Goal: Contribute content: Contribute content

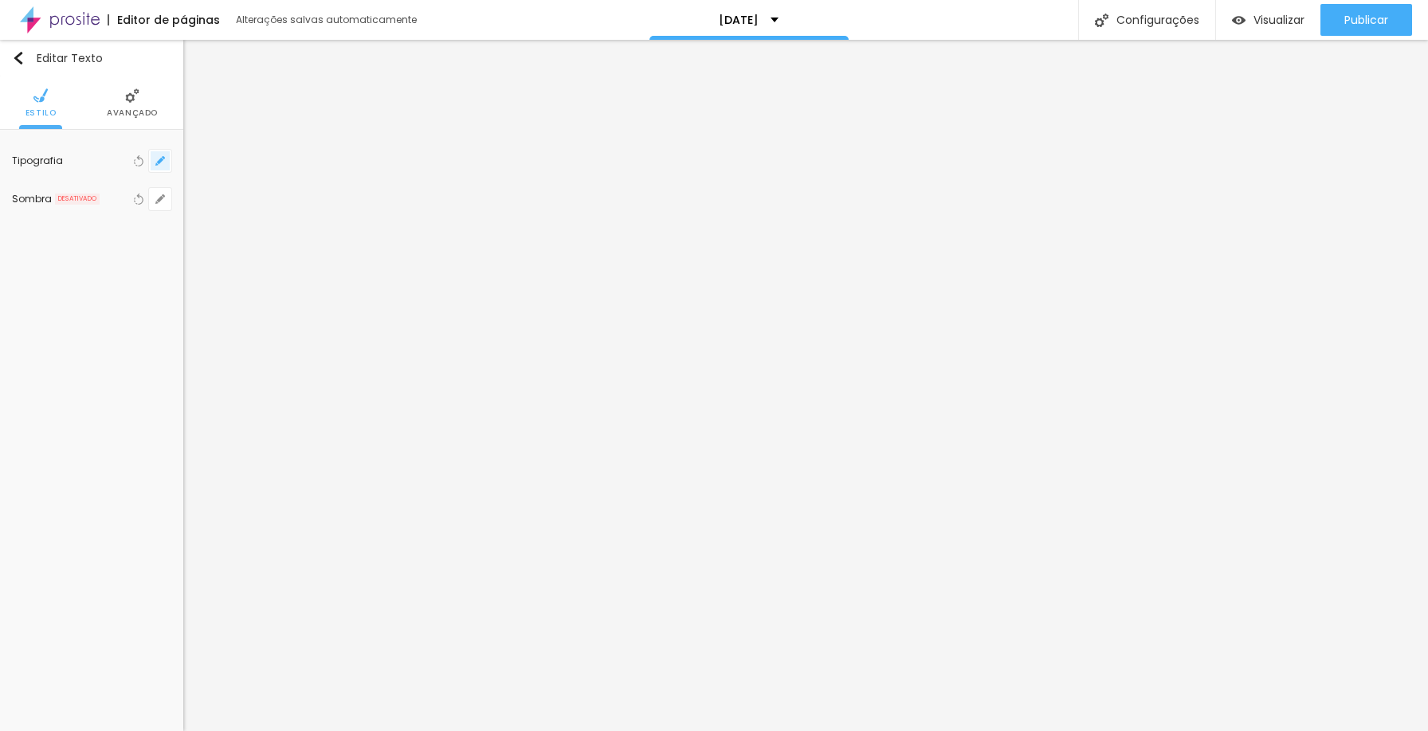
click at [162, 170] on button "button" at bounding box center [160, 161] width 22 height 22
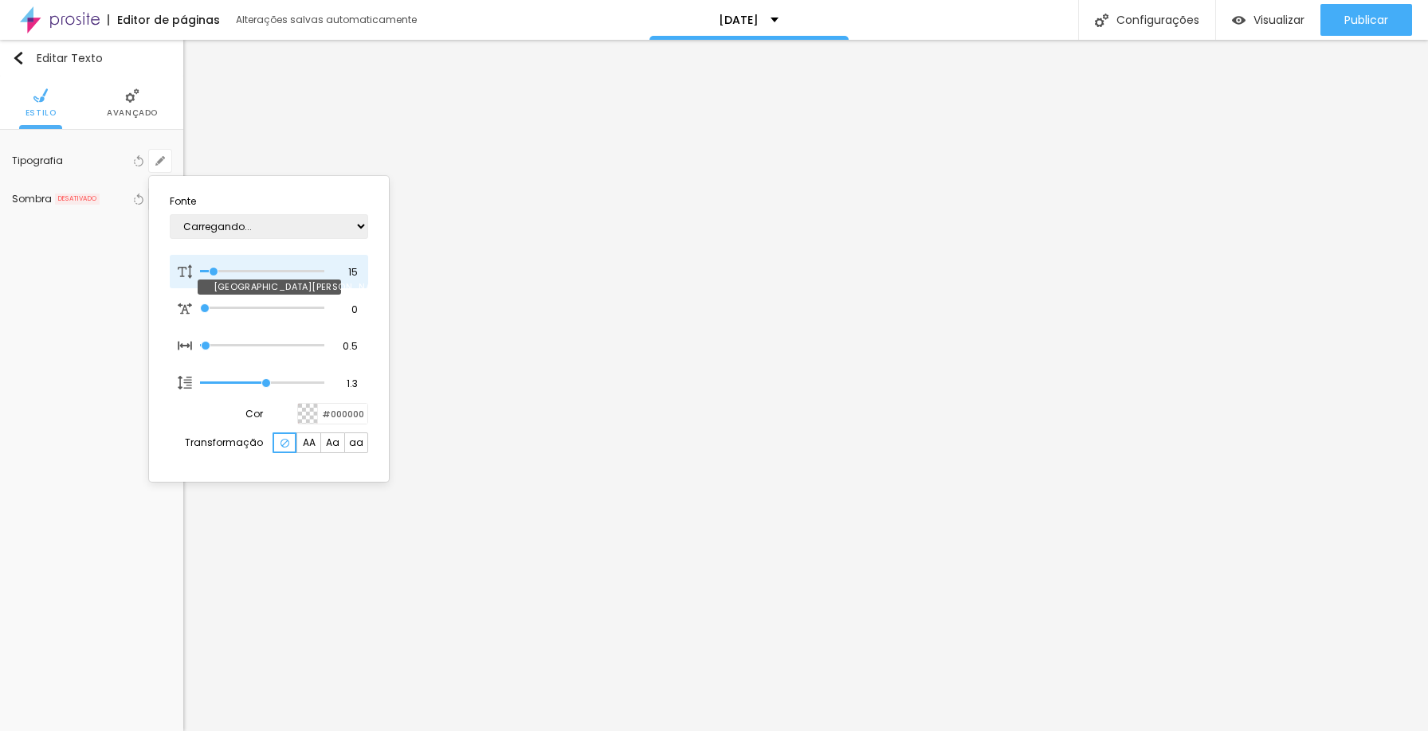
type input "1"
type input "16"
type input "1"
type input "17"
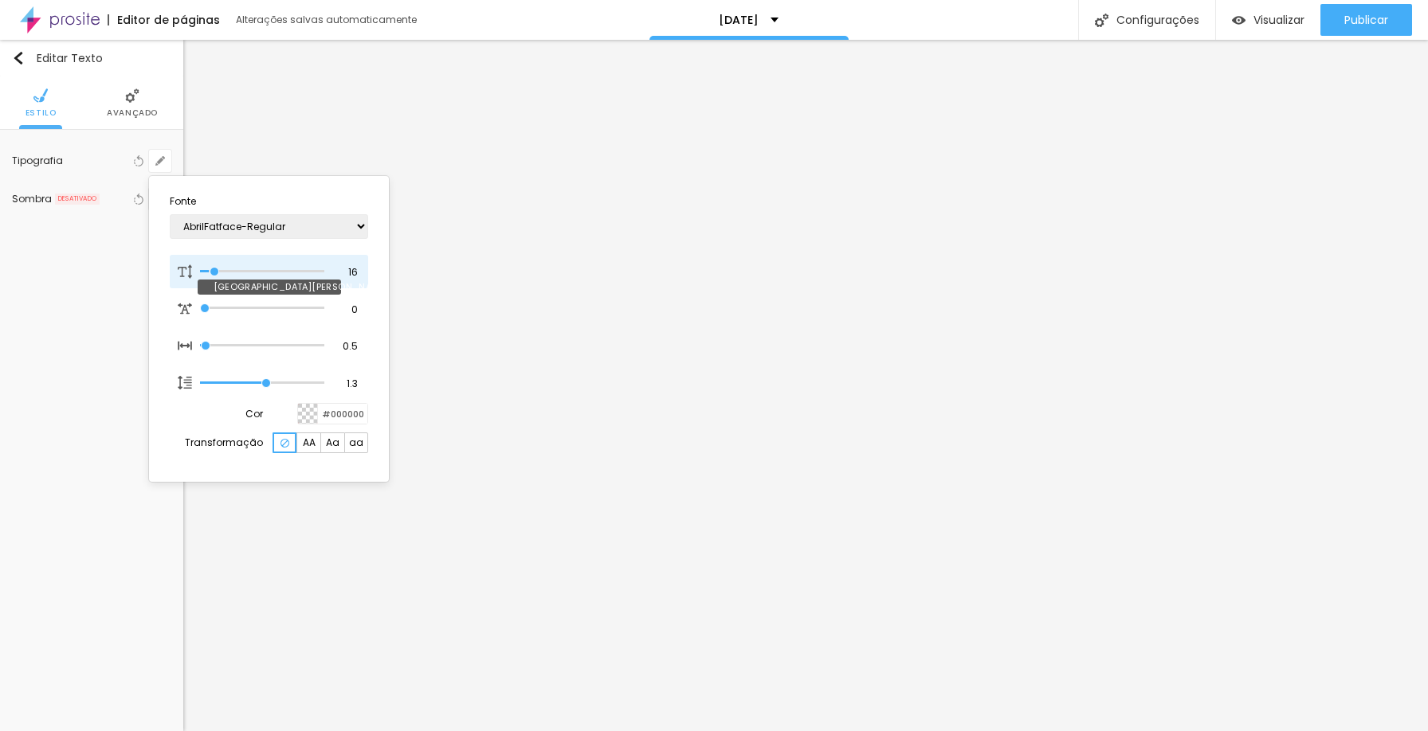
type input "17"
type input "1"
type input "18"
type input "1"
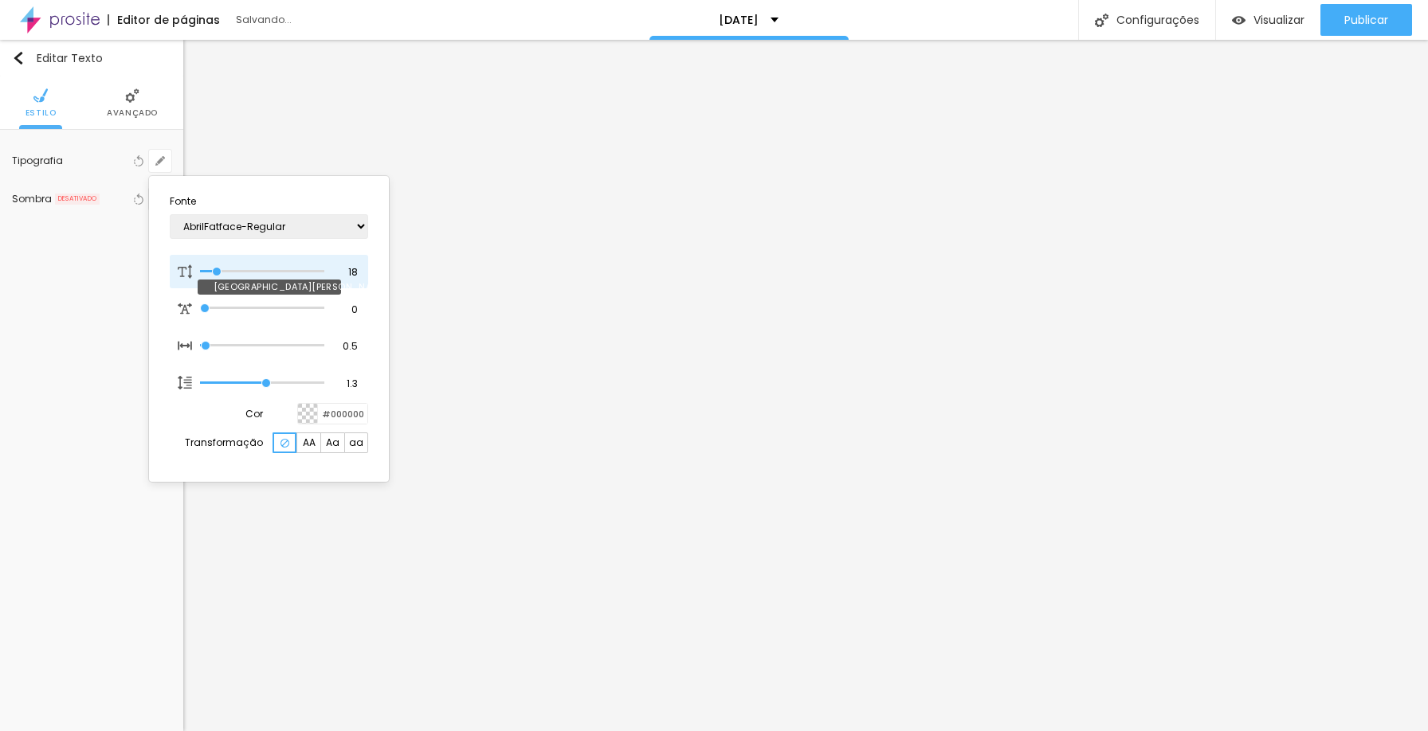
type input "17"
type input "1"
type input "16"
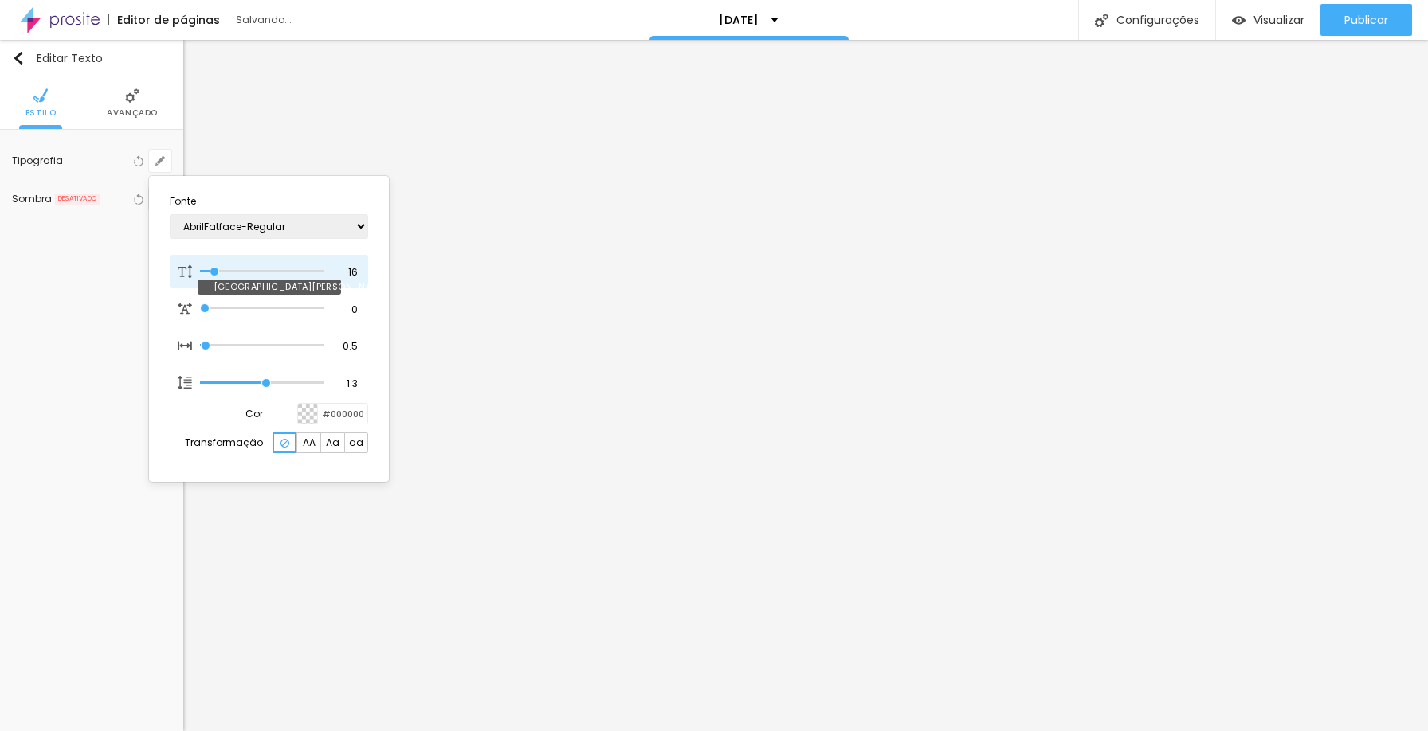
type input "1"
type input "16"
click at [215, 269] on input "range" at bounding box center [262, 272] width 124 height 8
click at [719, 519] on div at bounding box center [714, 365] width 1428 height 731
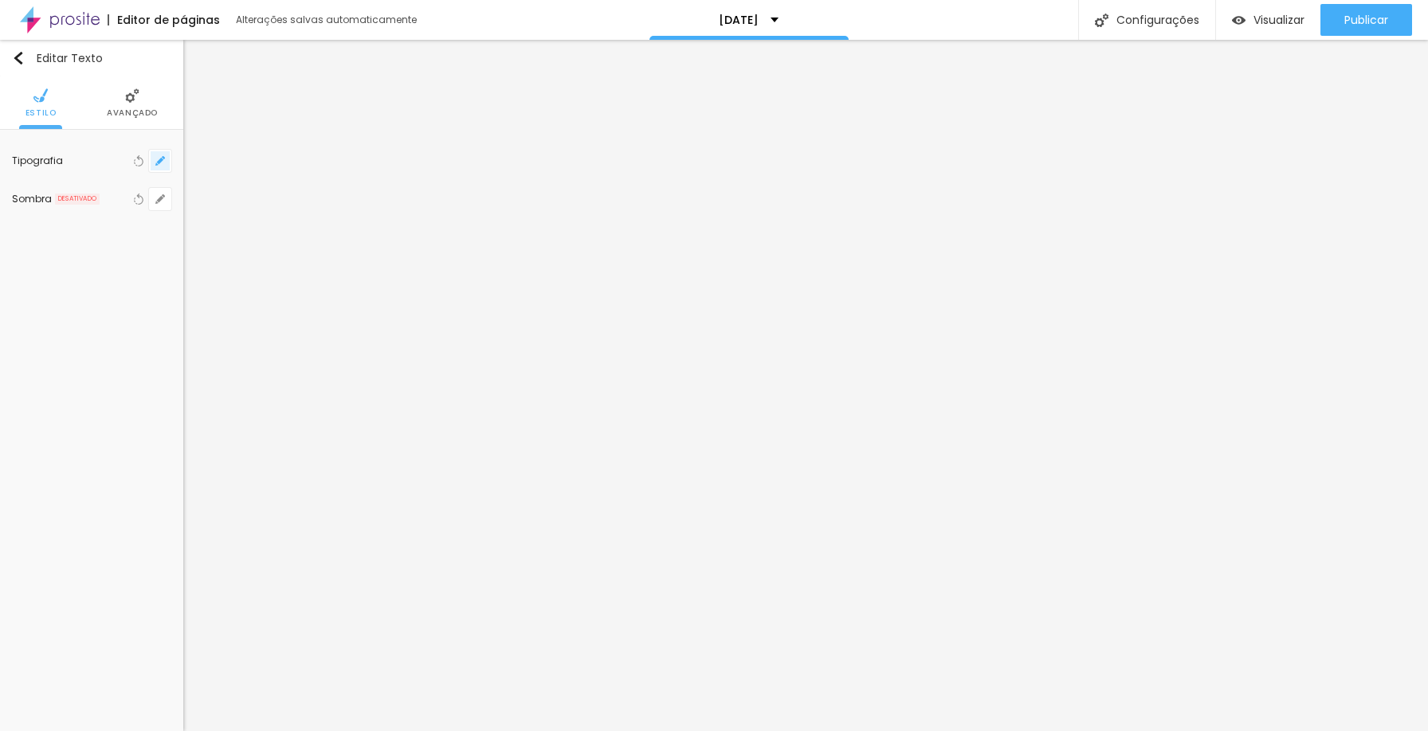
click at [166, 159] on button "button" at bounding box center [160, 161] width 22 height 22
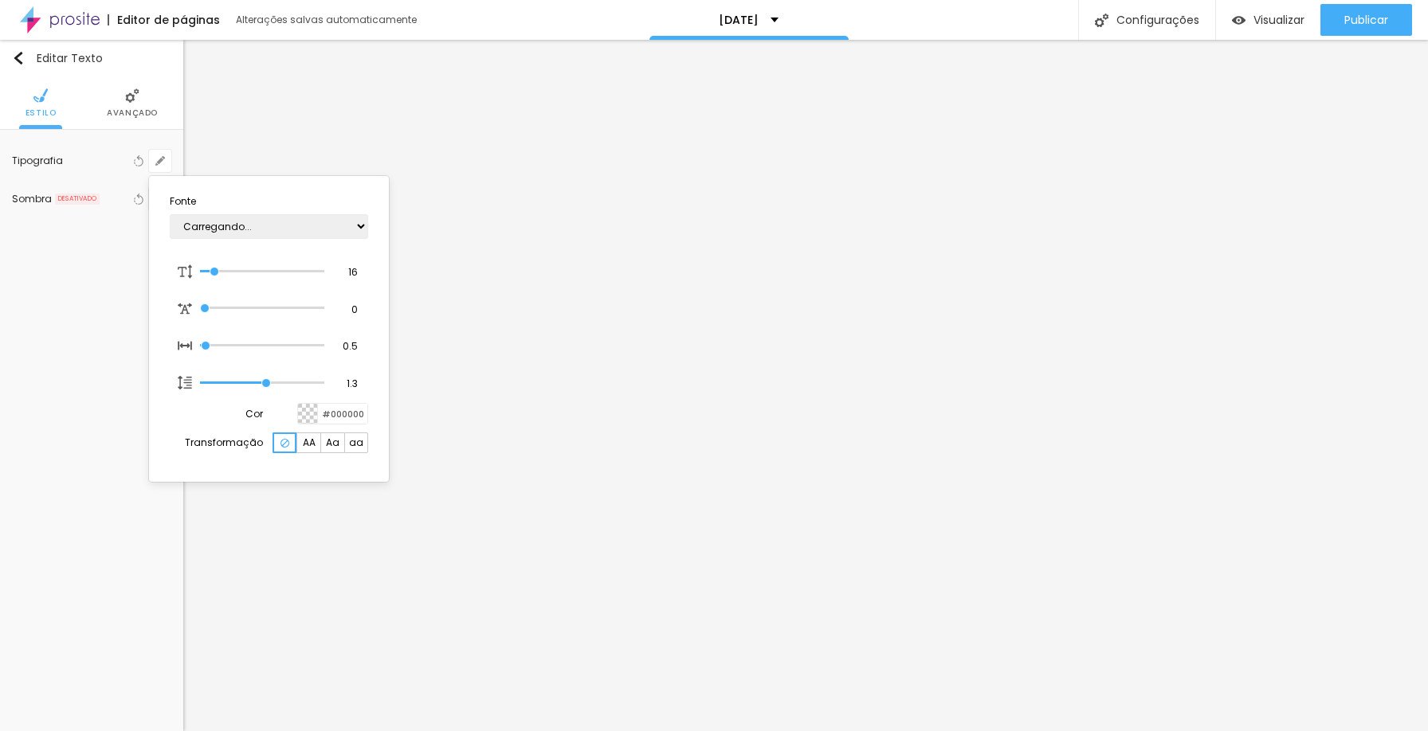
type input "1"
click at [480, 495] on div at bounding box center [714, 365] width 1428 height 731
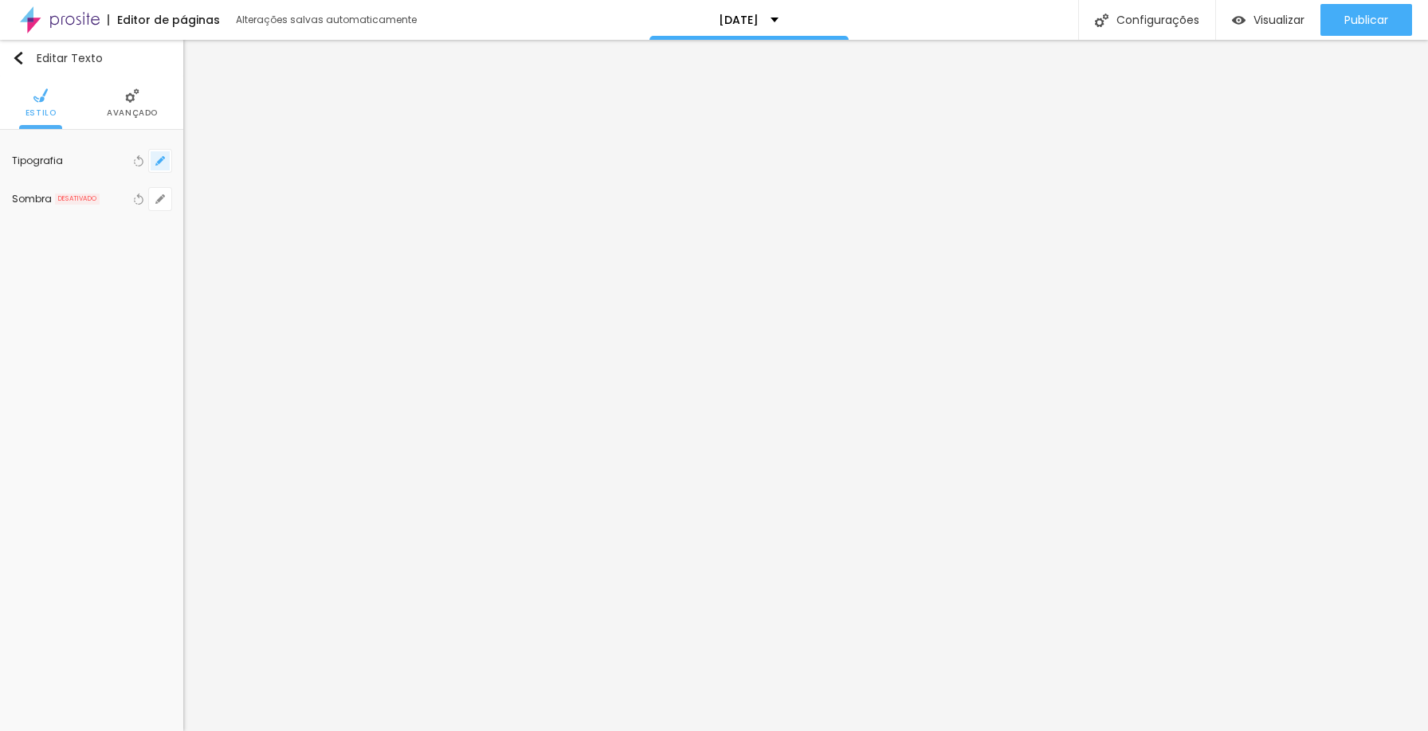
click at [163, 163] on icon "button" at bounding box center [160, 161] width 10 height 10
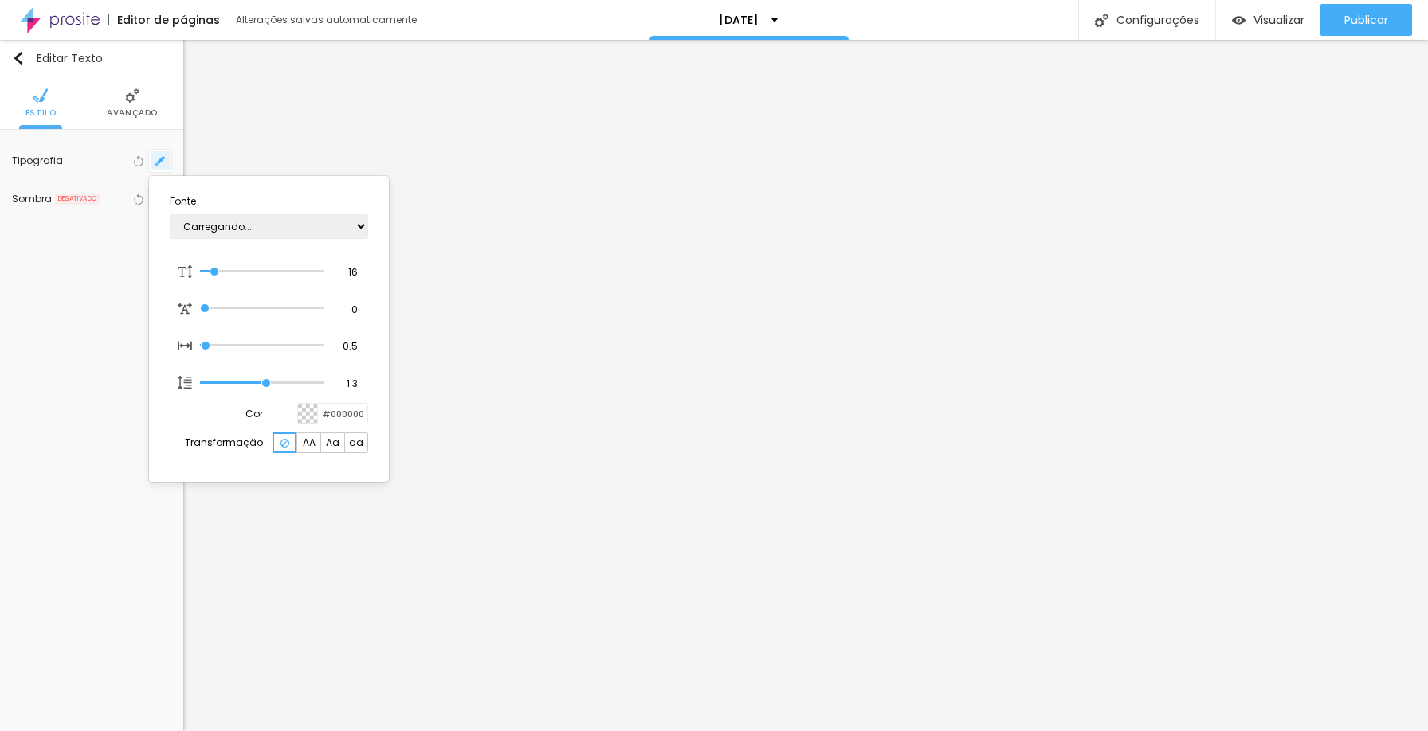
type input "1"
click at [779, 519] on div at bounding box center [714, 365] width 1428 height 731
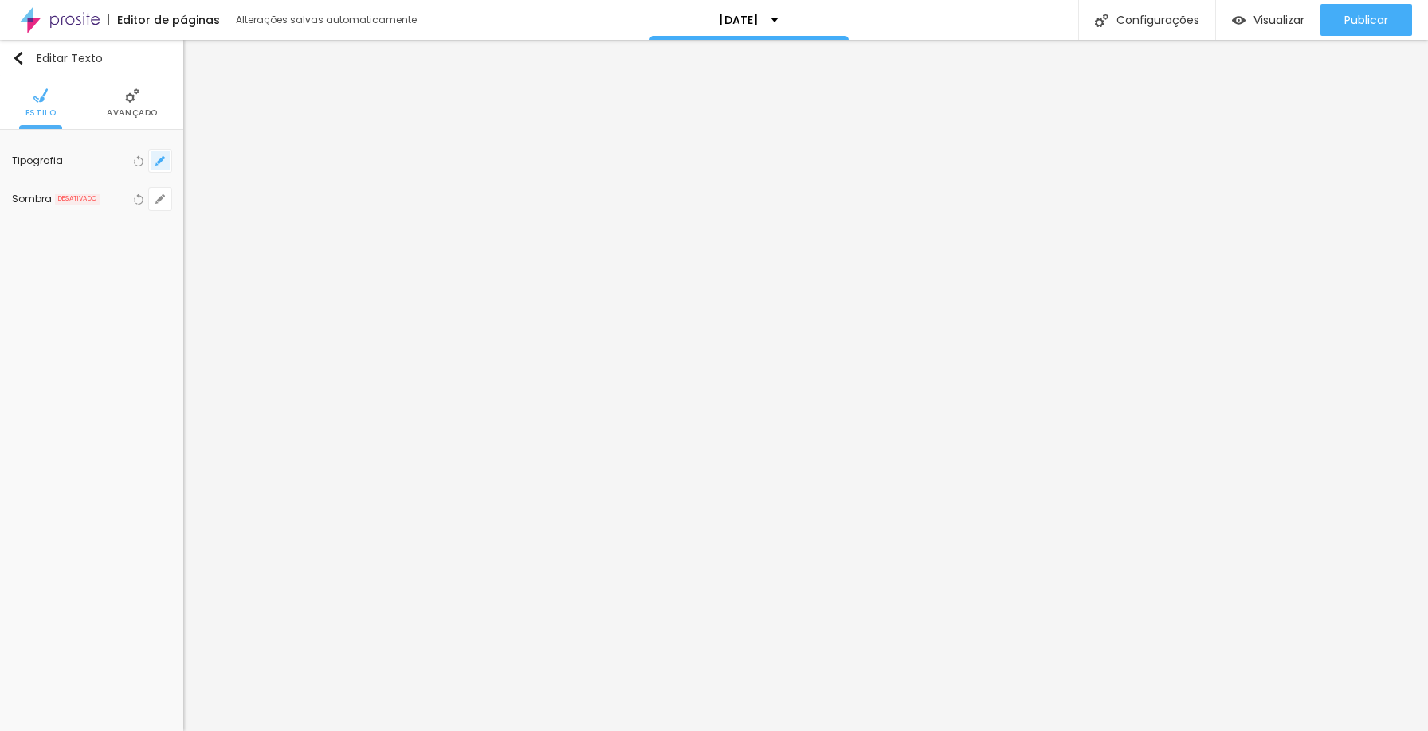
click at [164, 157] on icon "button" at bounding box center [160, 161] width 10 height 10
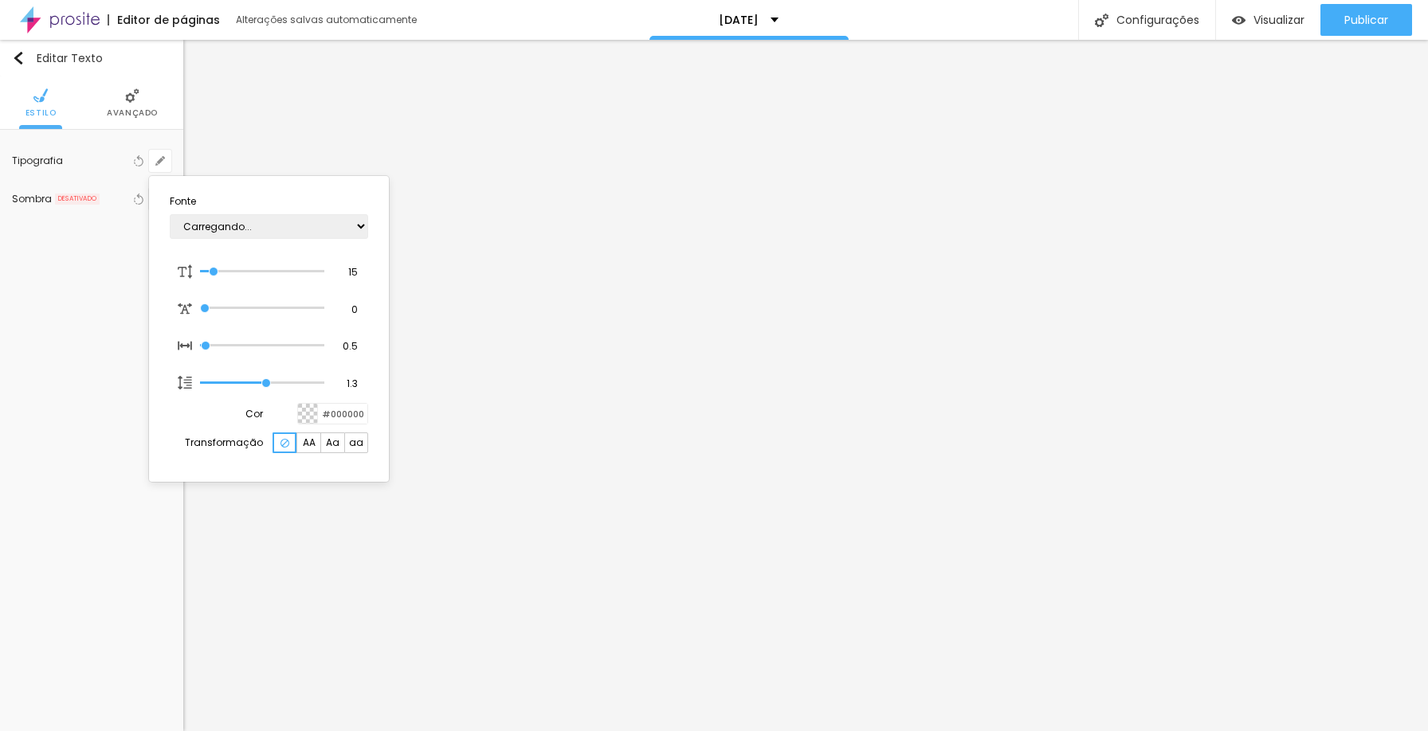
type input "1"
type input "16"
type input "1"
type input "17"
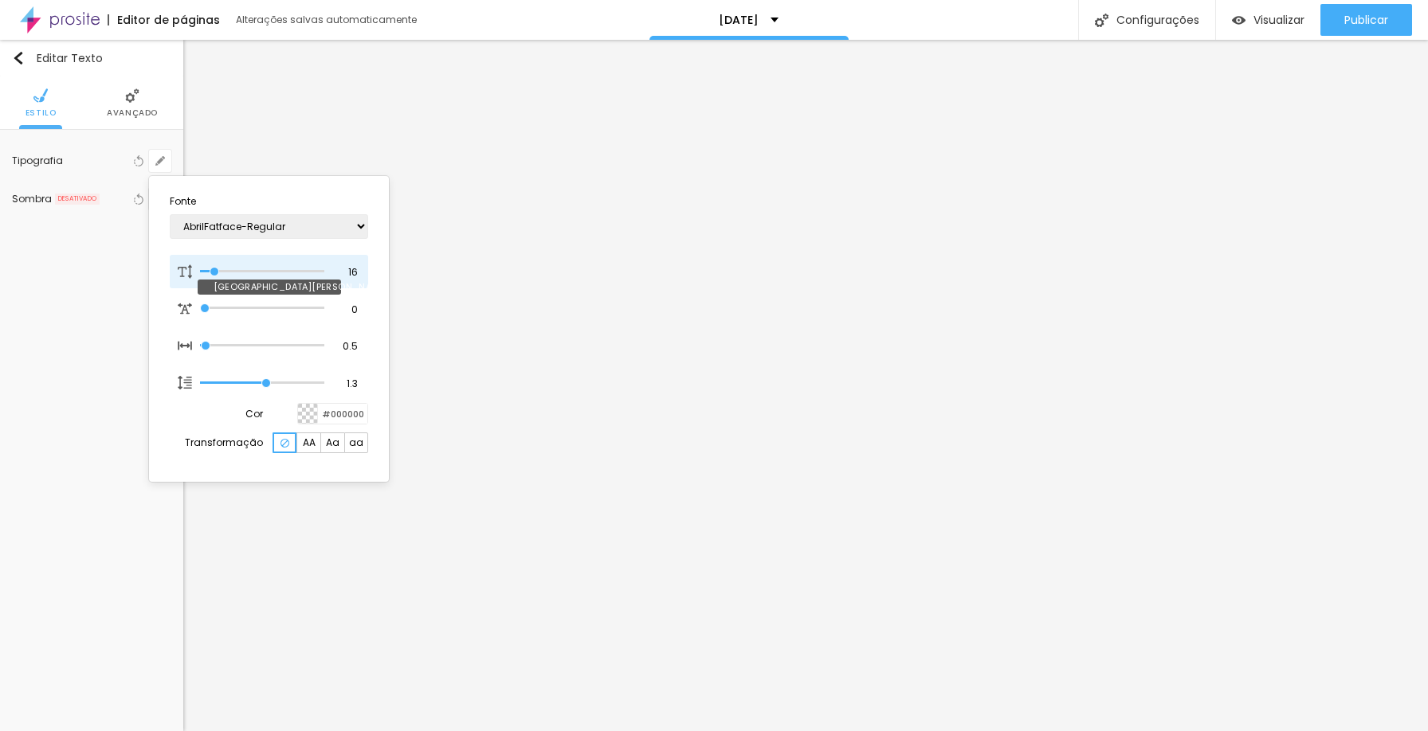
type input "17"
type input "1"
type input "18"
type input "1"
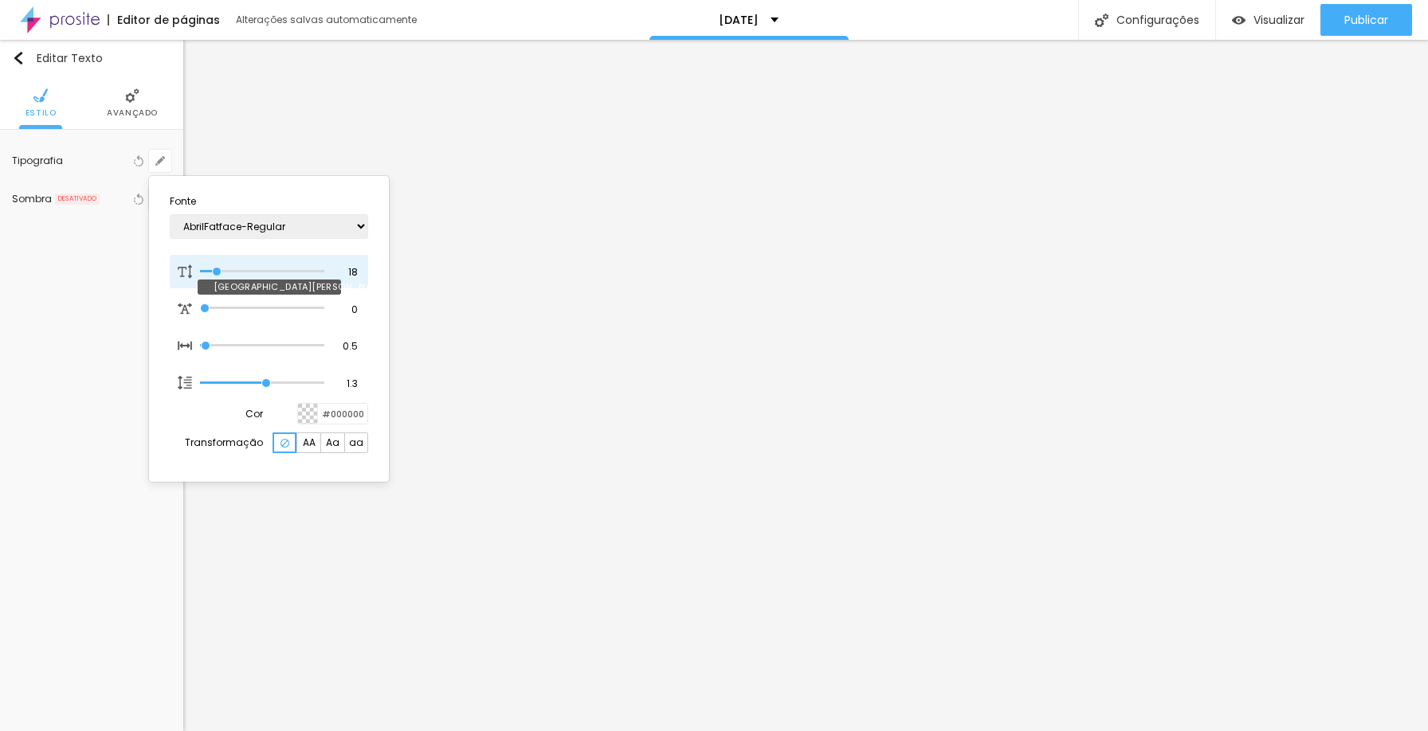
type input "17"
type input "1"
type input "15"
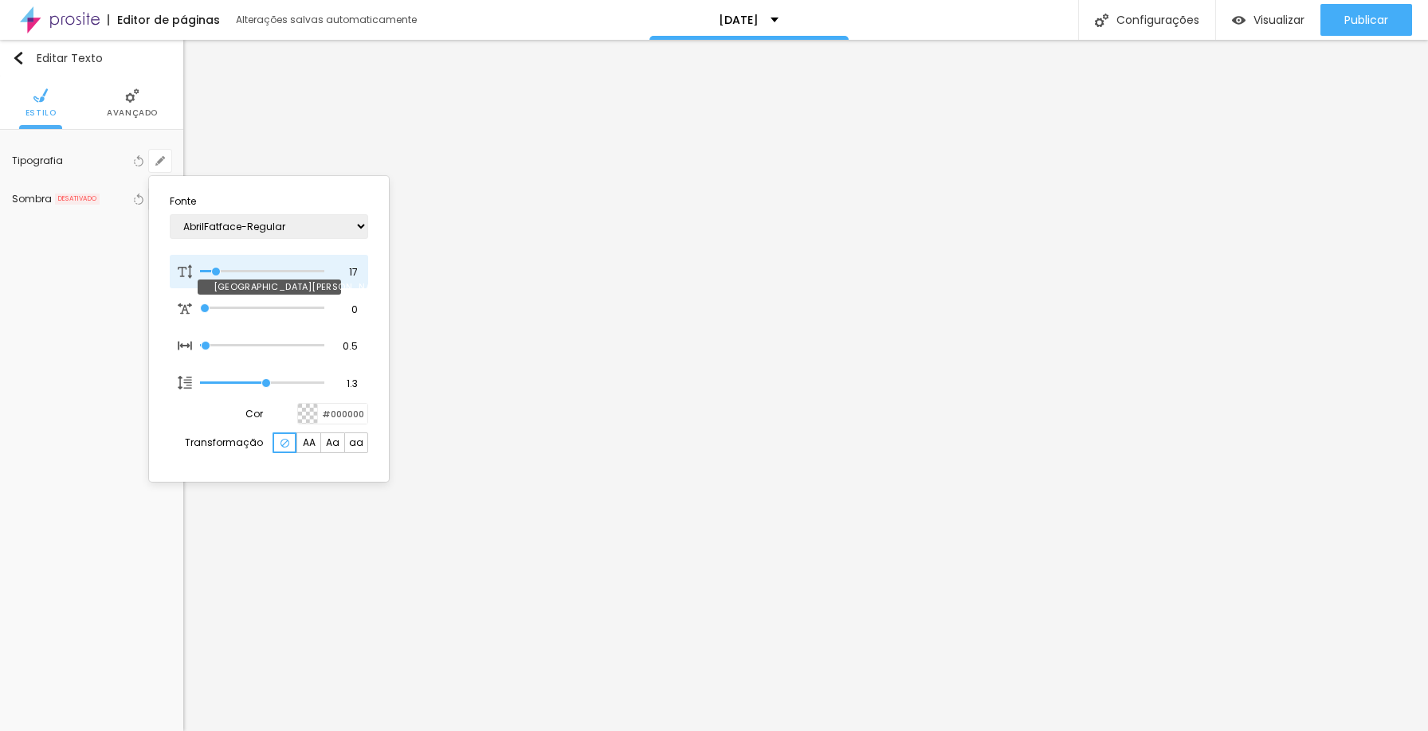
type input "1"
type input "16"
type input "1"
type input "16"
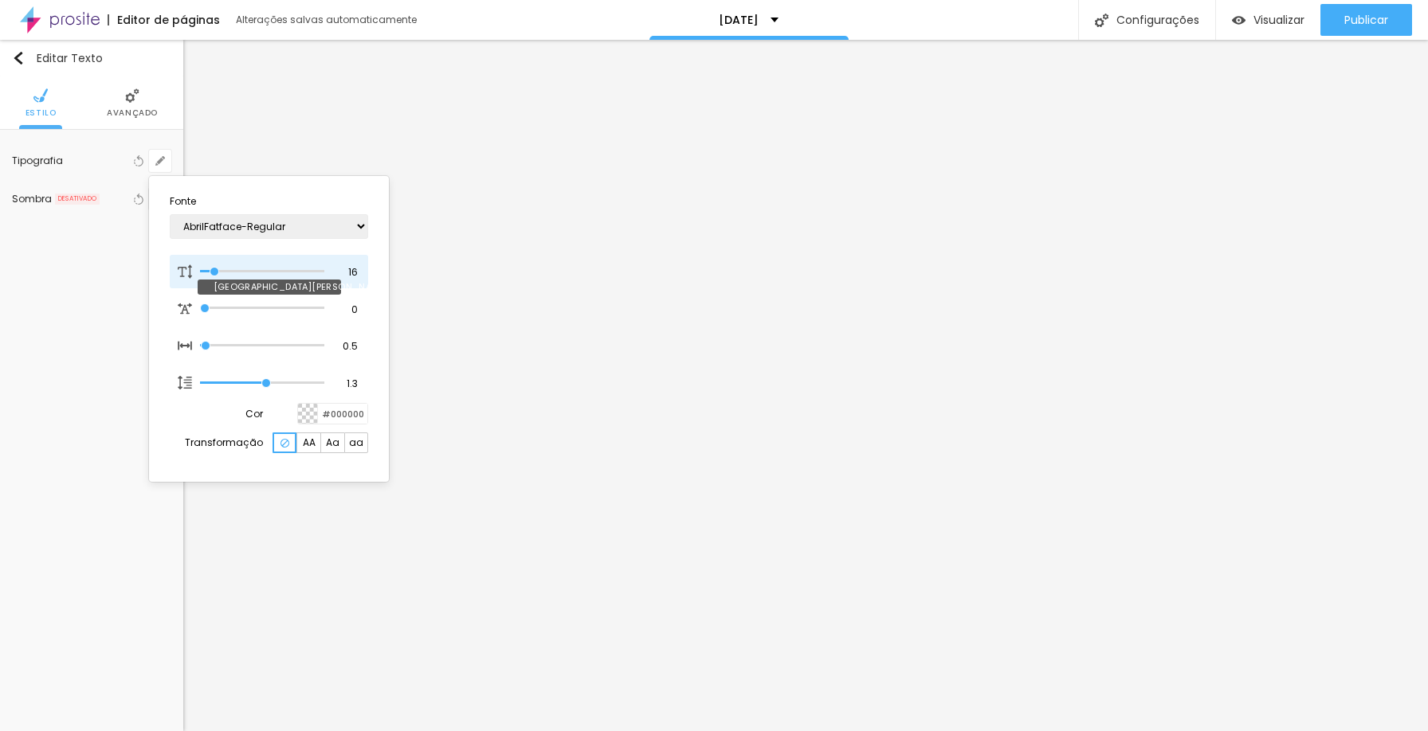
click at [215, 269] on input "range" at bounding box center [262, 272] width 124 height 8
click at [1113, 507] on div at bounding box center [714, 365] width 1428 height 731
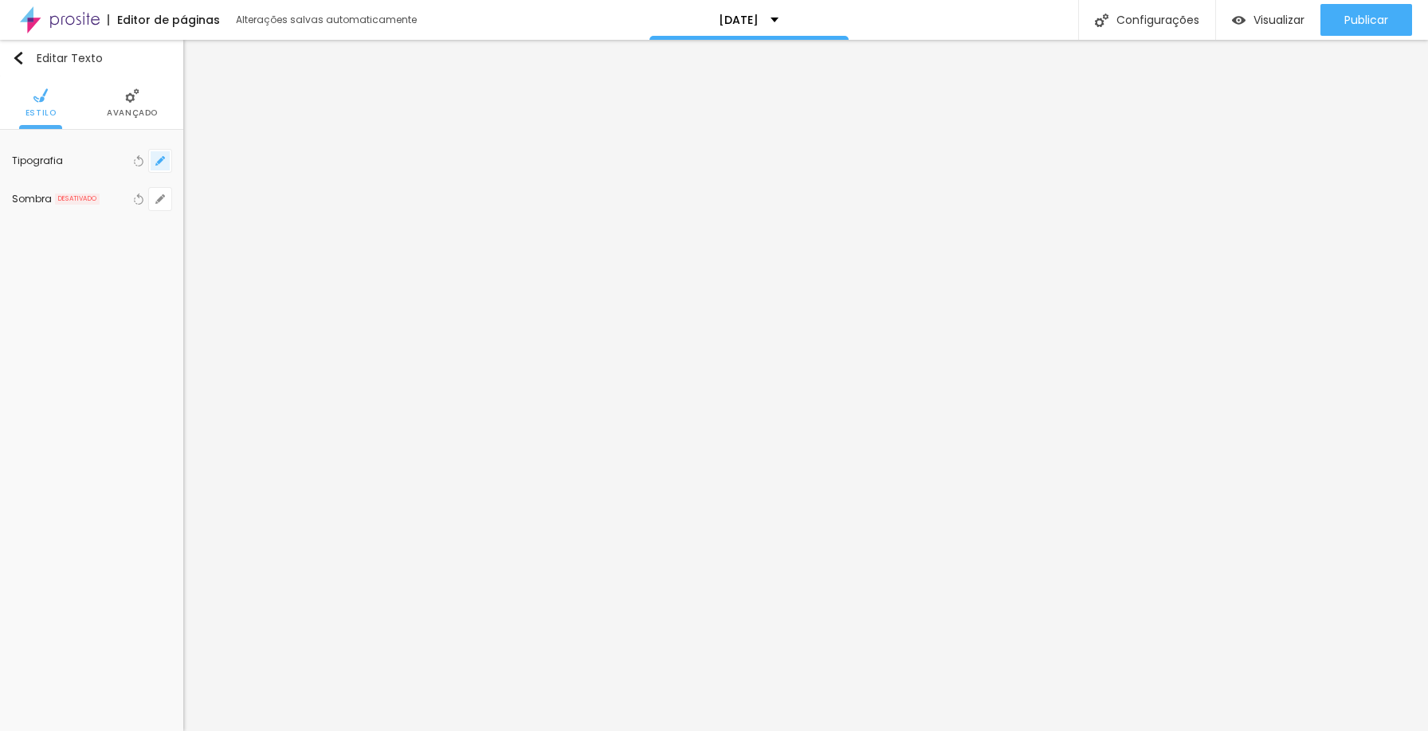
click at [153, 156] on button "button" at bounding box center [160, 161] width 22 height 22
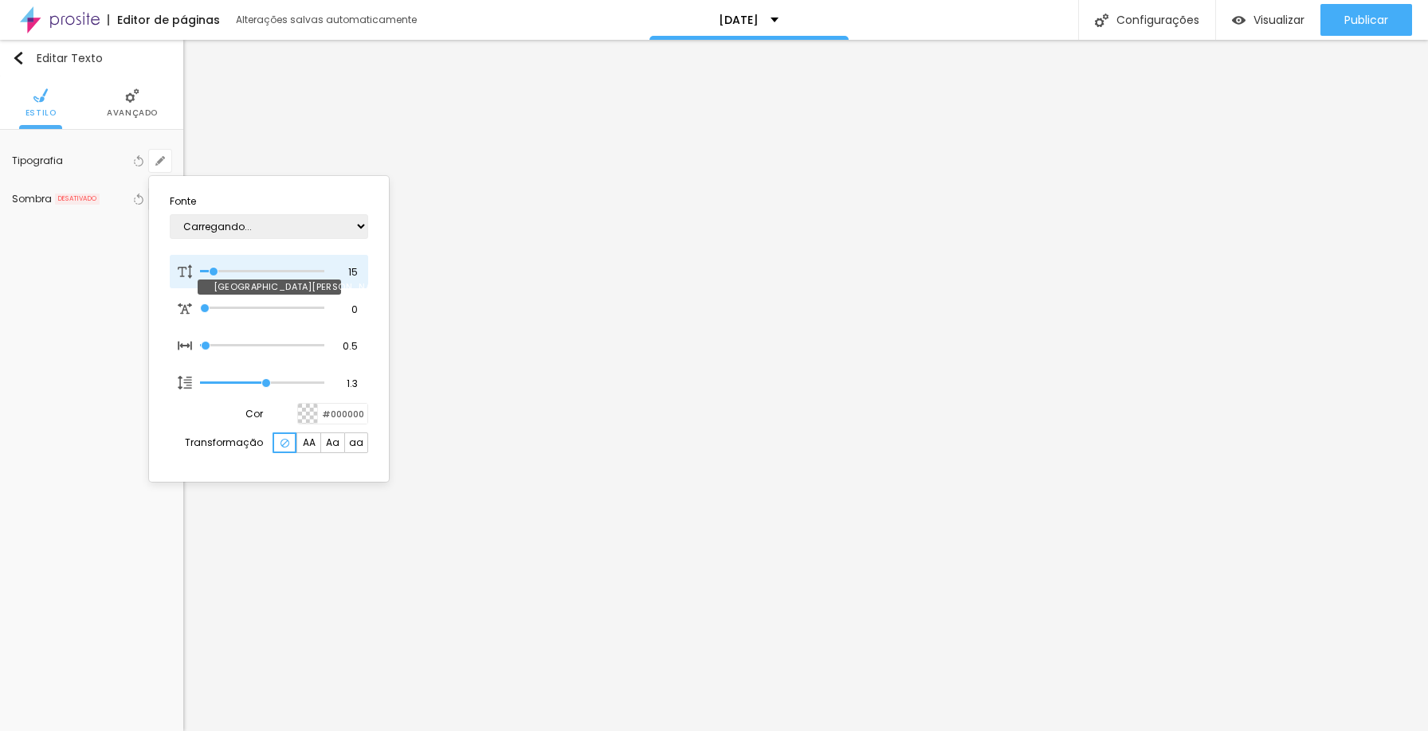
type input "1"
type input "14"
type input "1"
type input "15"
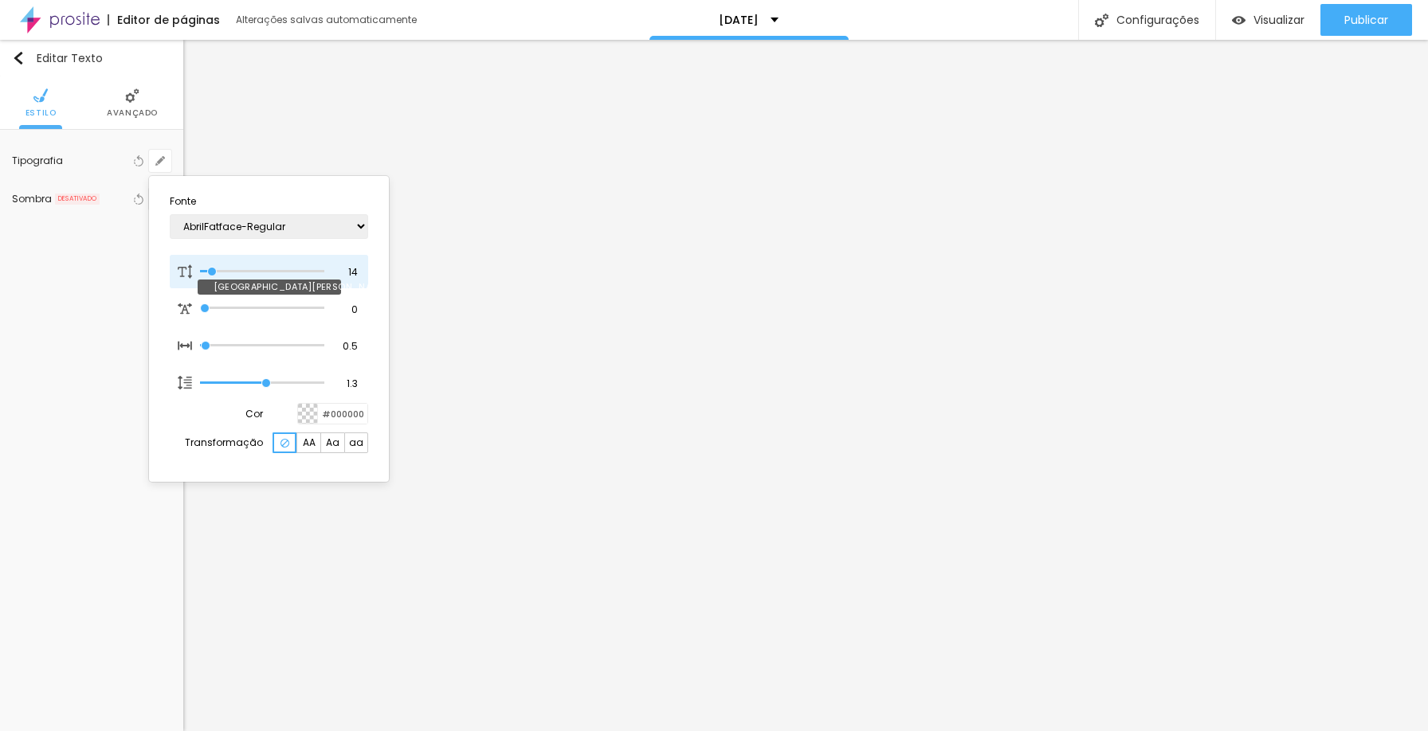
type input "15"
type input "1"
type input "16"
type input "1"
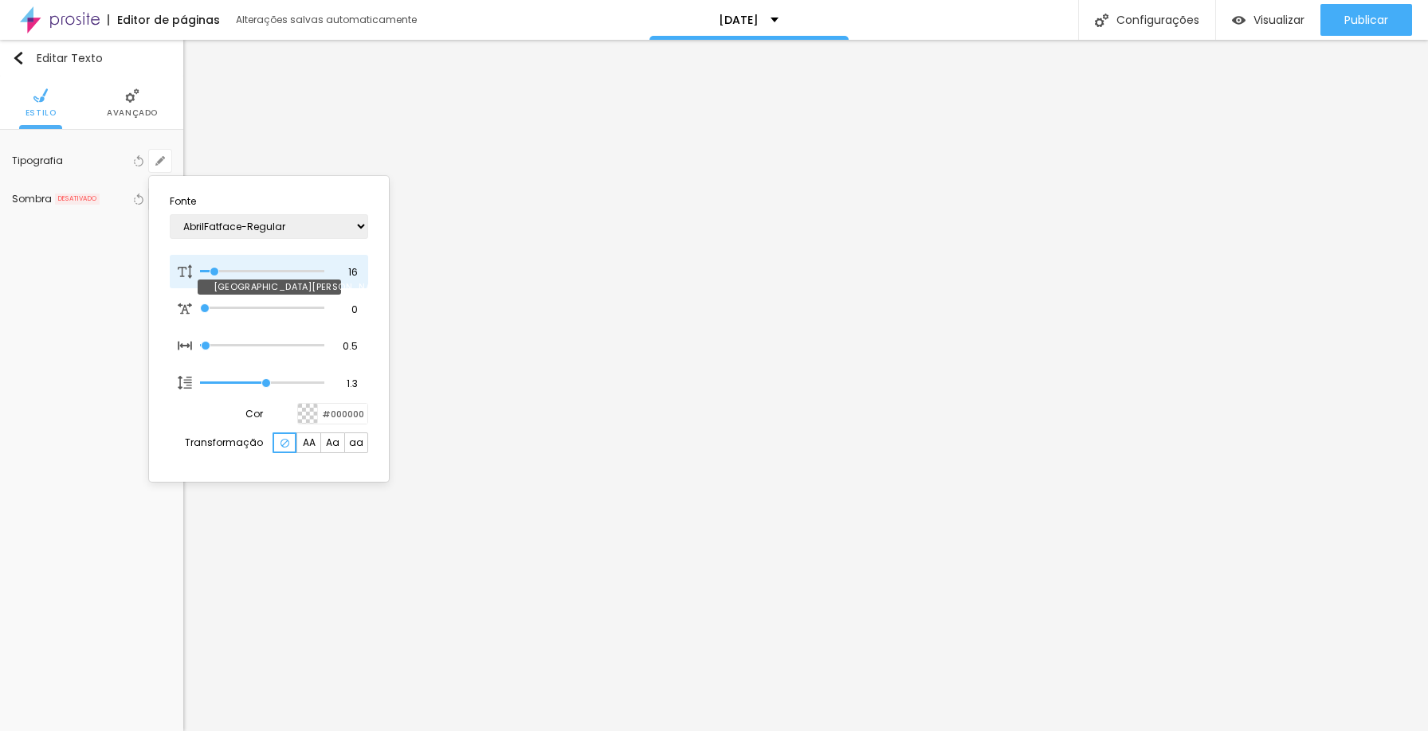
type input "16"
click at [215, 269] on input "range" at bounding box center [262, 272] width 124 height 8
type input "1"
click at [898, 558] on div at bounding box center [714, 365] width 1428 height 731
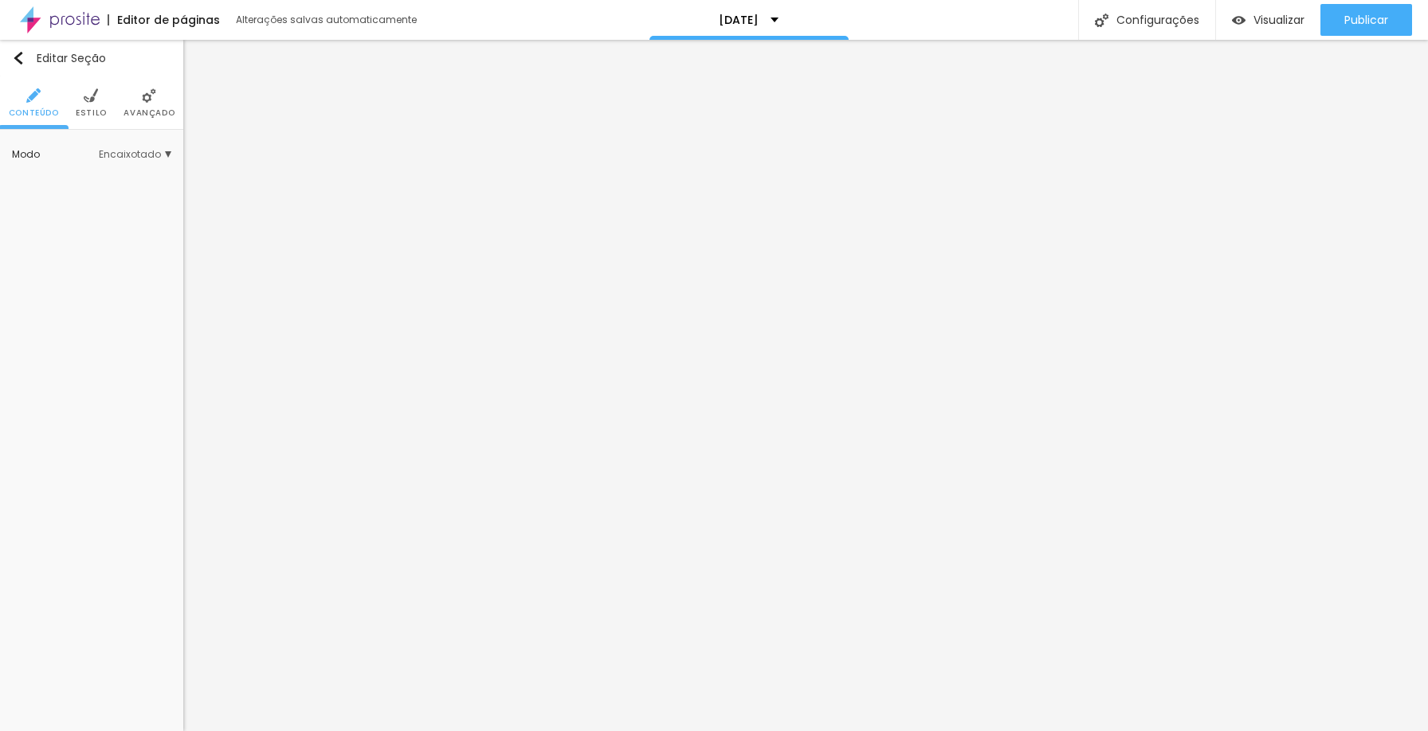
click at [145, 157] on span "Encaixotado" at bounding box center [135, 155] width 73 height 10
click at [117, 194] on div "Completo" at bounding box center [104, 199] width 135 height 21
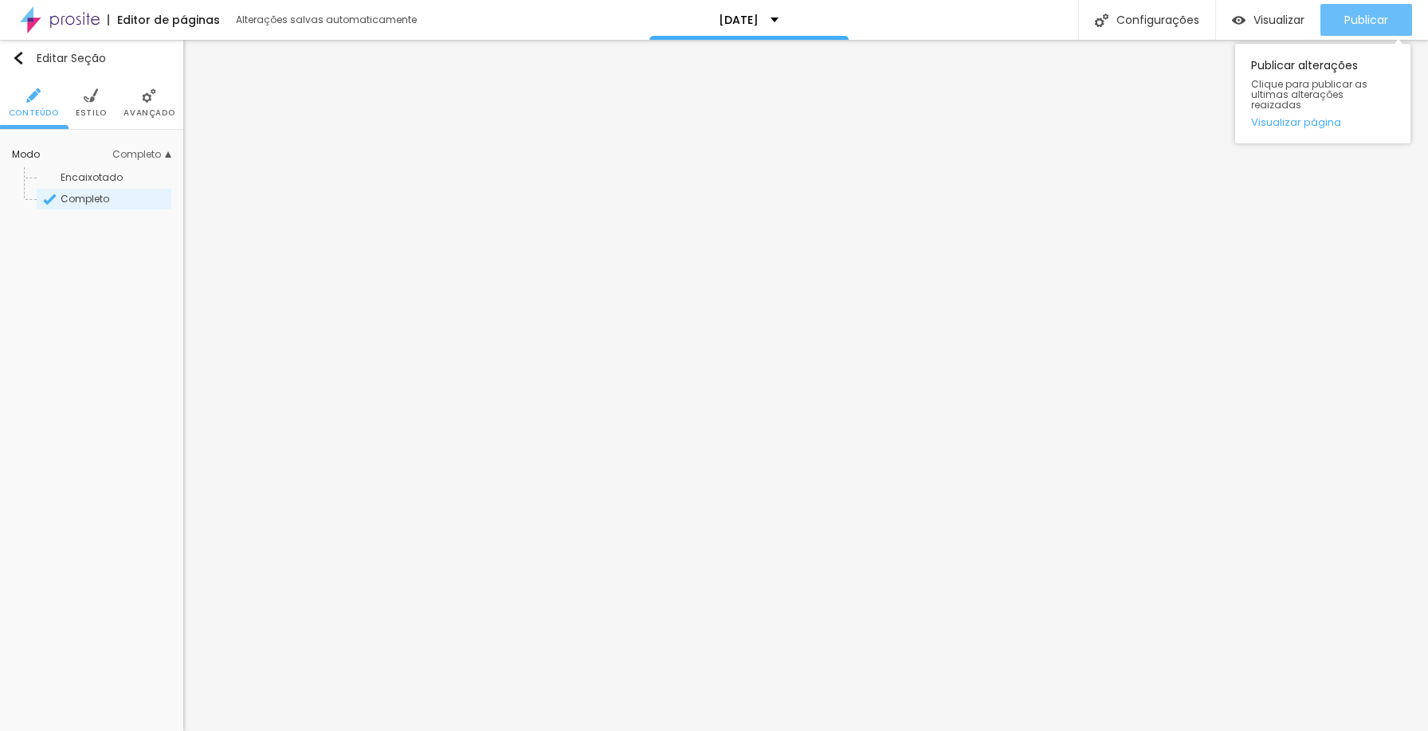
click at [1392, 10] on button "Publicar" at bounding box center [1366, 20] width 92 height 32
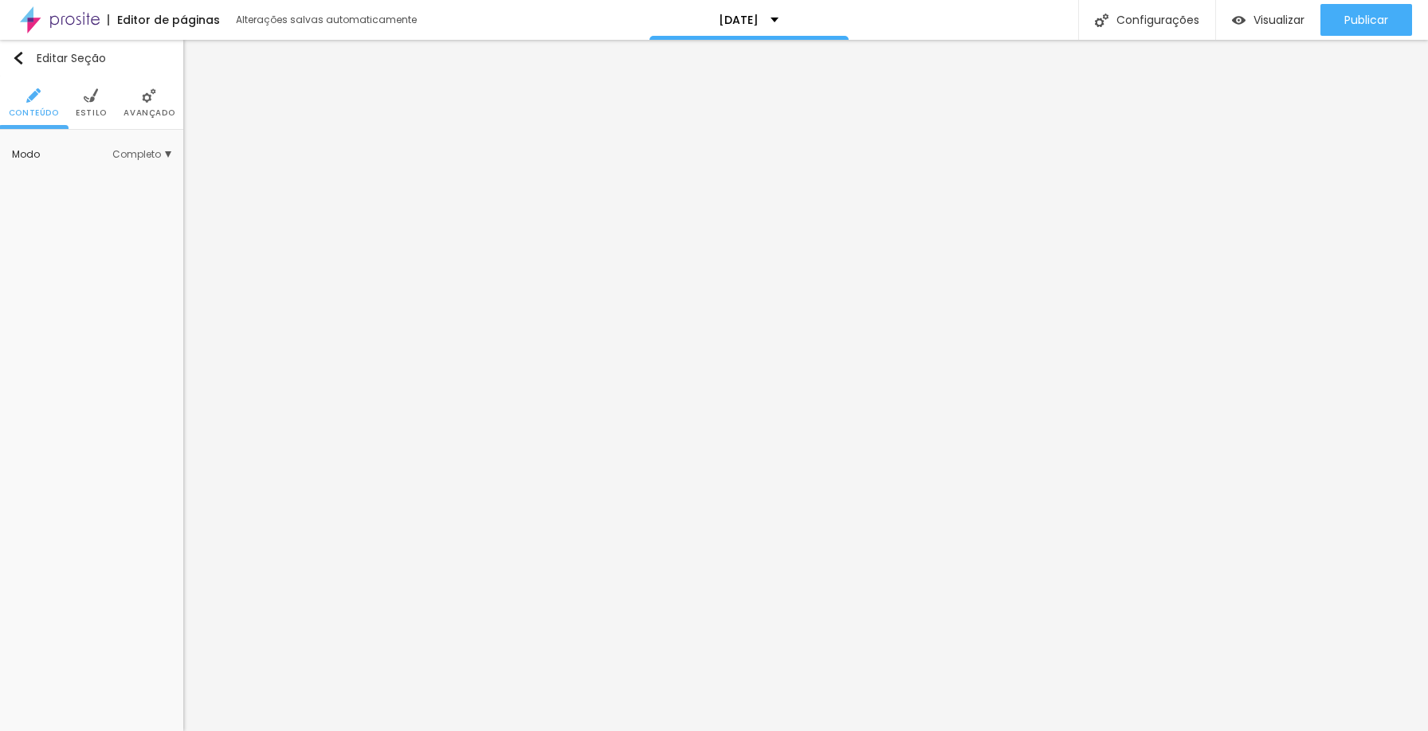
click at [135, 156] on span "Completo" at bounding box center [141, 155] width 59 height 10
click at [127, 173] on span "Encaixotado" at bounding box center [115, 178] width 108 height 10
click at [151, 106] on li "Avançado" at bounding box center [148, 102] width 51 height 53
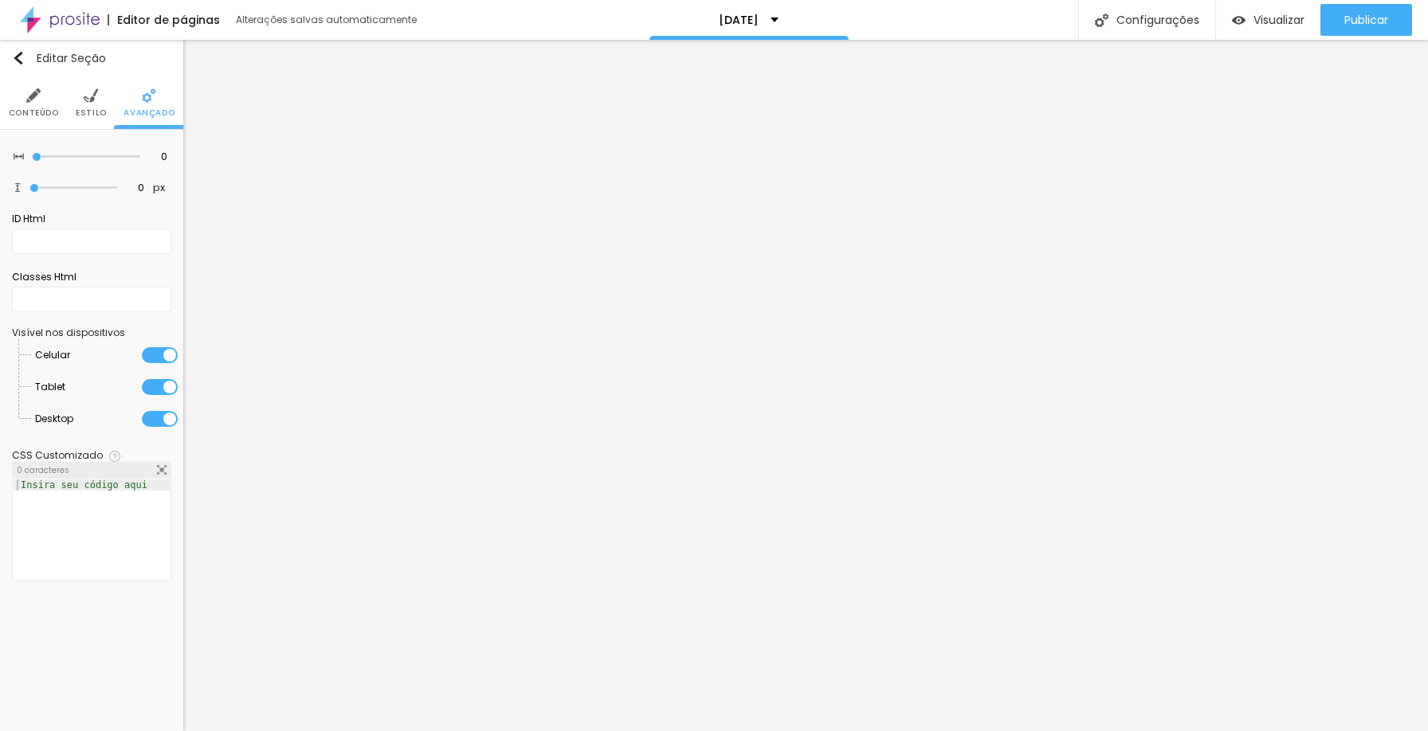
click at [86, 109] on span "Estilo" at bounding box center [91, 113] width 31 height 8
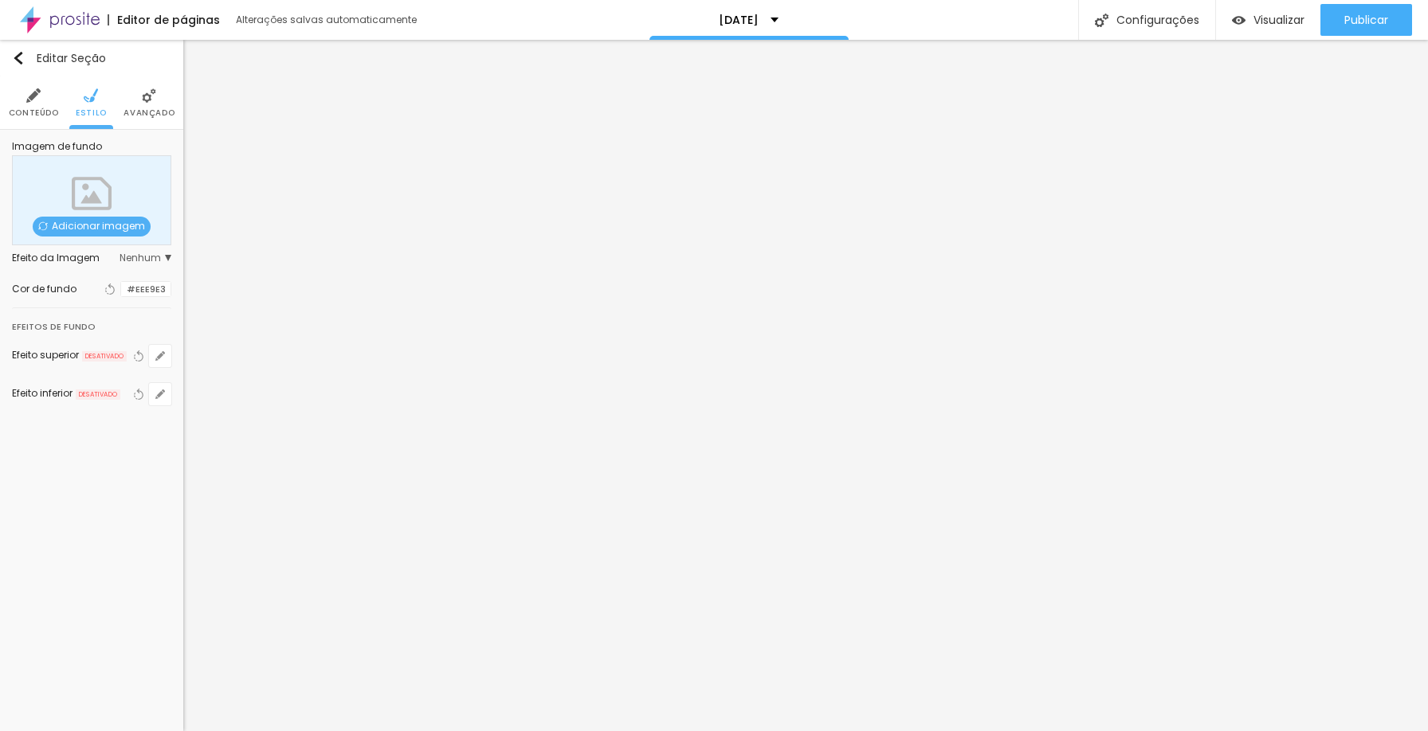
click at [36, 102] on img at bounding box center [33, 95] width 14 height 14
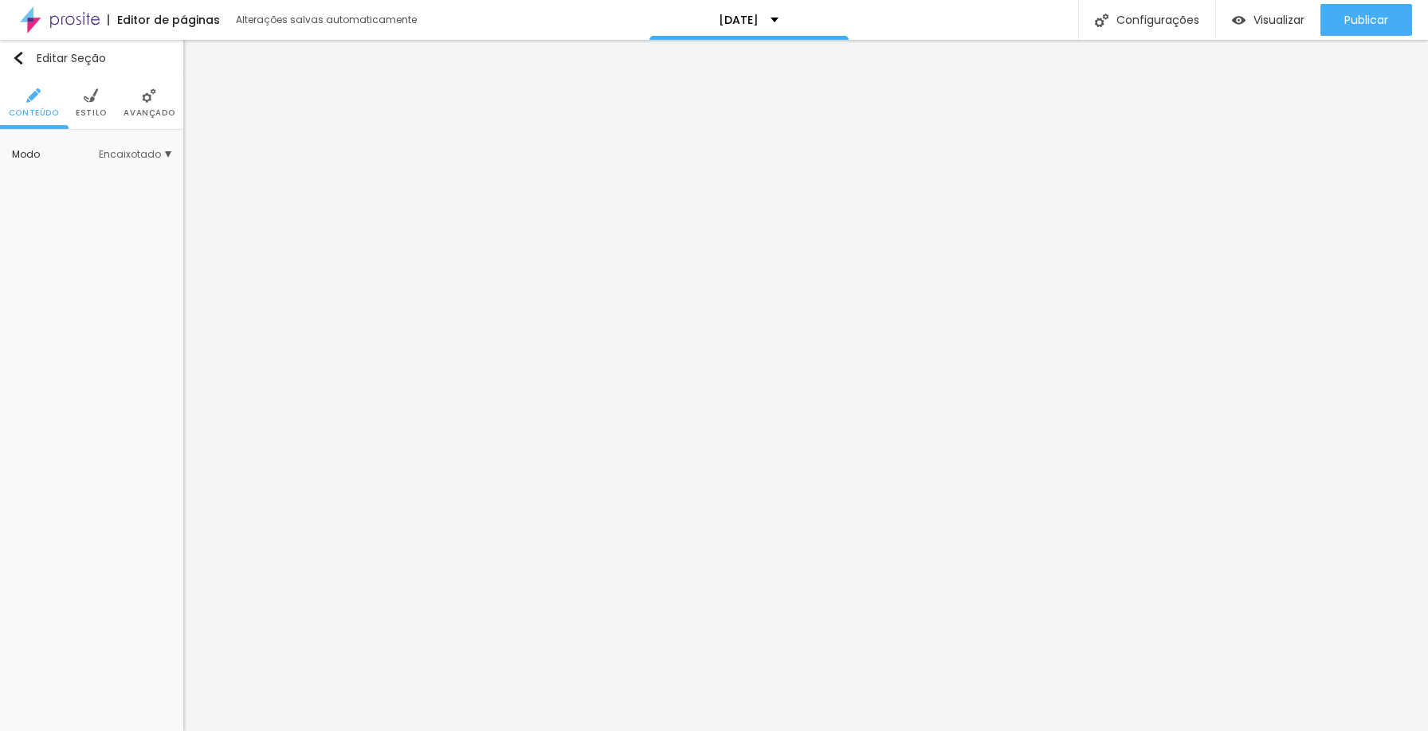
click at [145, 150] on span "Encaixotado" at bounding box center [135, 155] width 73 height 10
click at [1373, 27] on div "Publicar" at bounding box center [1366, 20] width 44 height 32
click at [158, 107] on li "Avançado" at bounding box center [148, 102] width 51 height 53
click at [154, 156] on span "Encaixotado" at bounding box center [135, 155] width 73 height 10
click at [124, 193] on div "Completo" at bounding box center [104, 199] width 135 height 21
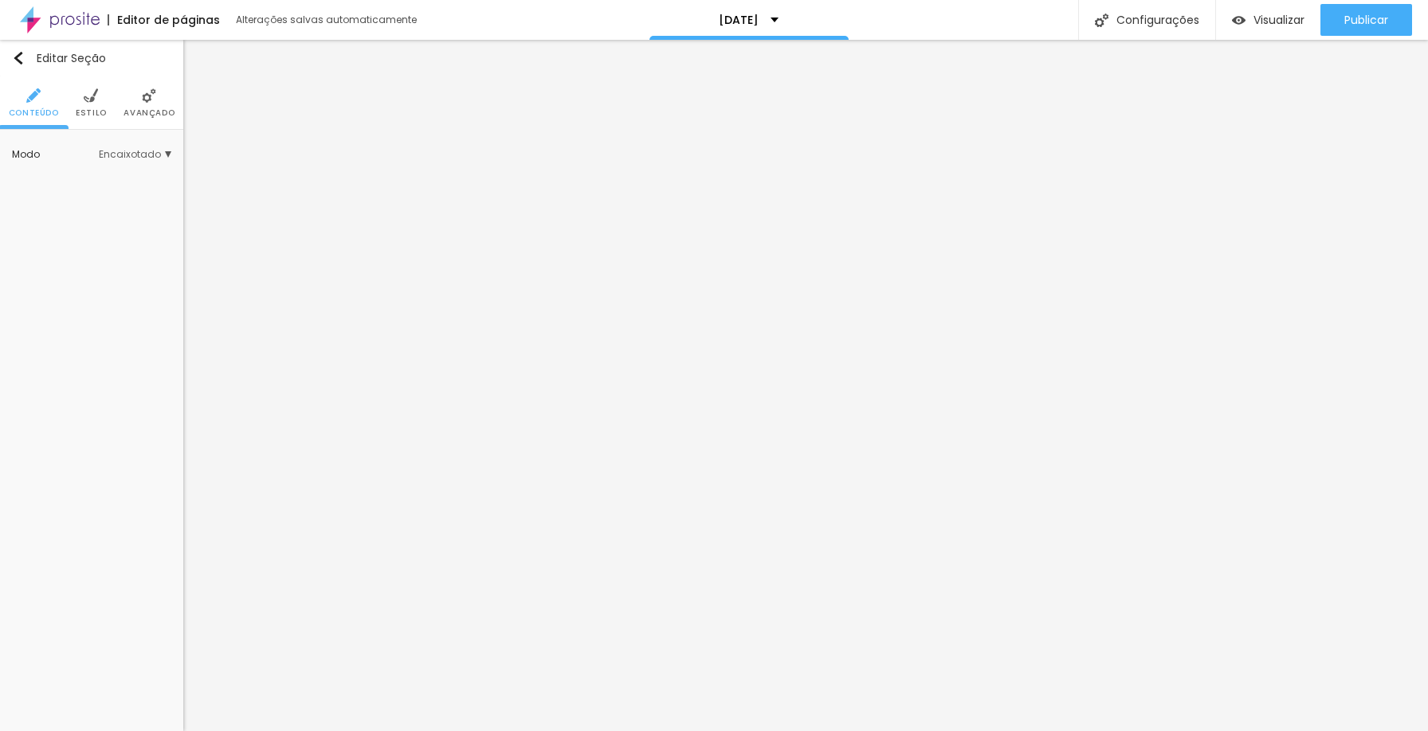
click at [148, 163] on div "Modo Encaixotado Encaixotado Completo" at bounding box center [91, 154] width 159 height 25
click at [151, 155] on span "Encaixotado" at bounding box center [135, 155] width 73 height 10
click at [126, 190] on div "Completo" at bounding box center [104, 199] width 135 height 21
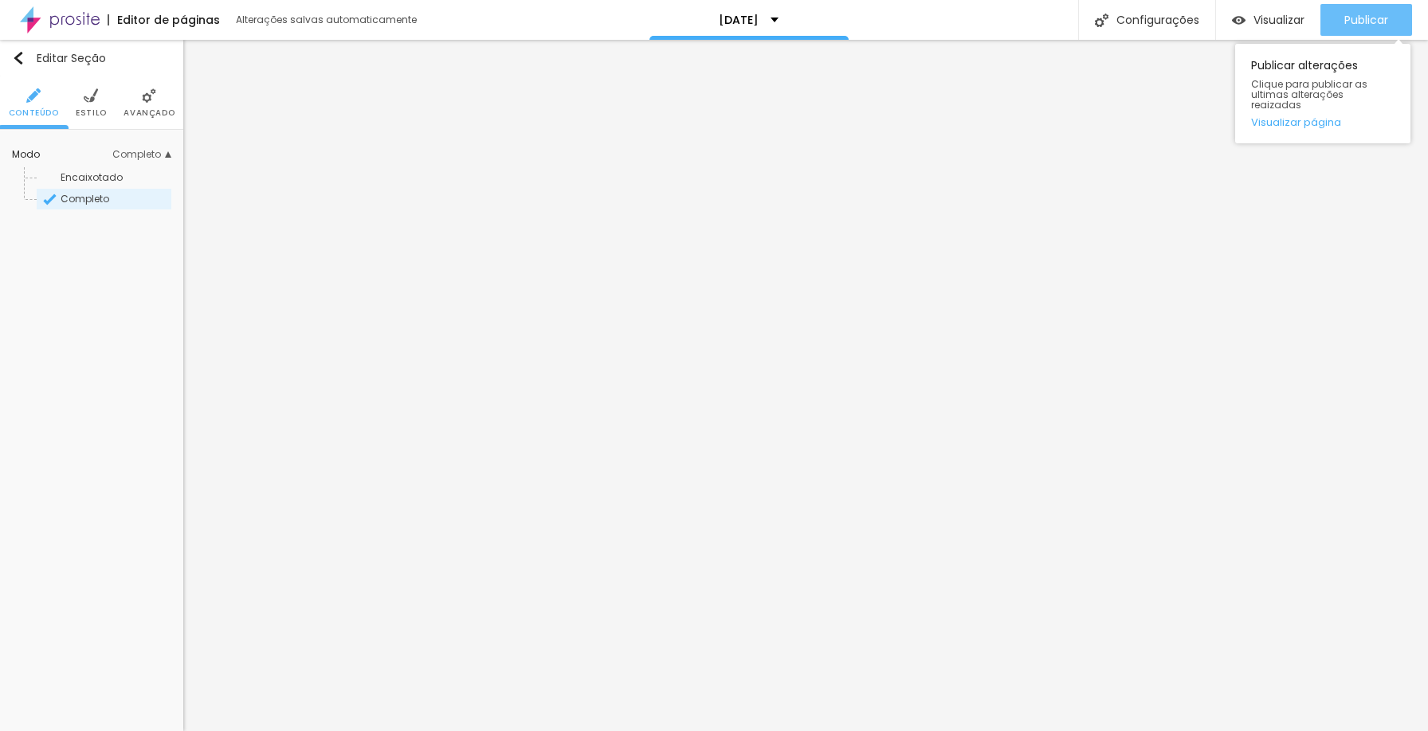
click at [1382, 11] on div "Publicar" at bounding box center [1366, 20] width 44 height 32
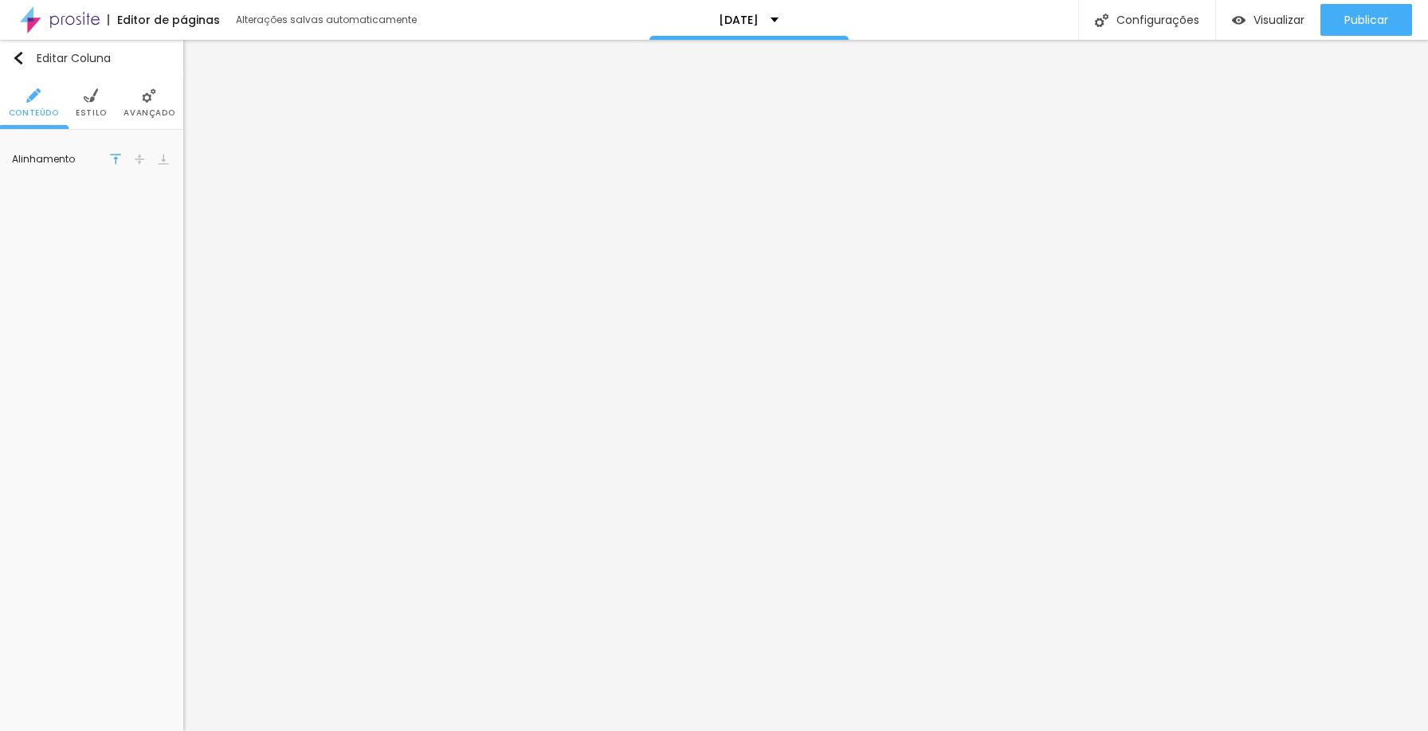
click at [135, 114] on span "Avançado" at bounding box center [148, 113] width 51 height 8
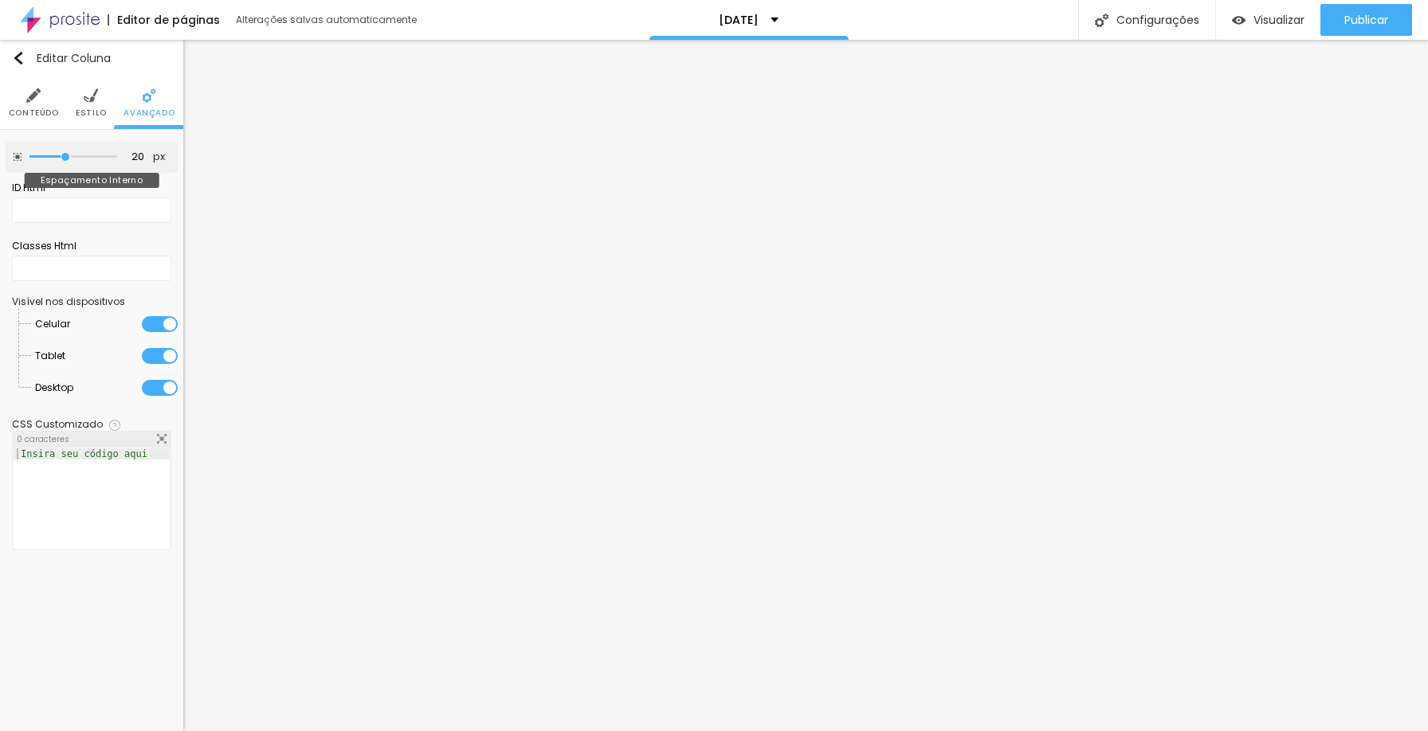
type input "0"
type input "5"
type input "10"
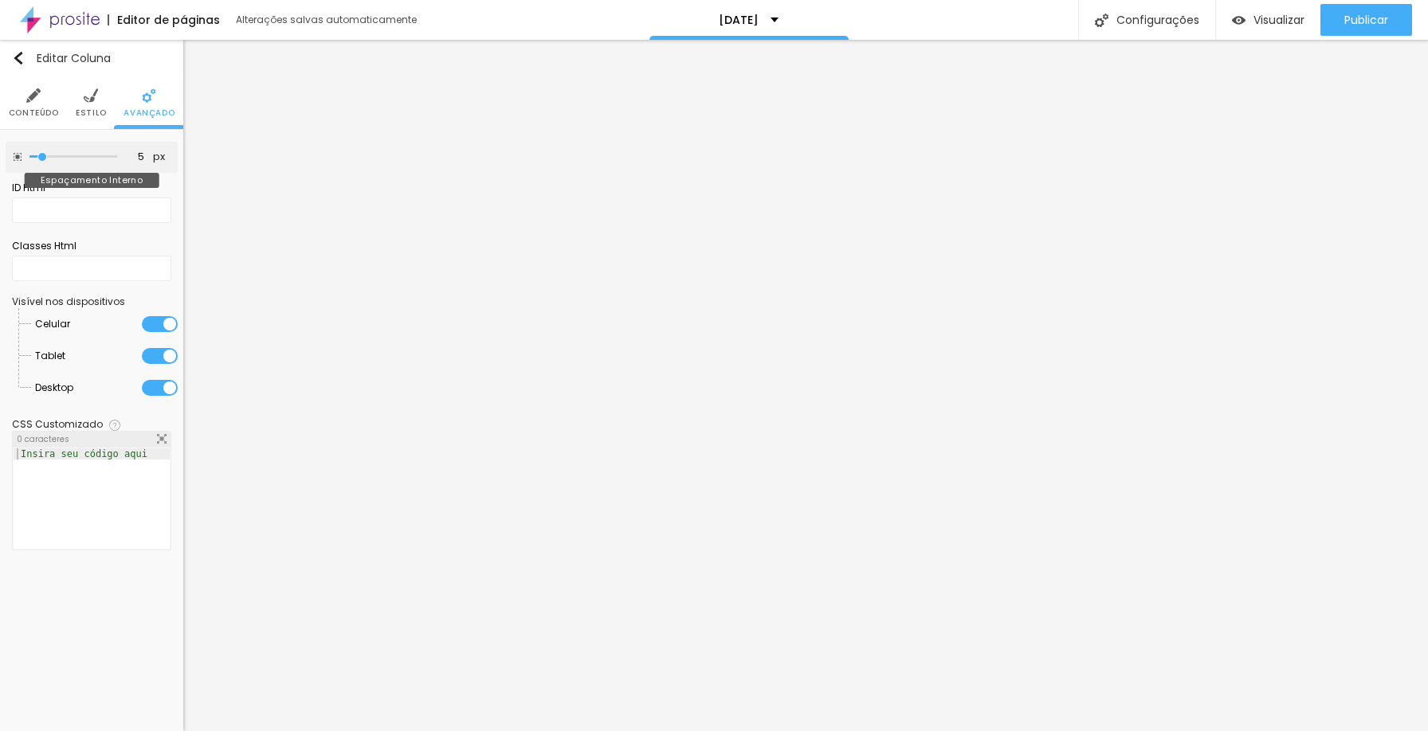
type input "10"
type input "5"
type input "0"
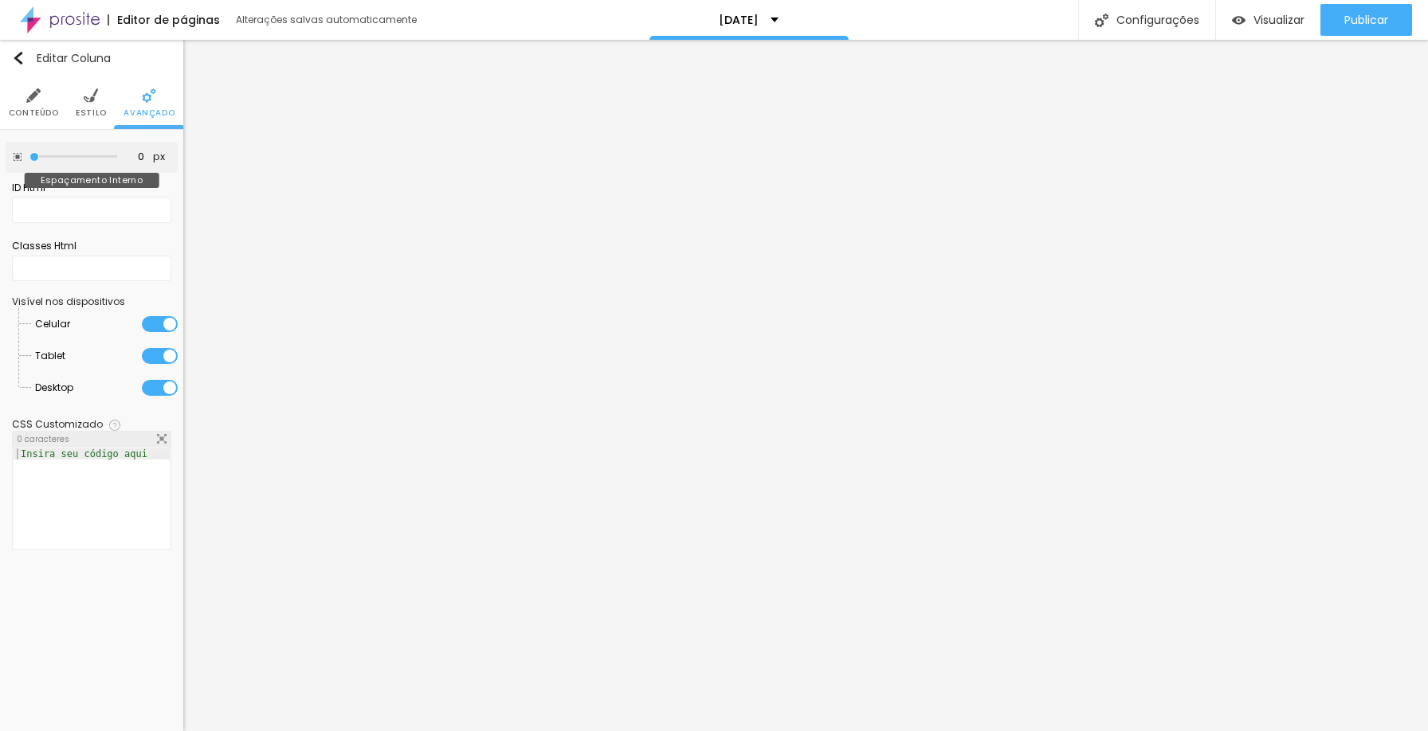
drag, startPoint x: 65, startPoint y: 156, endPoint x: 20, endPoint y: 155, distance: 45.4
type input "0"
click at [29, 155] on input "range" at bounding box center [73, 157] width 88 height 8
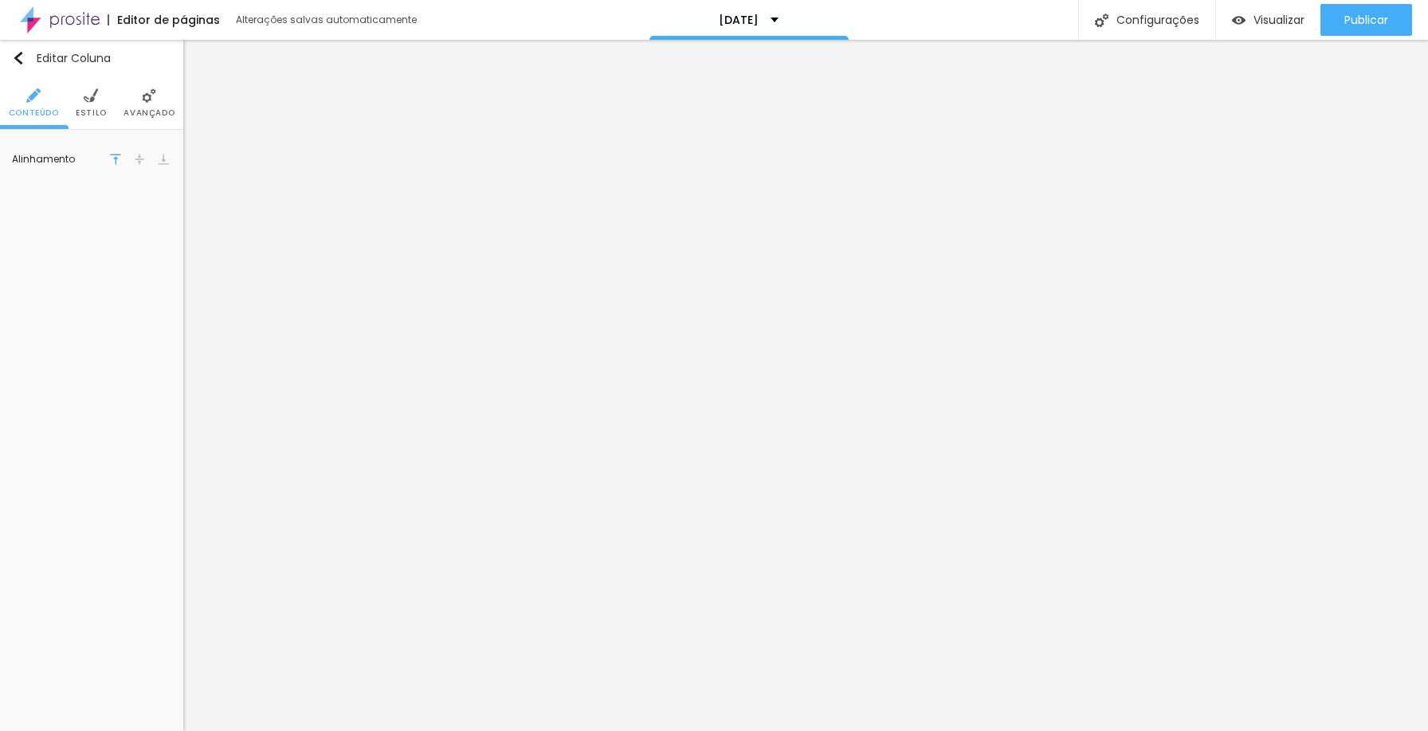
click at [145, 104] on li "Avançado" at bounding box center [148, 102] width 51 height 53
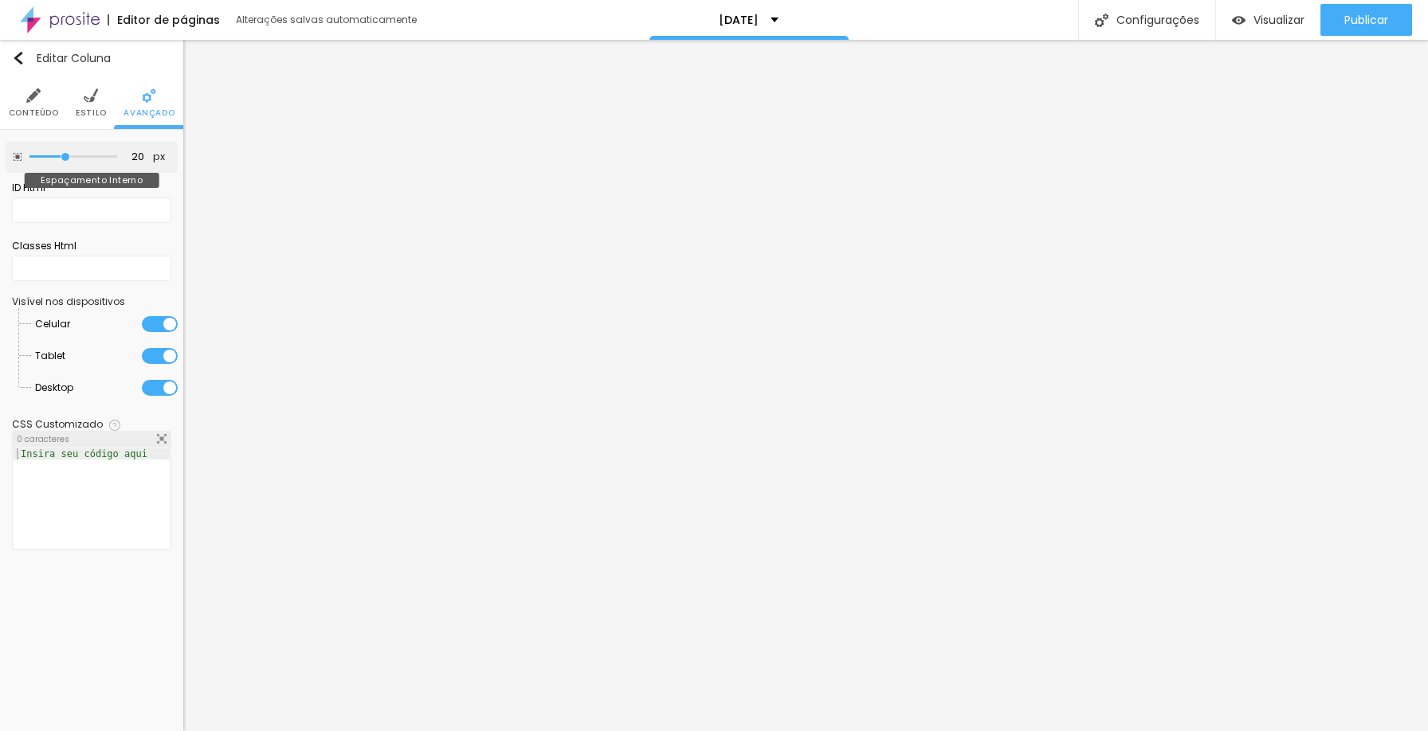
type input "15"
type input "0"
type input "5"
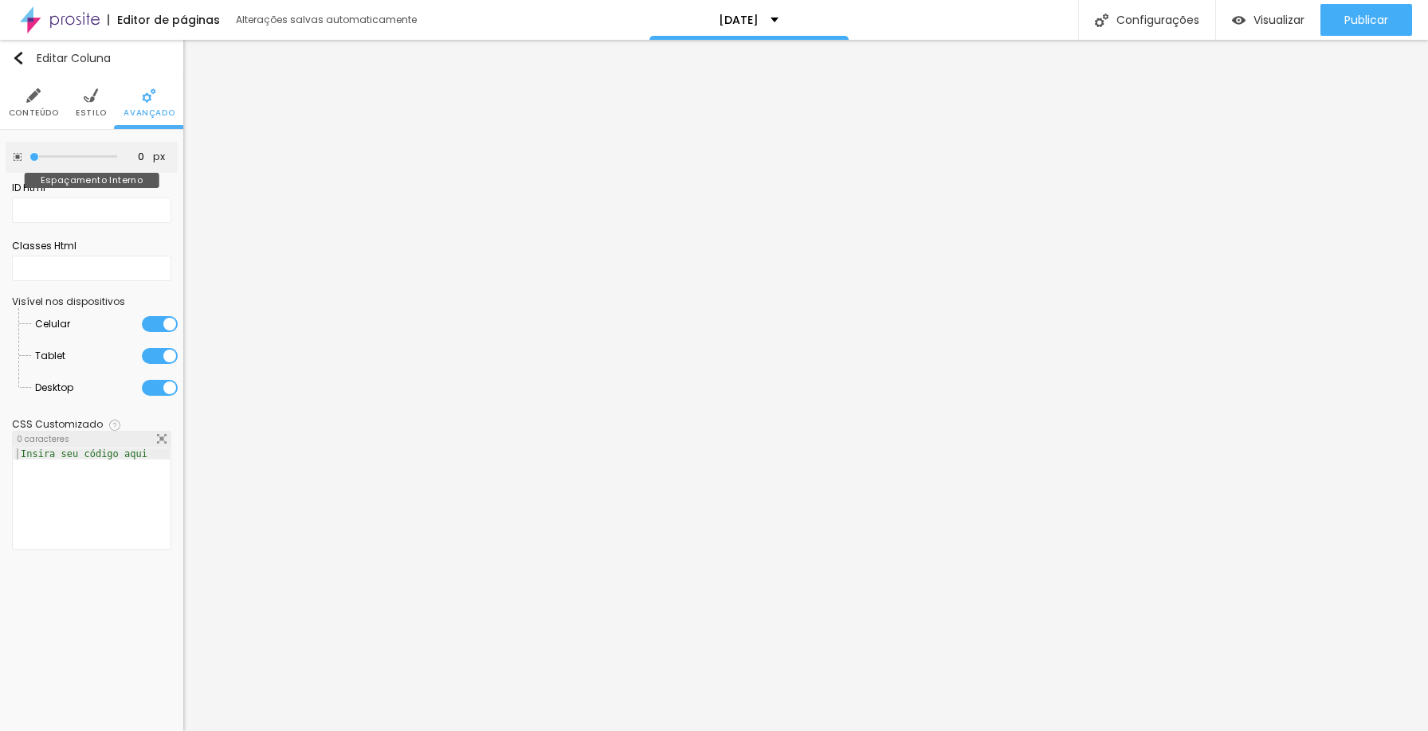
type input "5"
drag, startPoint x: 67, startPoint y: 155, endPoint x: 43, endPoint y: 155, distance: 23.9
type input "5"
click at [43, 155] on input "range" at bounding box center [73, 157] width 88 height 8
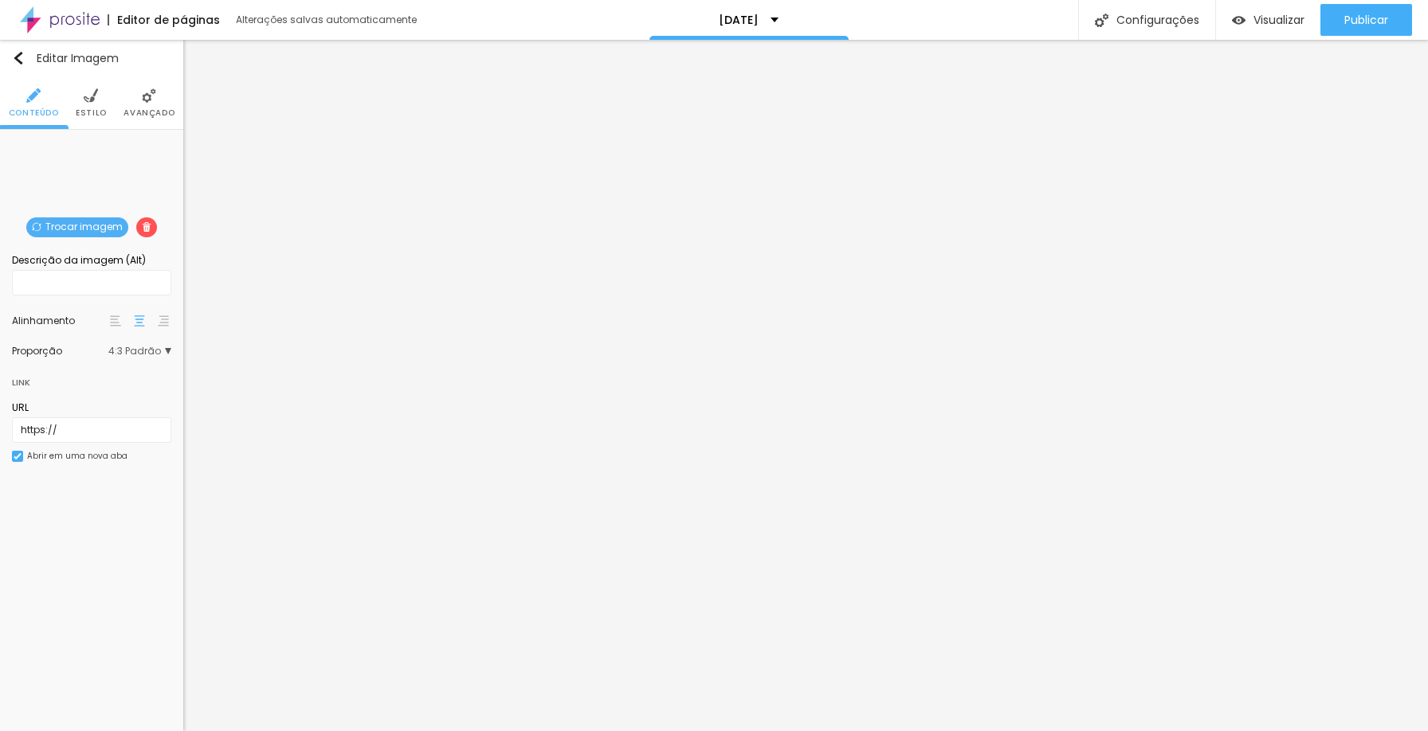
click at [151, 116] on span "Avançado" at bounding box center [148, 113] width 51 height 8
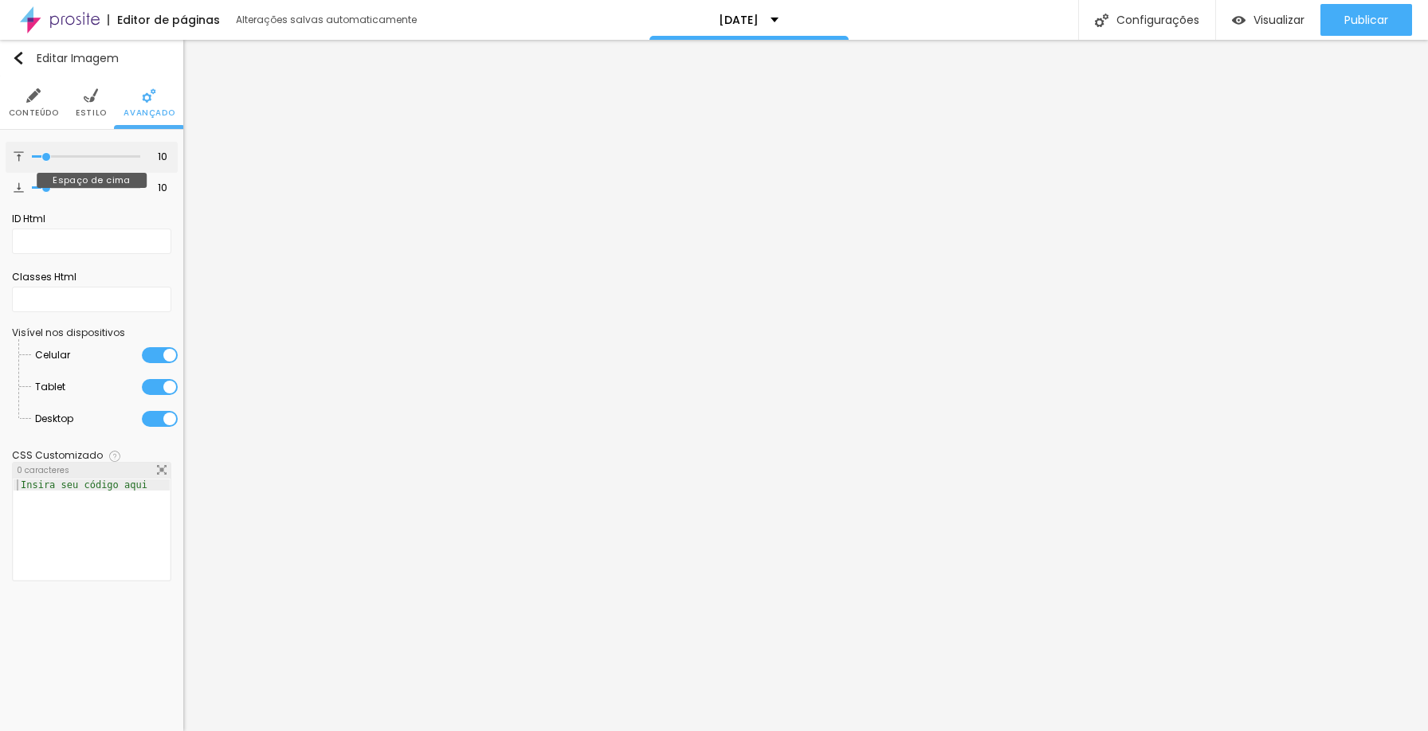
click at [46, 153] on input "range" at bounding box center [86, 157] width 108 height 8
click at [86, 100] on img at bounding box center [91, 95] width 14 height 14
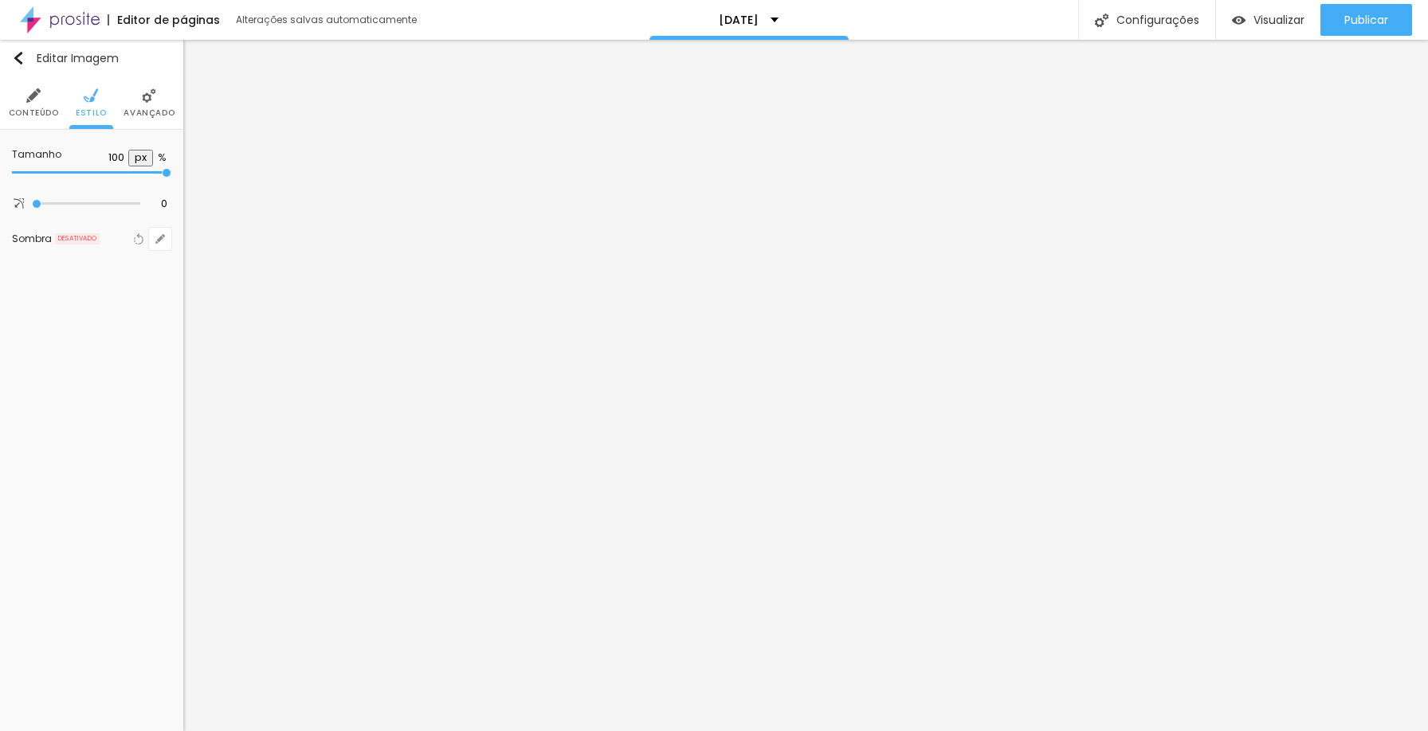
type input "95"
type input "70"
type input "65"
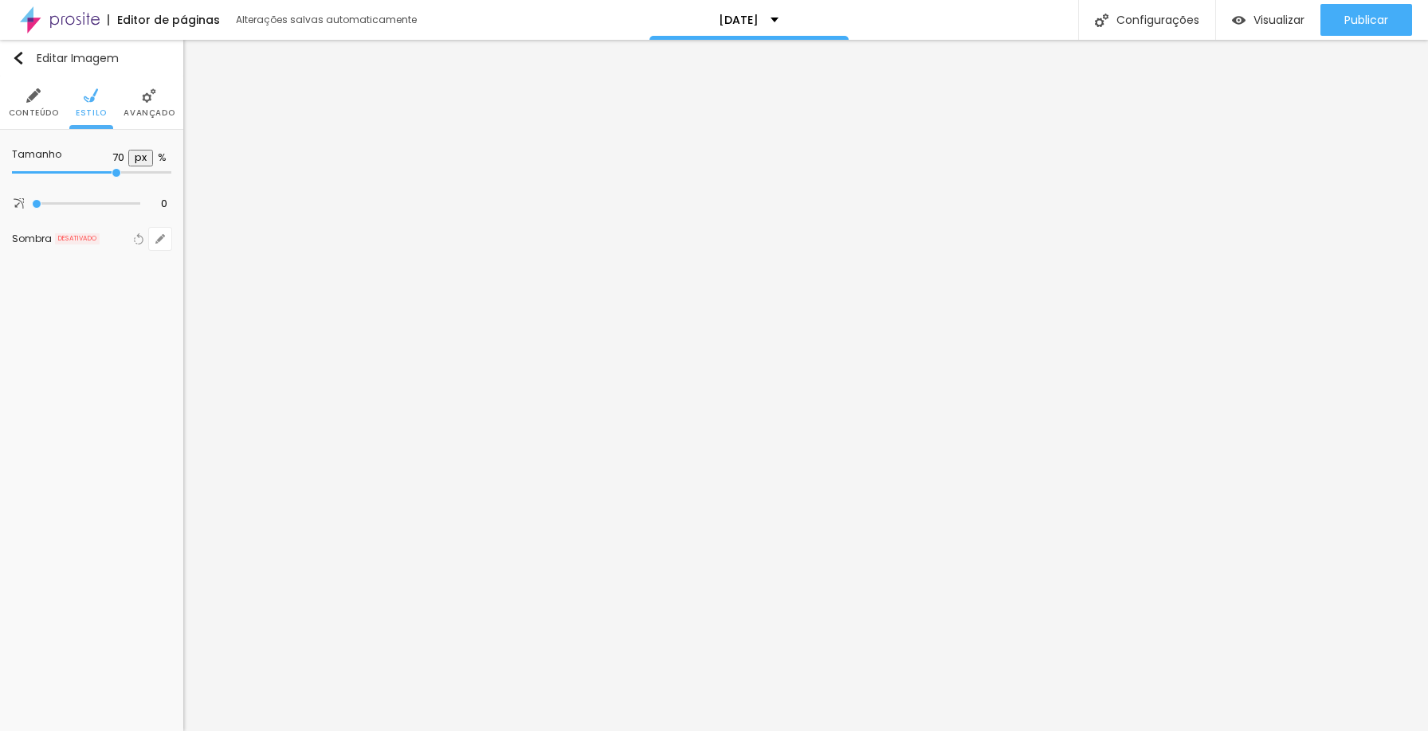
type input "65"
type input "70"
type input "80"
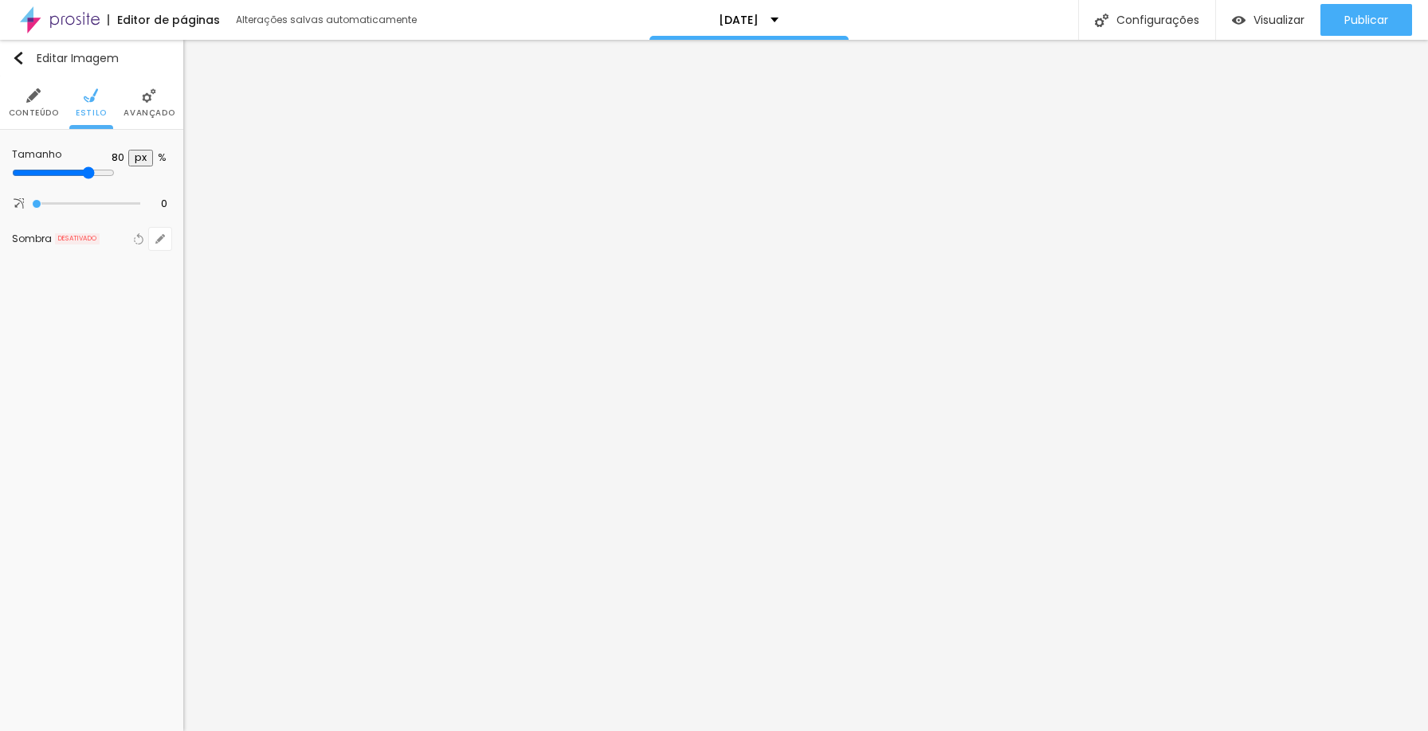
type input "85"
type input "90"
type input "95"
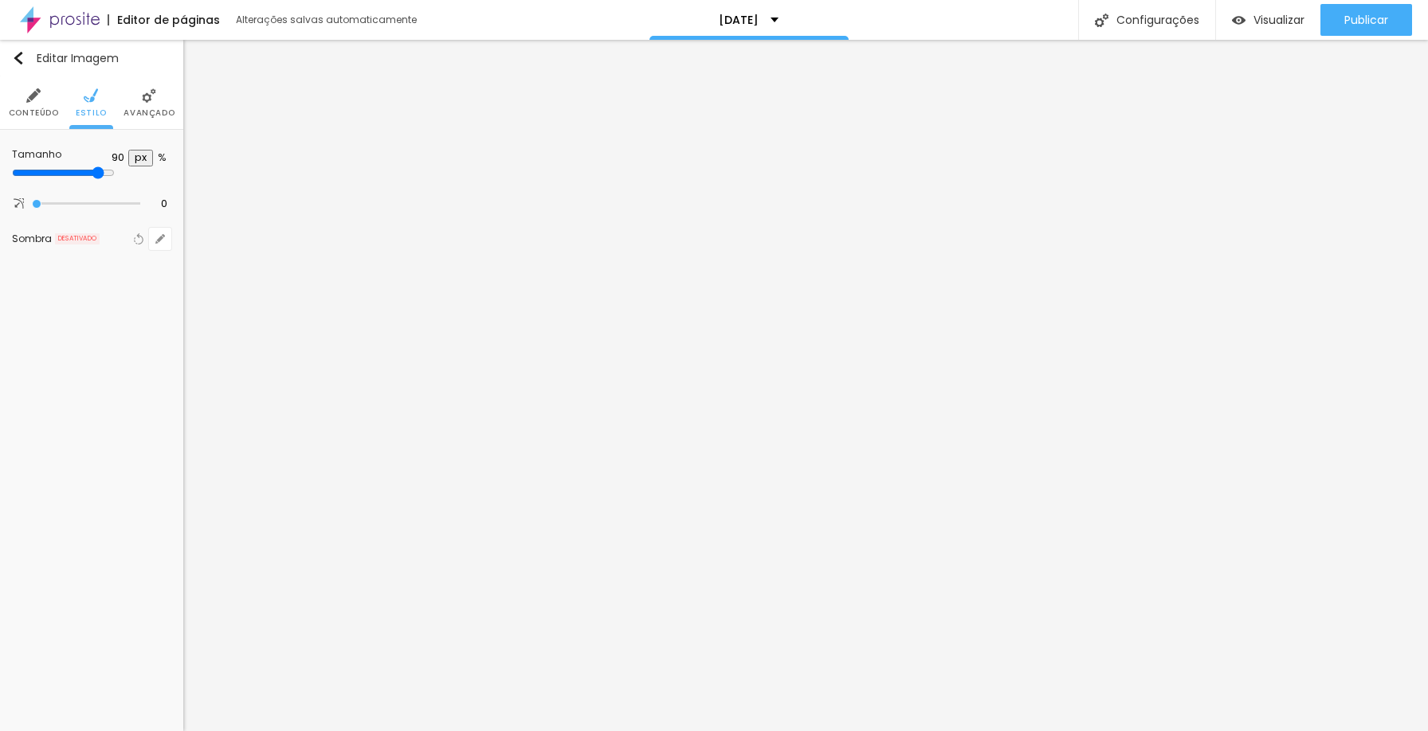
type input "95"
type input "100"
click at [171, 170] on input "range" at bounding box center [91, 173] width 159 height 8
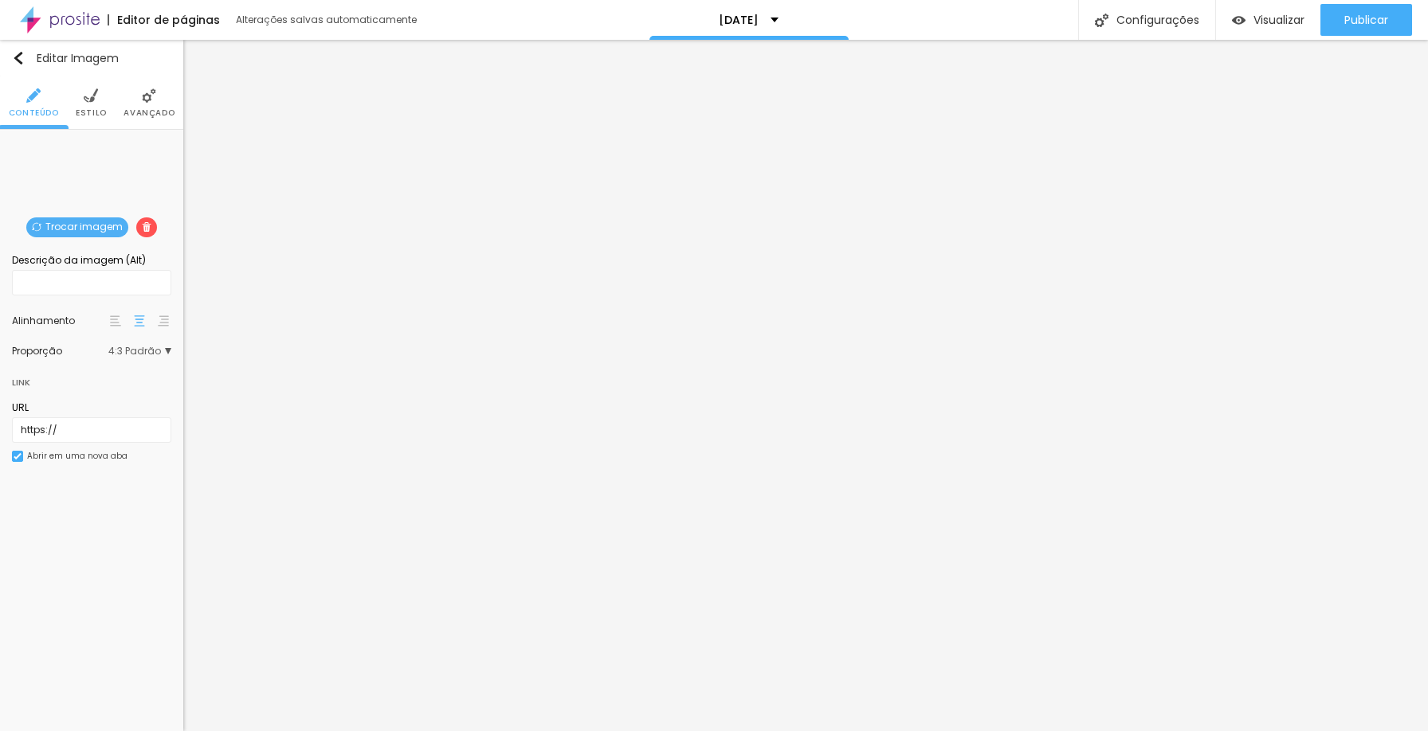
click at [153, 109] on span "Avançado" at bounding box center [148, 113] width 51 height 8
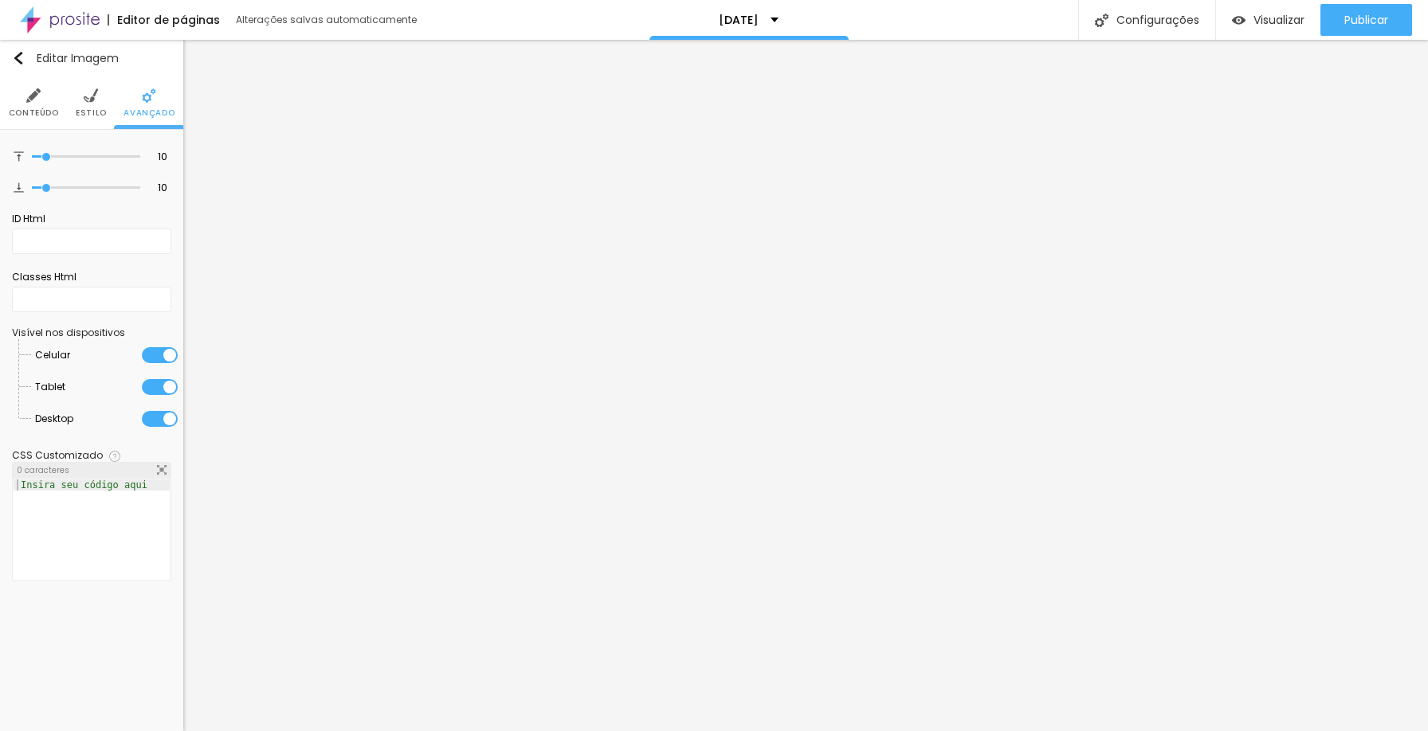
click at [94, 112] on span "Estilo" at bounding box center [91, 113] width 31 height 8
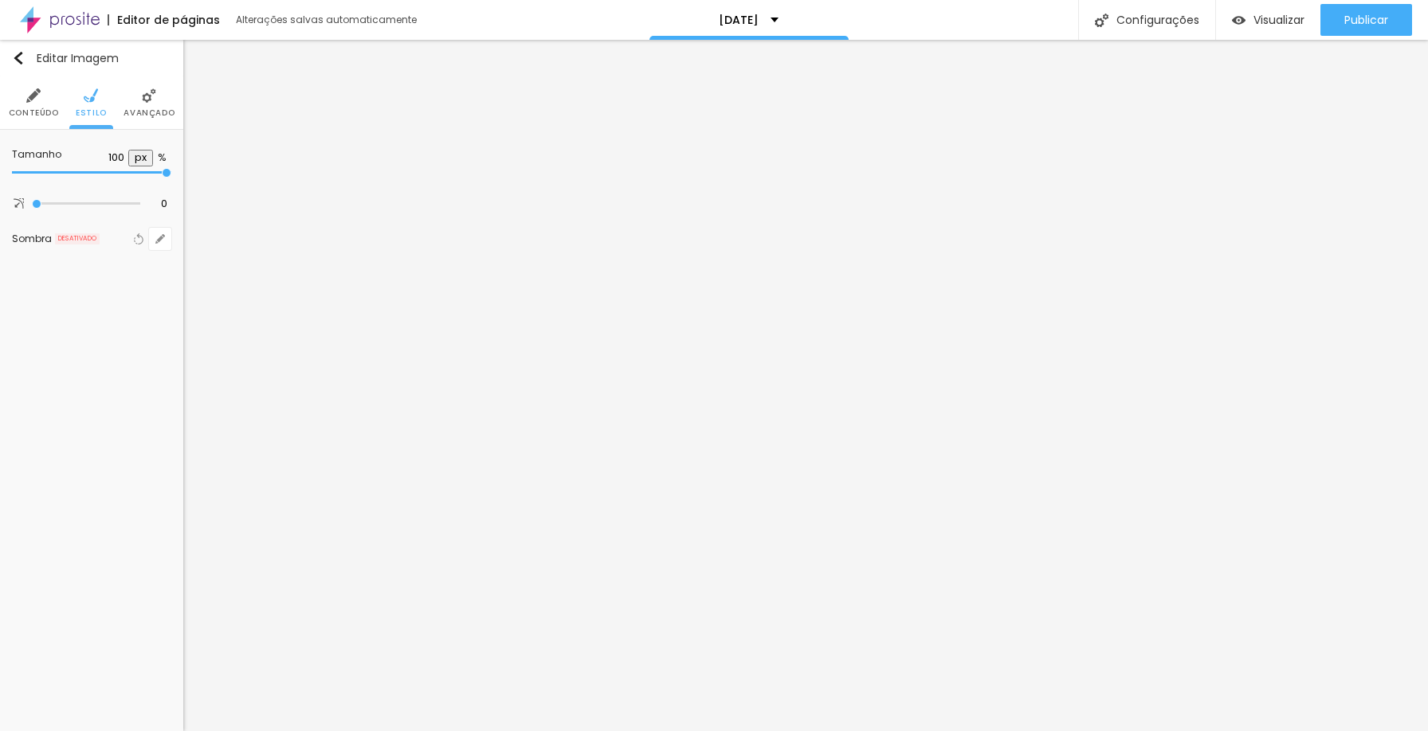
type input "95"
type input "100"
click at [171, 171] on input "range" at bounding box center [91, 173] width 159 height 8
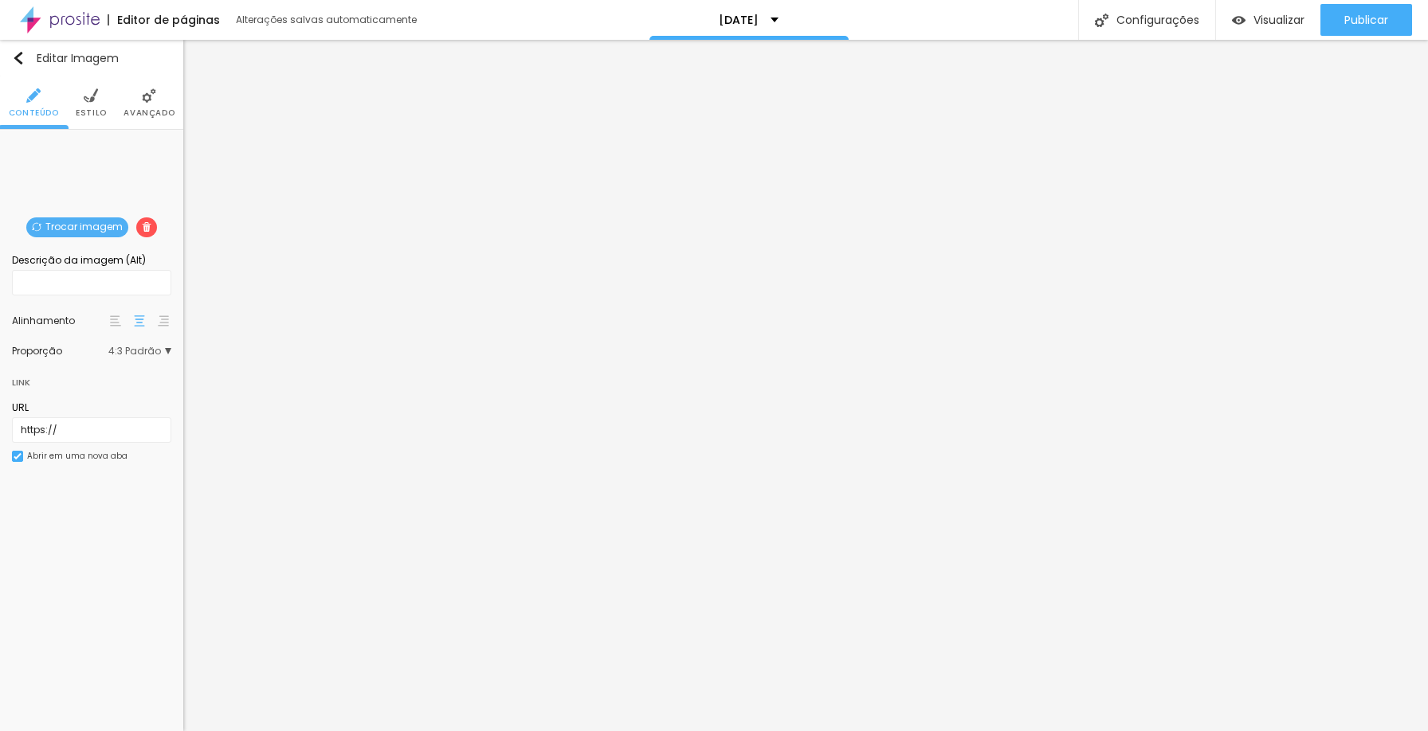
click at [96, 114] on span "Estilo" at bounding box center [91, 113] width 31 height 8
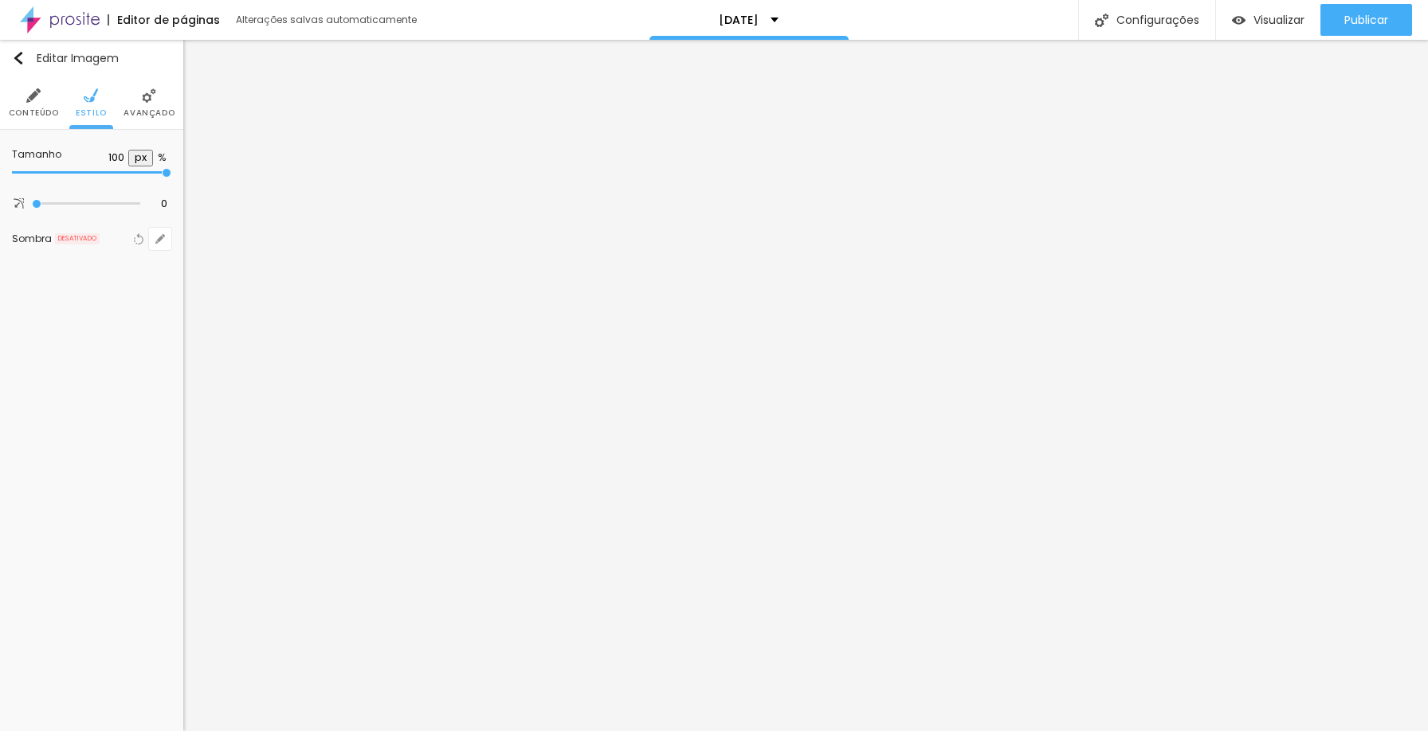
click at [151, 117] on span "Avançado" at bounding box center [148, 113] width 51 height 8
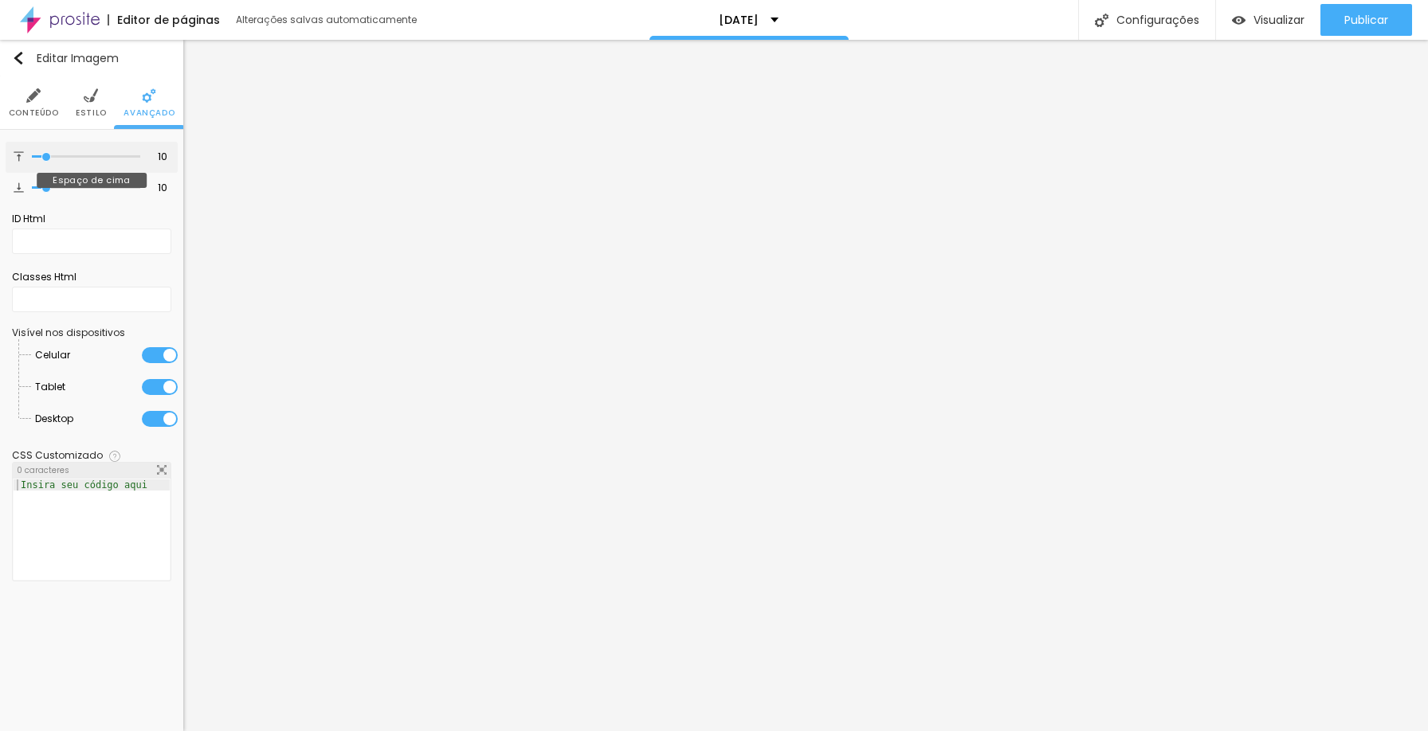
type input "0"
drag, startPoint x: 48, startPoint y: 156, endPoint x: 5, endPoint y: 150, distance: 43.5
type input "0"
click at [32, 153] on input "range" at bounding box center [86, 157] width 108 height 8
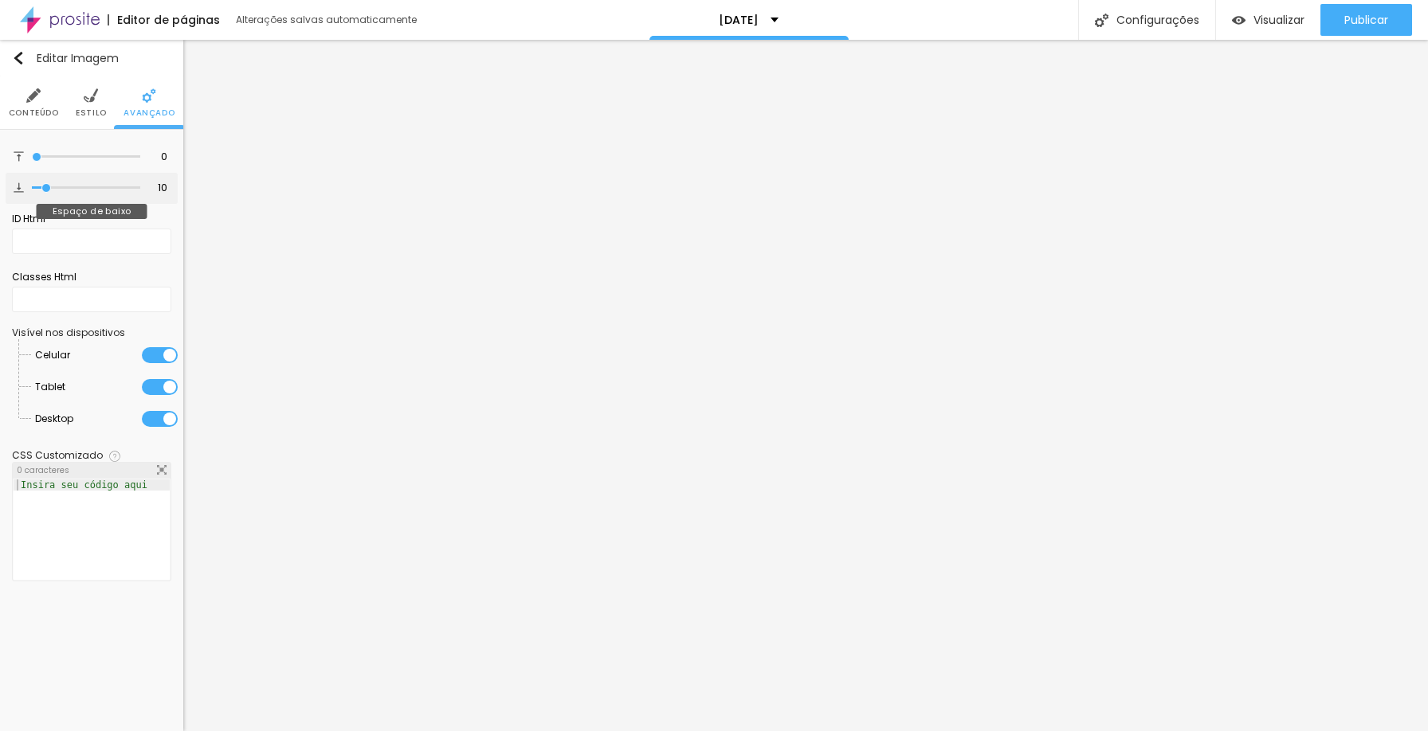
type input "11"
type input "0"
drag, startPoint x: 49, startPoint y: 190, endPoint x: 0, endPoint y: 183, distance: 49.8
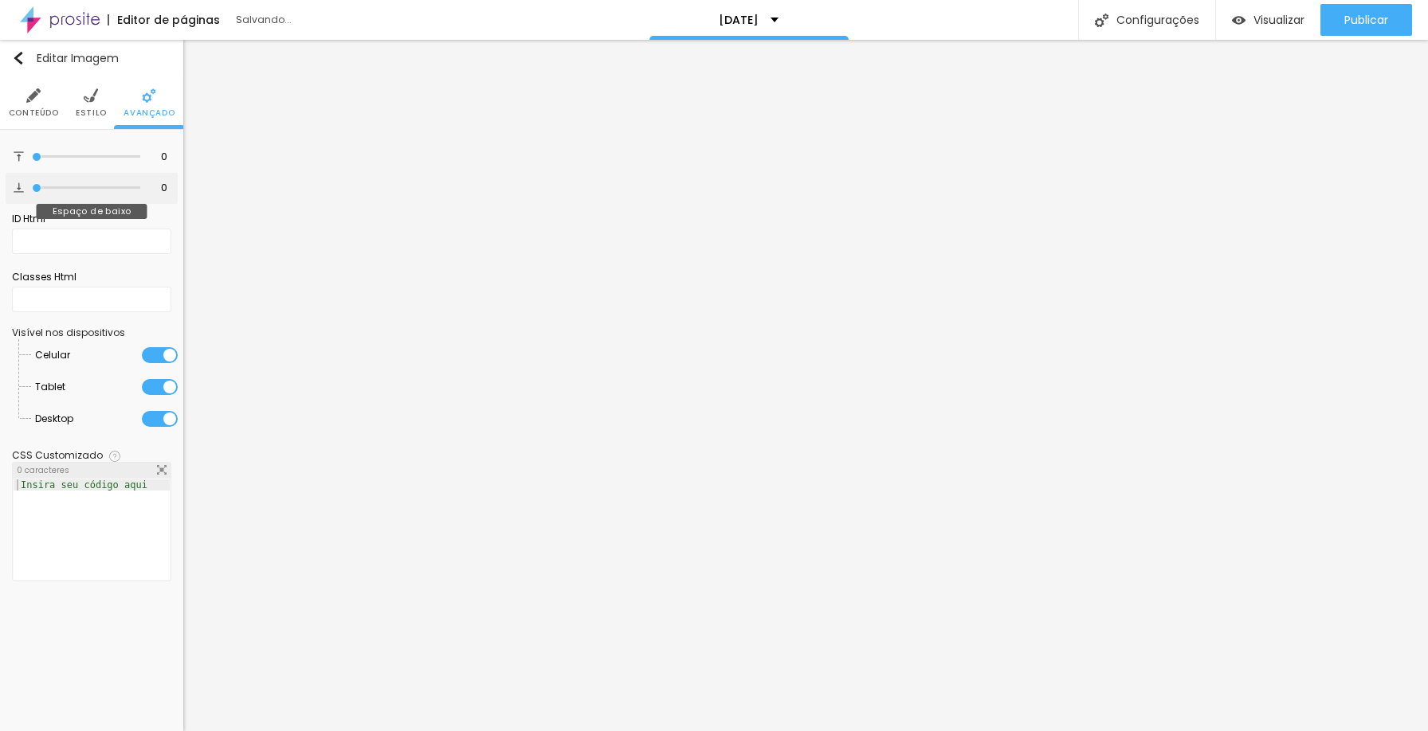
type input "0"
click at [32, 184] on input "range" at bounding box center [86, 188] width 108 height 8
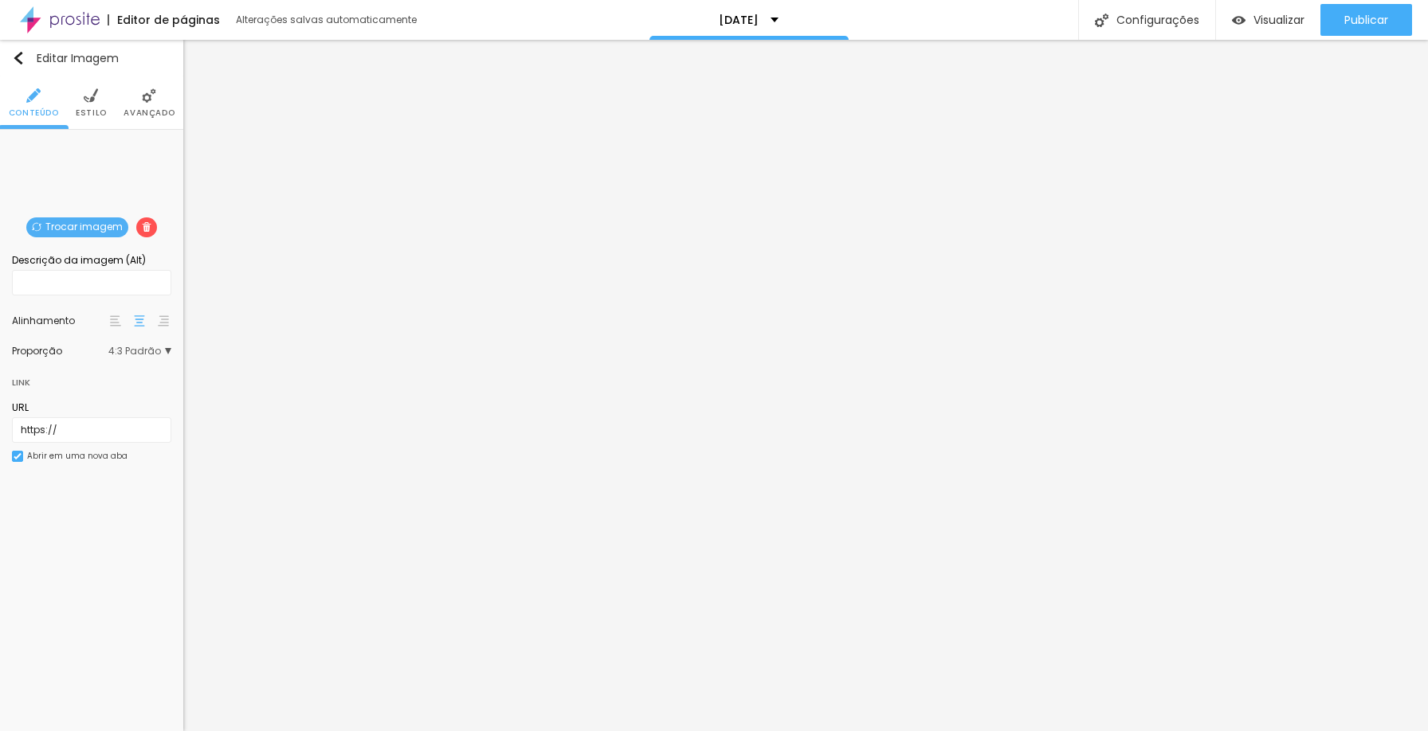
click at [143, 109] on span "Avançado" at bounding box center [148, 113] width 51 height 8
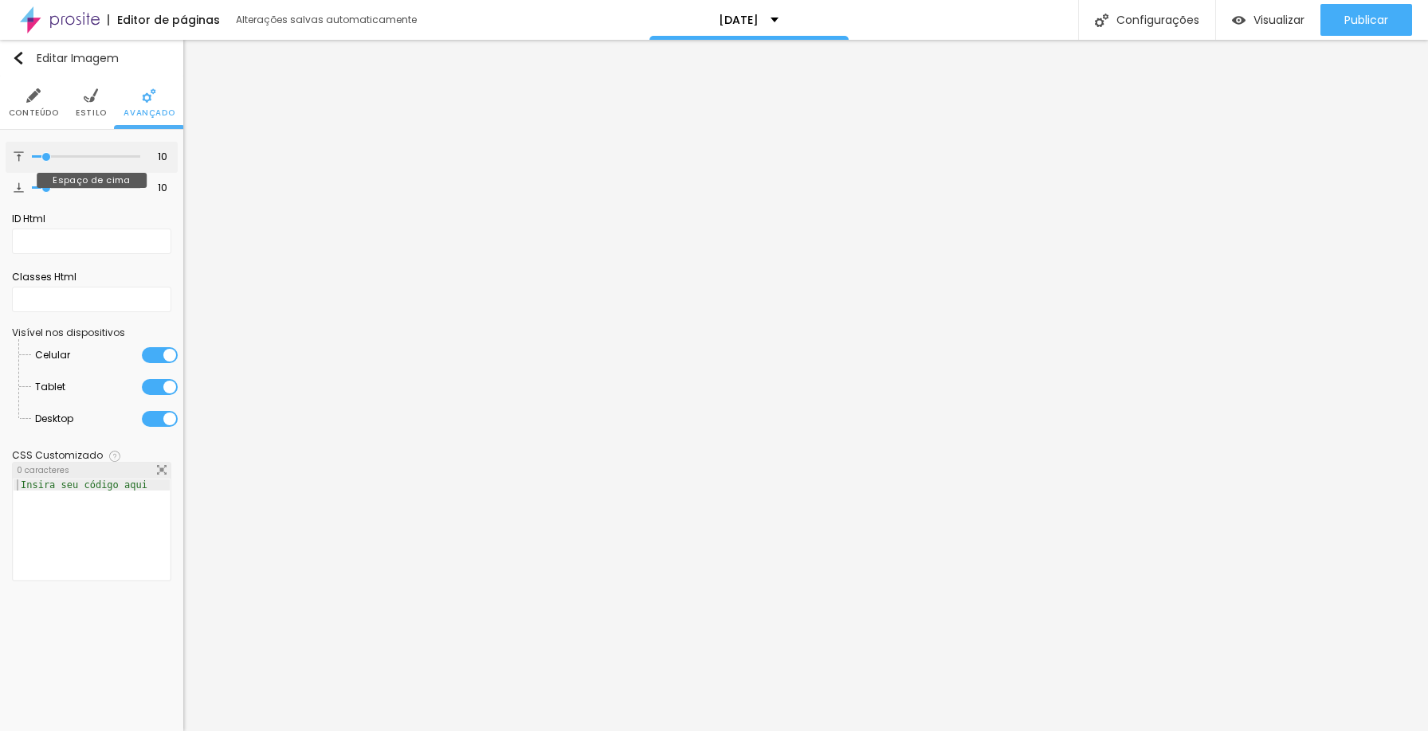
type input "6"
type input "0"
drag, startPoint x: 44, startPoint y: 160, endPoint x: 0, endPoint y: 151, distance: 44.9
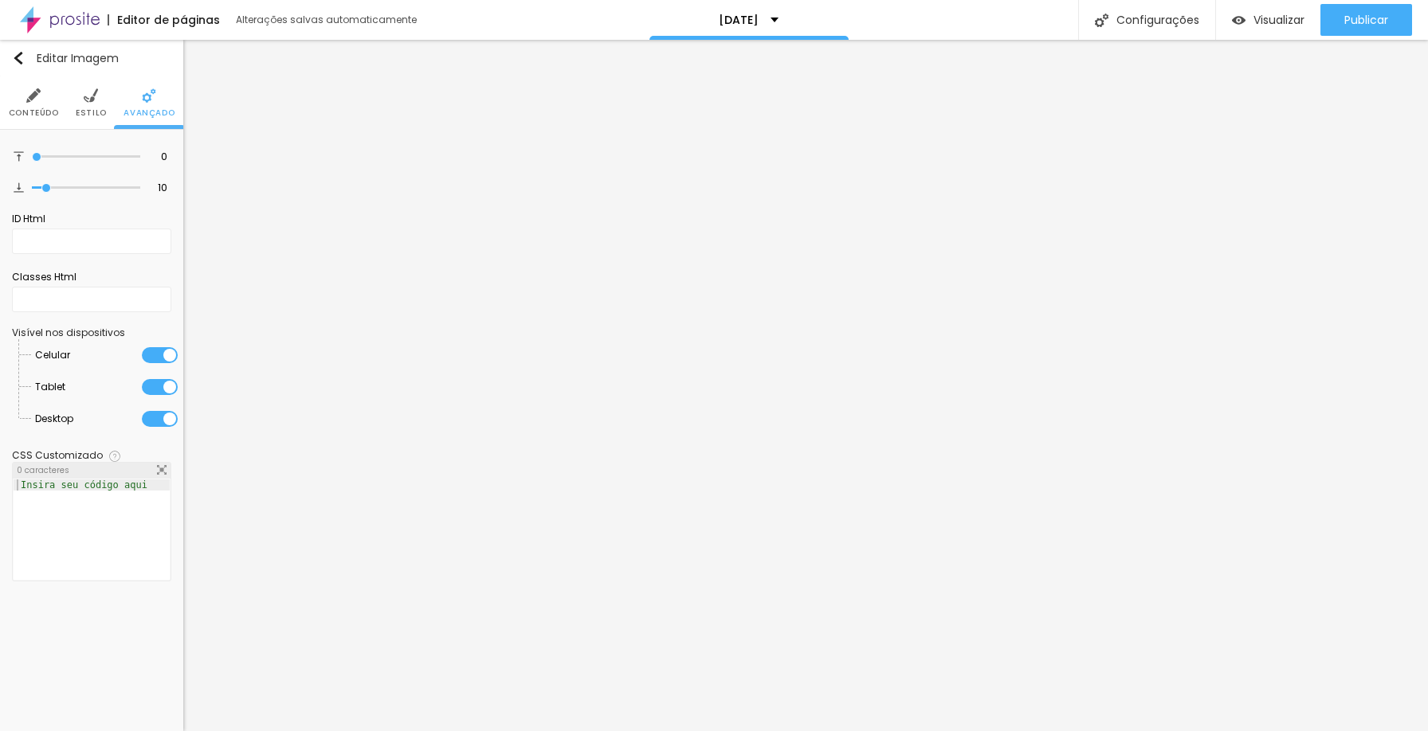
type input "0"
click at [32, 153] on input "range" at bounding box center [86, 157] width 108 height 8
type input "8"
type input "0"
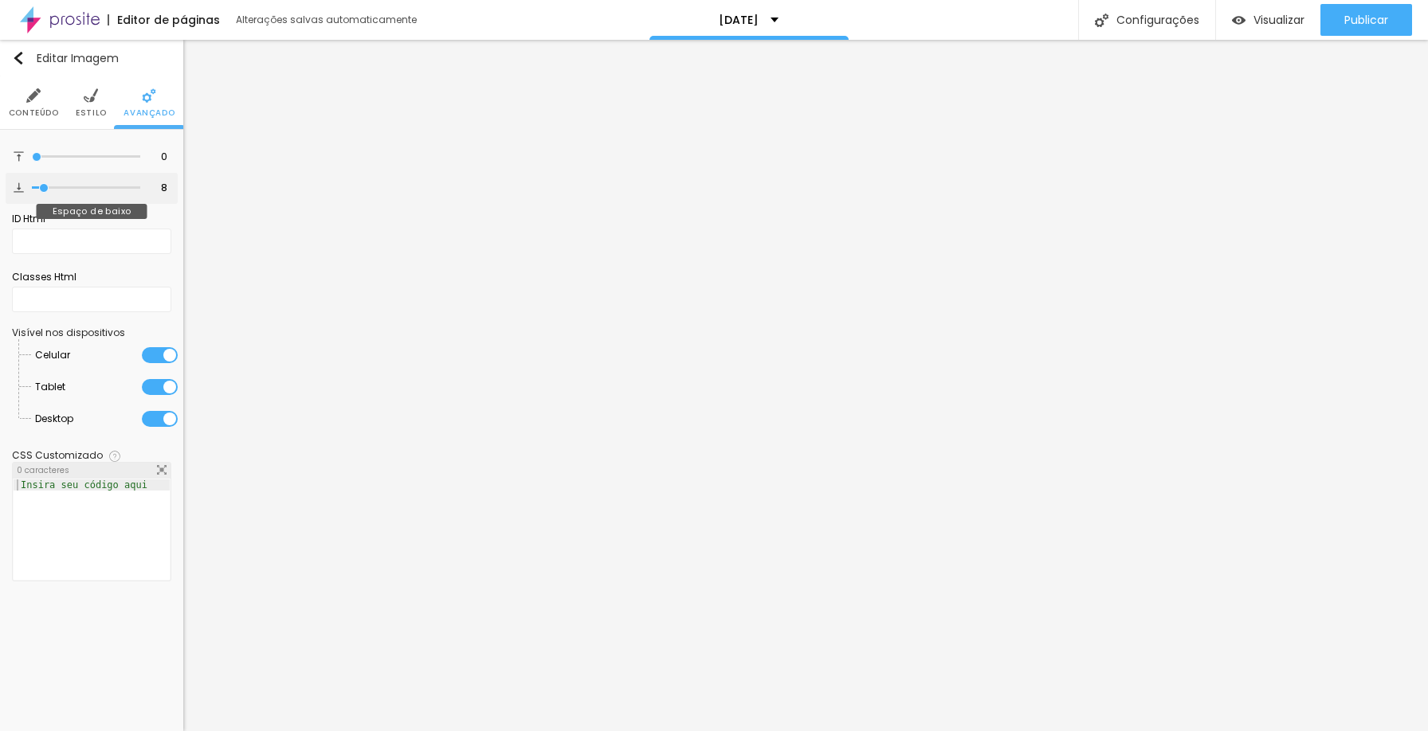
type input "0"
type input "1"
type input "0"
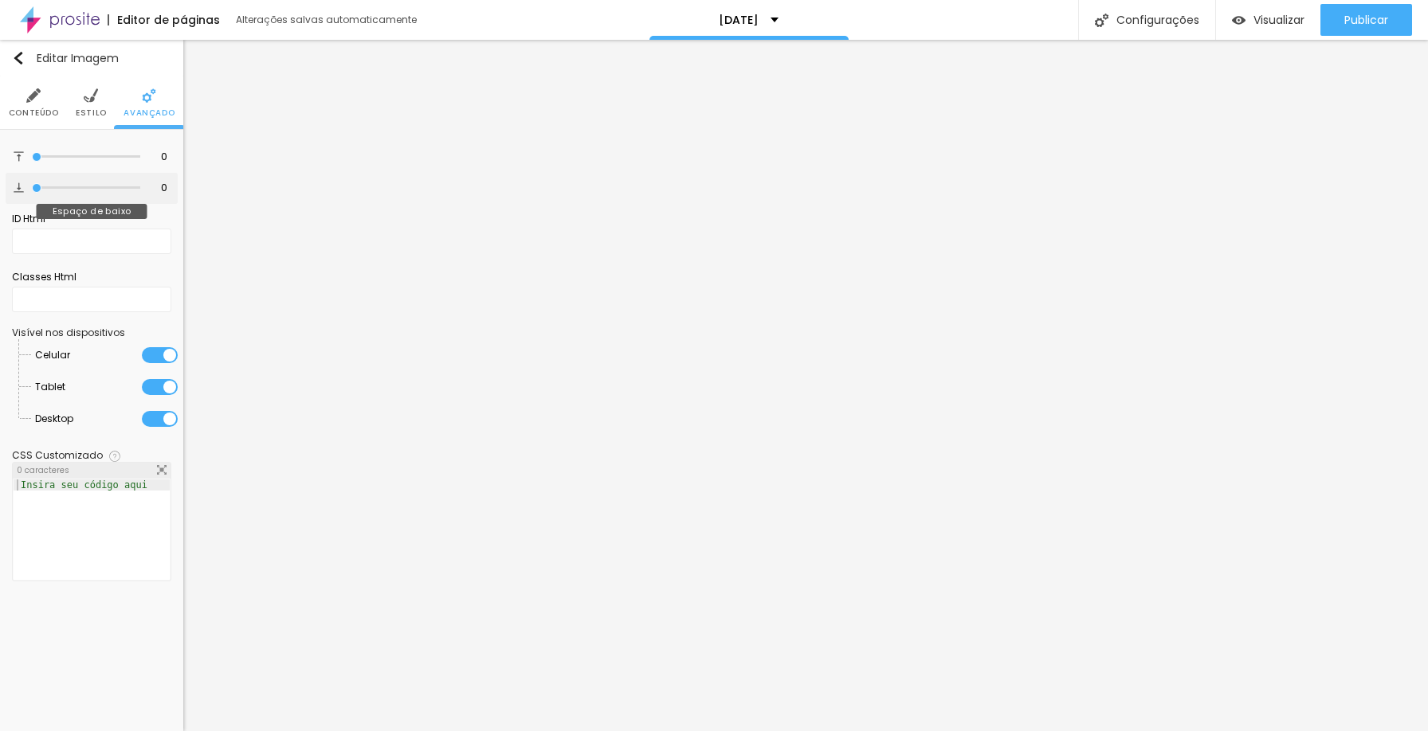
drag, startPoint x: 19, startPoint y: 180, endPoint x: 37, endPoint y: 172, distance: 19.3
type input "0"
click at [37, 184] on input "range" at bounding box center [86, 188] width 108 height 8
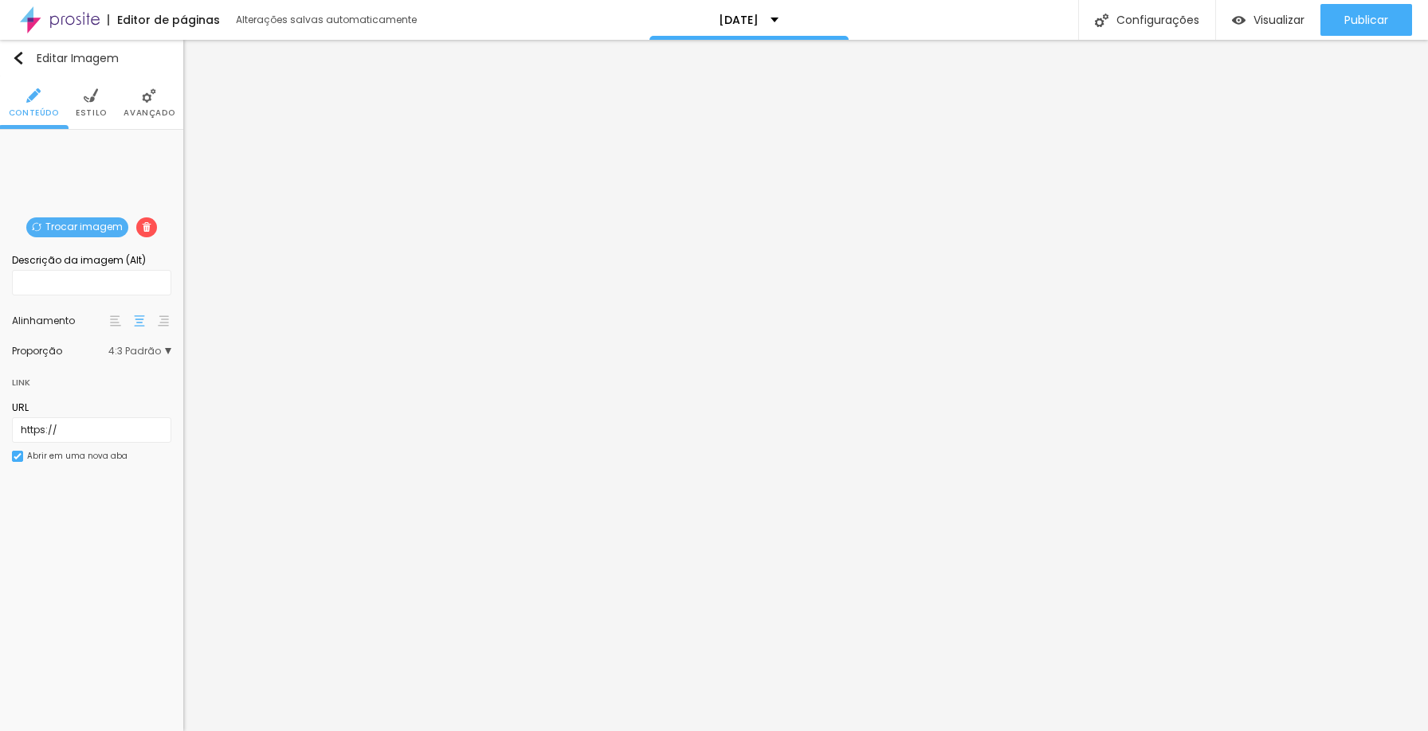
click at [151, 114] on span "Avançado" at bounding box center [148, 113] width 51 height 8
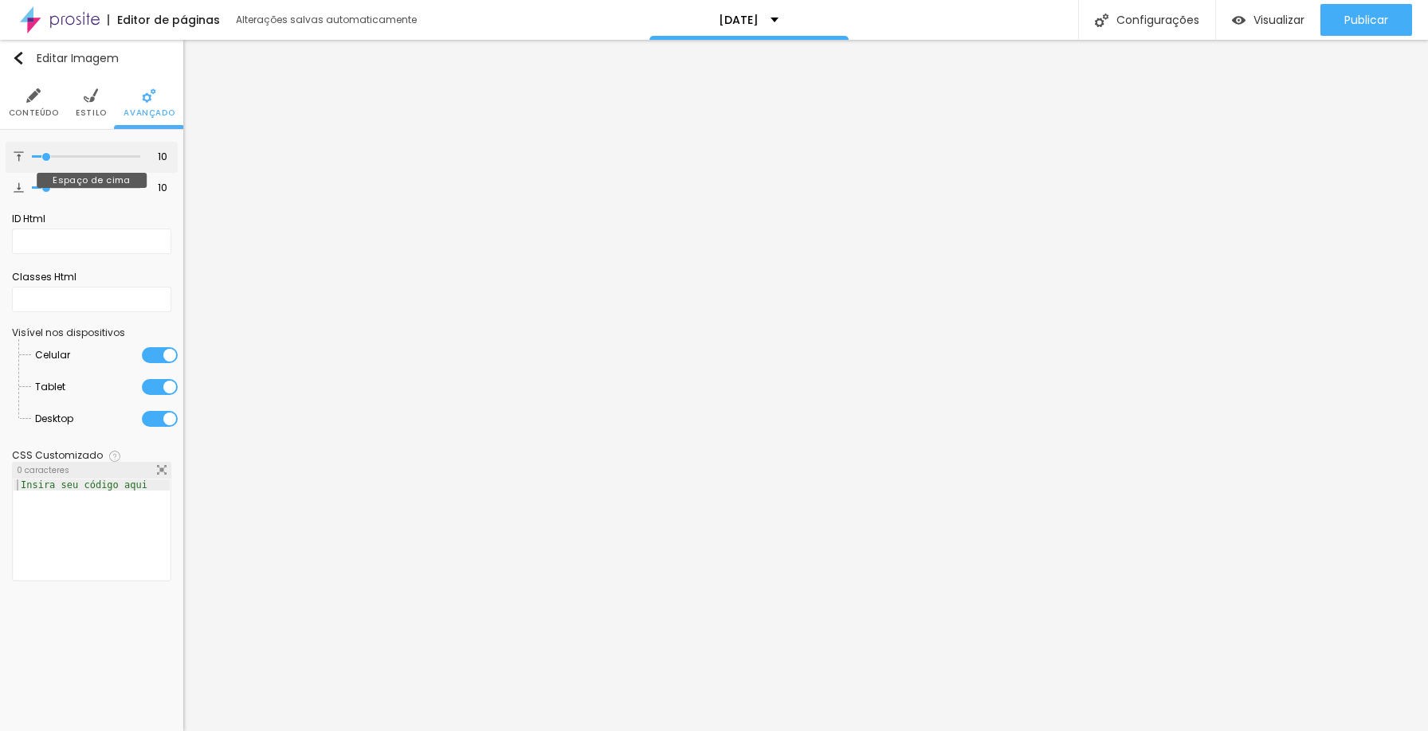
type input "9"
type input "4"
type input "2"
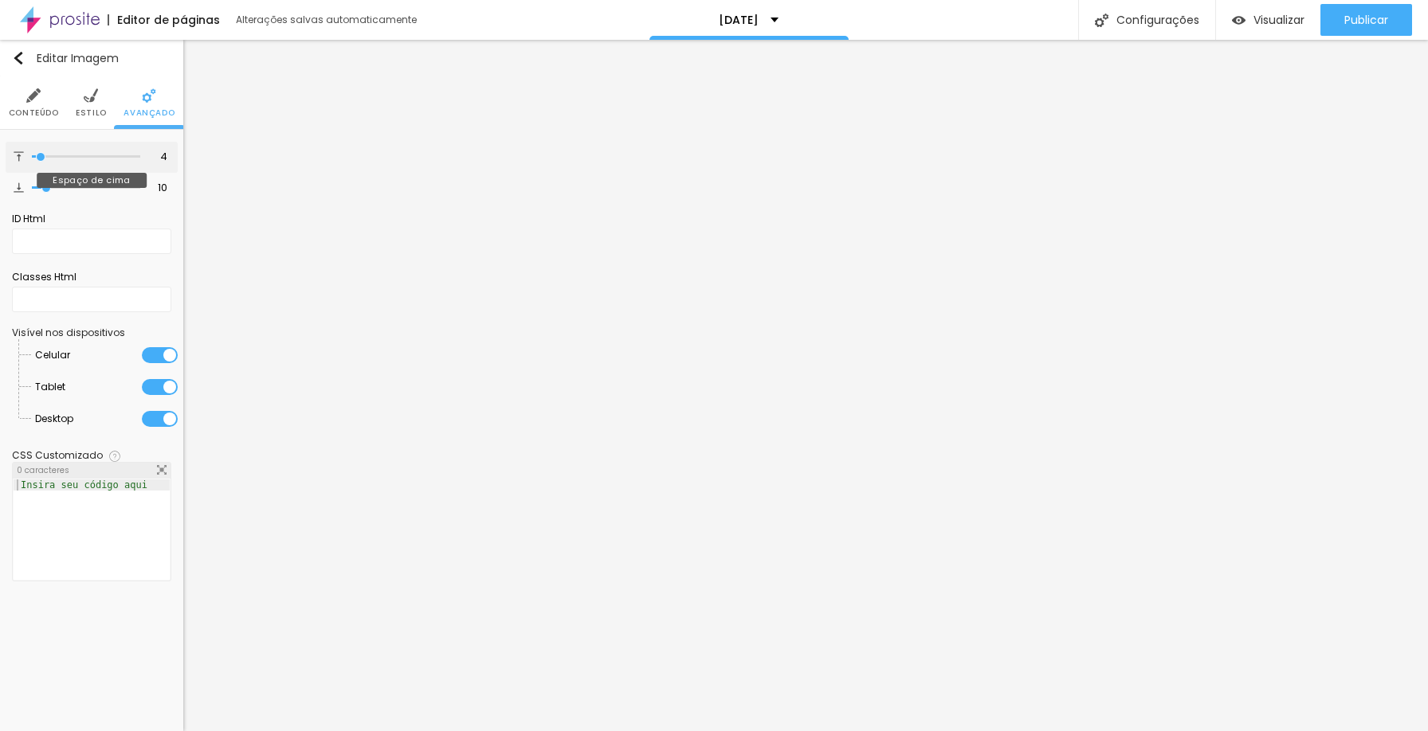
type input "2"
type input "0"
drag, startPoint x: 41, startPoint y: 156, endPoint x: 23, endPoint y: 150, distance: 18.7
type input "0"
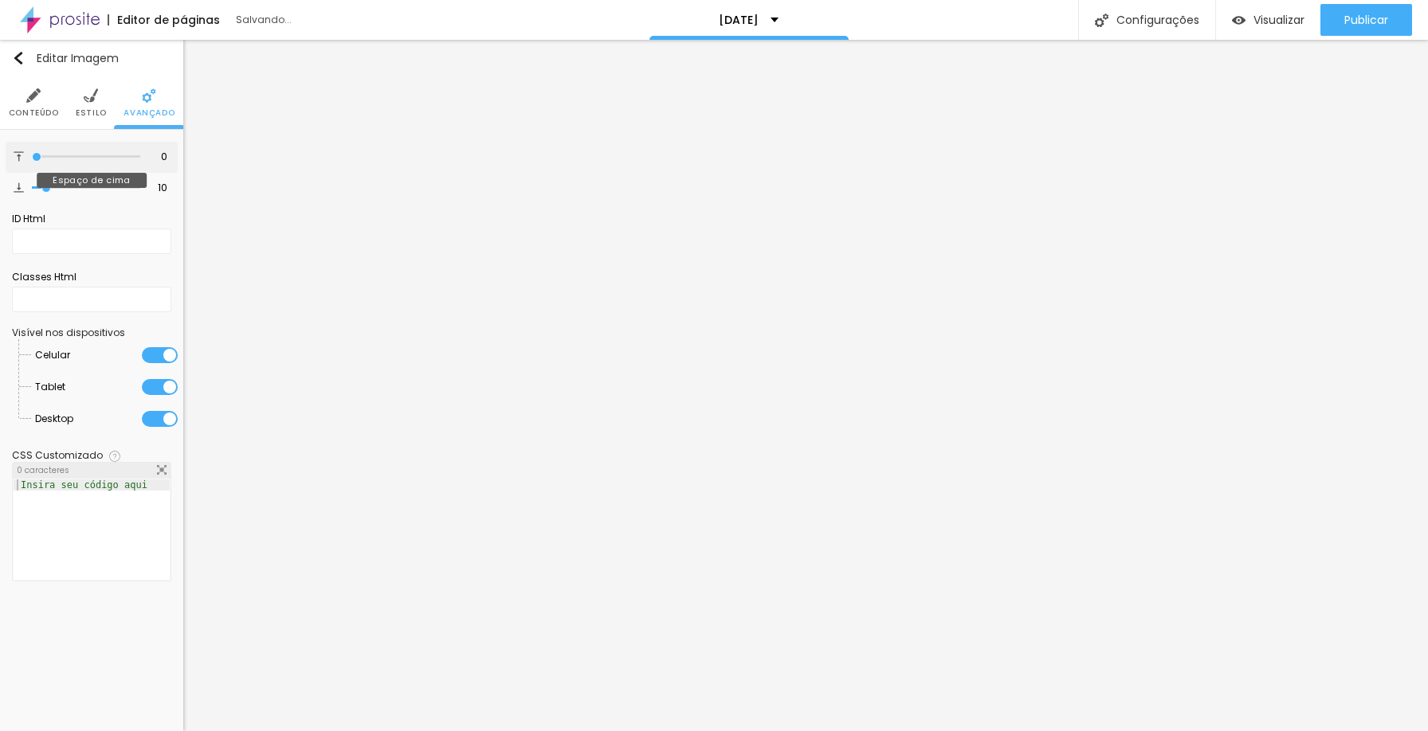
click at [32, 153] on input "range" at bounding box center [86, 157] width 108 height 8
type input "2"
type input "0"
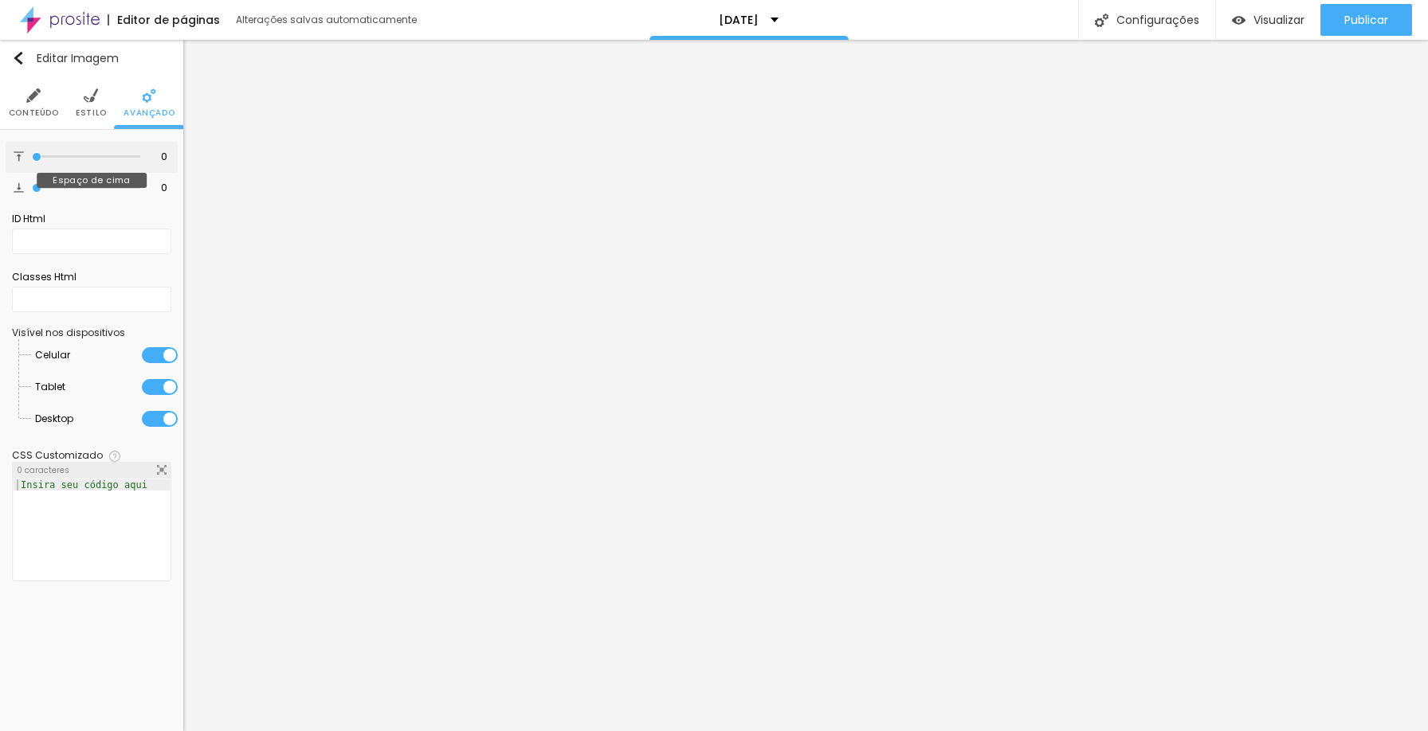
drag, startPoint x: 49, startPoint y: 187, endPoint x: 21, endPoint y: 168, distance: 33.8
type input "0"
click at [32, 184] on input "range" at bounding box center [86, 188] width 108 height 8
click at [89, 107] on li "Estilo" at bounding box center [91, 102] width 31 height 53
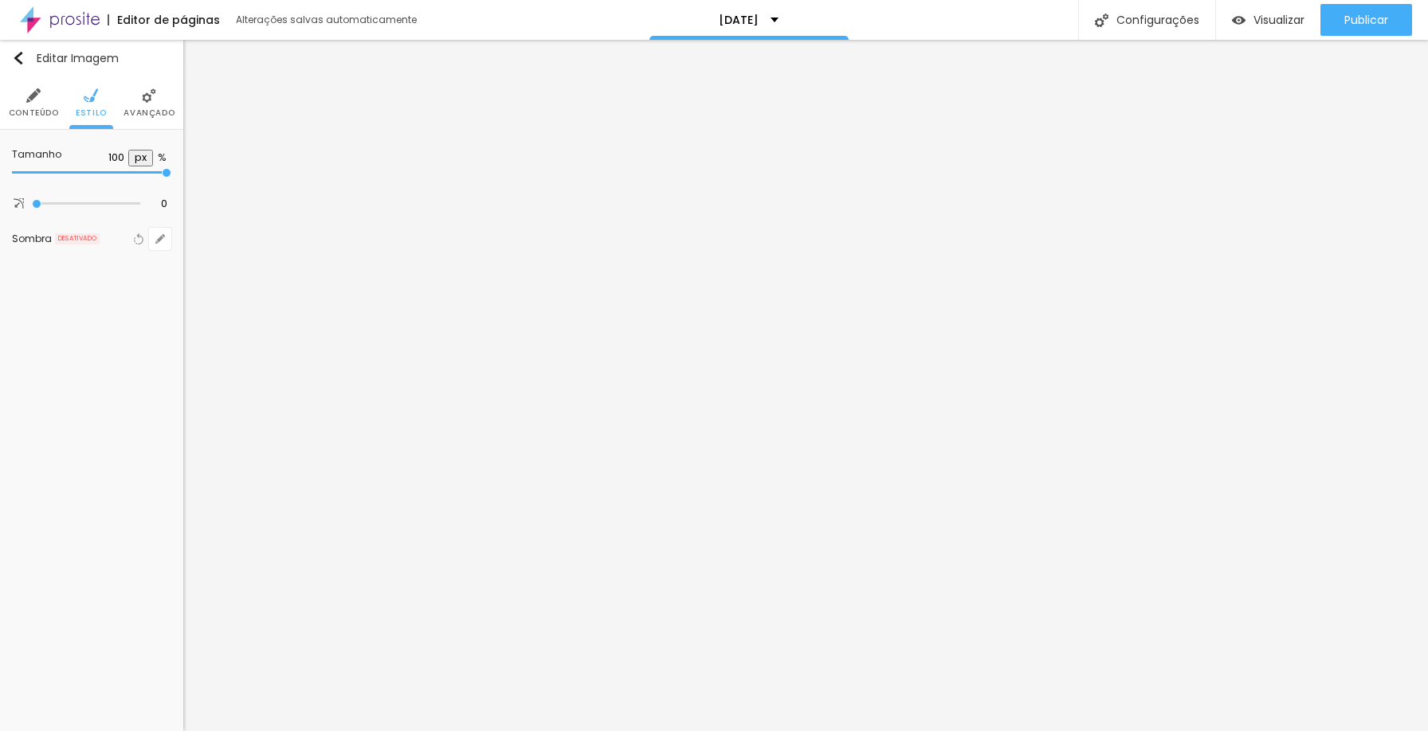
click at [37, 106] on li "Conteúdo" at bounding box center [34, 102] width 50 height 53
click at [98, 104] on li "Estilo" at bounding box center [91, 102] width 31 height 53
click at [148, 97] on img at bounding box center [149, 95] width 14 height 14
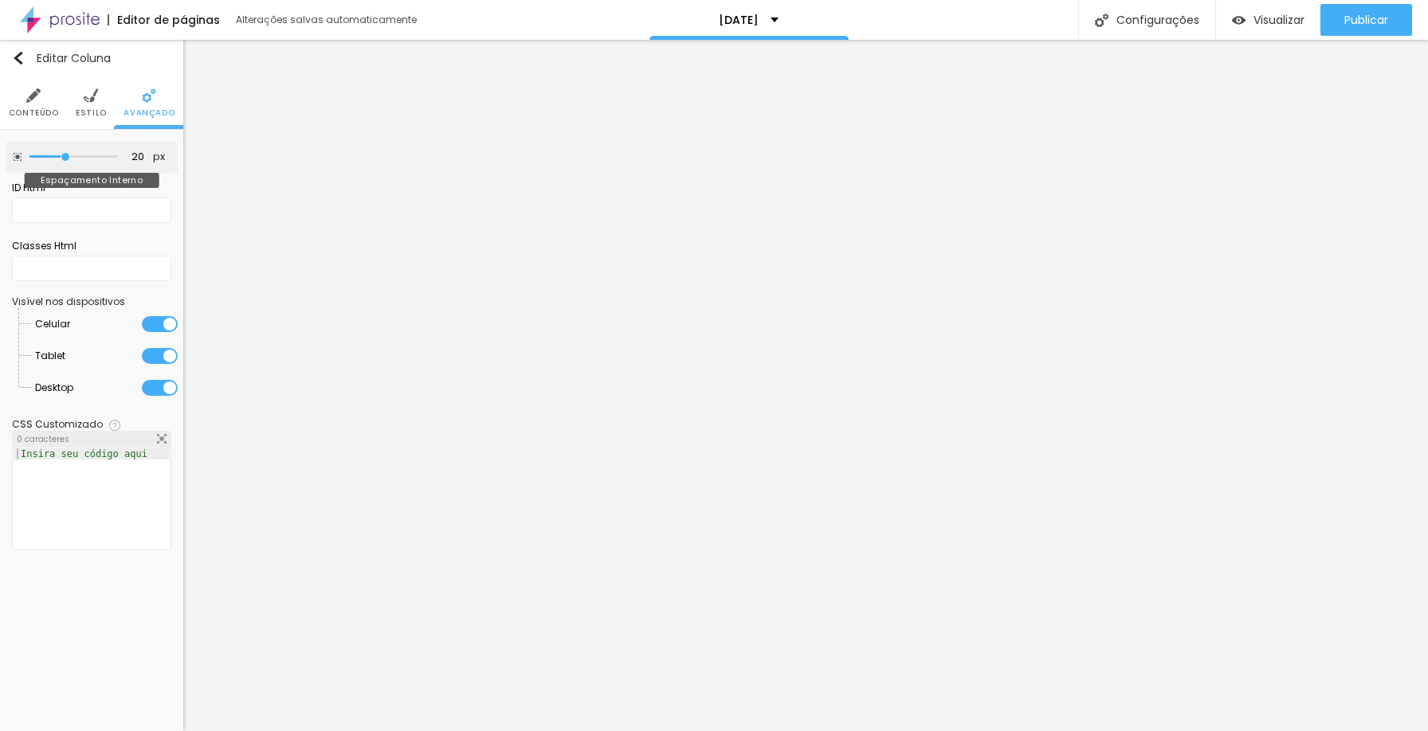
type input "15"
type input "10"
type input "5"
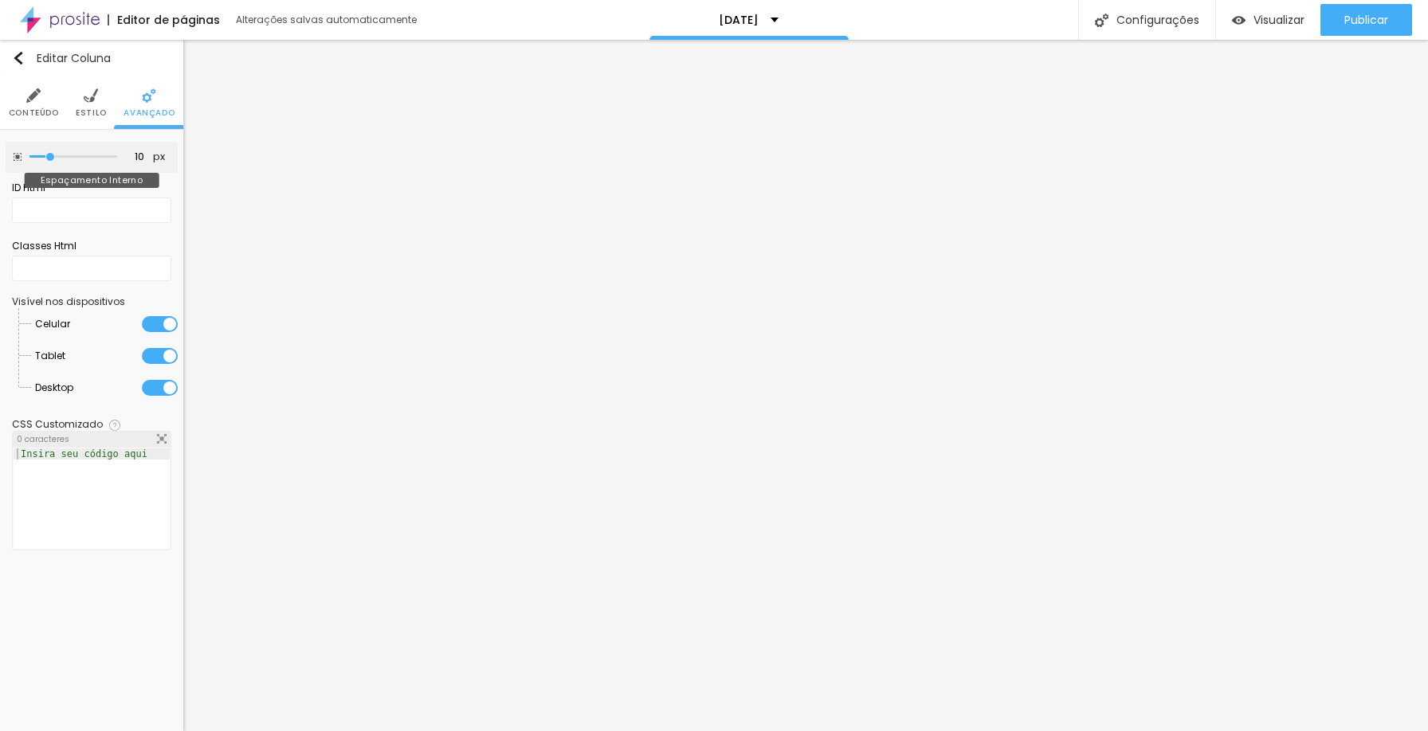
type input "5"
drag, startPoint x: 69, startPoint y: 156, endPoint x: 42, endPoint y: 156, distance: 26.3
type input "5"
click at [42, 156] on input "range" at bounding box center [73, 157] width 88 height 8
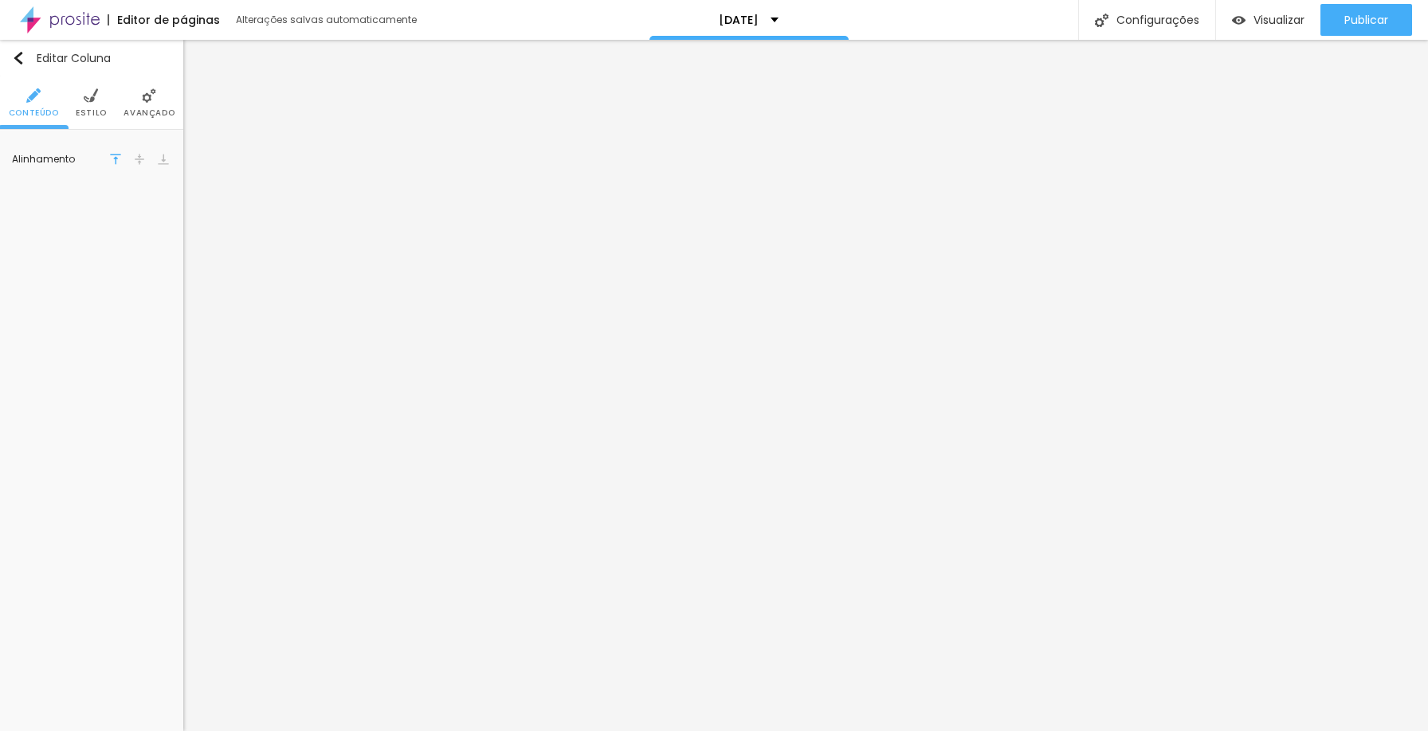
click at [150, 109] on span "Avançado" at bounding box center [148, 113] width 51 height 8
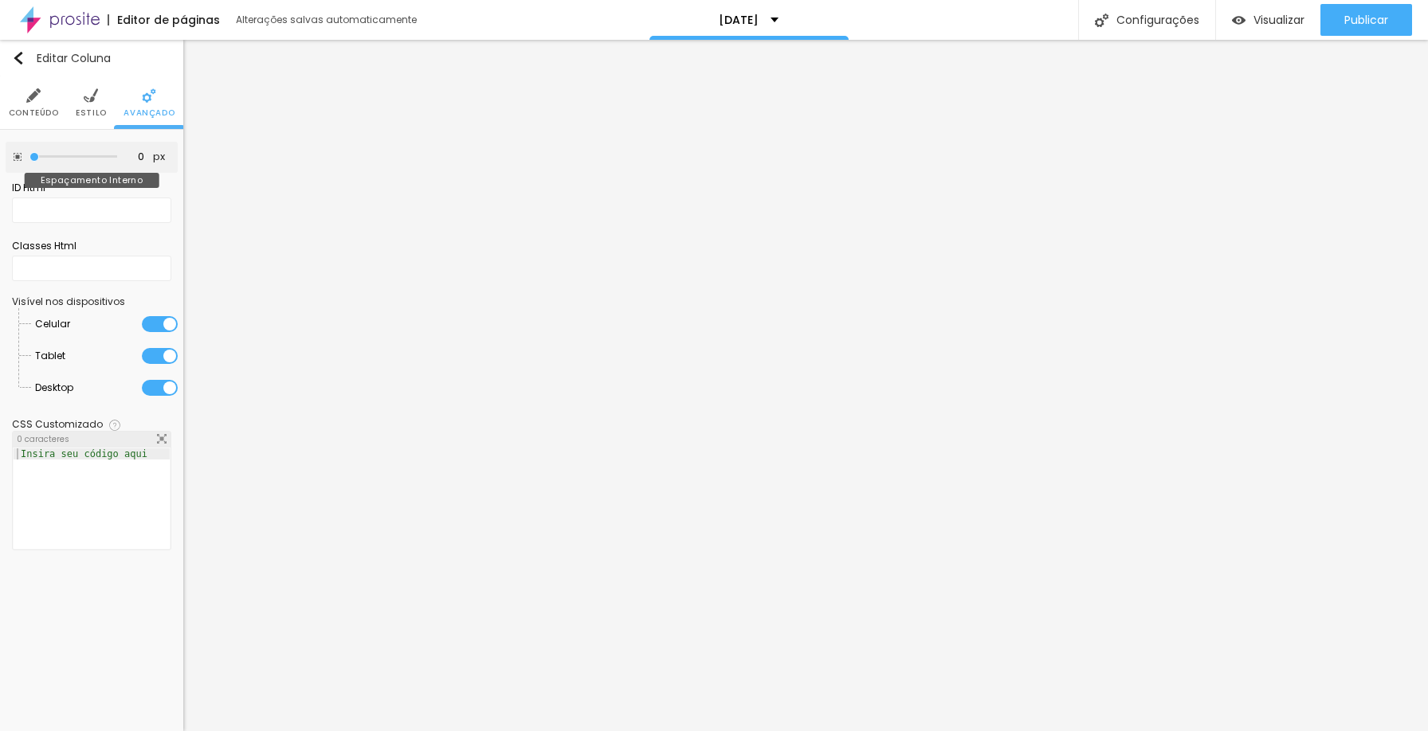
type input "5"
drag, startPoint x: 33, startPoint y: 155, endPoint x: 44, endPoint y: 155, distance: 10.4
type input "5"
click at [44, 155] on input "range" at bounding box center [73, 157] width 88 height 8
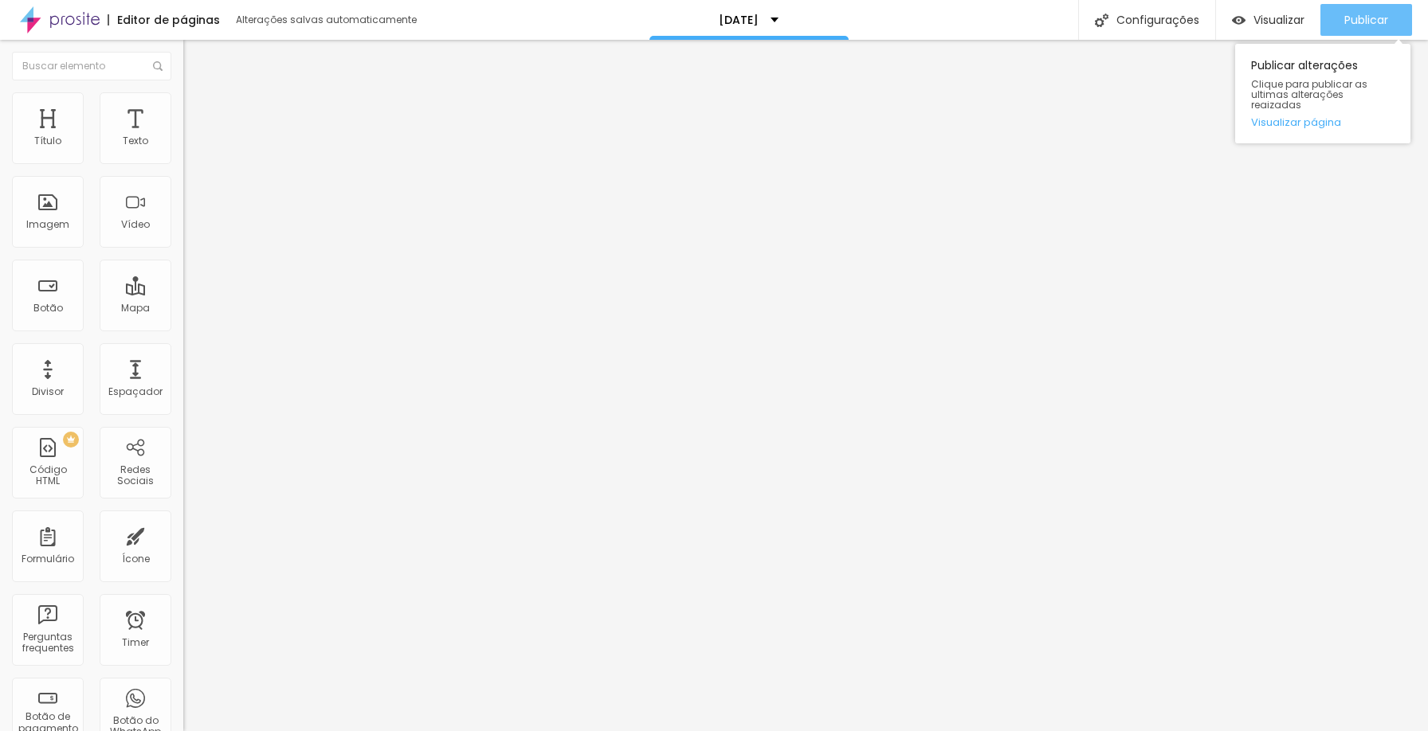
click at [1397, 6] on button "Publicar" at bounding box center [1366, 20] width 92 height 32
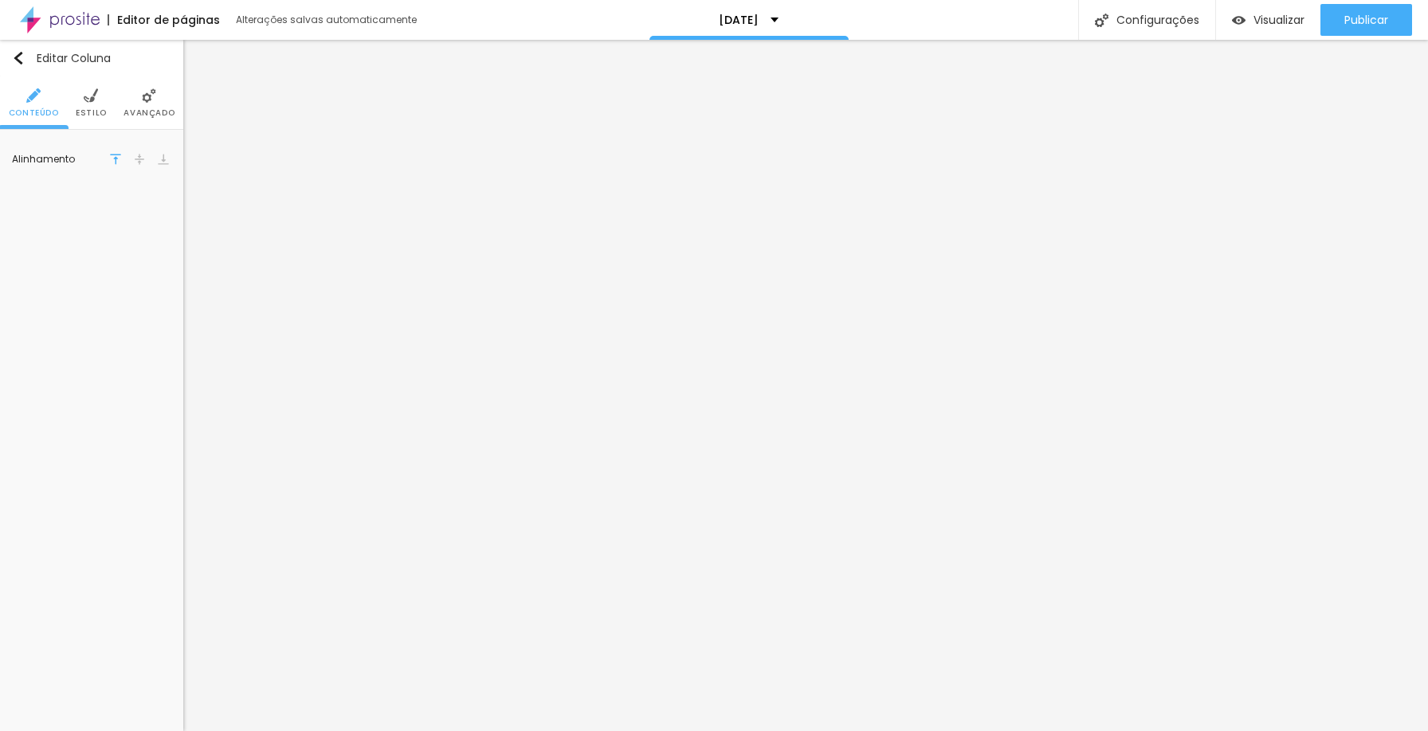
click at [155, 104] on li "Avançado" at bounding box center [148, 102] width 51 height 53
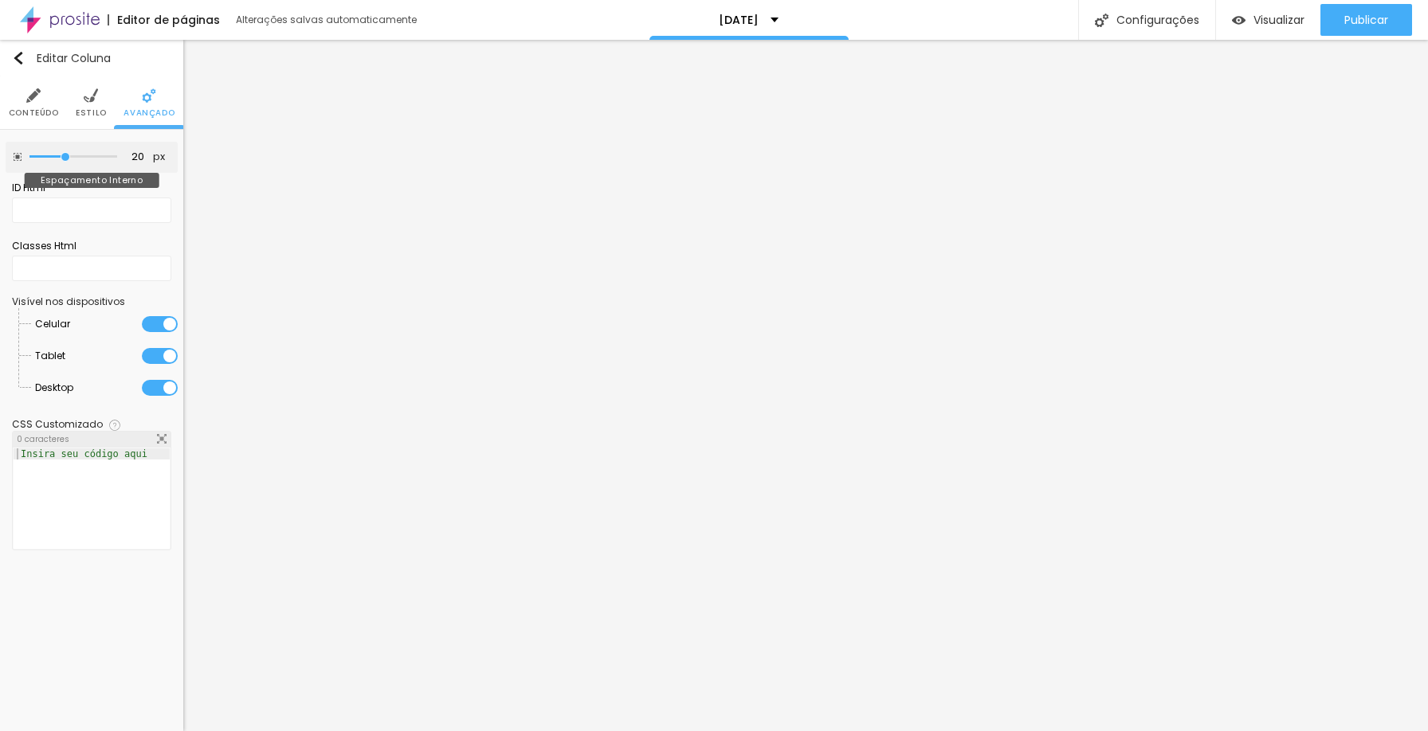
type input "15"
type input "10"
type input "5"
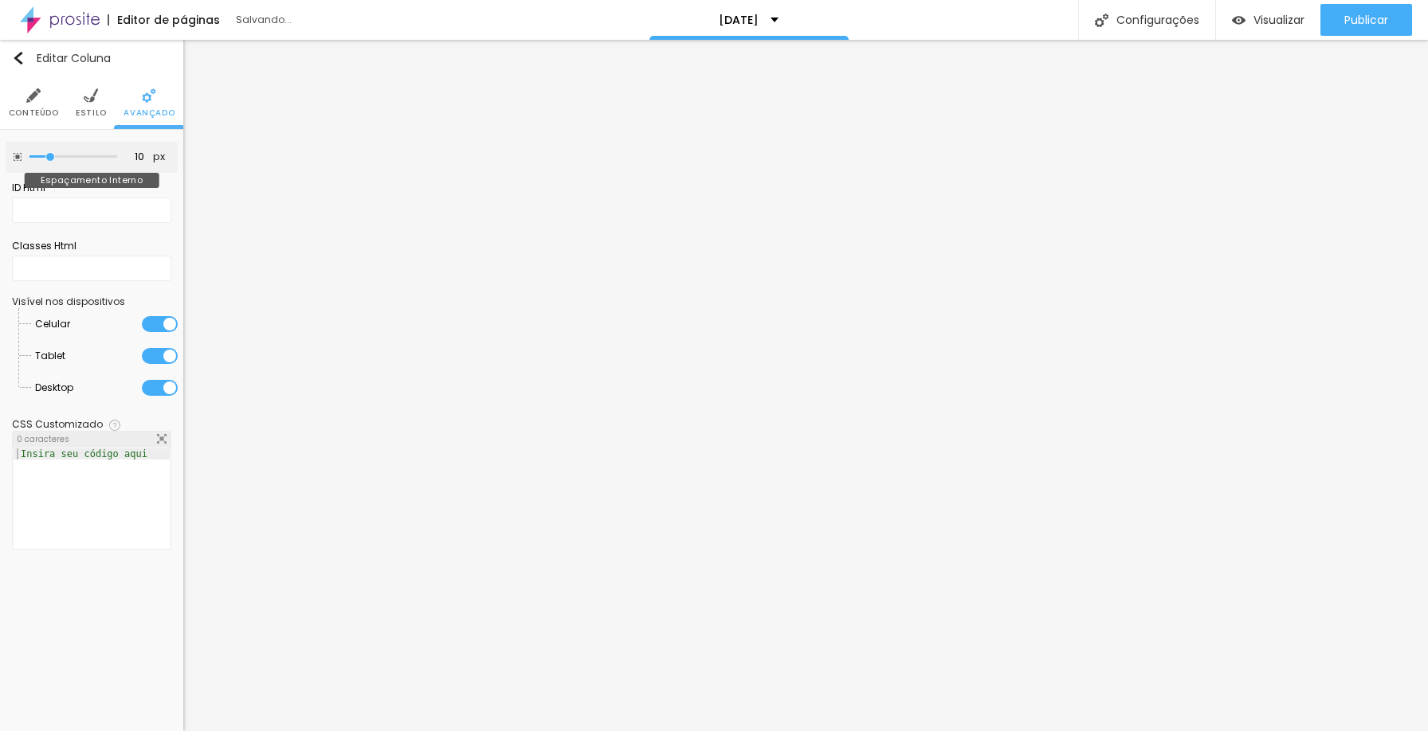
type input "5"
drag, startPoint x: 66, startPoint y: 154, endPoint x: 43, endPoint y: 154, distance: 23.1
type input "5"
click at [43, 154] on input "range" at bounding box center [73, 157] width 88 height 8
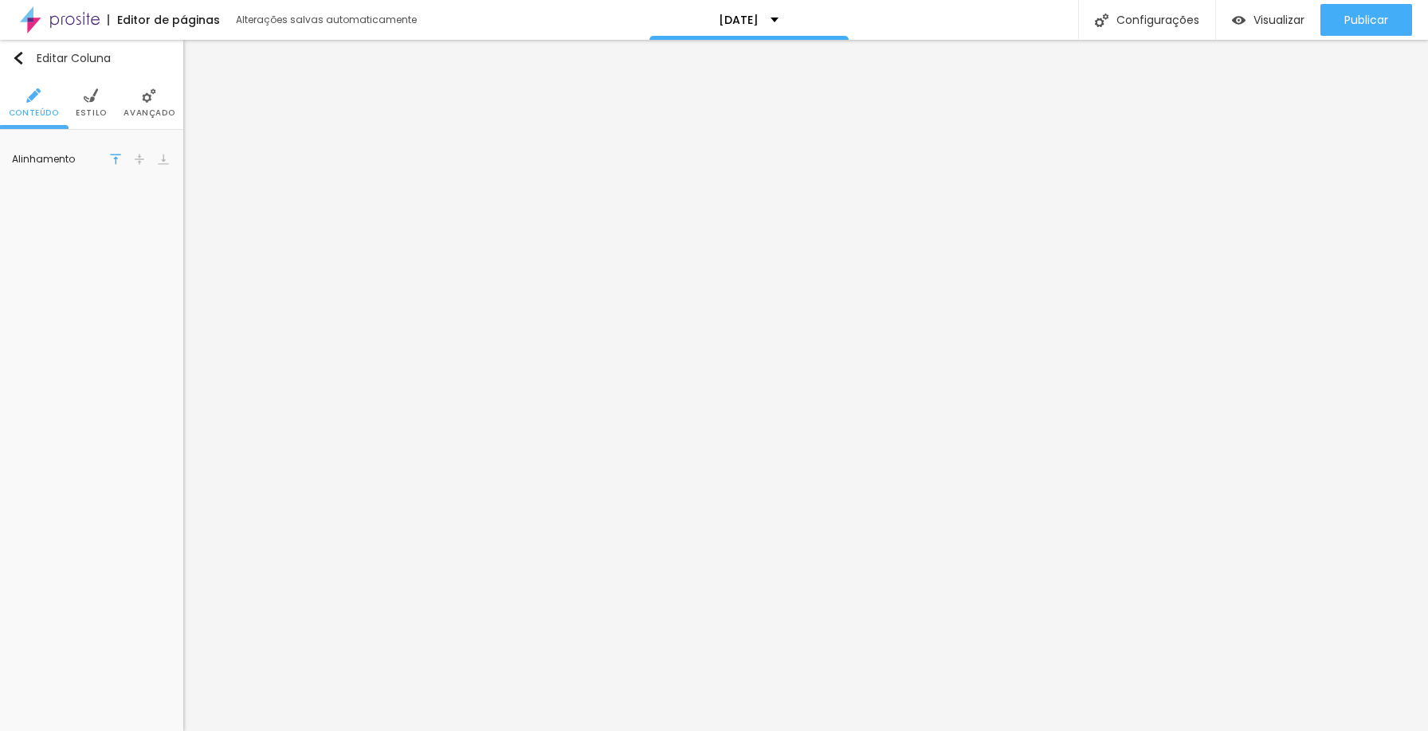
click at [151, 102] on img at bounding box center [149, 95] width 14 height 14
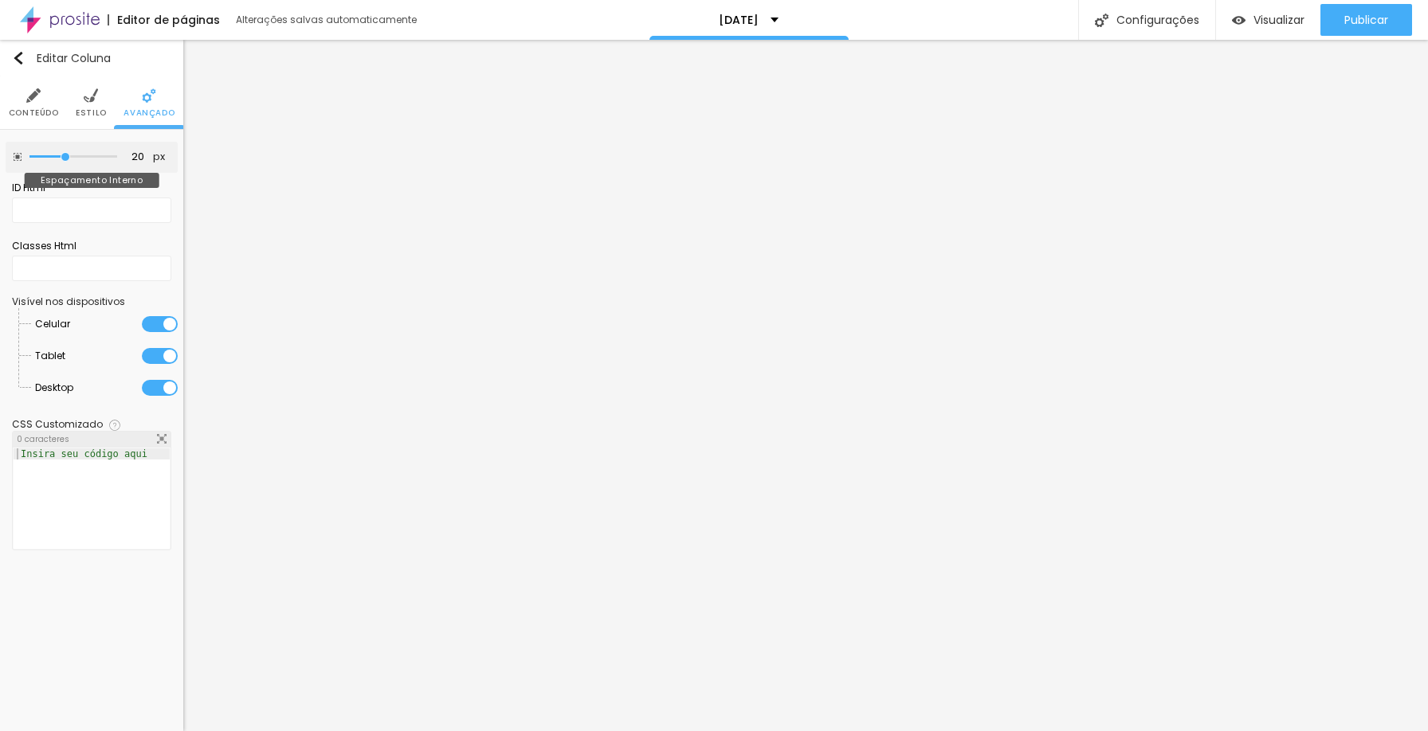
click at [57, 162] on div at bounding box center [73, 157] width 88 height 16
type input "15"
type input "10"
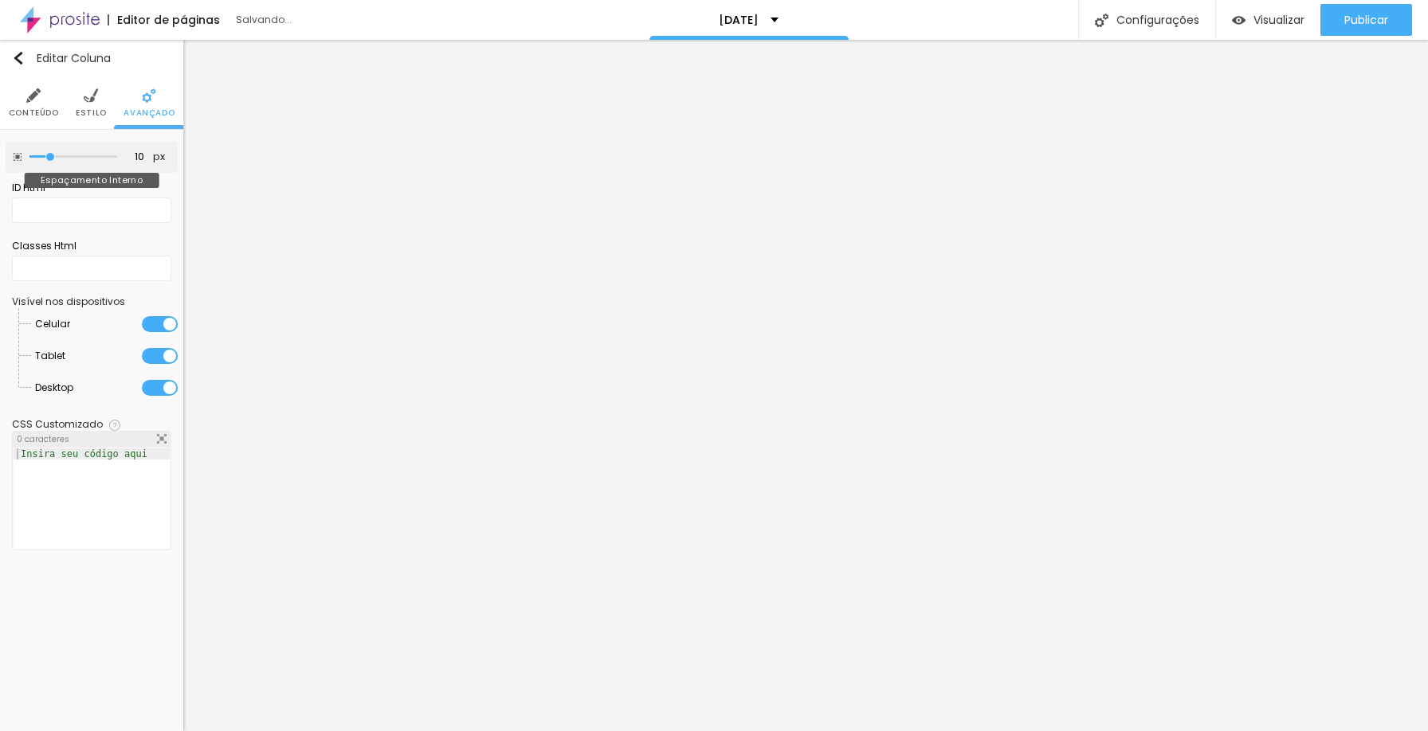
type input "5"
drag, startPoint x: 64, startPoint y: 155, endPoint x: 45, endPoint y: 155, distance: 19.1
type input "5"
click at [45, 155] on input "range" at bounding box center [73, 157] width 88 height 8
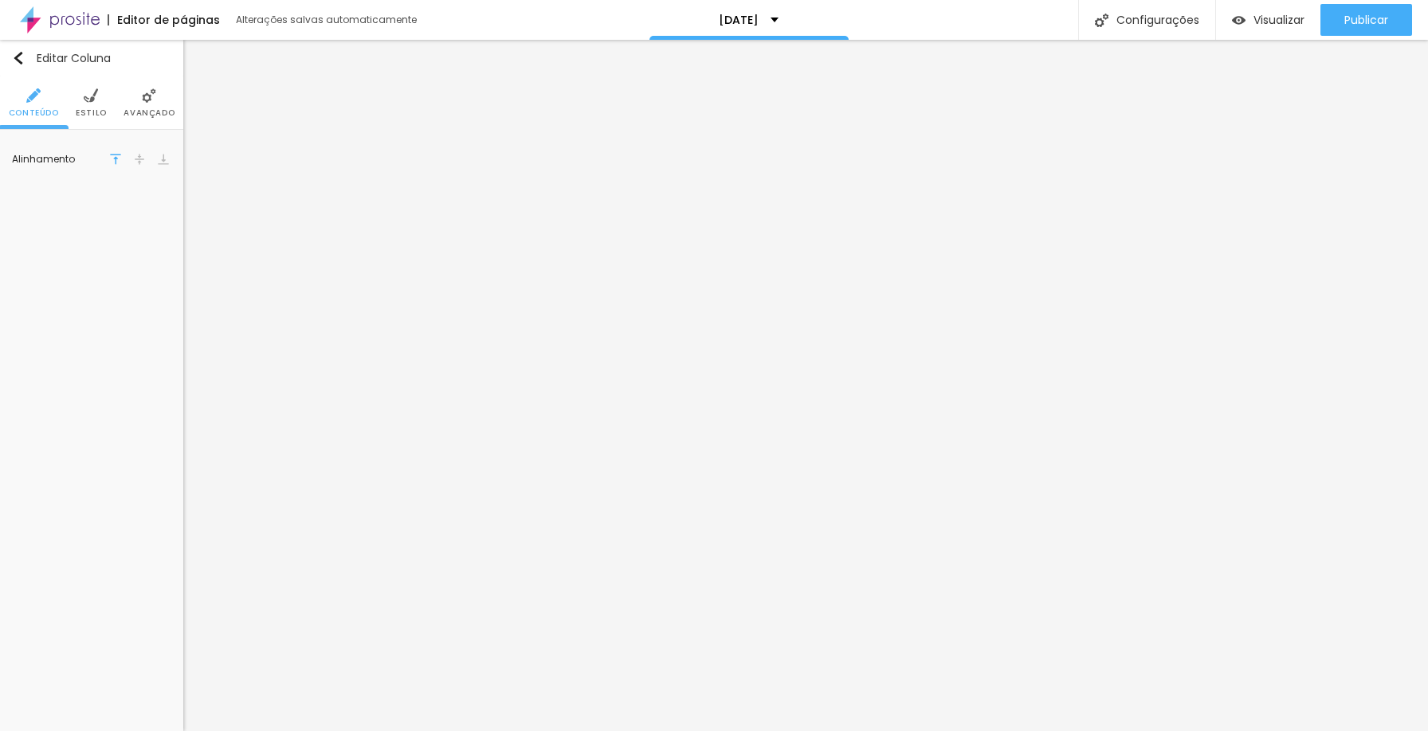
click at [150, 92] on img at bounding box center [149, 95] width 14 height 14
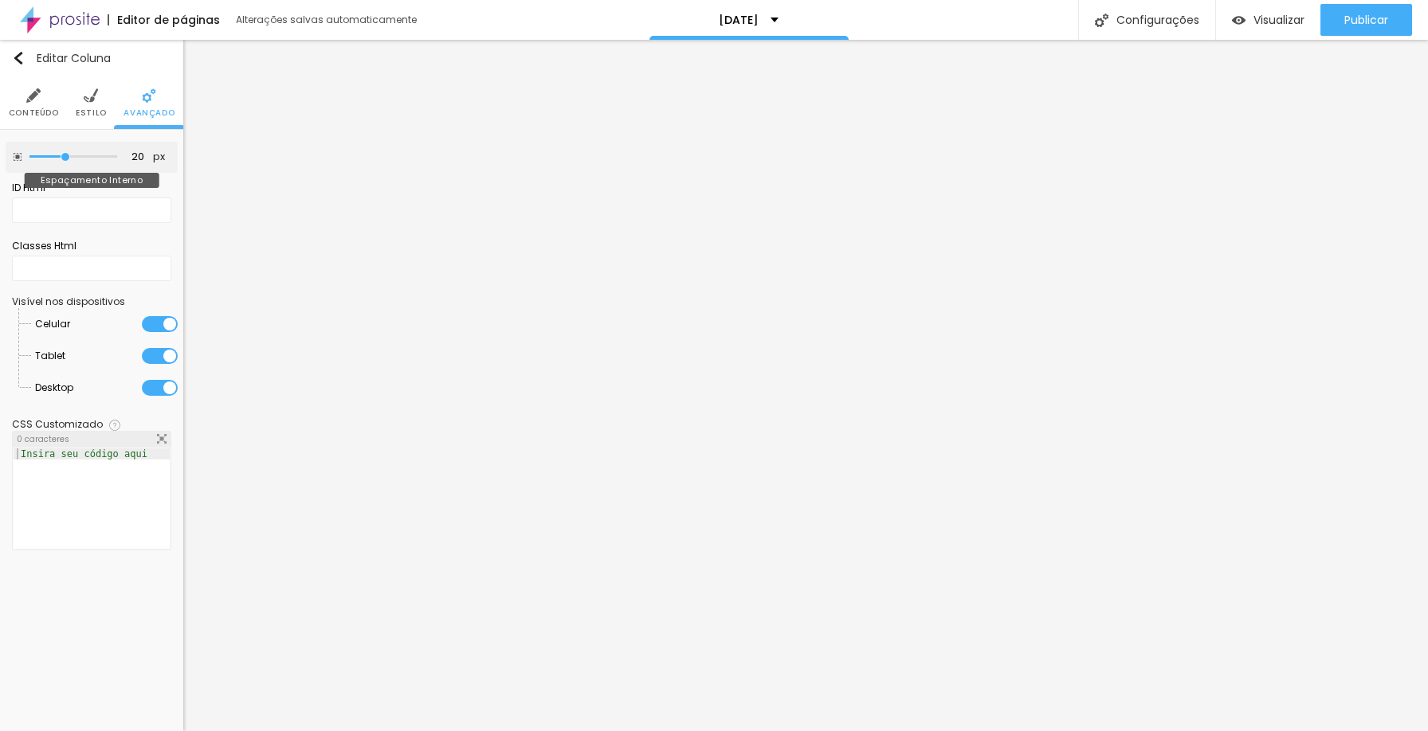
type input "15"
type input "10"
type input "5"
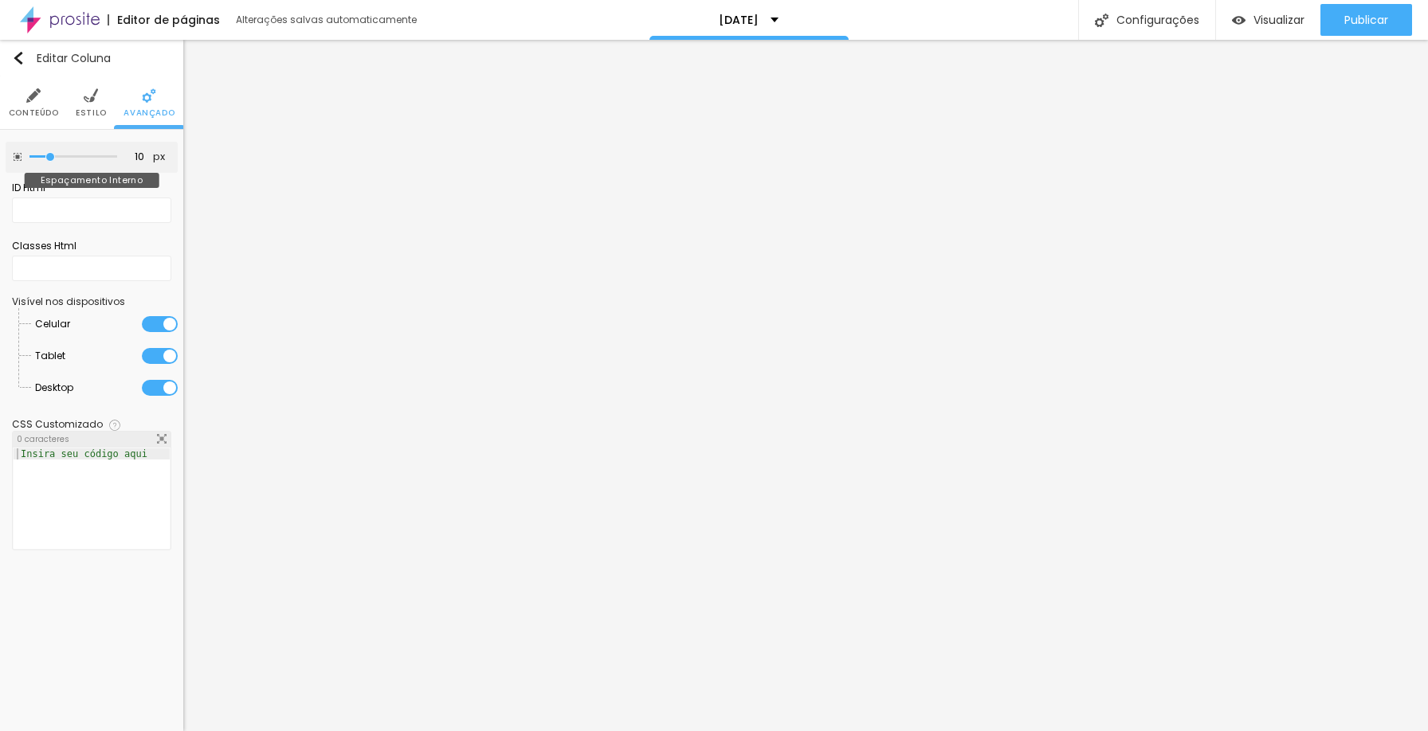
type input "5"
drag, startPoint x: 66, startPoint y: 157, endPoint x: 44, endPoint y: 157, distance: 22.3
type input "5"
click at [44, 157] on input "range" at bounding box center [73, 157] width 88 height 8
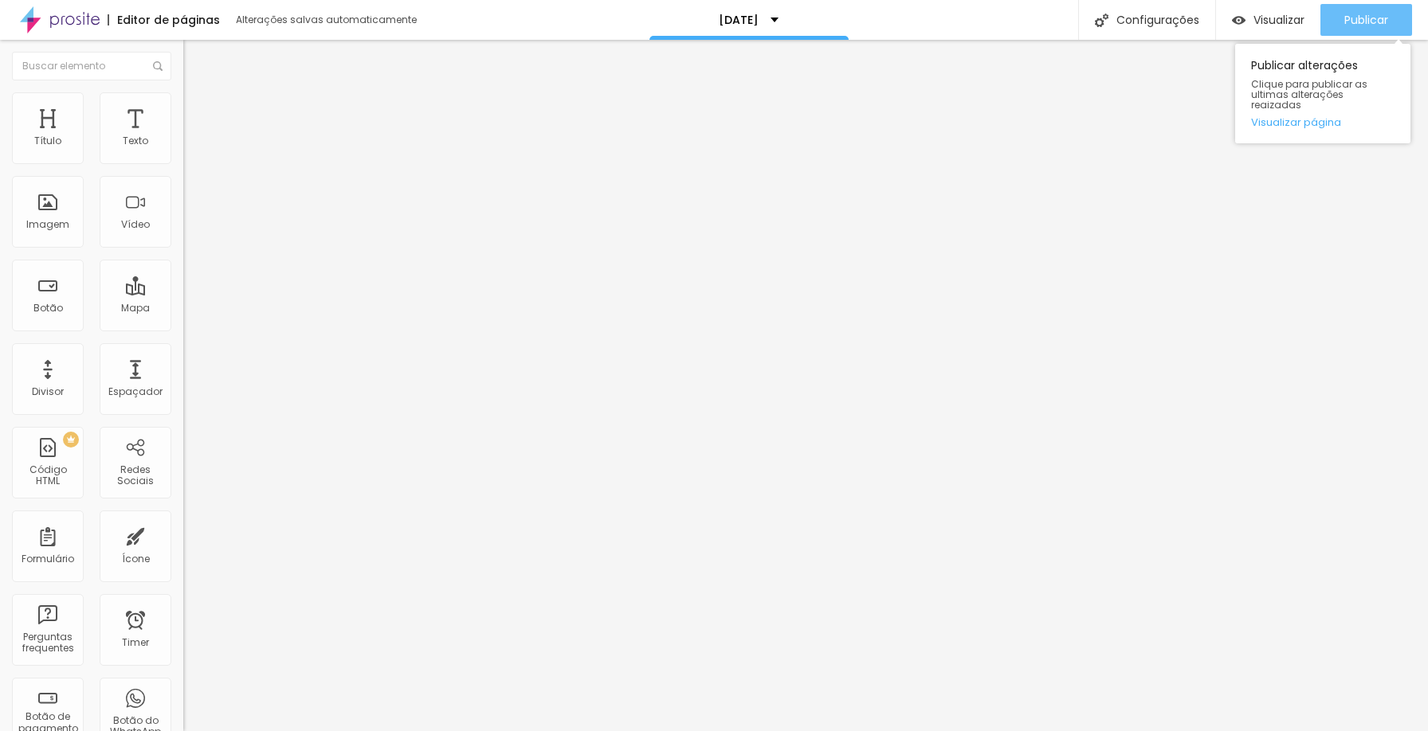
click at [1346, 10] on div "Publicar" at bounding box center [1366, 20] width 44 height 32
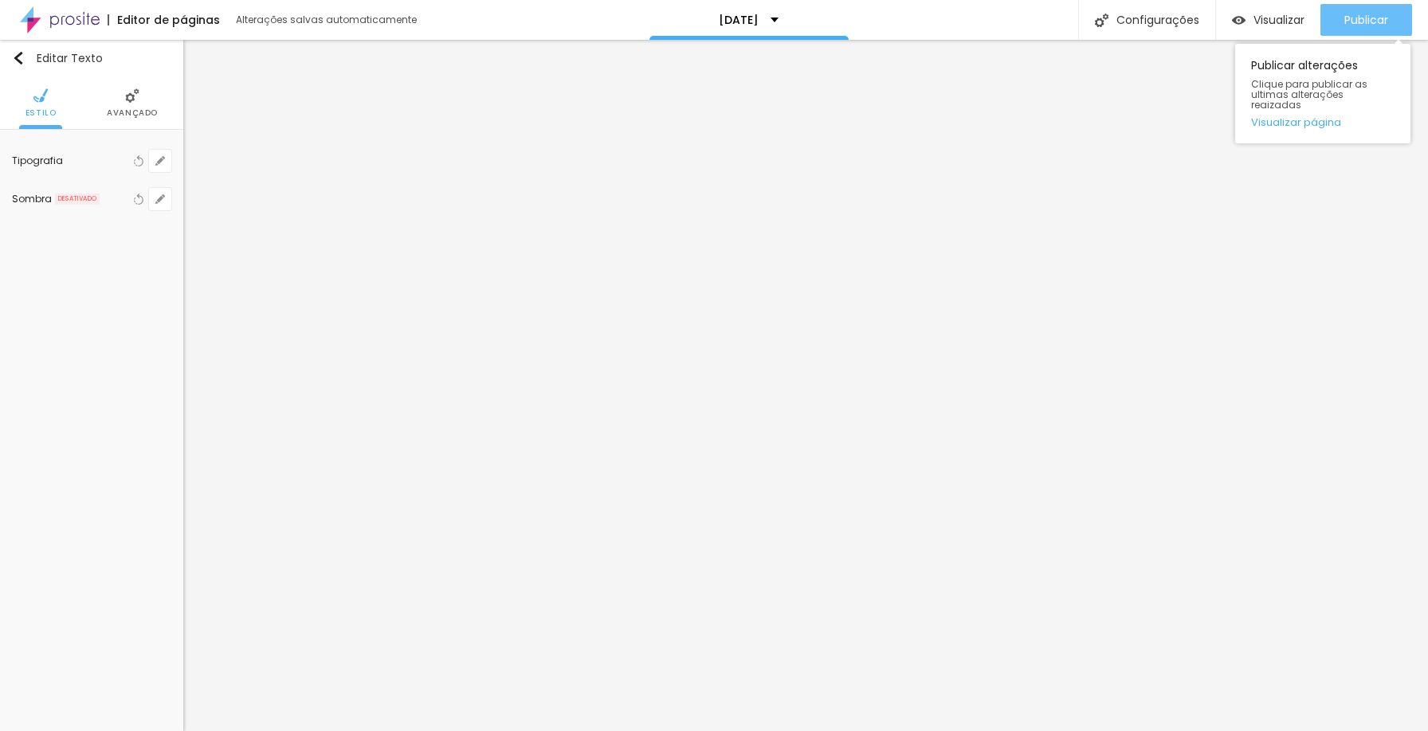
click at [1361, 15] on span "Publicar" at bounding box center [1366, 20] width 44 height 13
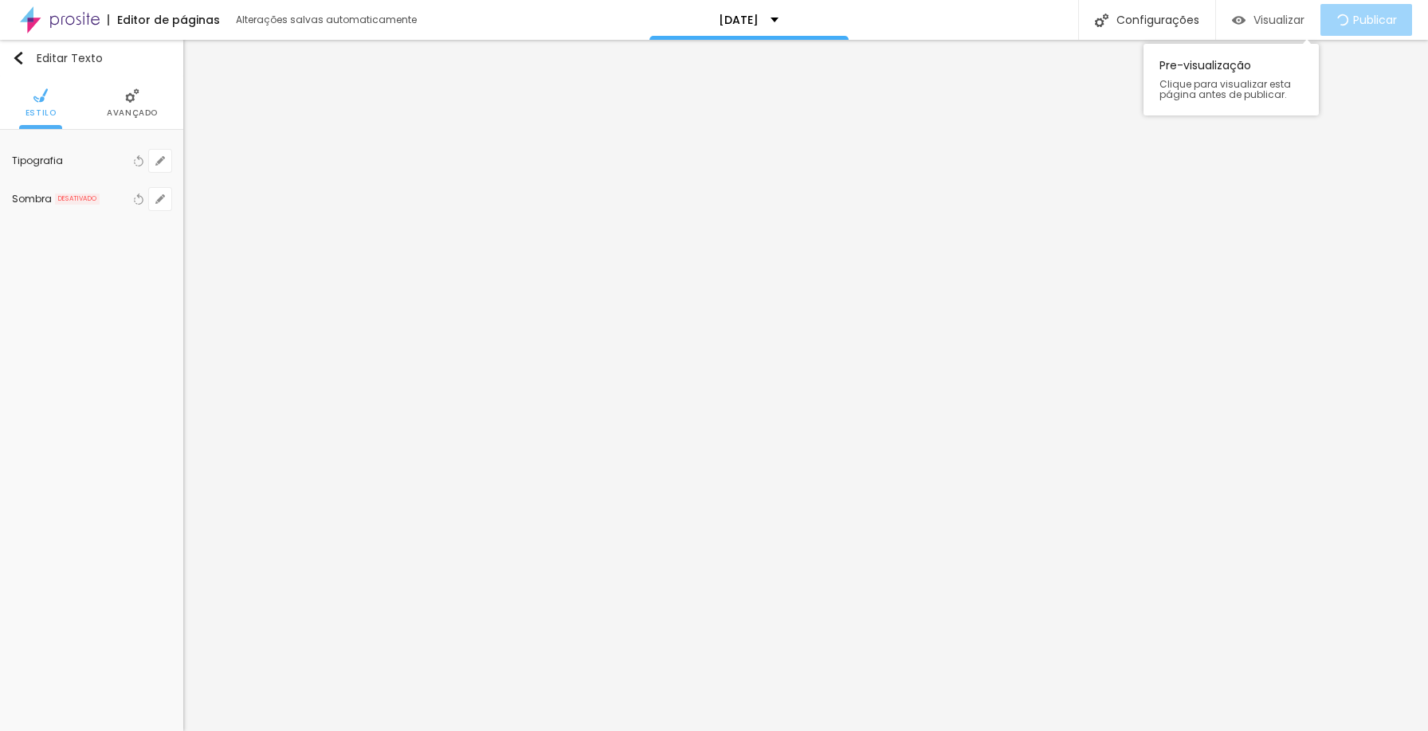
click at [1288, 16] on span "Visualizar" at bounding box center [1278, 20] width 51 height 13
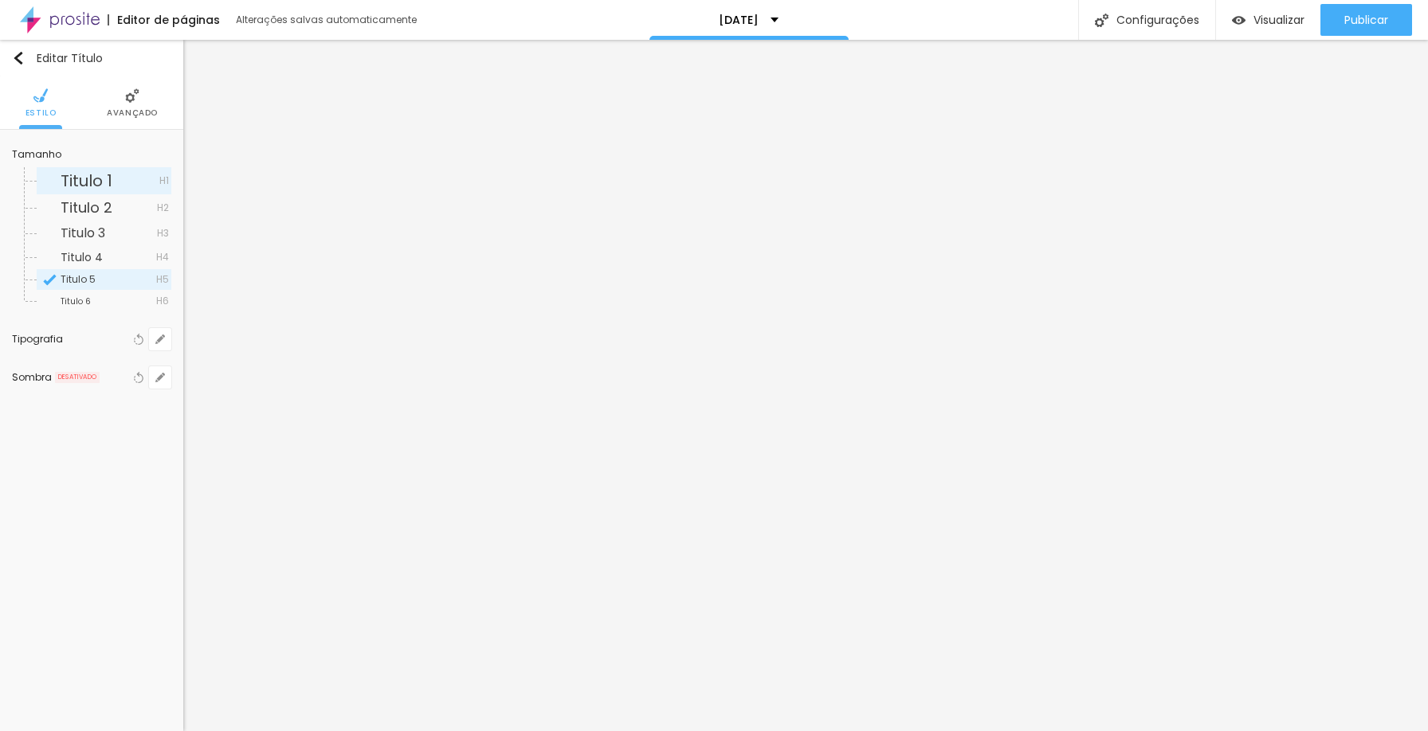
click at [116, 185] on span "Titulo 1" at bounding box center [110, 181] width 99 height 16
click at [134, 96] on img at bounding box center [132, 95] width 14 height 14
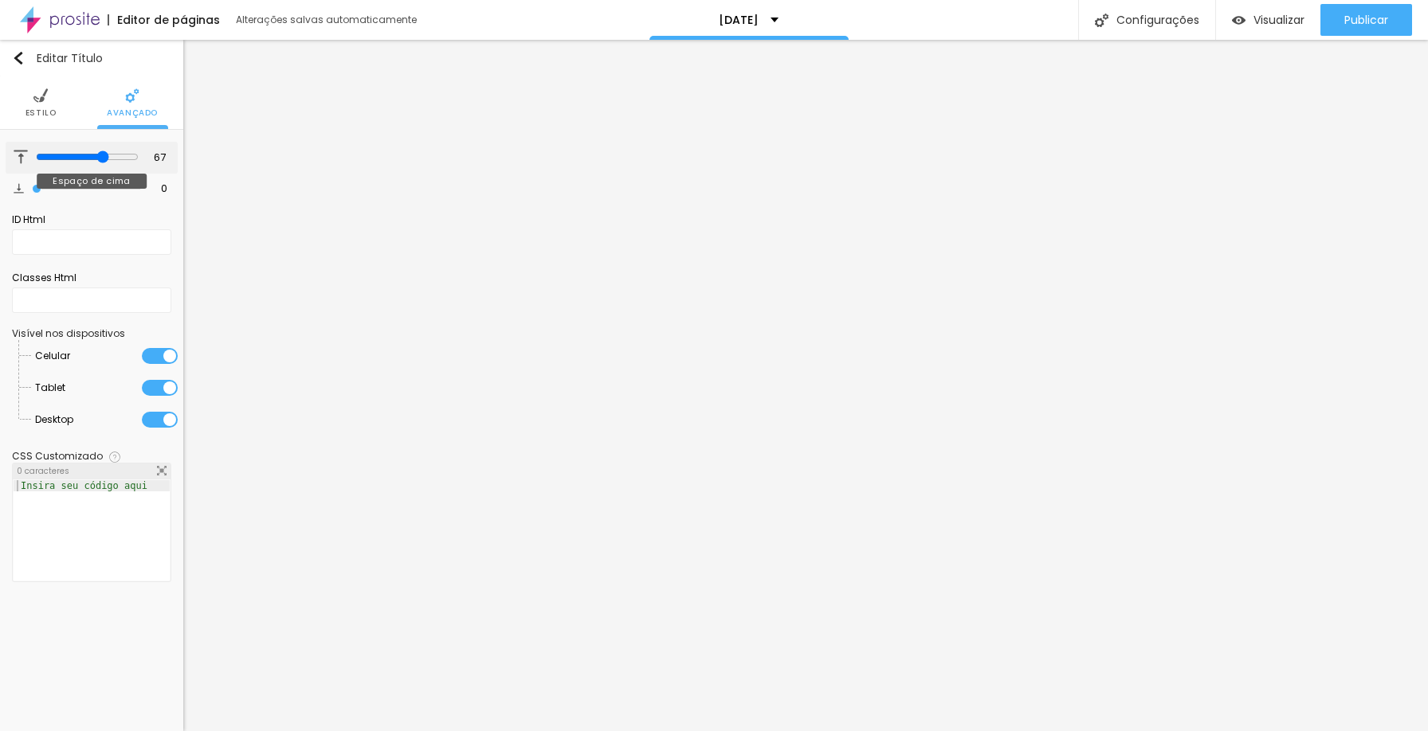
type input "67"
type input "73"
type input "74"
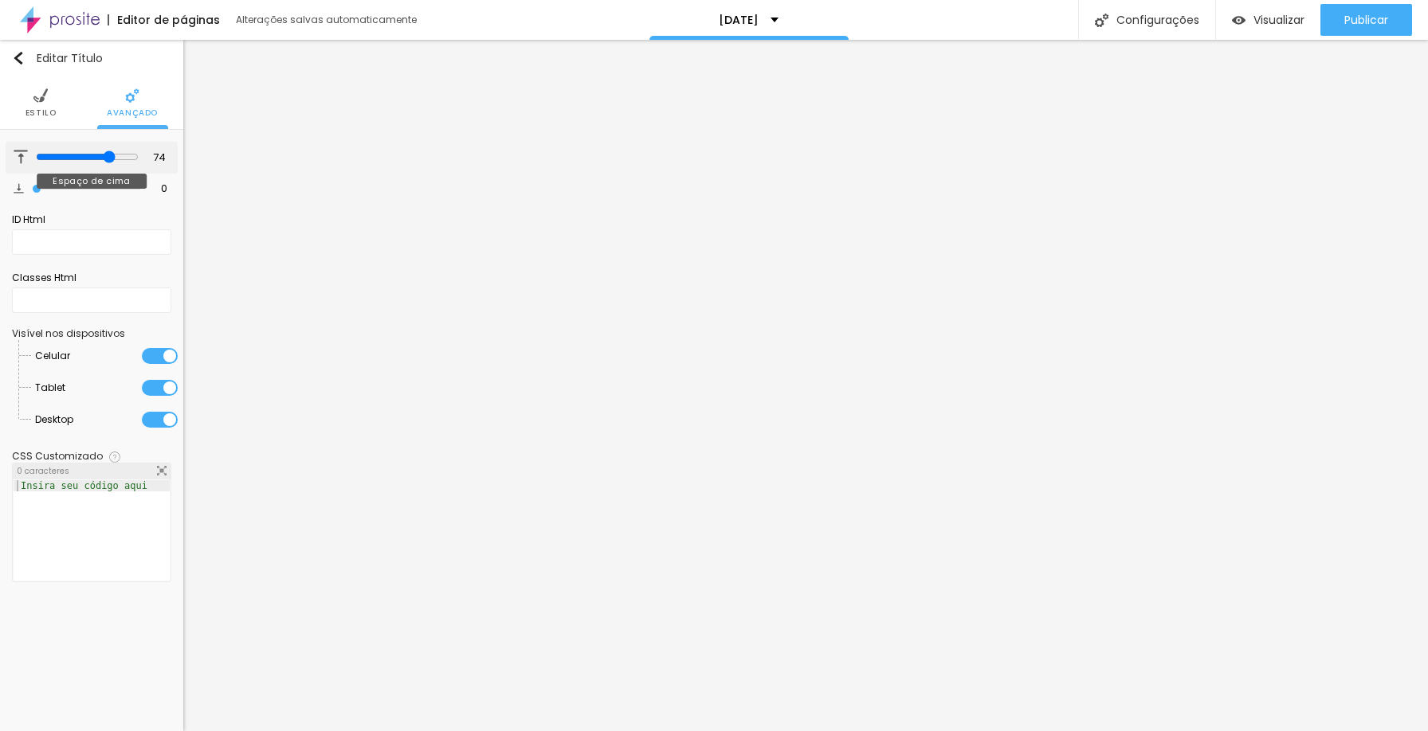
type input "75"
type input "76"
type input "77"
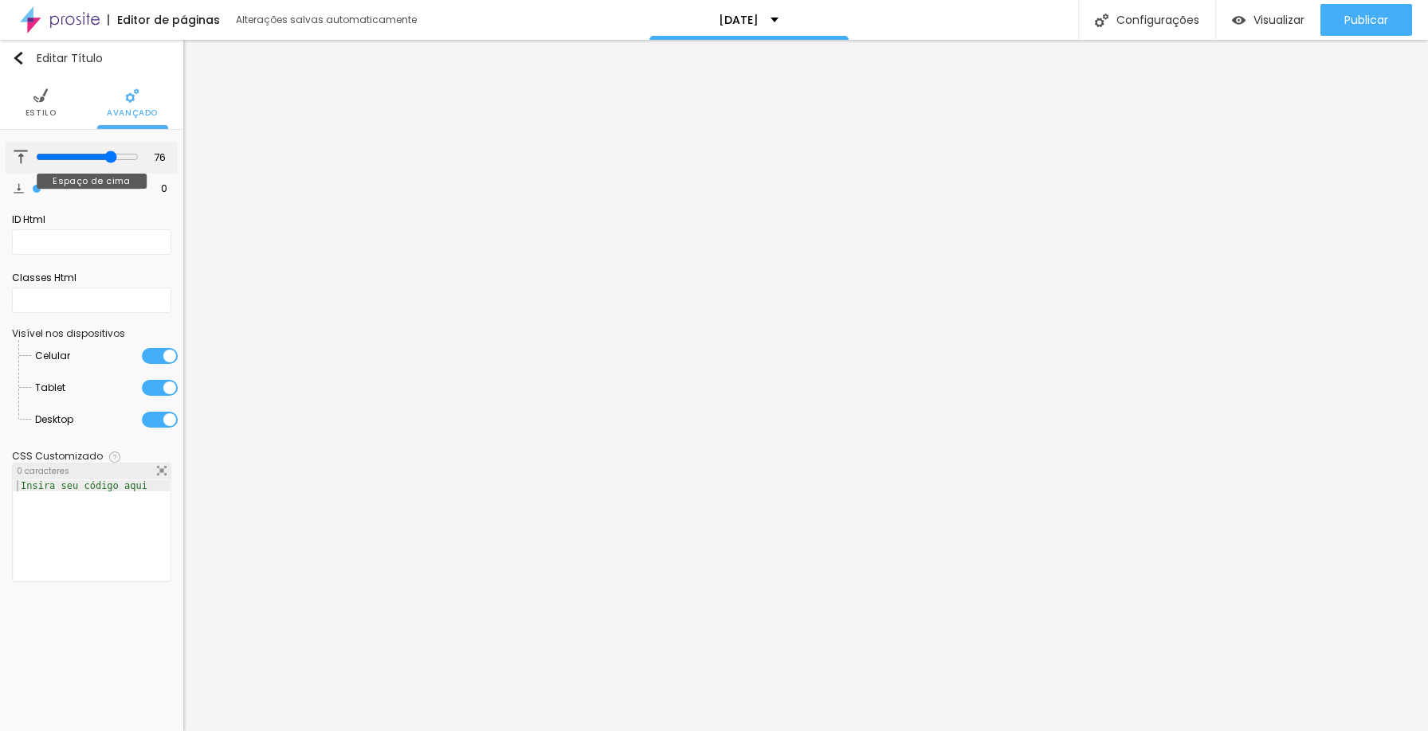
type input "77"
type input "78"
type input "79"
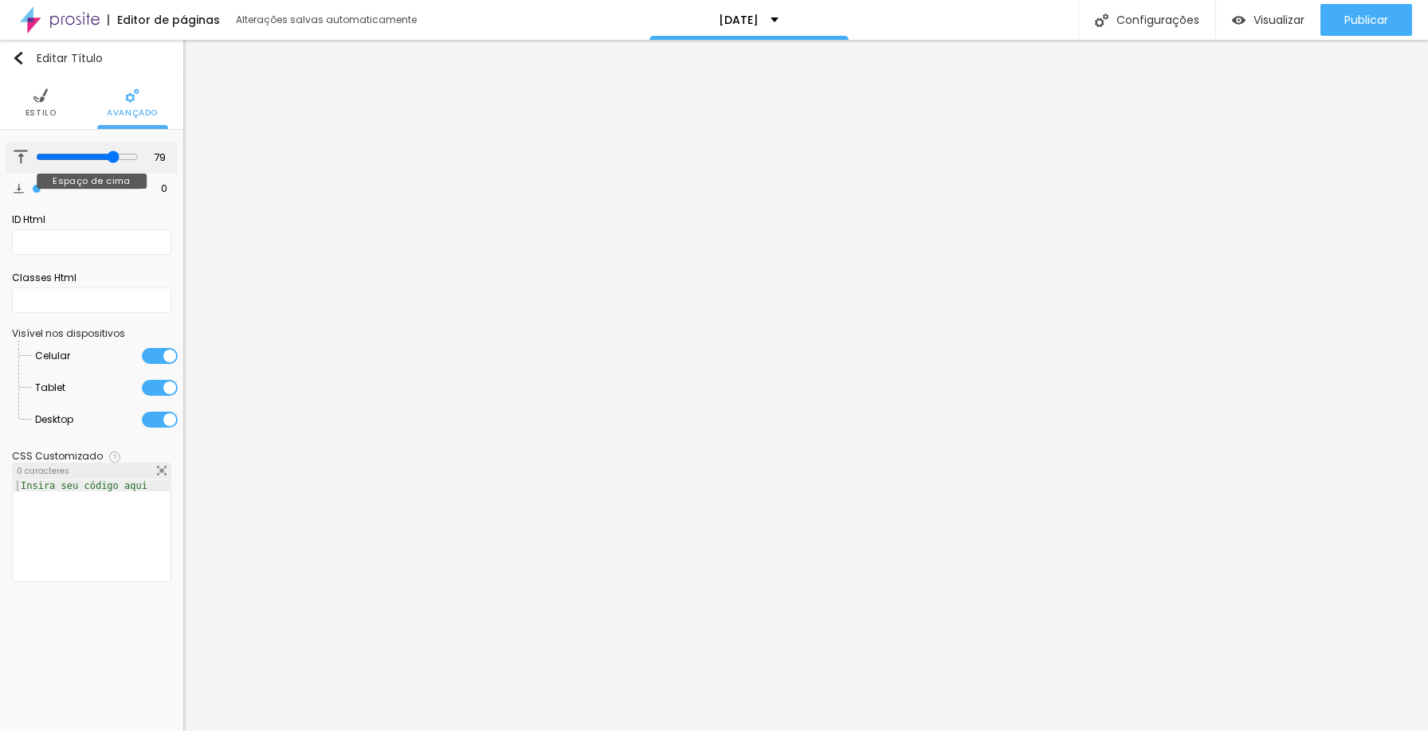
type input "80"
type input "79"
type input "78"
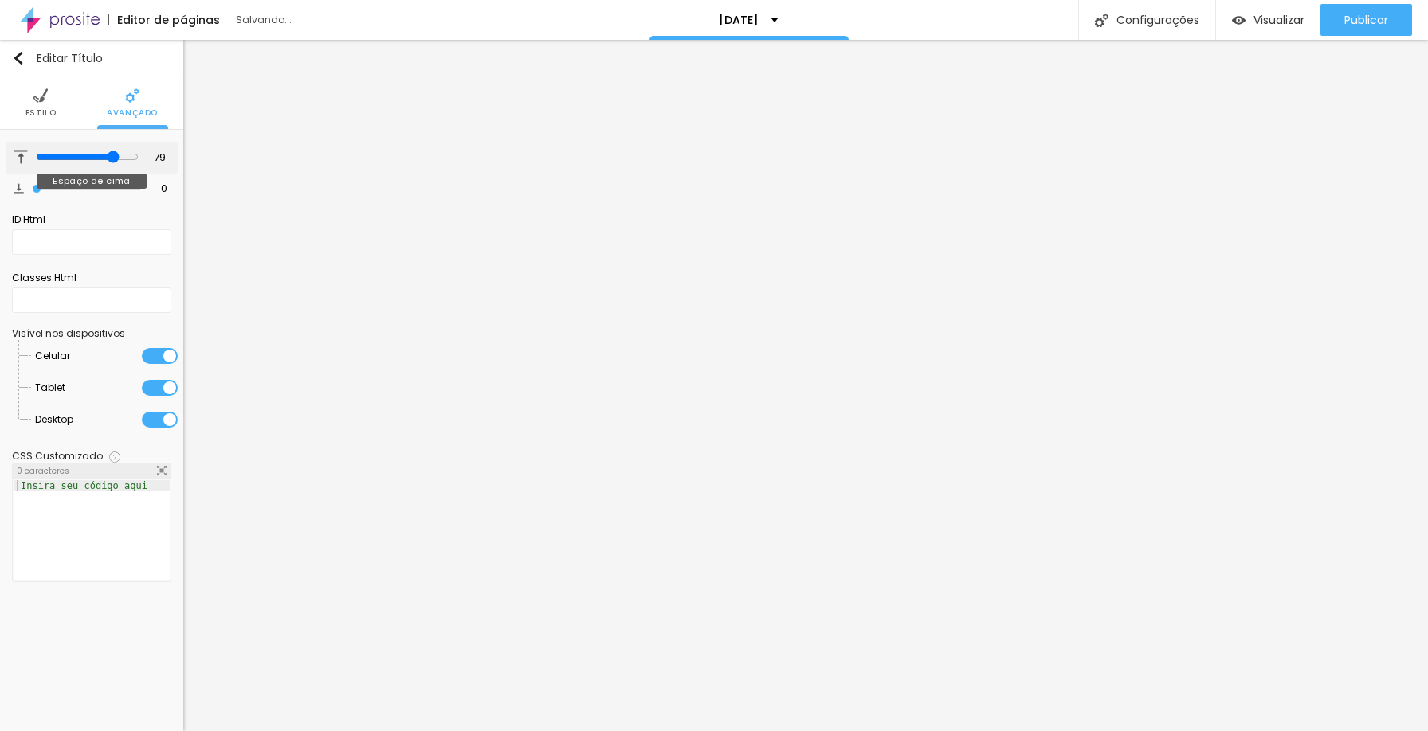
type input "78"
type input "61"
type input "57"
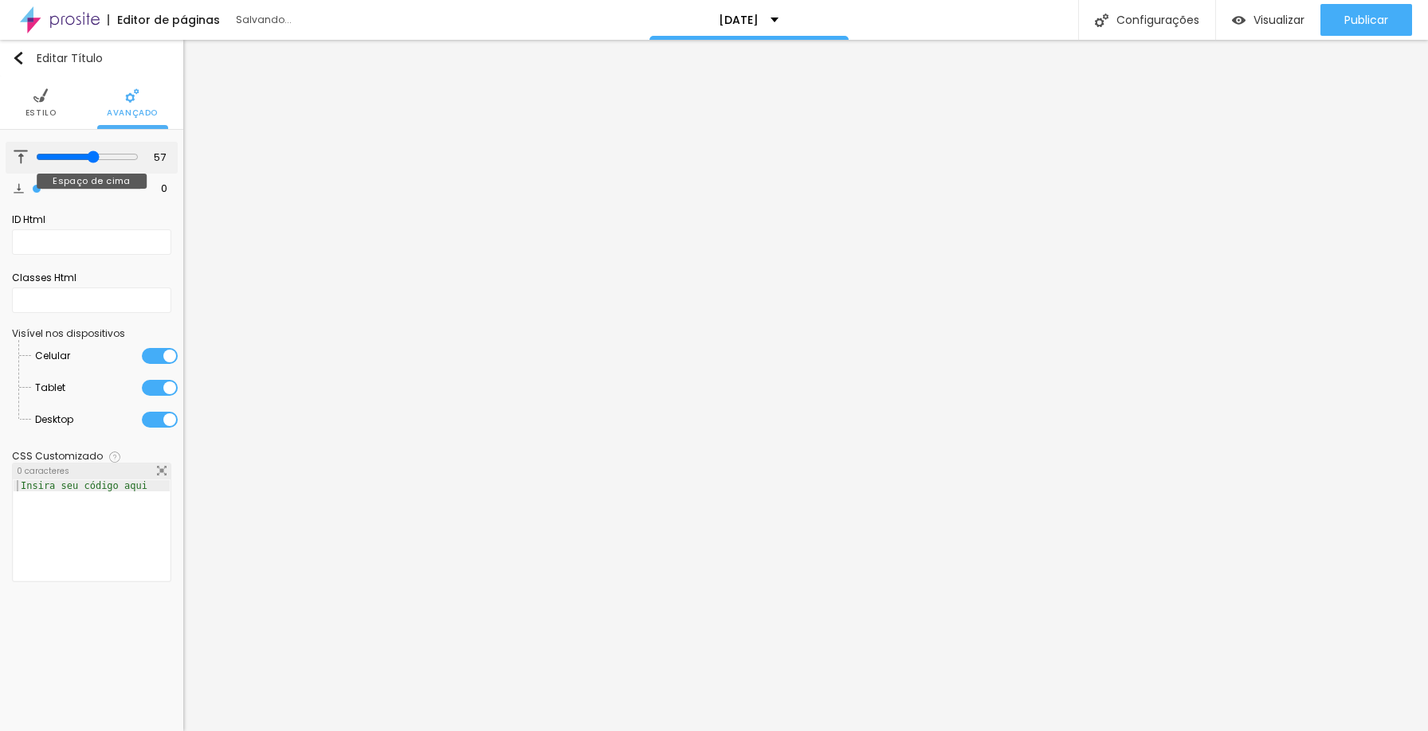
type input "53"
type input "47"
type input "46"
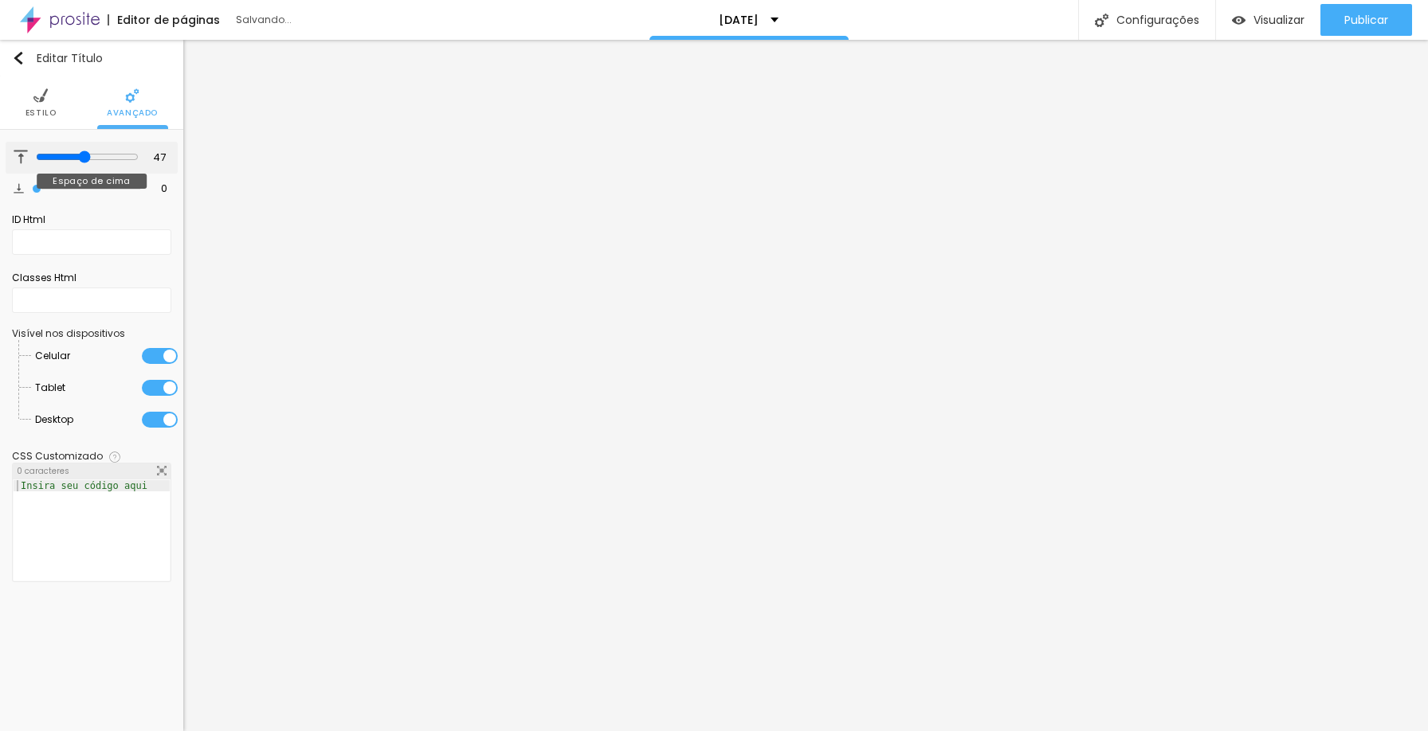
type input "46"
type input "45"
type input "44"
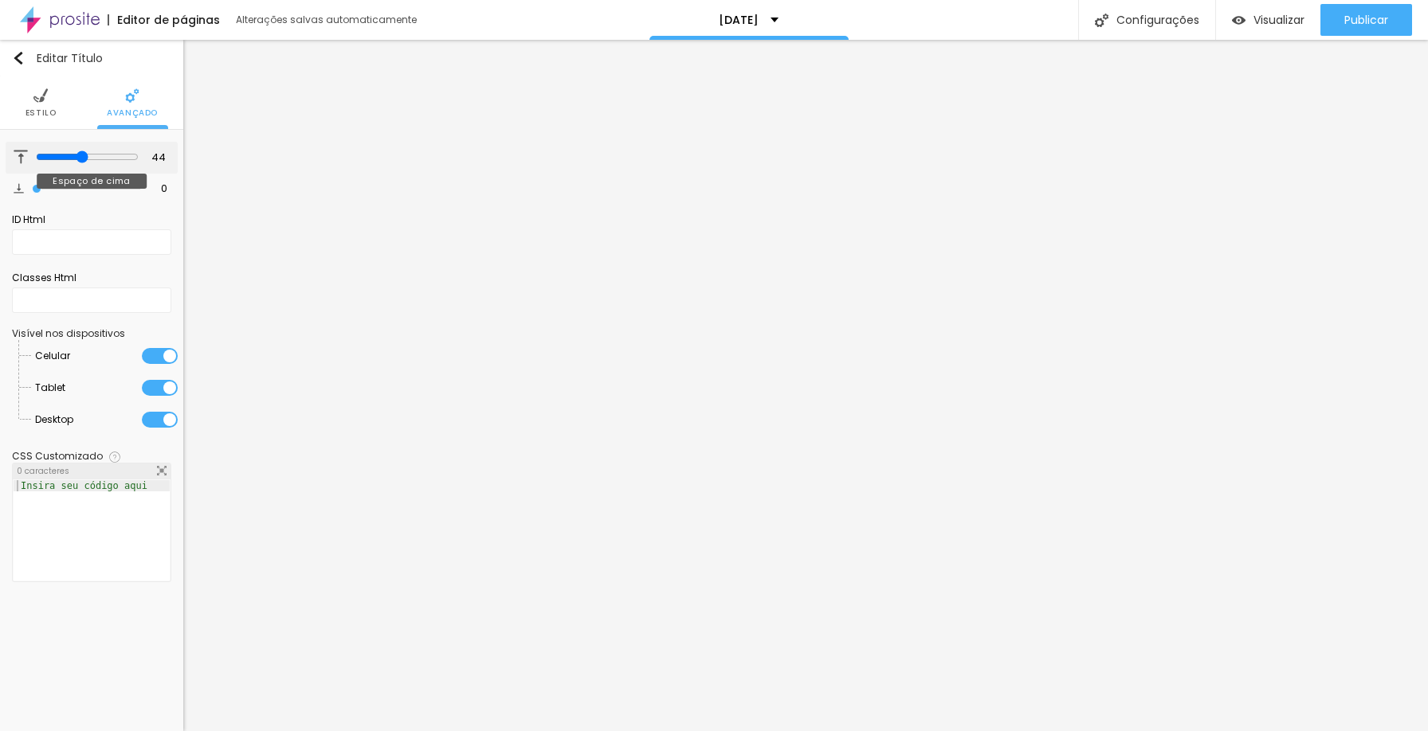
type input "47"
drag, startPoint x: 108, startPoint y: 155, endPoint x: 83, endPoint y: 155, distance: 25.5
type input "47"
click at [83, 155] on input "range" at bounding box center [87, 157] width 103 height 13
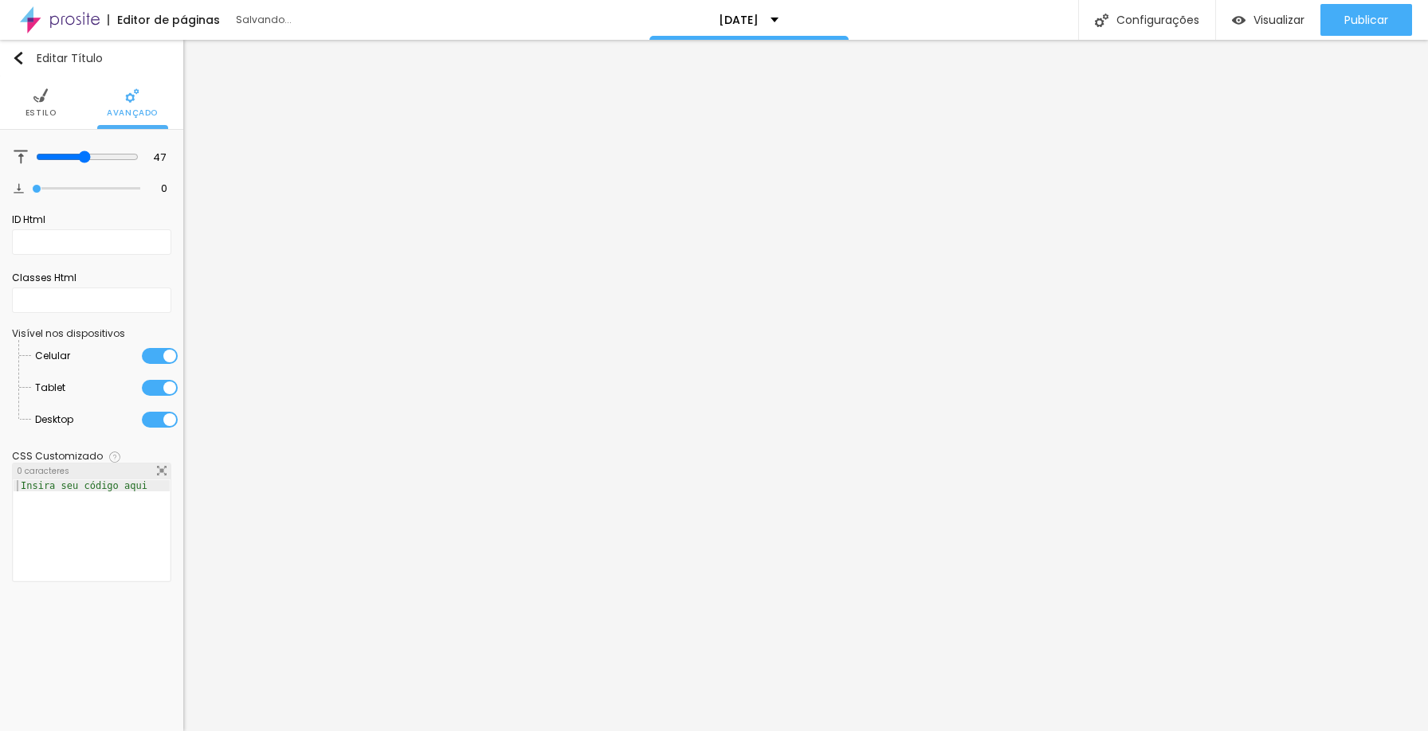
click at [51, 102] on li "Estilo" at bounding box center [40, 102] width 31 height 53
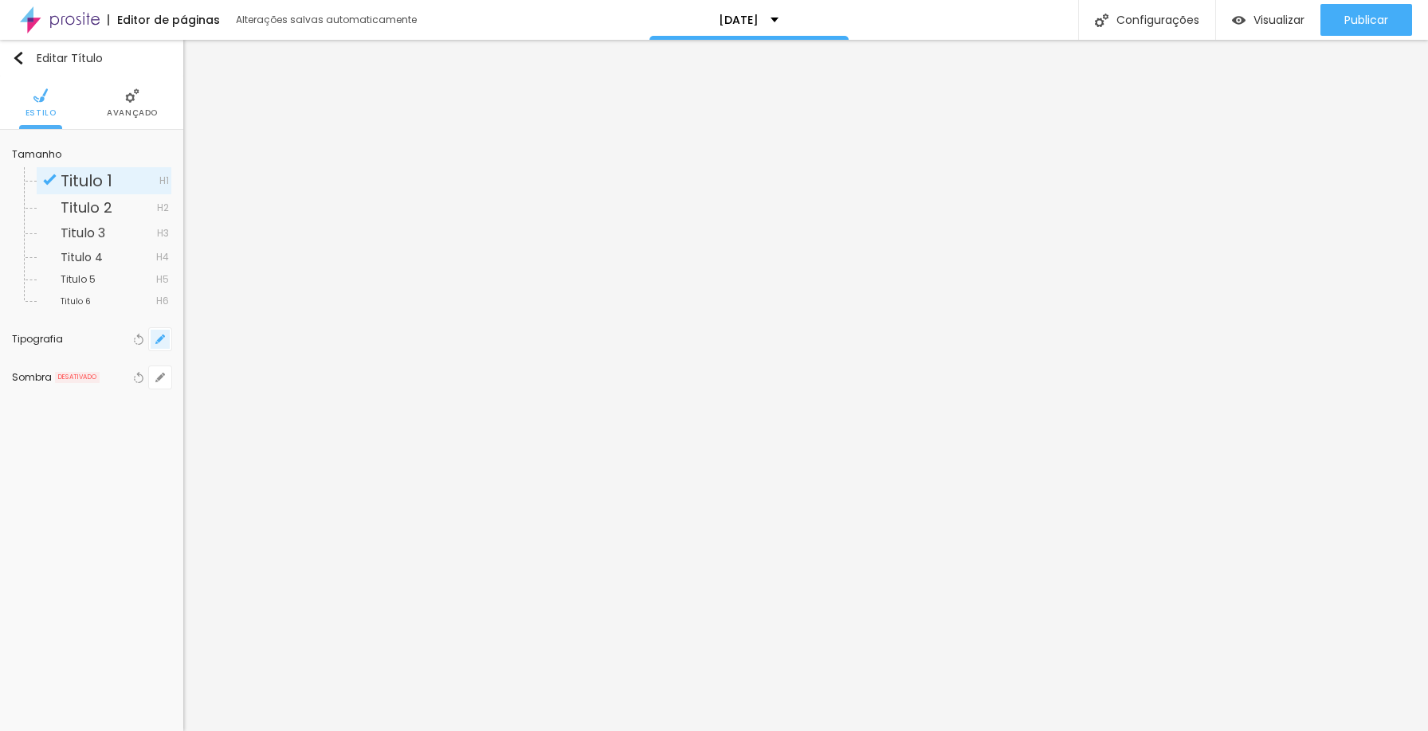
click at [161, 335] on icon "button" at bounding box center [160, 340] width 10 height 10
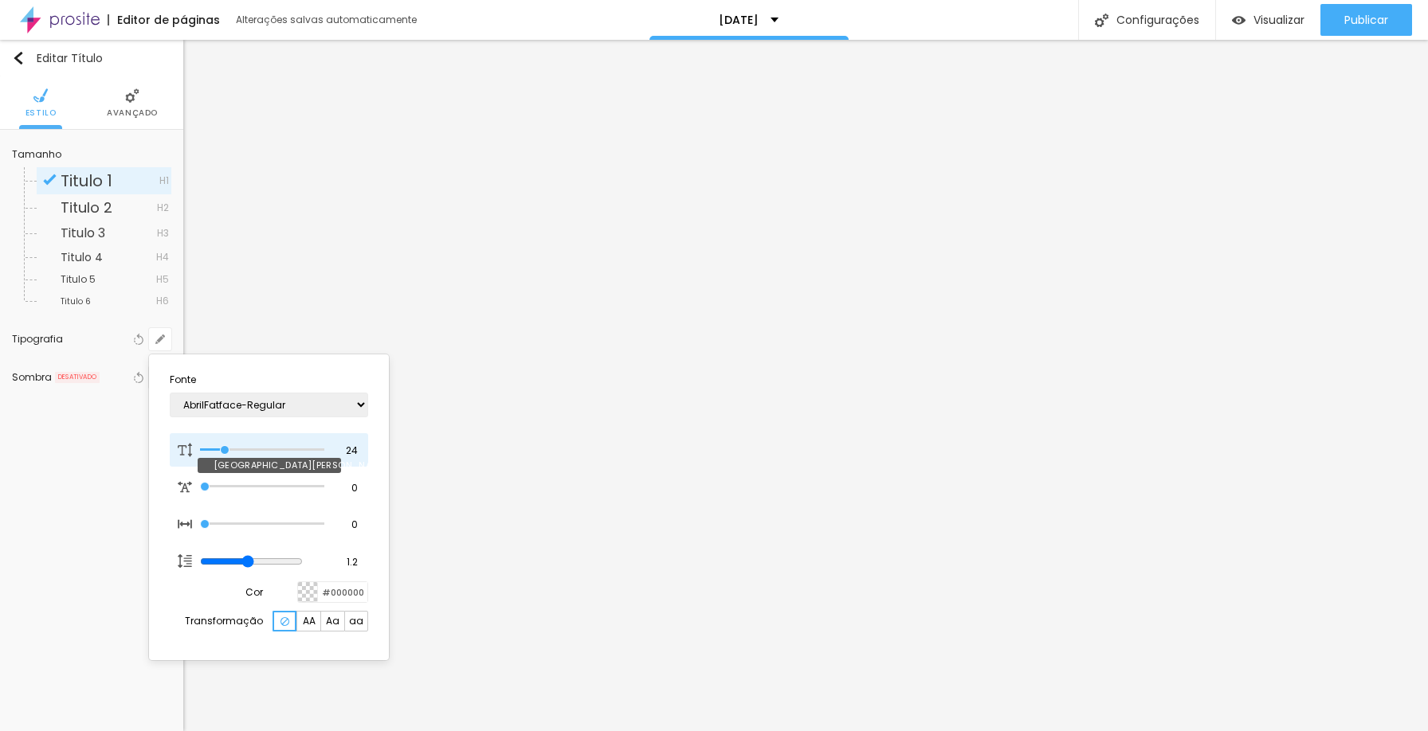
type input "29"
type input "33"
click at [230, 448] on input "range" at bounding box center [251, 450] width 103 height 13
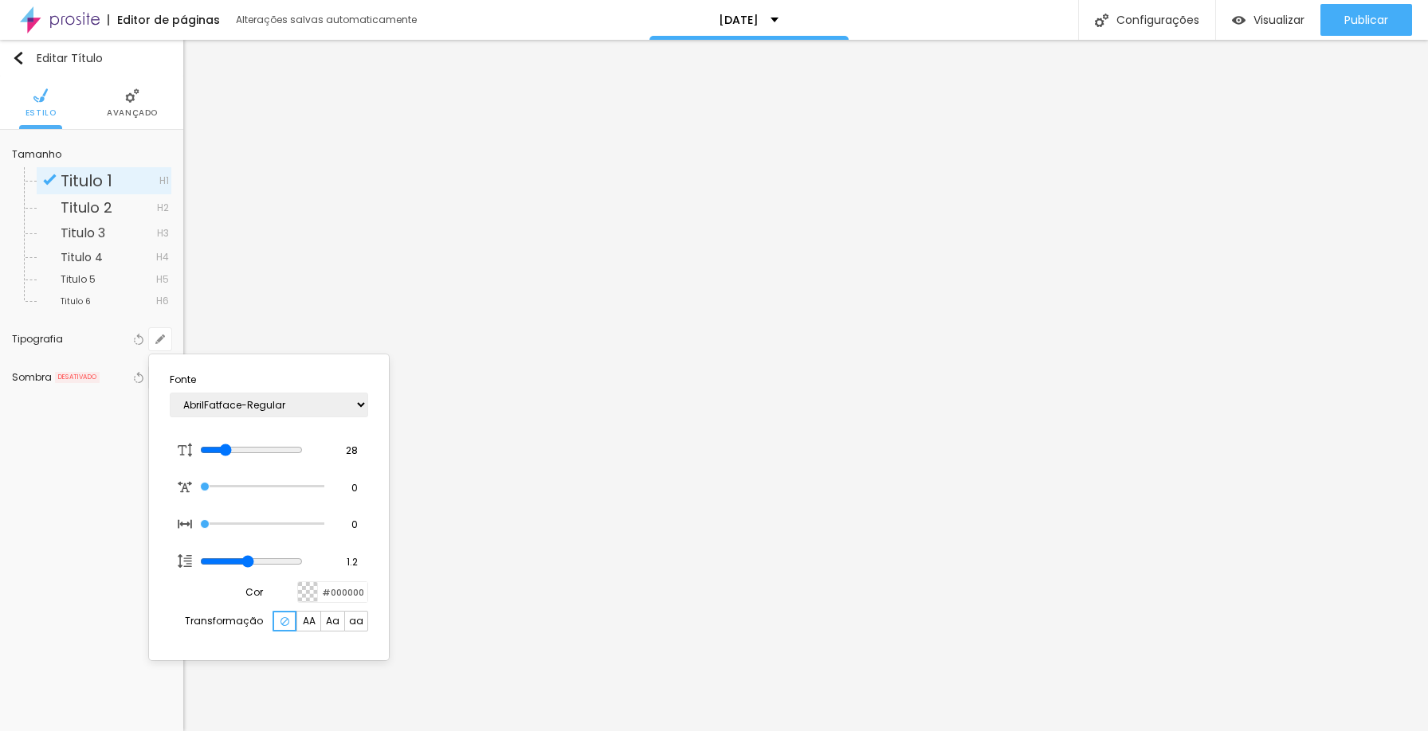
click at [815, 418] on div at bounding box center [714, 365] width 1428 height 731
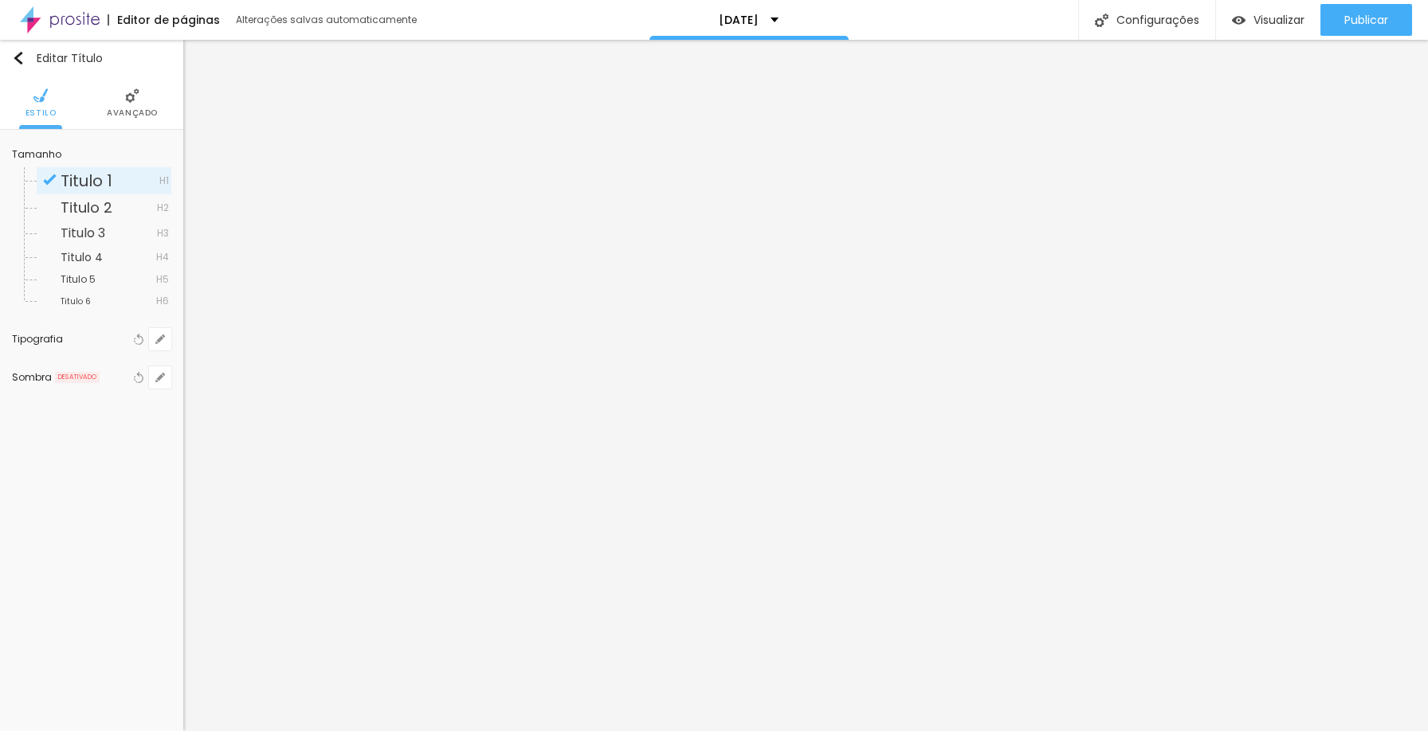
click at [138, 103] on li "Avançado" at bounding box center [132, 102] width 51 height 53
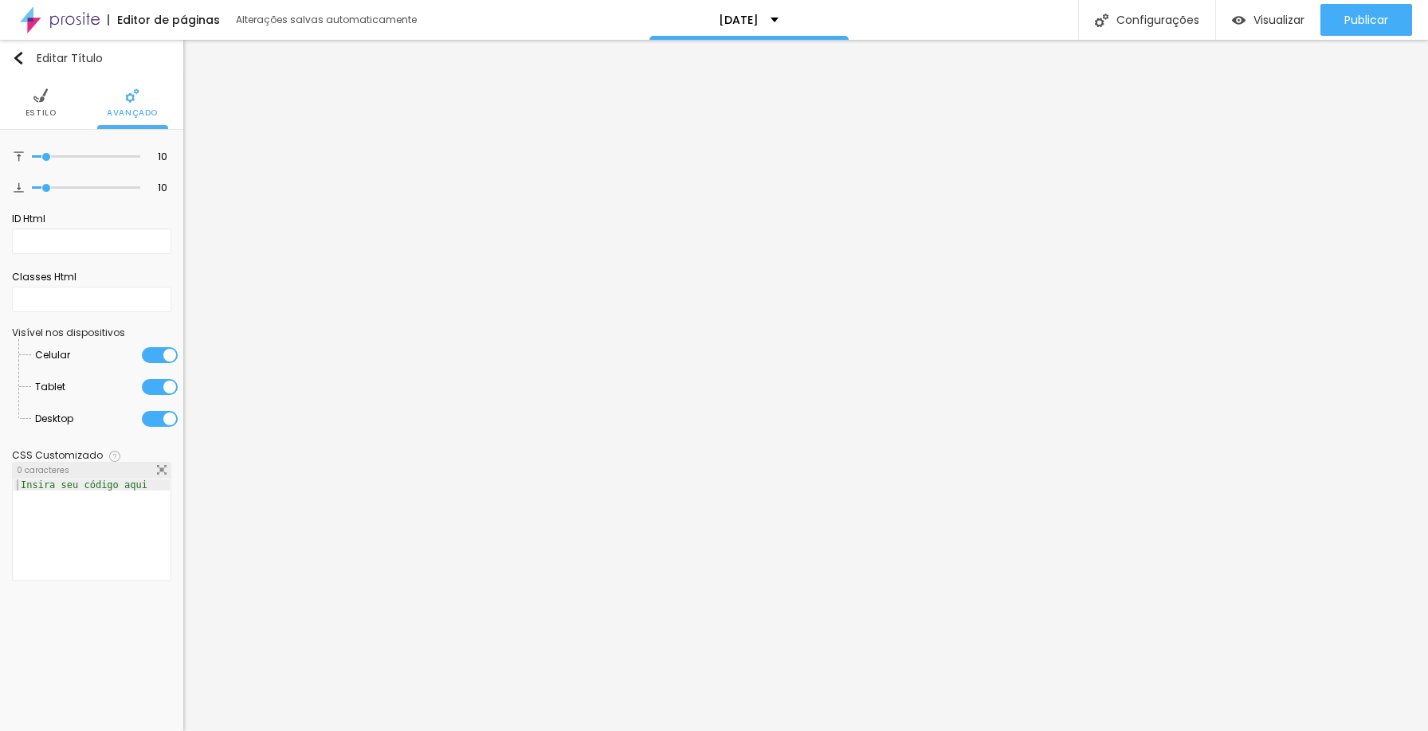
click at [24, 104] on ul "Estilo Avançado" at bounding box center [91, 102] width 183 height 53
click at [49, 120] on li "Estilo" at bounding box center [40, 102] width 31 height 53
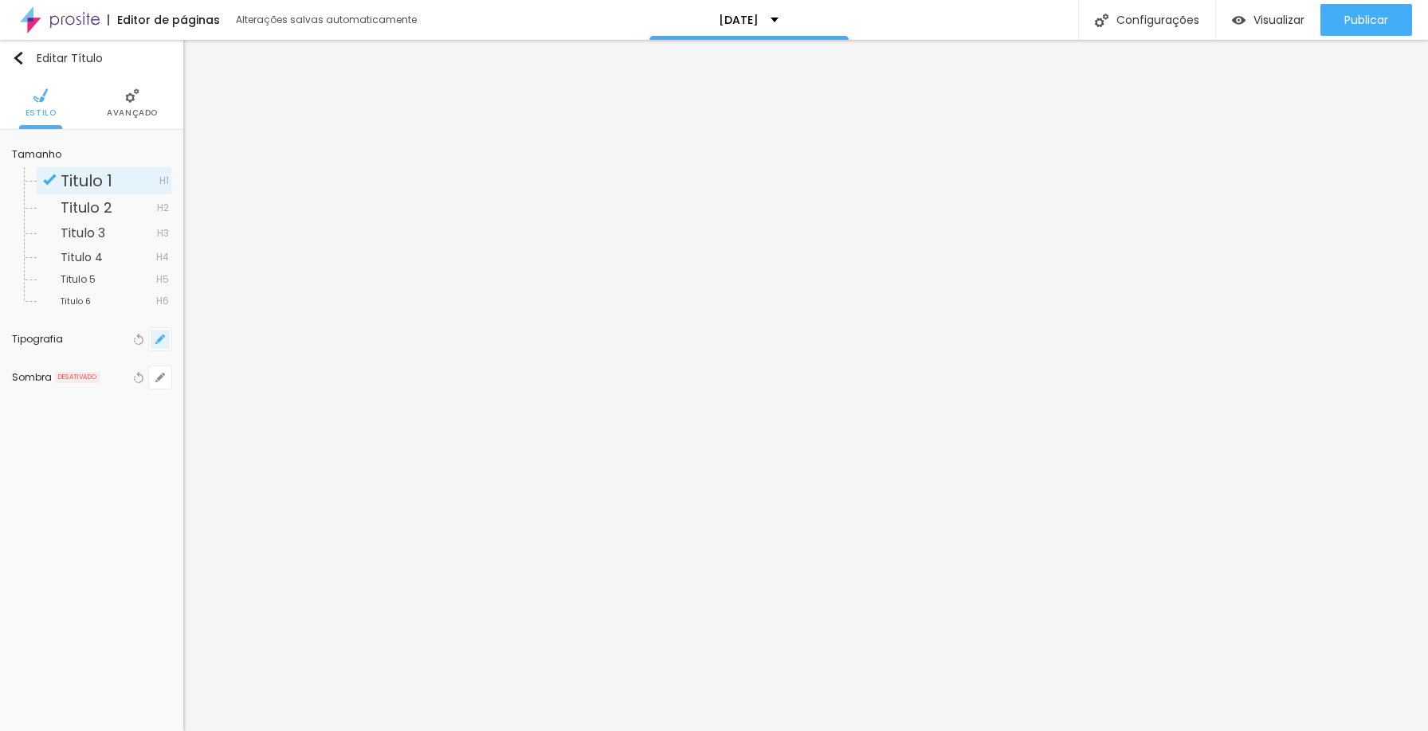
click at [155, 341] on button "button" at bounding box center [160, 339] width 22 height 22
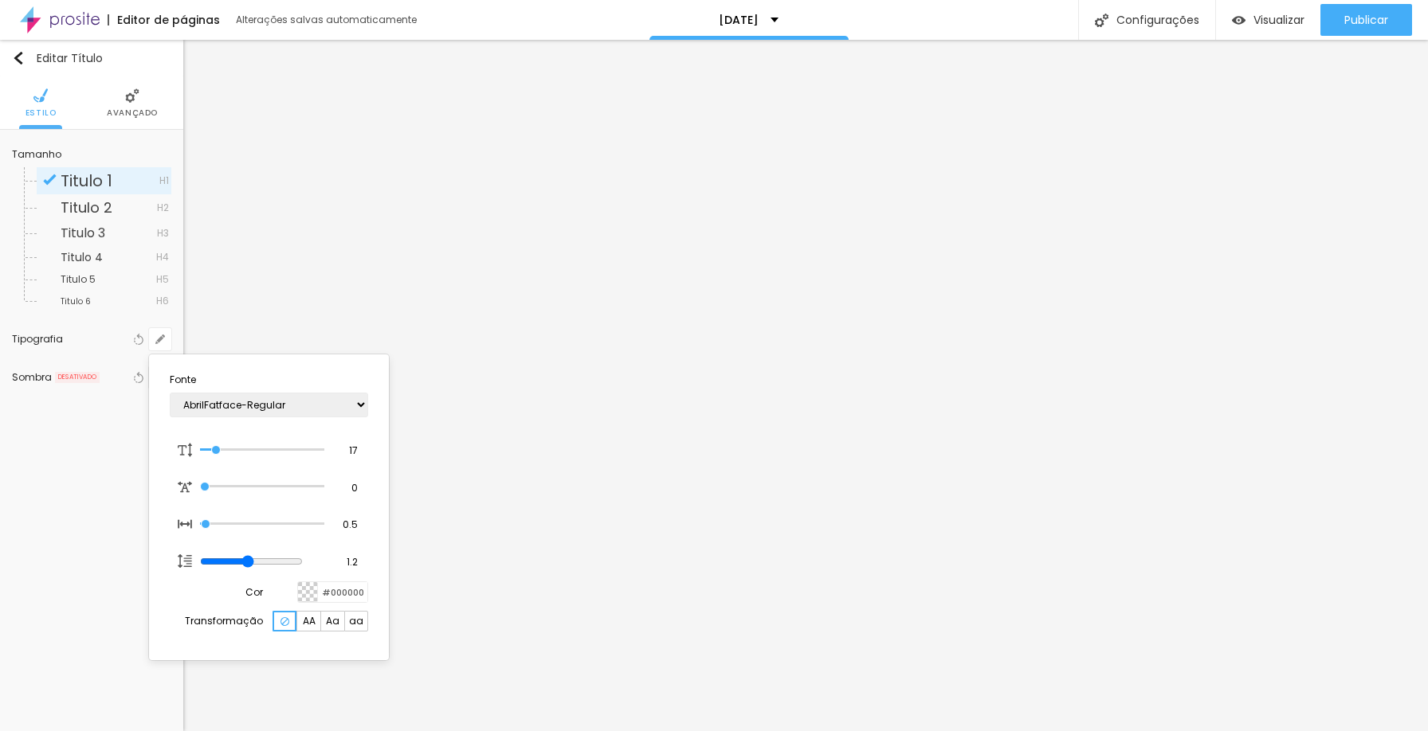
click at [309, 592] on div at bounding box center [308, 592] width 20 height 20
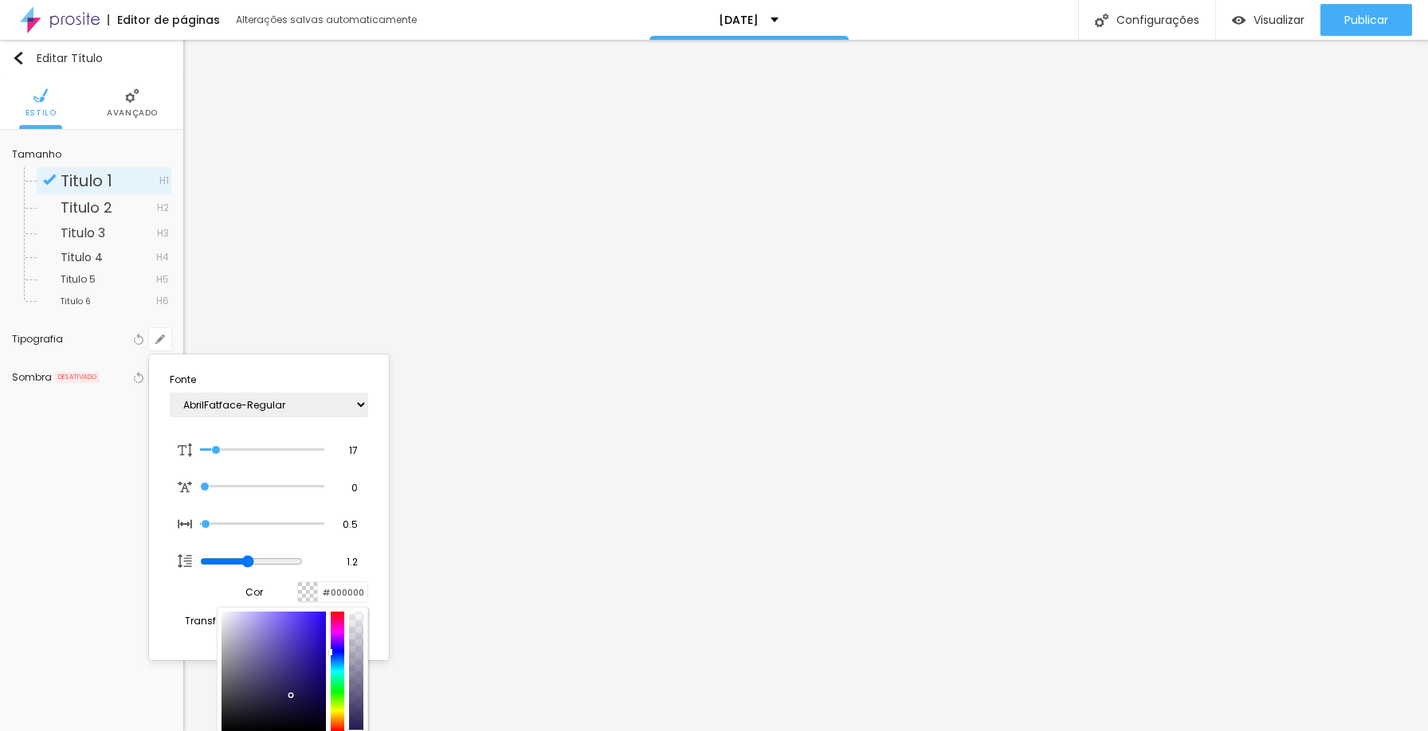
click at [337, 620] on div at bounding box center [338, 672] width 14 height 120
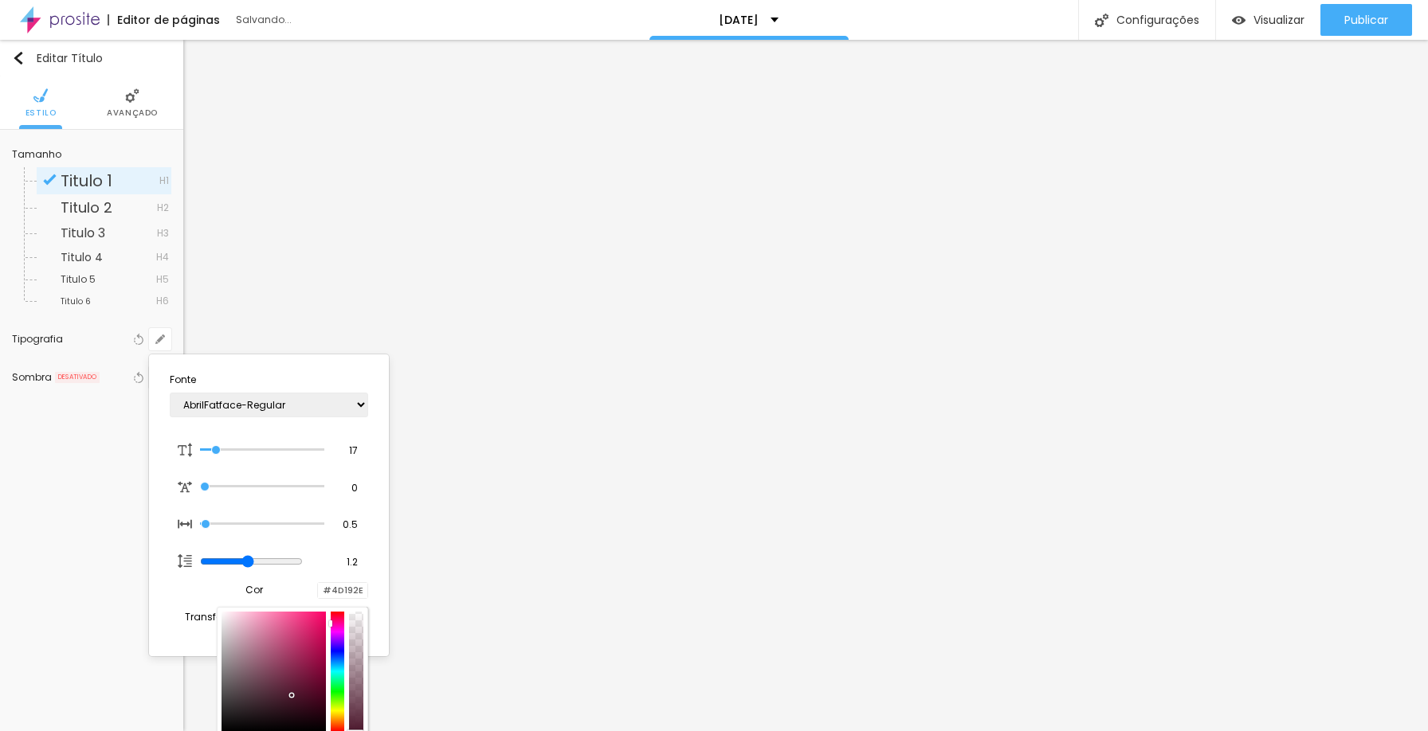
click at [318, 673] on div at bounding box center [273, 672] width 104 height 120
click at [308, 680] on div at bounding box center [273, 672] width 104 height 120
click at [335, 610] on div at bounding box center [292, 670] width 151 height 127
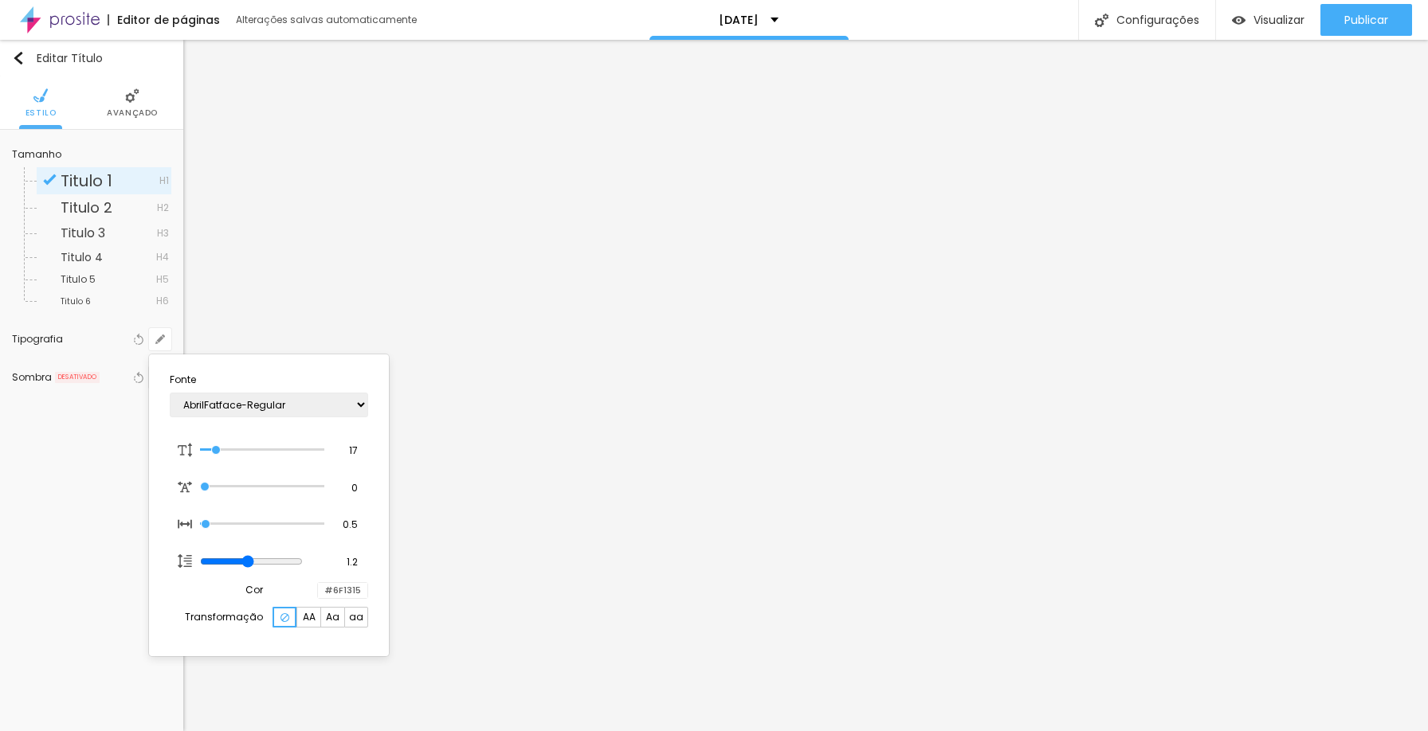
click at [318, 589] on div at bounding box center [318, 590] width 0 height 15
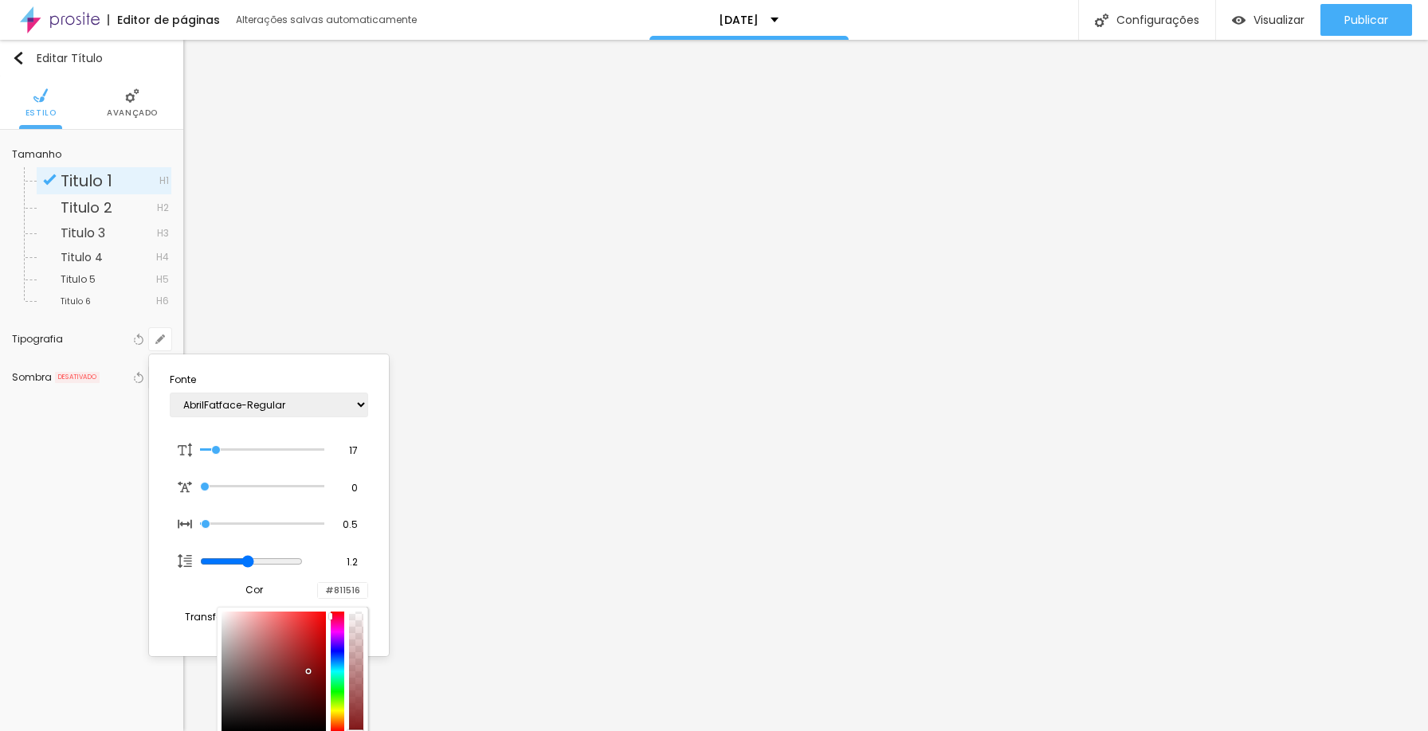
click at [308, 672] on div at bounding box center [273, 672] width 104 height 120
click at [218, 448] on input "range" at bounding box center [262, 450] width 124 height 8
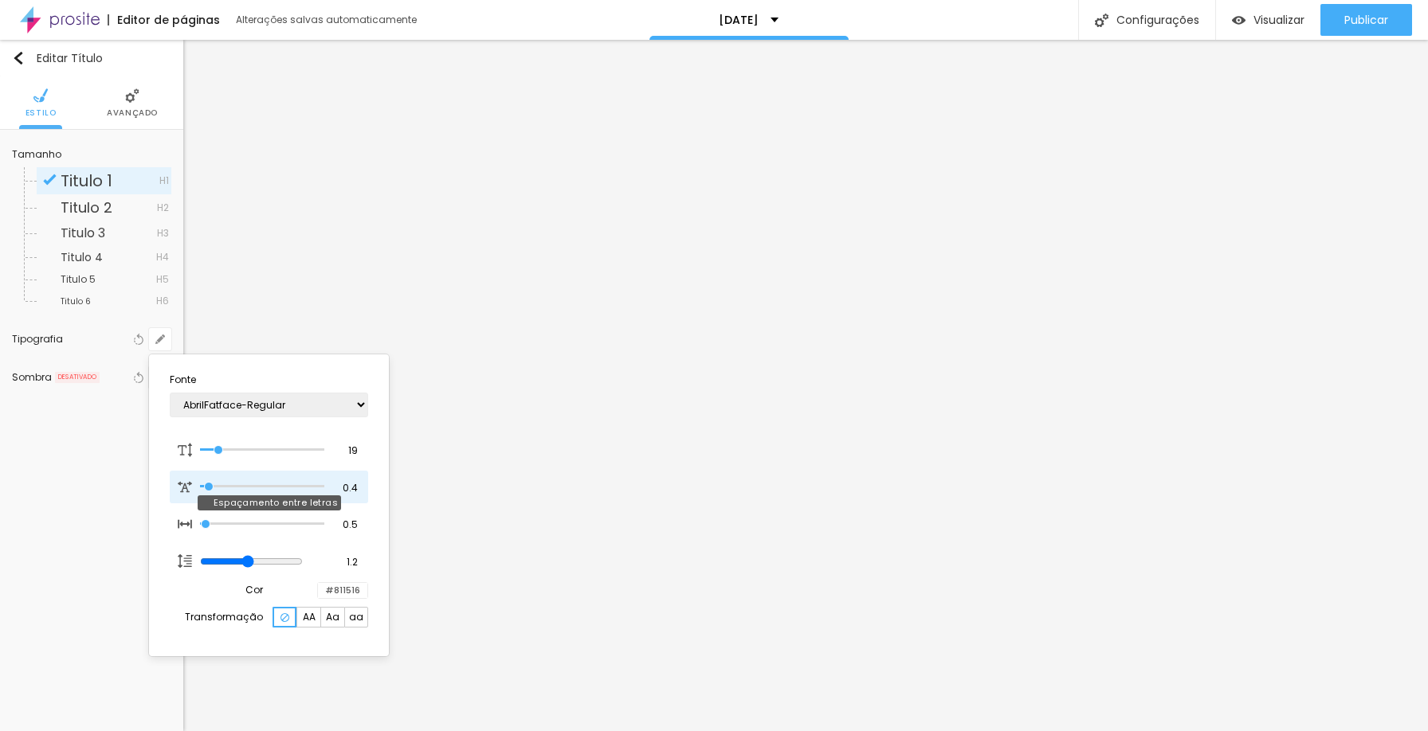
click at [210, 489] on input "range" at bounding box center [262, 487] width 124 height 8
click at [1315, 286] on div at bounding box center [714, 365] width 1428 height 731
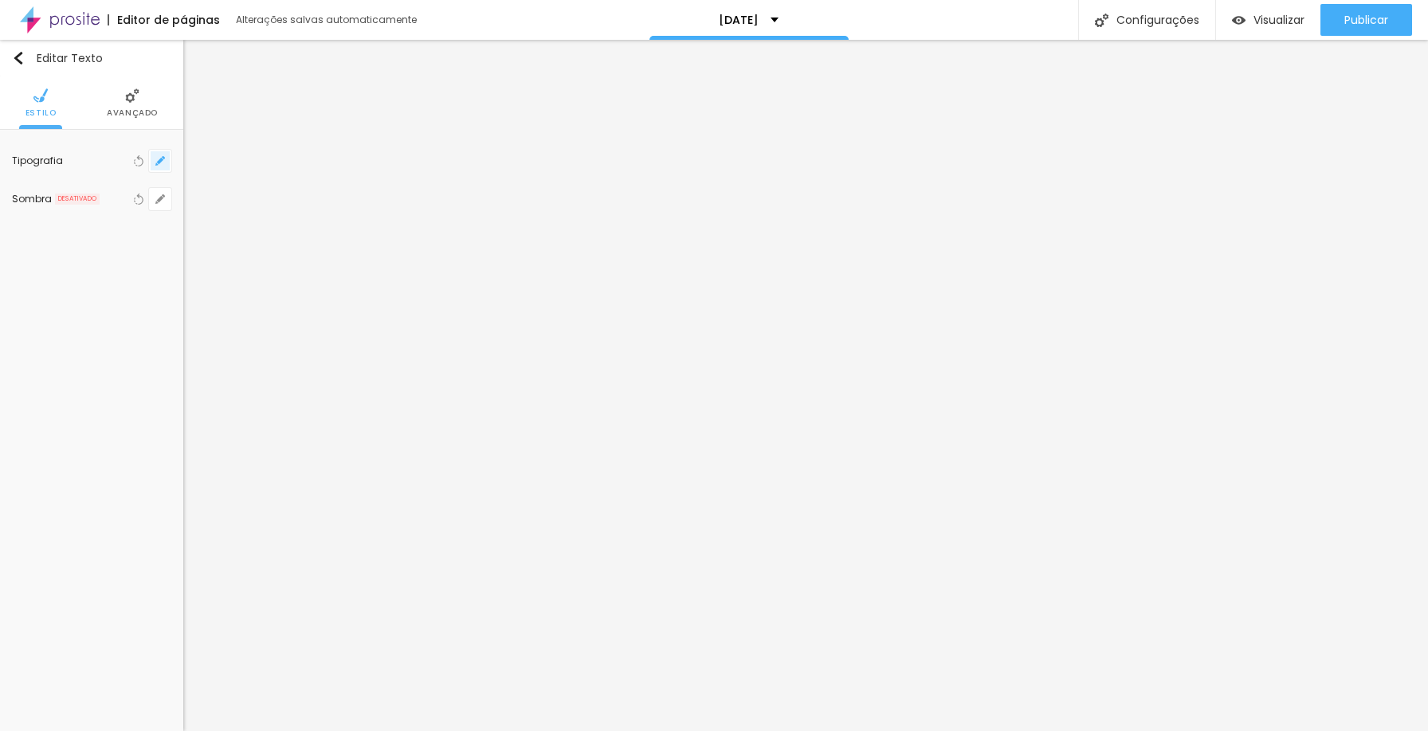
click at [164, 160] on icon "button" at bounding box center [160, 161] width 10 height 10
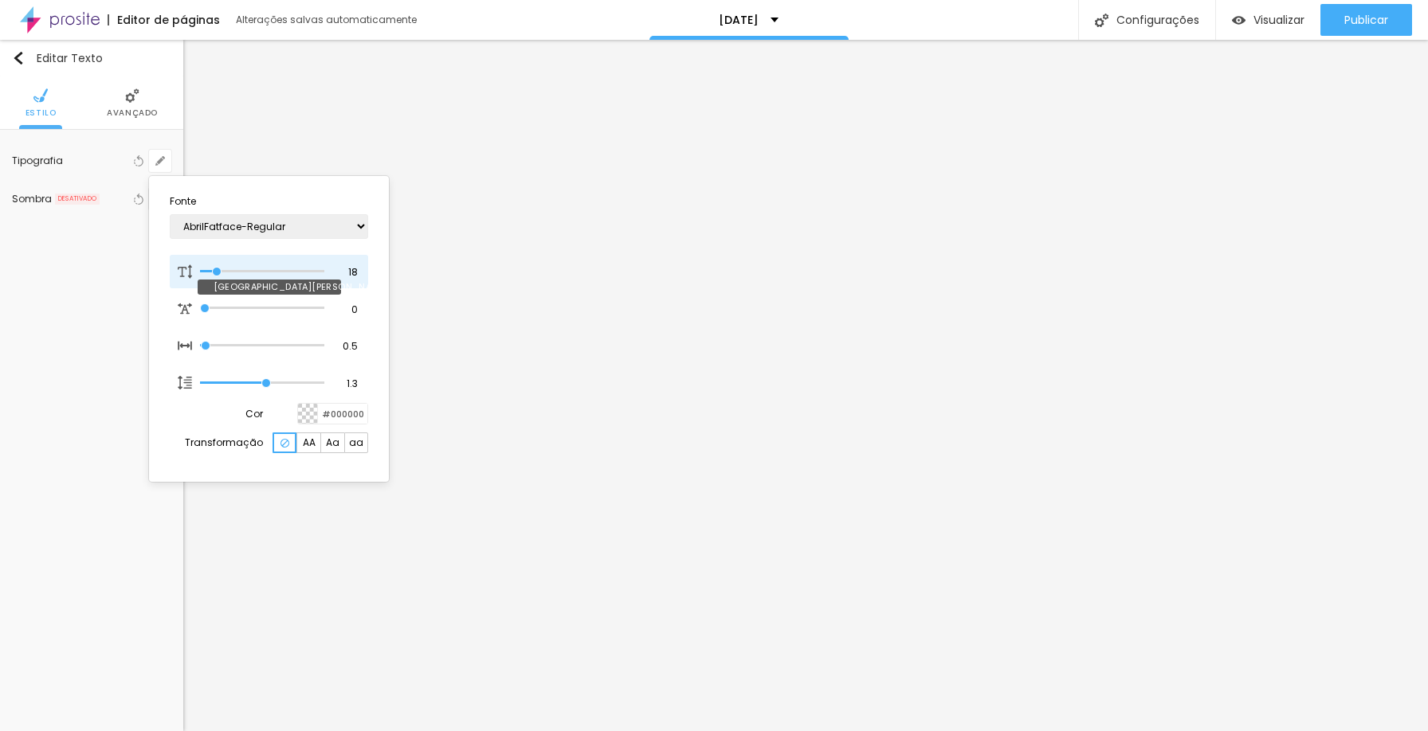
click at [218, 268] on input "range" at bounding box center [262, 272] width 124 height 8
click at [139, 108] on div at bounding box center [714, 365] width 1428 height 731
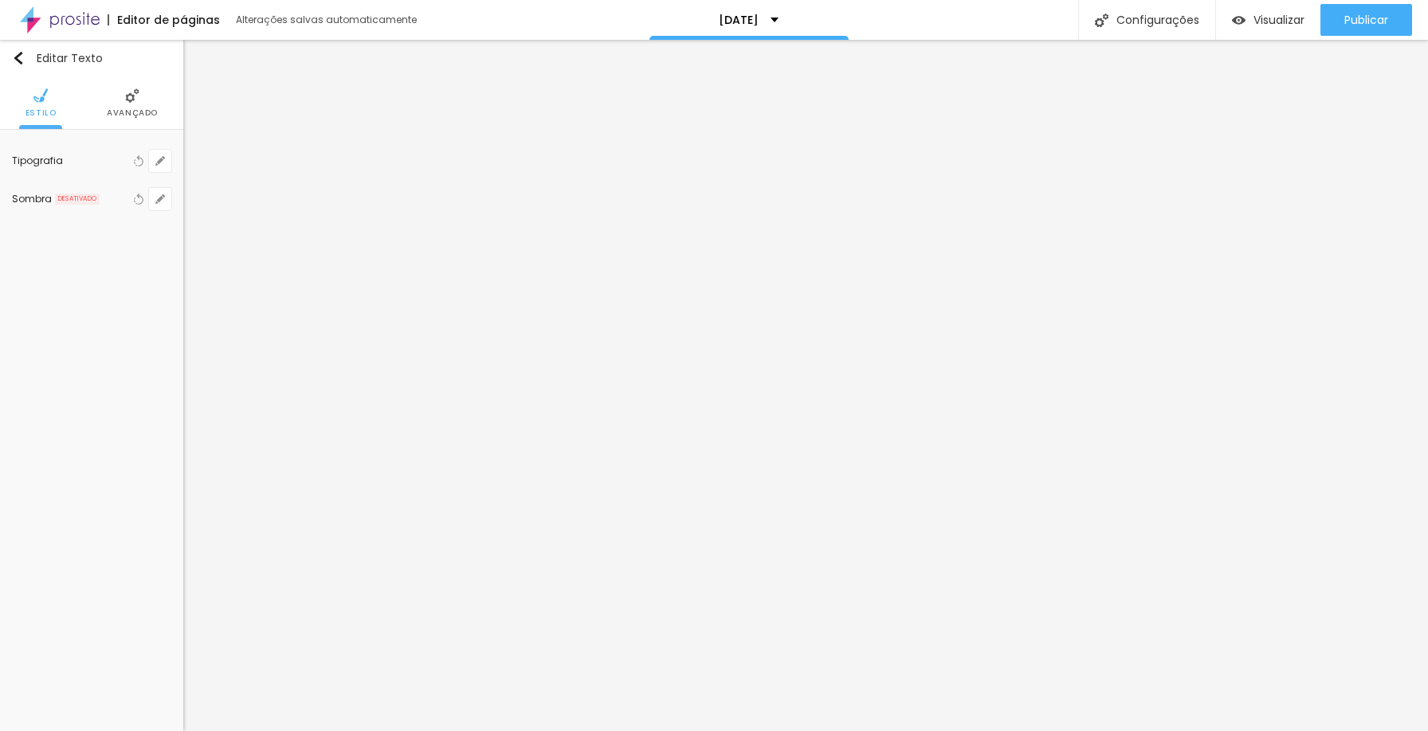
click at [139, 109] on span "Avançado" at bounding box center [132, 113] width 51 height 8
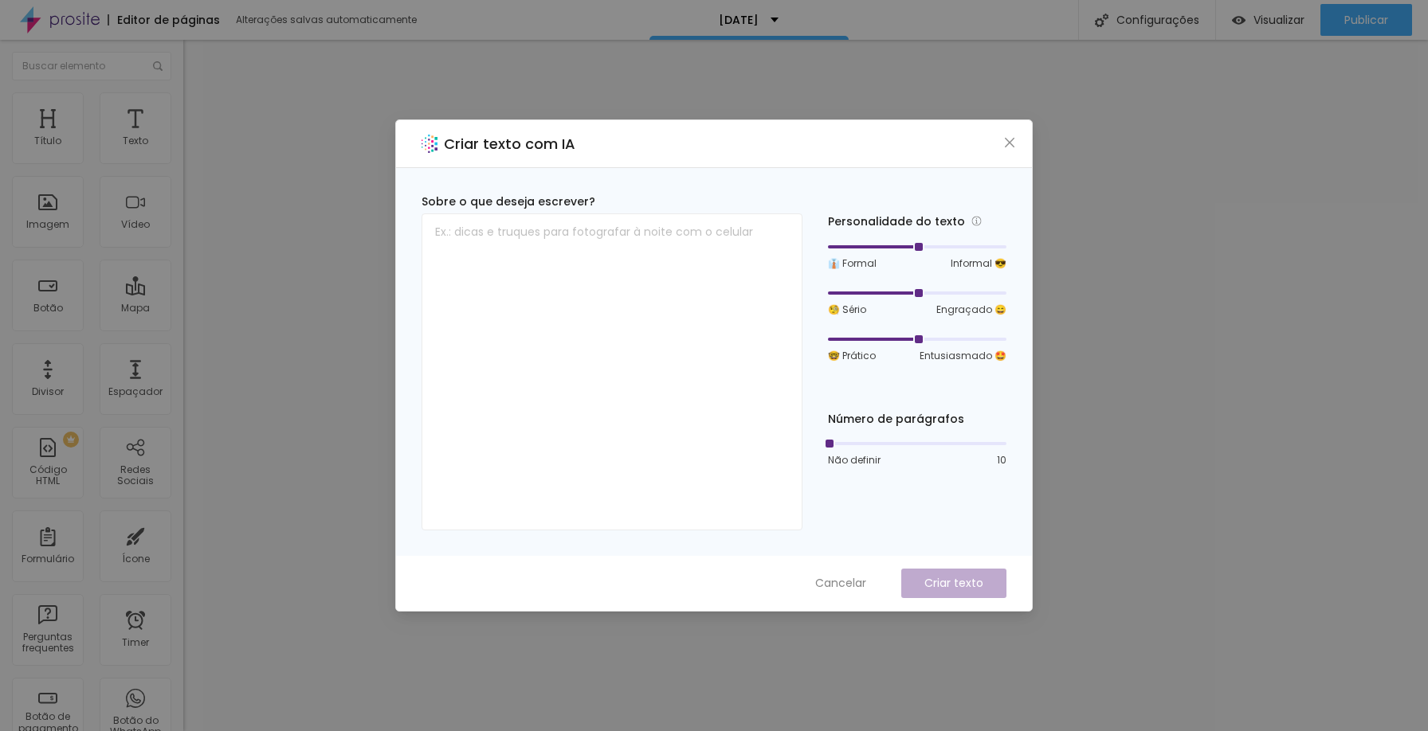
click at [845, 574] on button "Cancelar" at bounding box center [840, 583] width 83 height 29
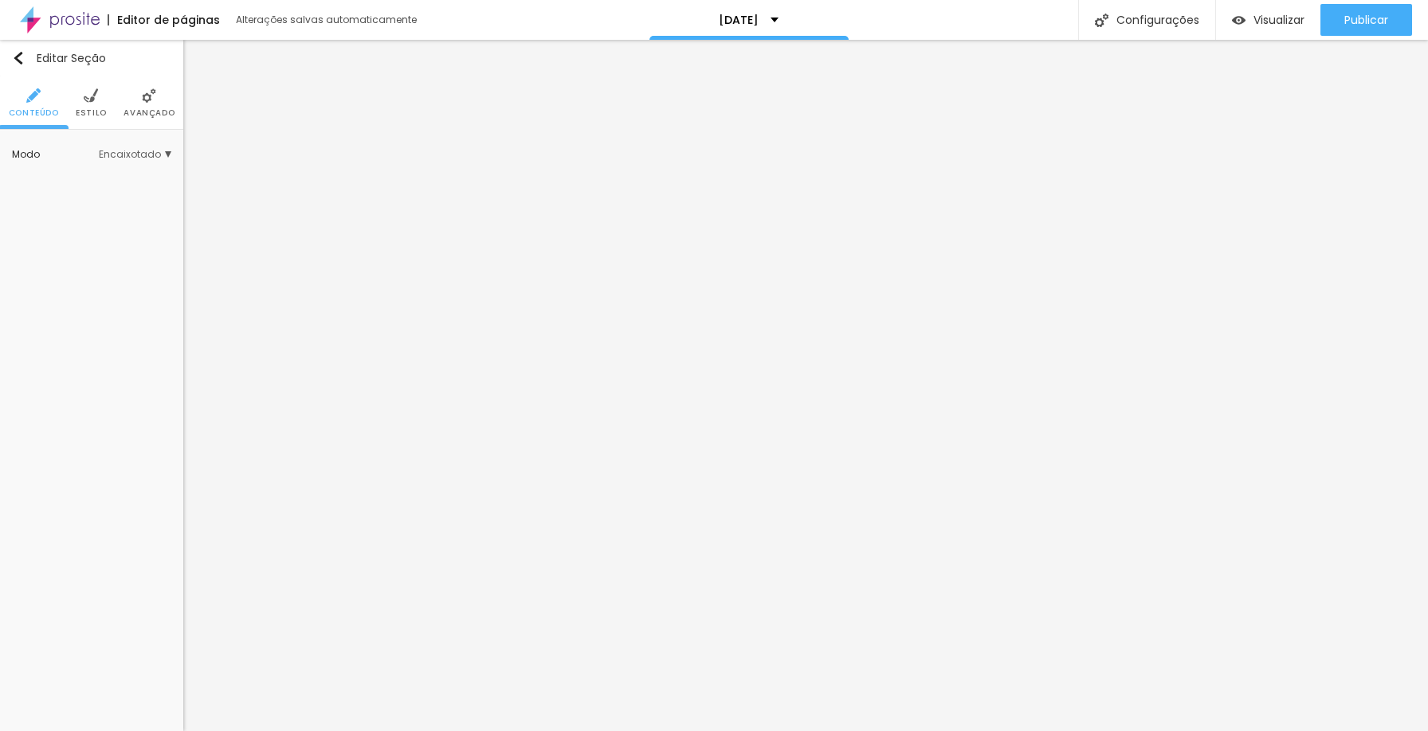
click at [141, 103] on li "Avançado" at bounding box center [148, 102] width 51 height 53
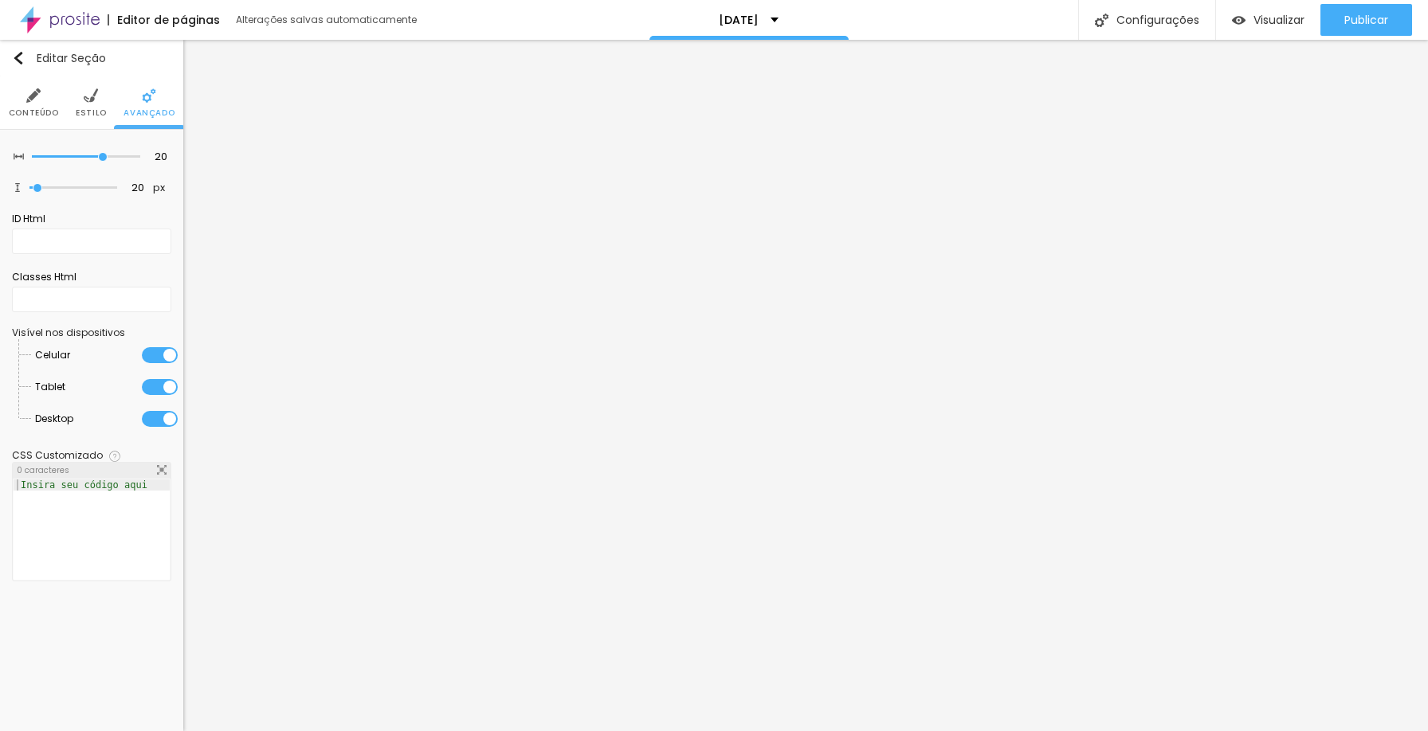
click at [85, 107] on li "Estilo" at bounding box center [91, 102] width 31 height 53
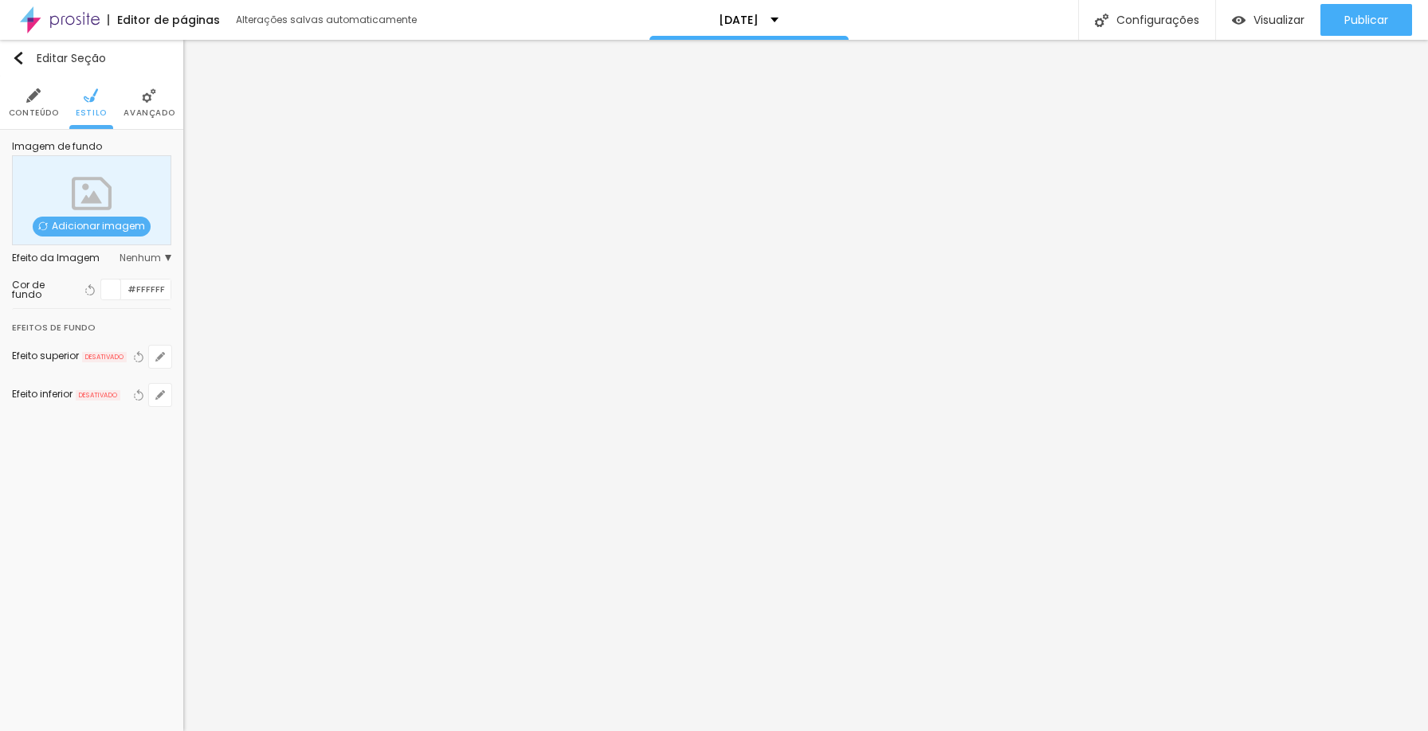
click at [74, 222] on span "Adicionar imagem" at bounding box center [92, 227] width 118 height 20
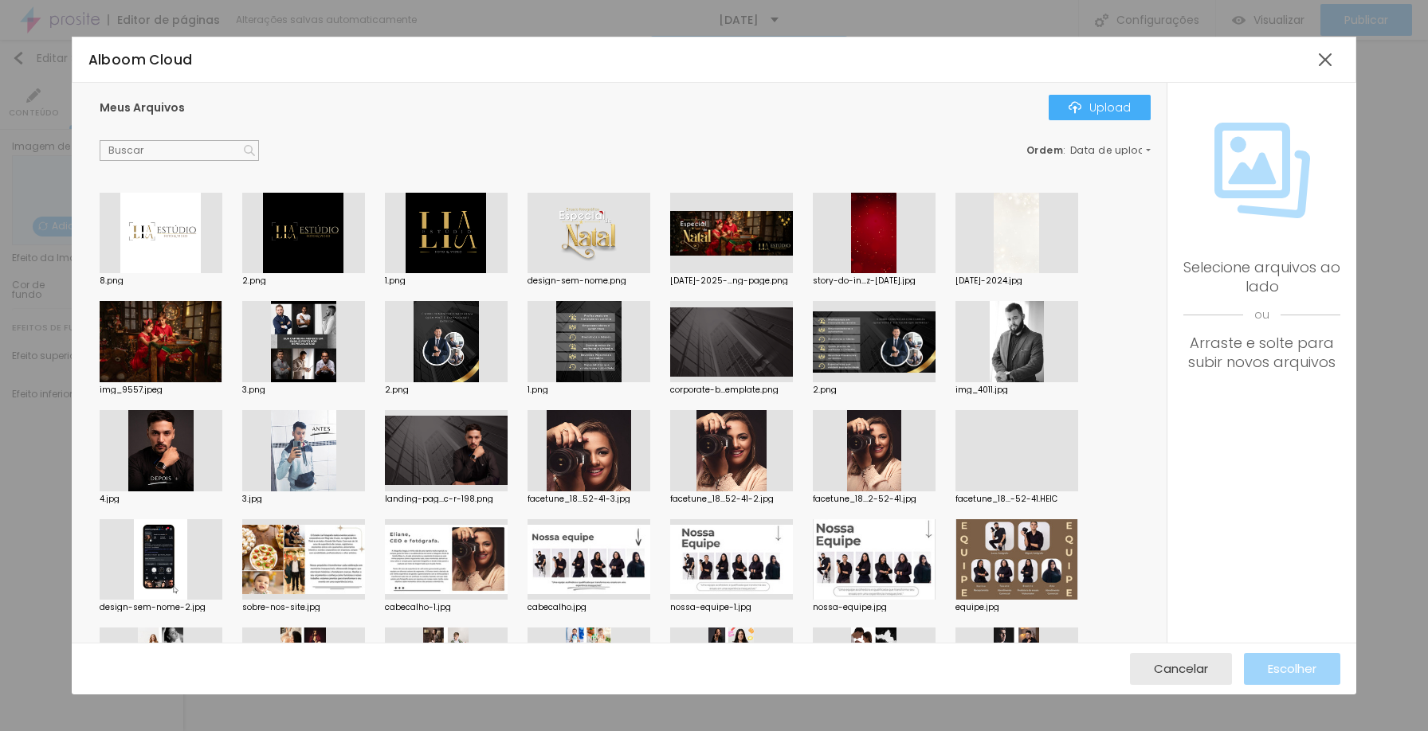
click at [873, 229] on div at bounding box center [874, 233] width 123 height 81
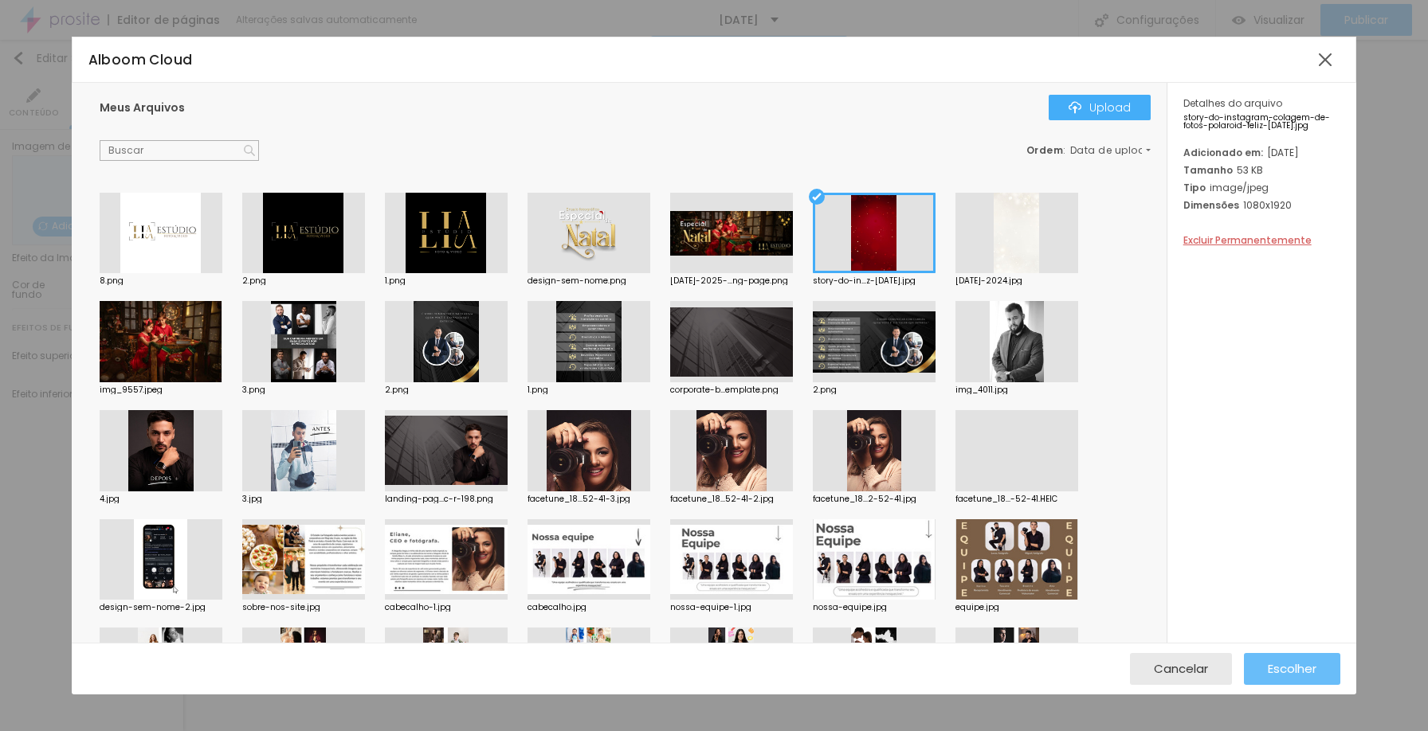
click at [1288, 677] on div "Escolher" at bounding box center [1292, 669] width 49 height 32
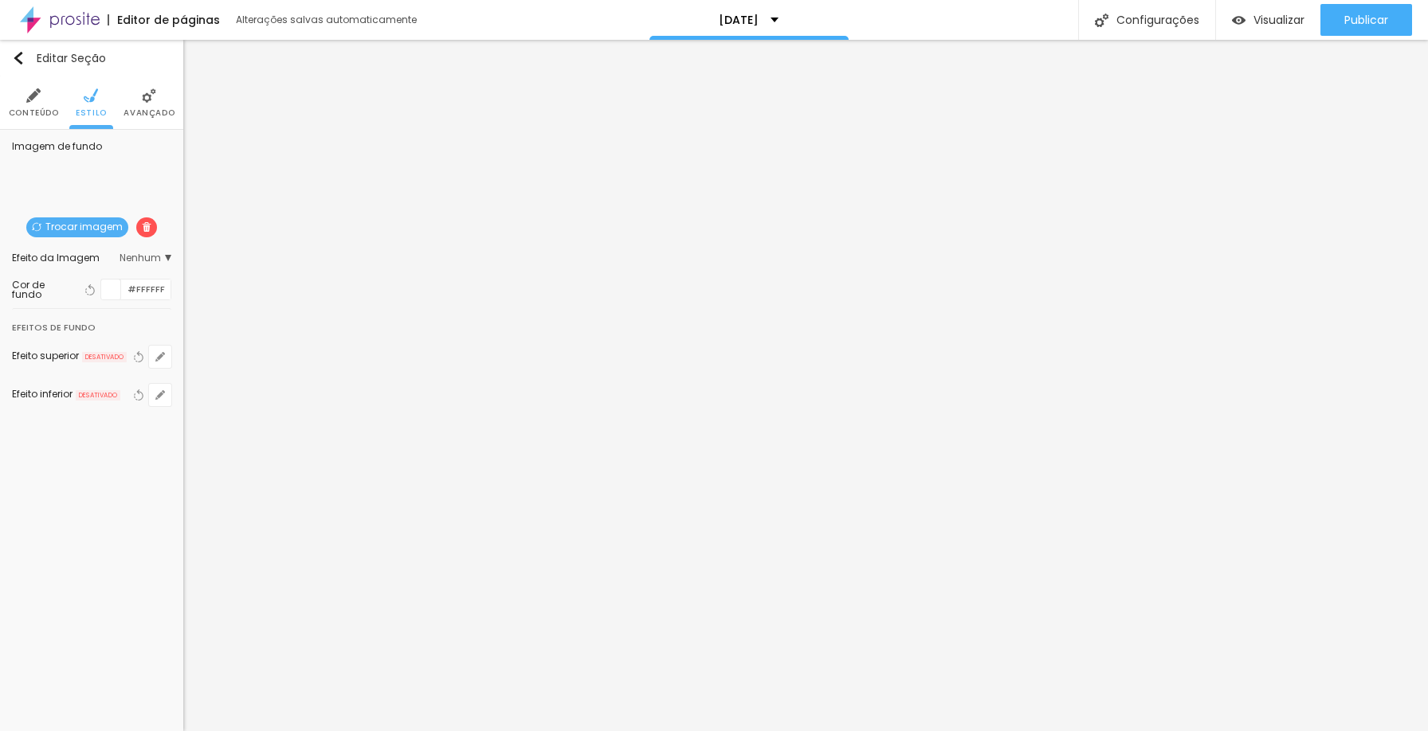
click at [149, 256] on span "Nenhum" at bounding box center [146, 258] width 52 height 10
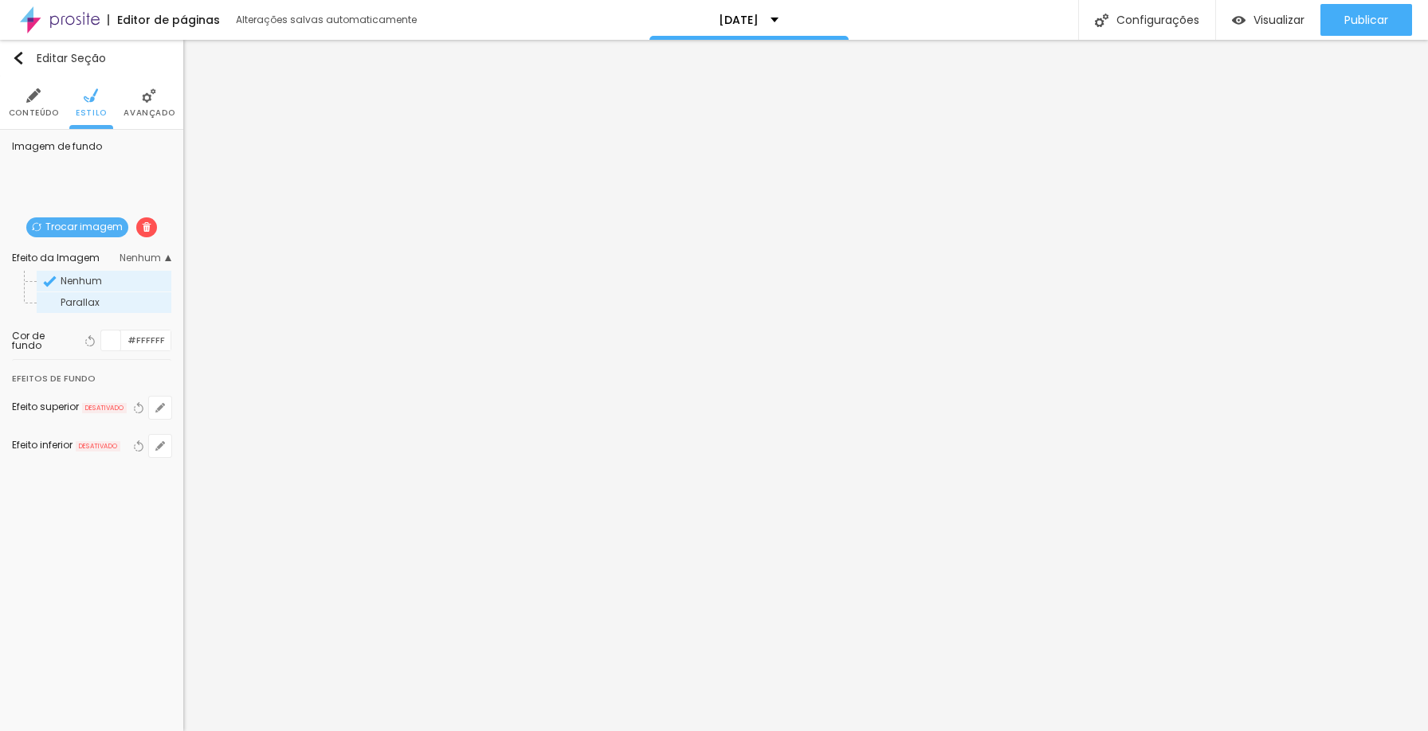
click at [130, 299] on span "Parallax" at bounding box center [115, 303] width 108 height 10
click at [148, 260] on span "Parallax" at bounding box center [146, 258] width 49 height 10
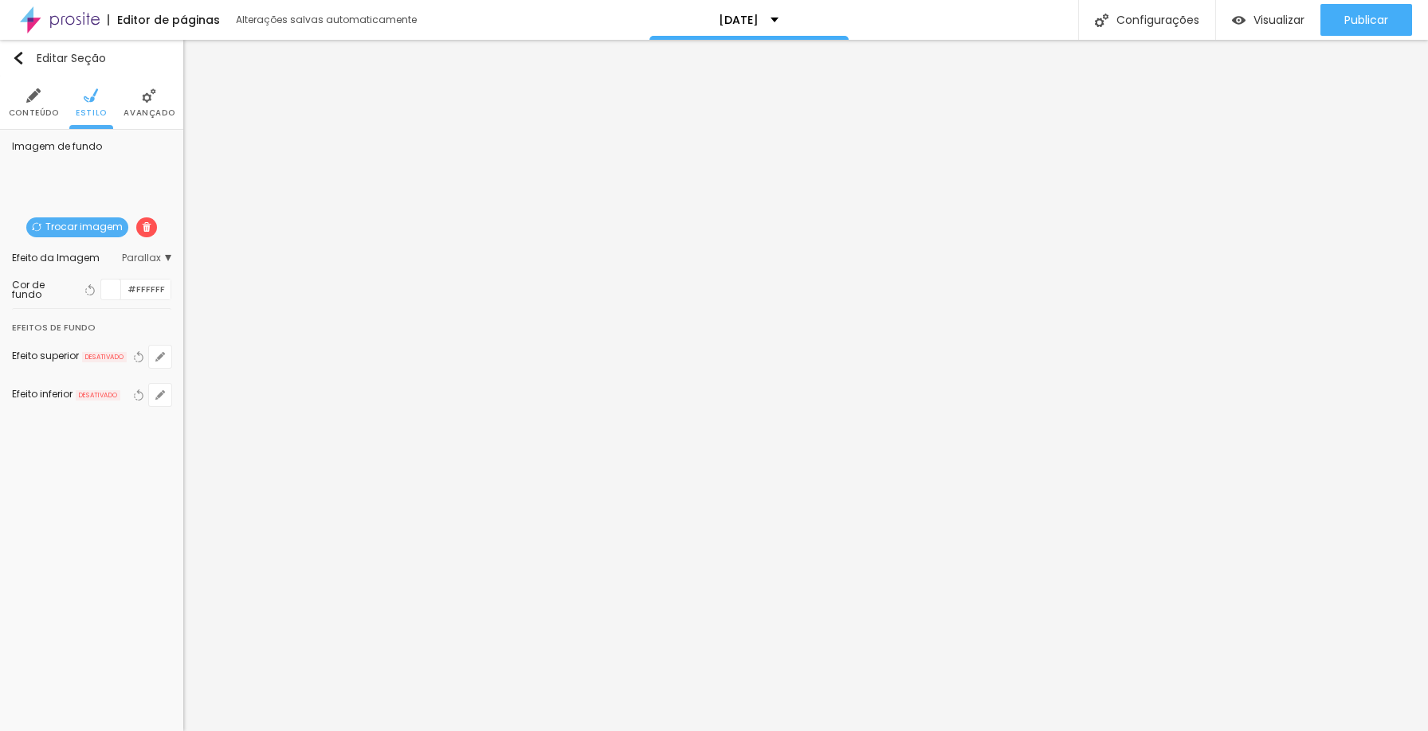
click at [133, 255] on span "Parallax" at bounding box center [146, 258] width 49 height 10
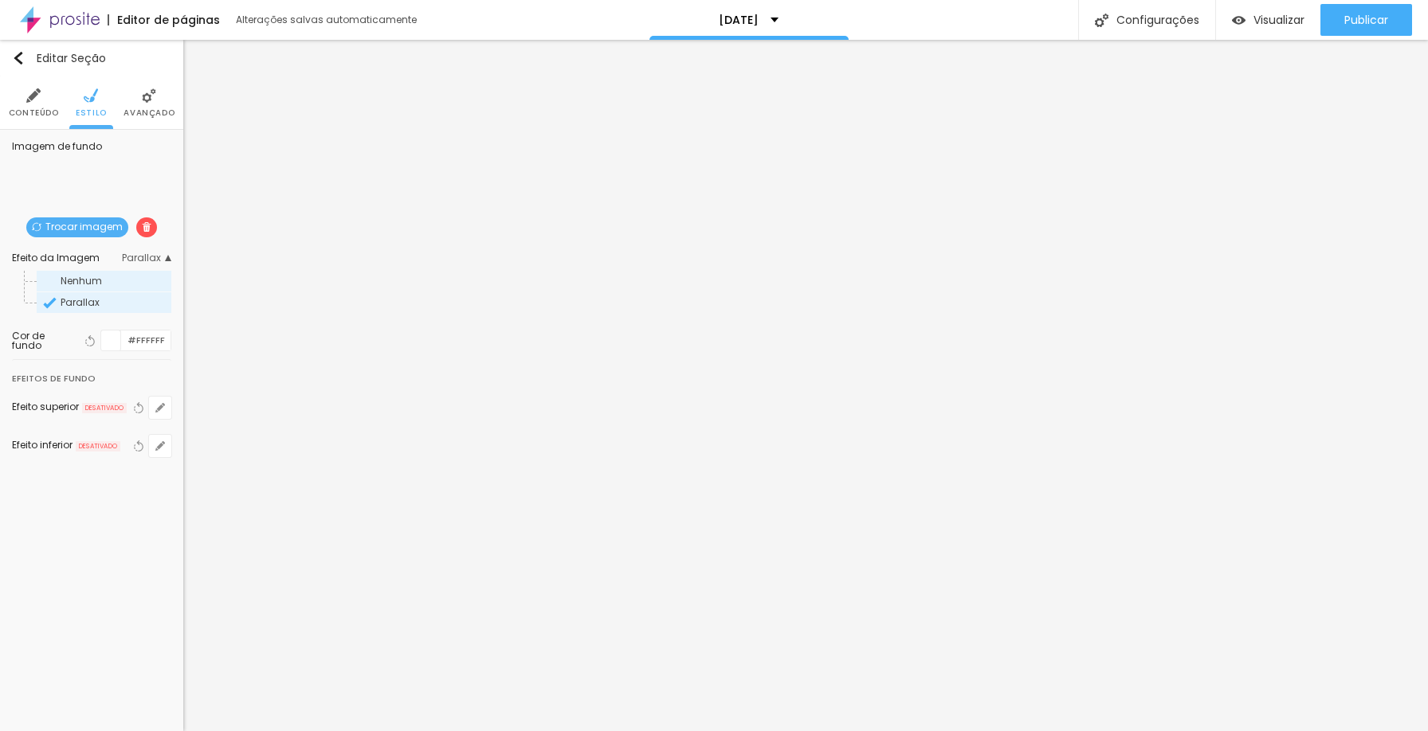
click at [131, 280] on span "Nenhum" at bounding box center [115, 281] width 108 height 10
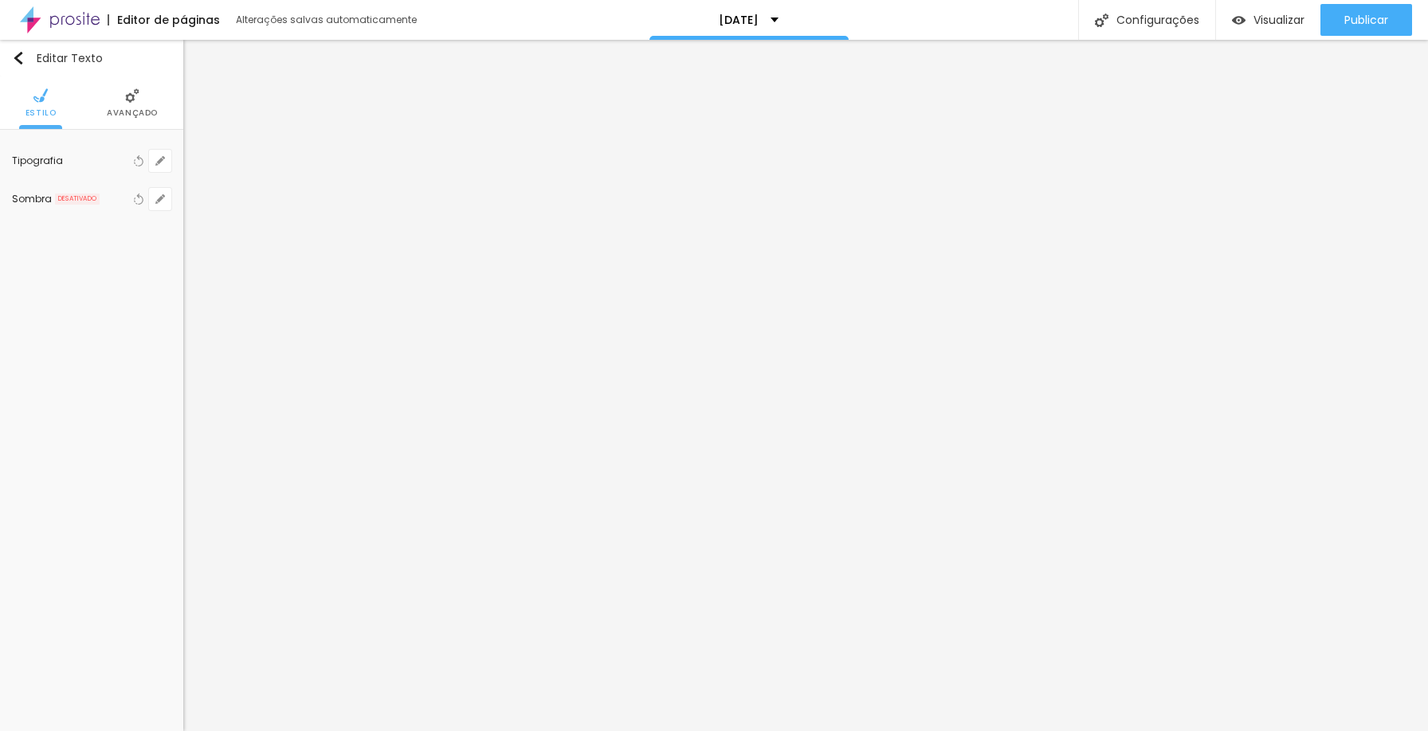
click at [134, 104] on li "Avançado" at bounding box center [132, 102] width 51 height 53
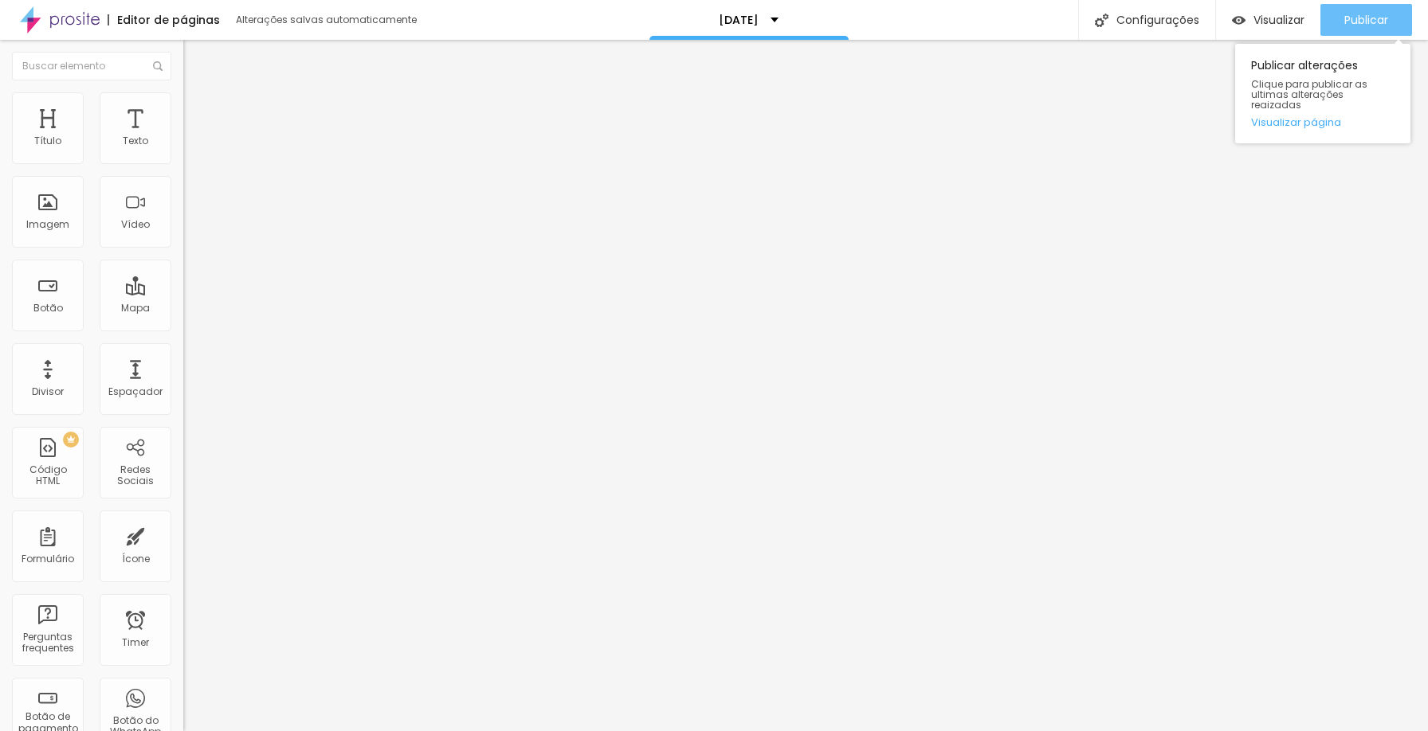
click at [1355, 17] on span "Publicar" at bounding box center [1366, 20] width 44 height 13
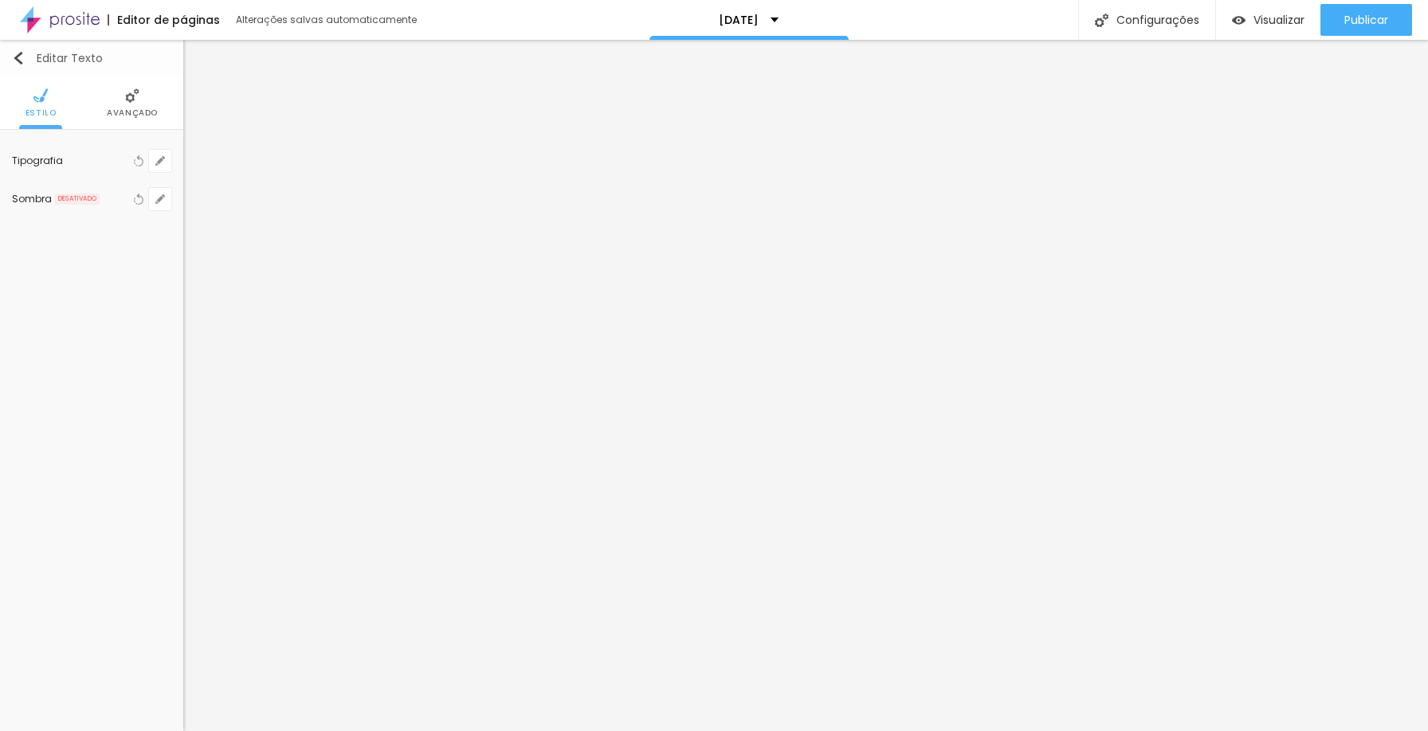
click at [24, 62] on img "button" at bounding box center [18, 58] width 13 height 13
click at [18, 60] on img "button" at bounding box center [18, 58] width 13 height 13
click at [100, 90] on li "Estilo" at bounding box center [91, 102] width 31 height 53
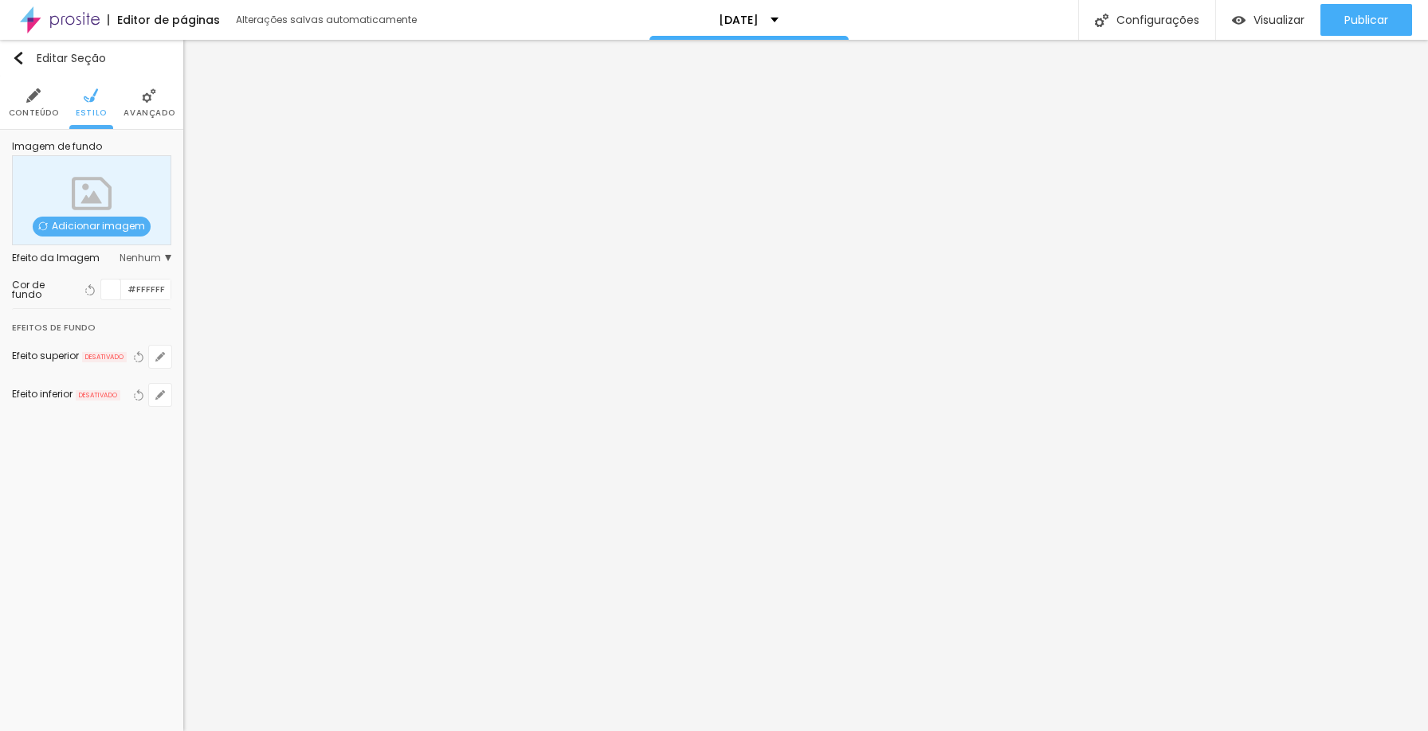
click at [105, 290] on div at bounding box center [111, 290] width 20 height 20
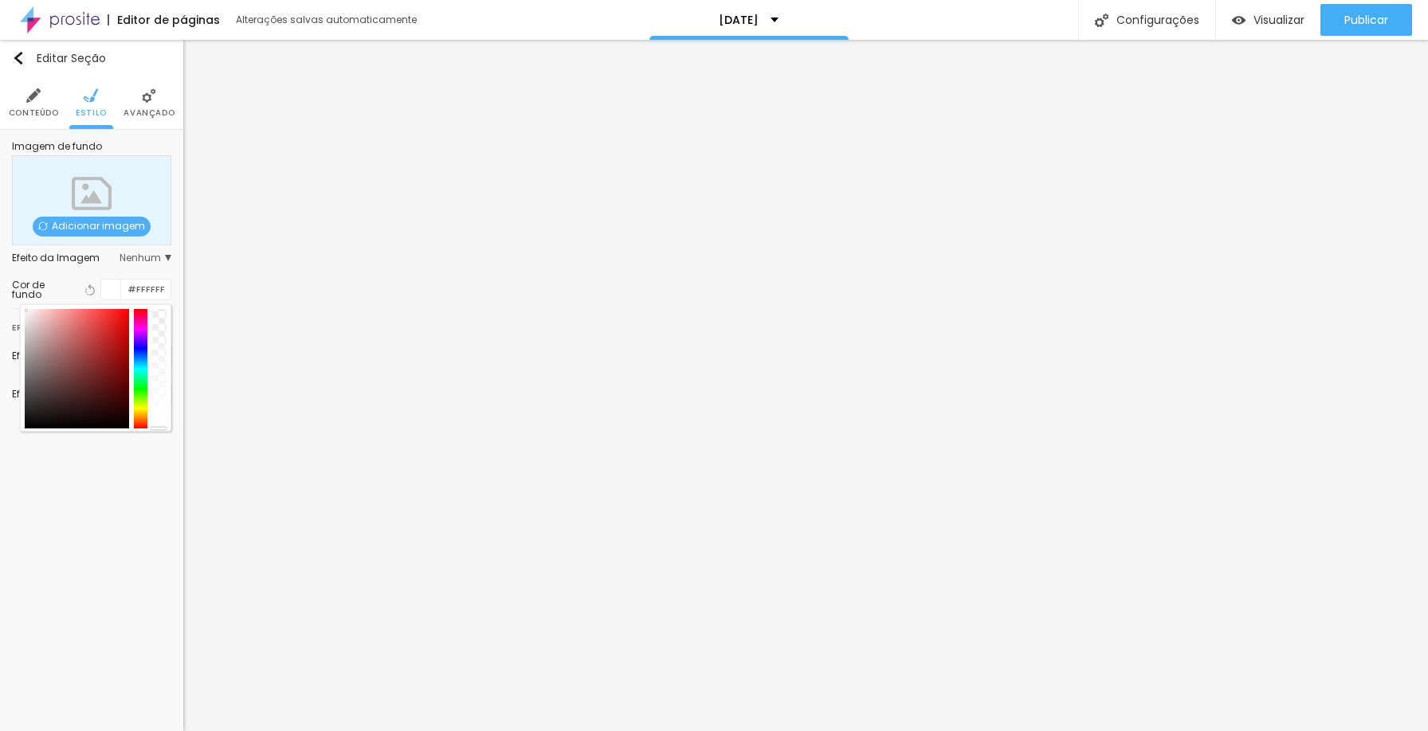
click at [28, 425] on div at bounding box center [77, 369] width 104 height 120
drag, startPoint x: 28, startPoint y: 425, endPoint x: 20, endPoint y: 430, distance: 9.7
click at [20, 430] on div at bounding box center [95, 367] width 151 height 127
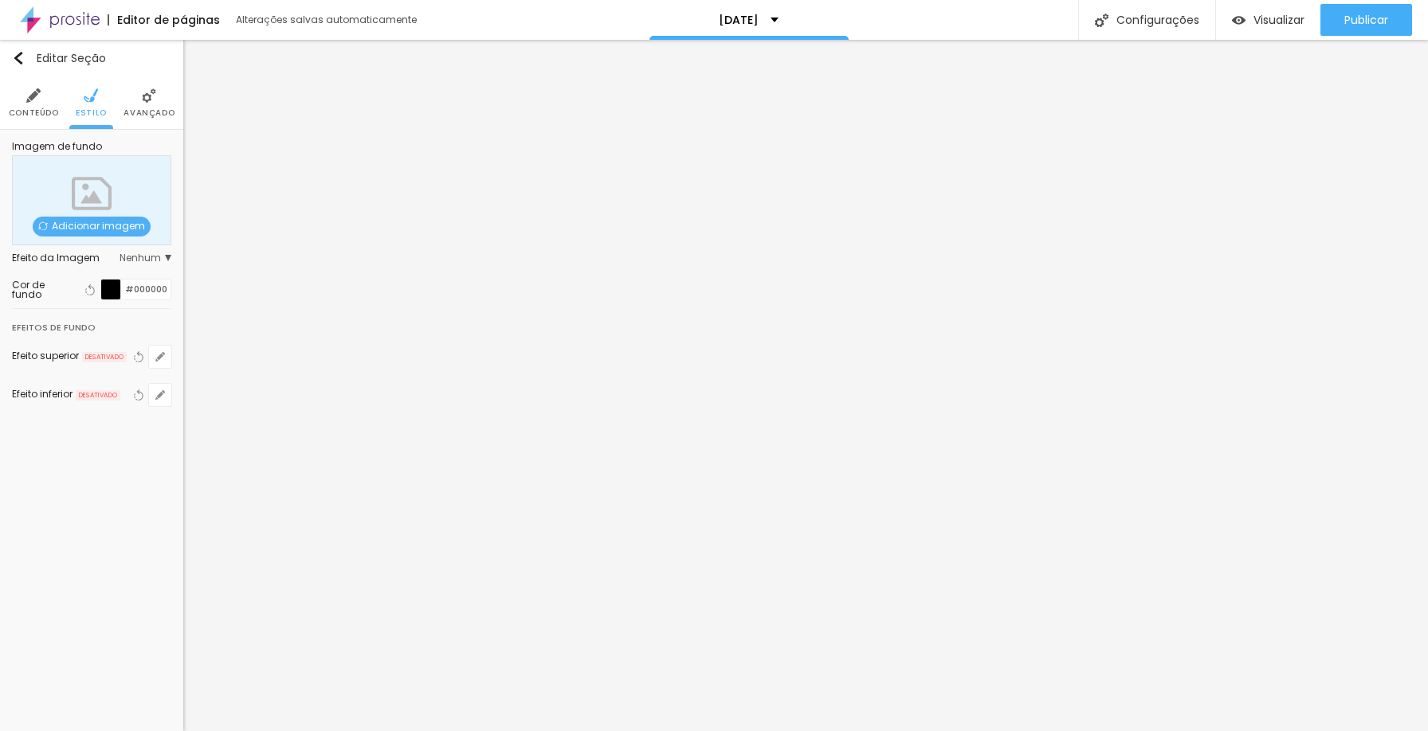
click at [112, 292] on div at bounding box center [111, 290] width 20 height 20
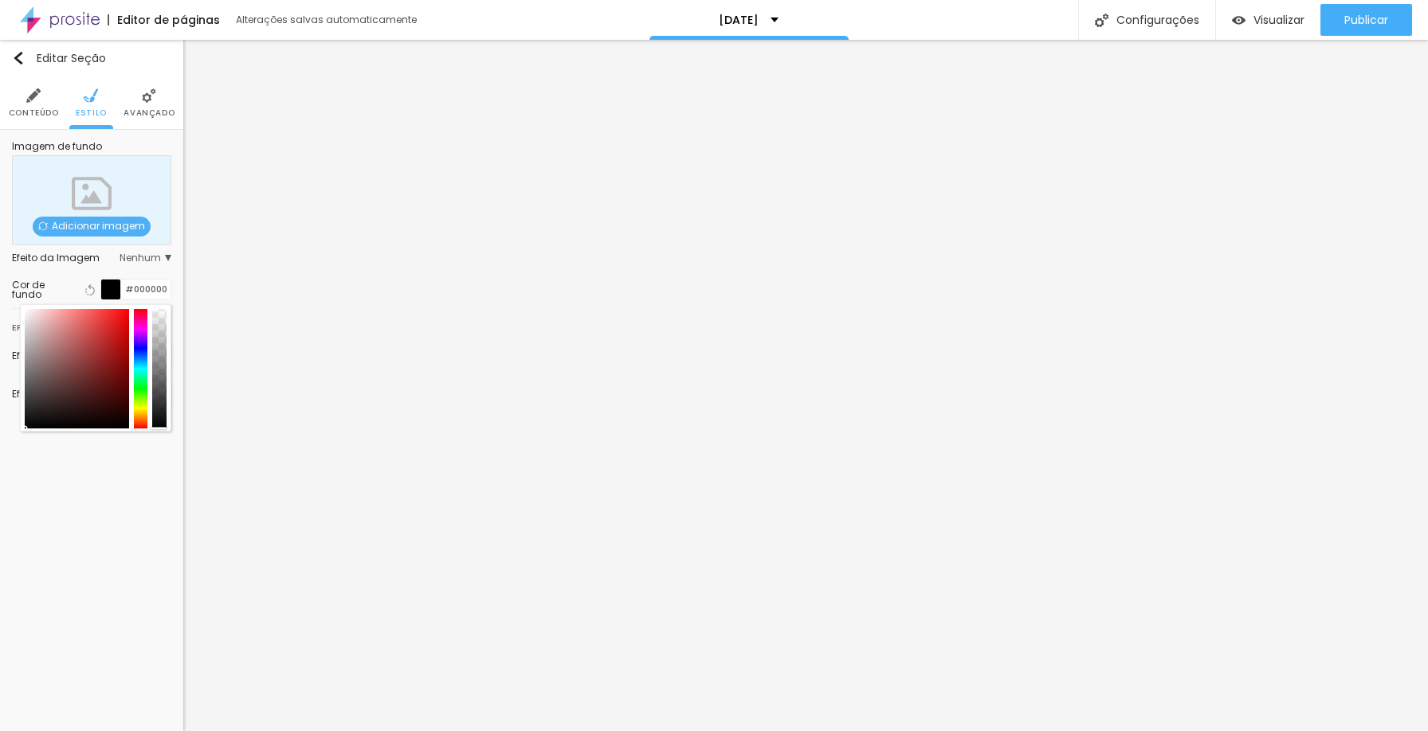
click at [112, 391] on div at bounding box center [77, 369] width 104 height 120
drag, startPoint x: 112, startPoint y: 392, endPoint x: 121, endPoint y: 402, distance: 13.6
click at [121, 402] on div at bounding box center [121, 402] width 3 height 3
click at [96, 232] on span "Adicionar imagem" at bounding box center [92, 227] width 118 height 20
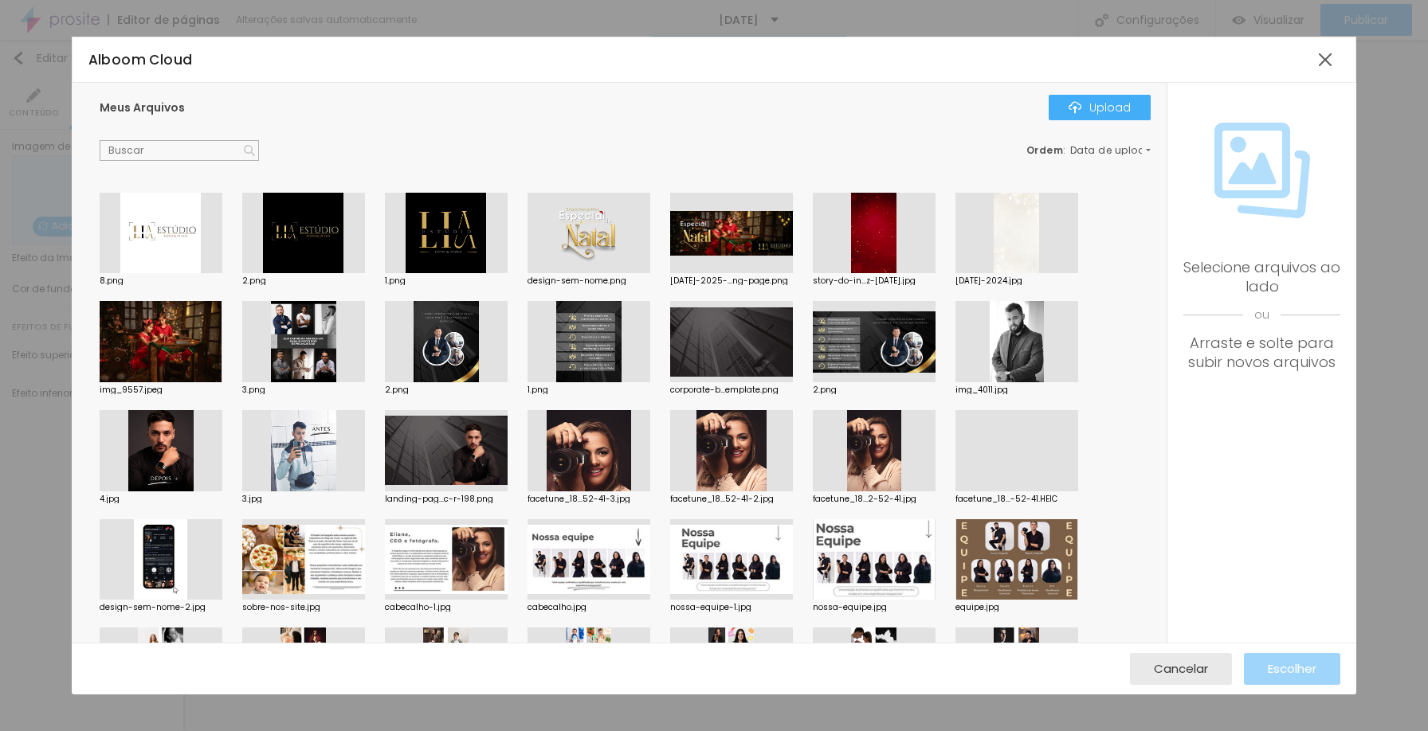
click at [871, 226] on div at bounding box center [874, 233] width 123 height 81
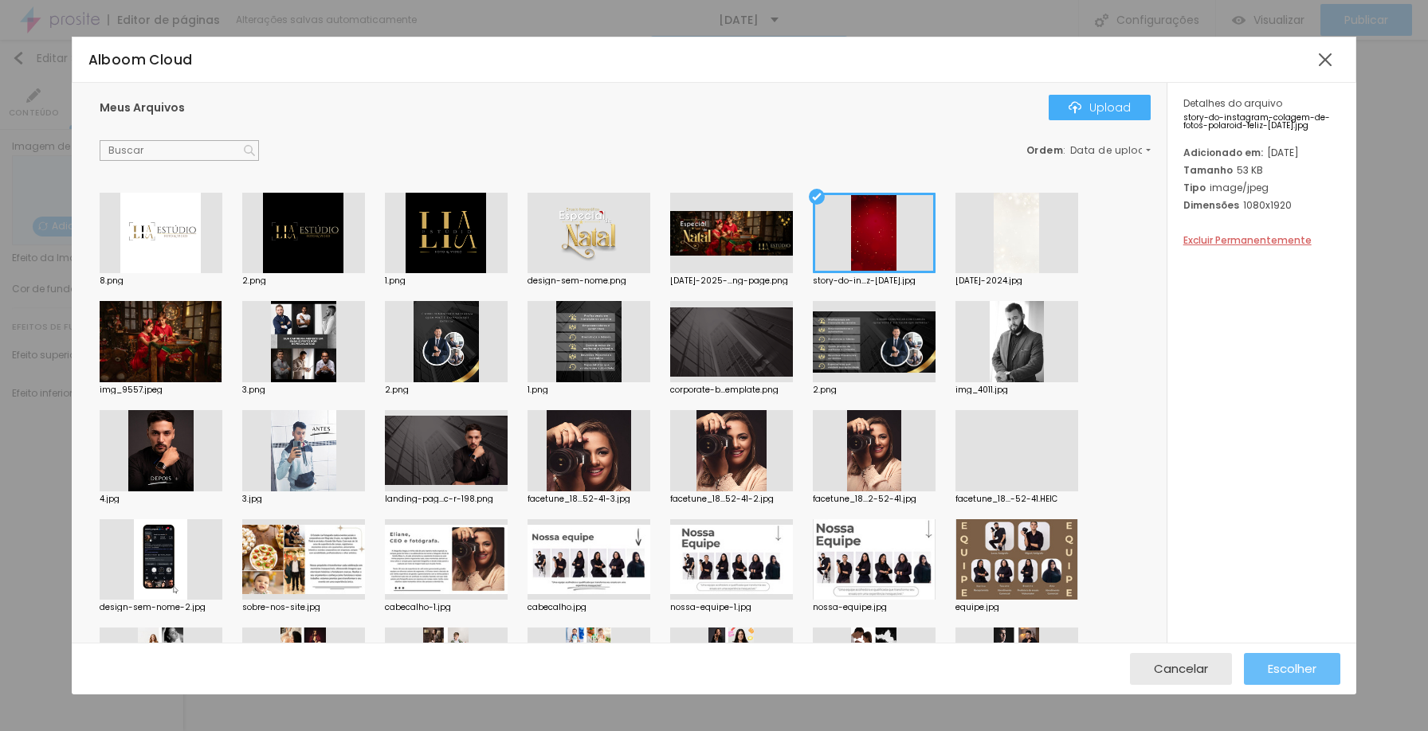
click at [1278, 662] on span "Escolher" at bounding box center [1292, 669] width 49 height 14
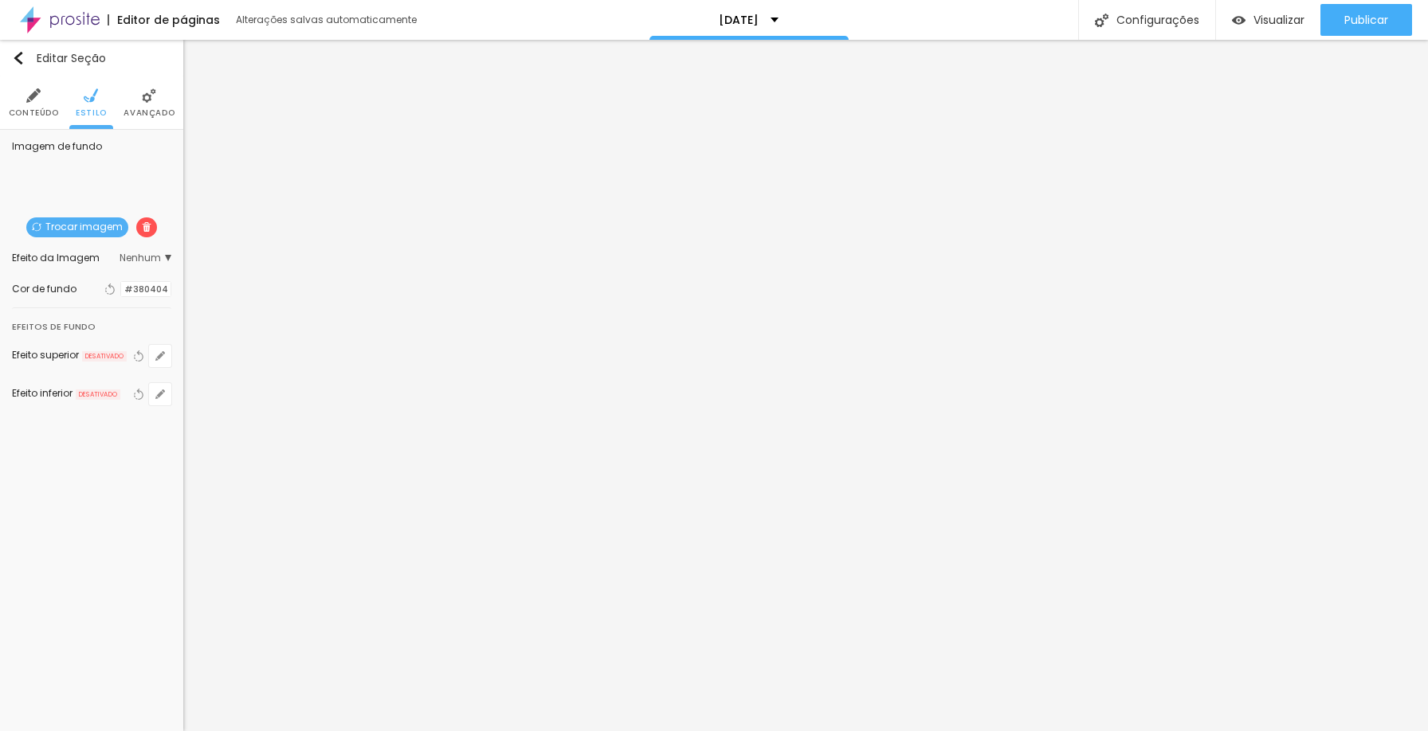
click at [158, 254] on span "Nenhum" at bounding box center [146, 258] width 52 height 10
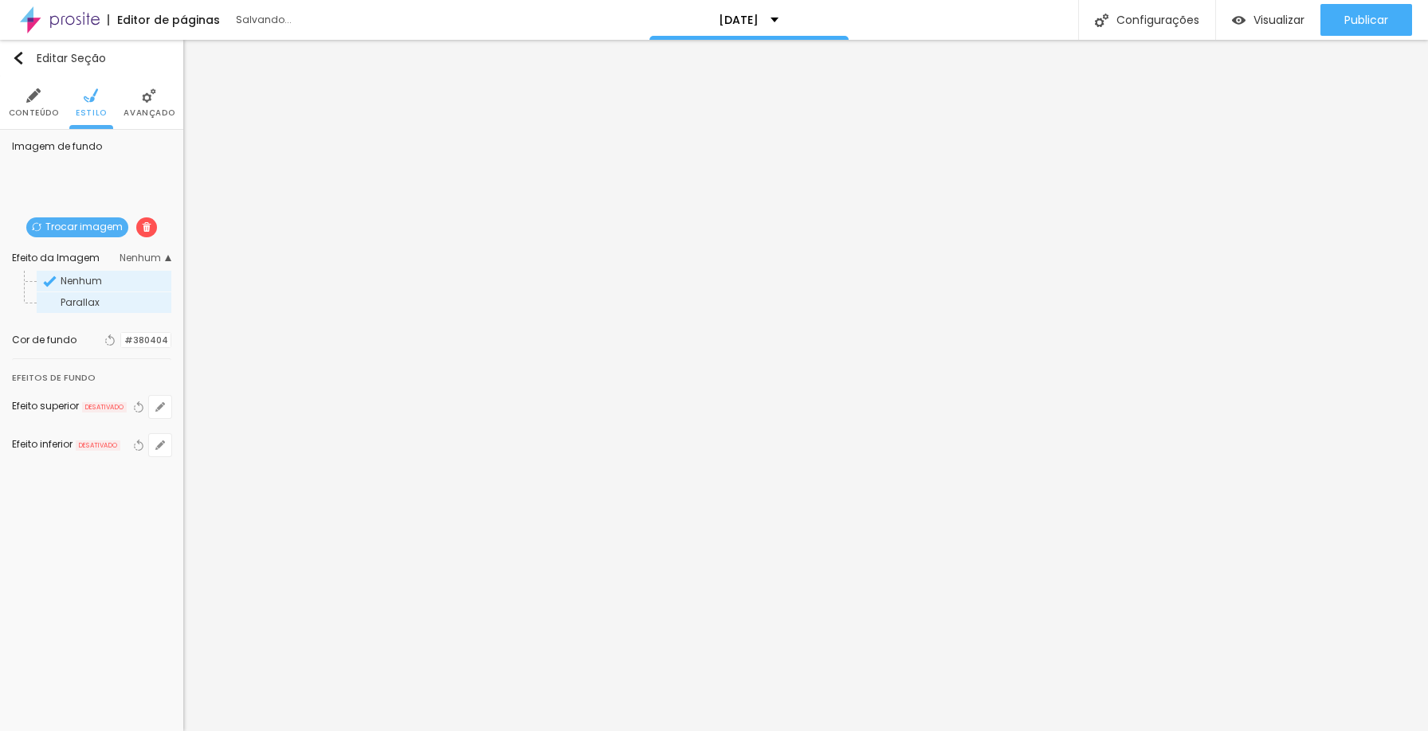
click at [115, 296] on div "Parallax" at bounding box center [104, 302] width 135 height 21
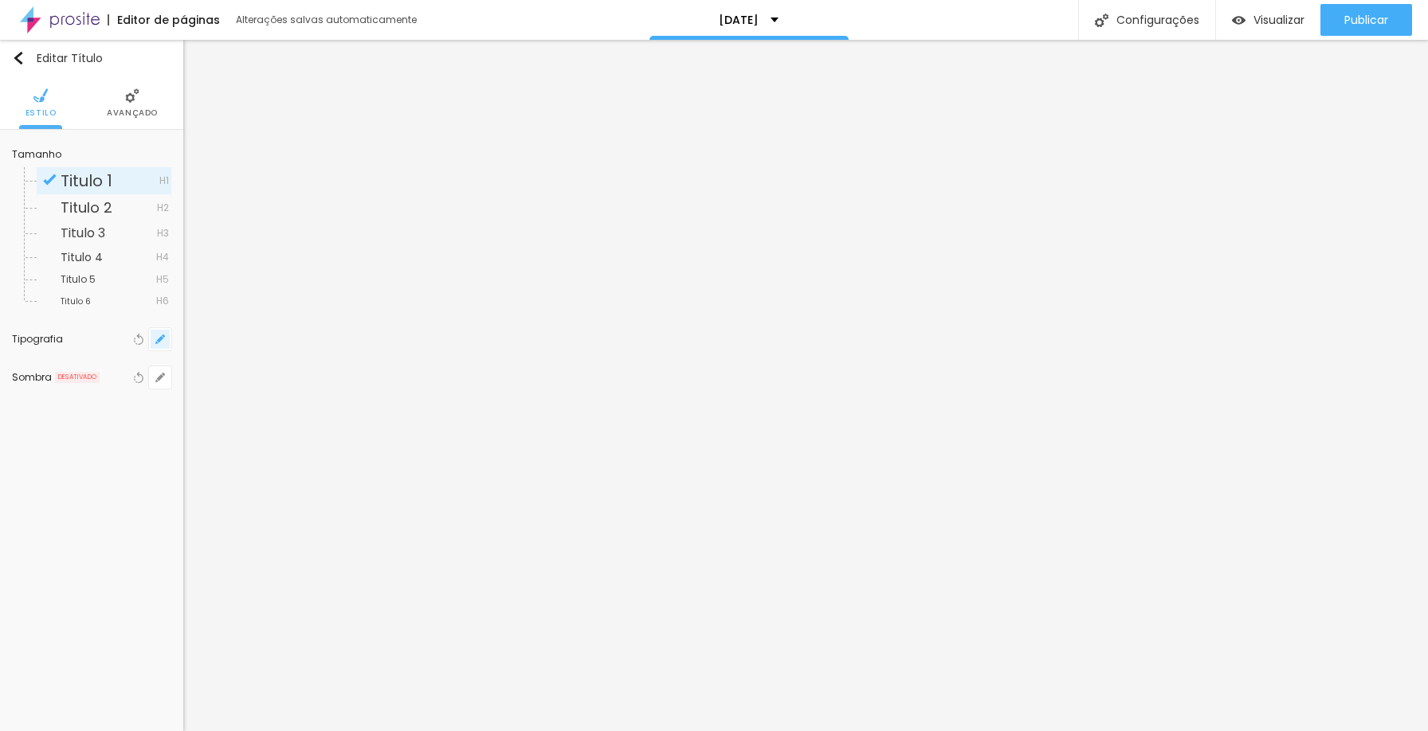
click at [152, 332] on button "button" at bounding box center [160, 339] width 22 height 22
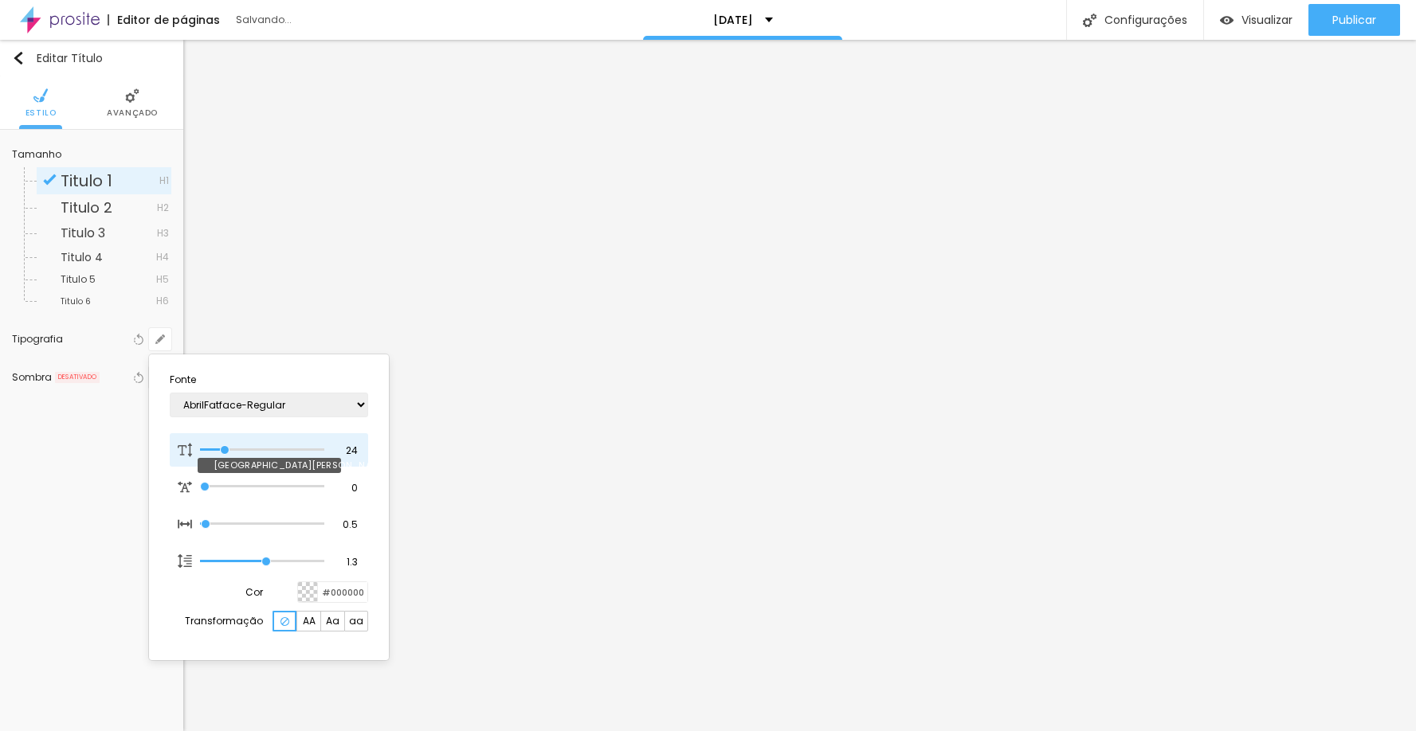
drag, startPoint x: 215, startPoint y: 450, endPoint x: 225, endPoint y: 449, distance: 9.6
click at [225, 449] on input "range" at bounding box center [262, 450] width 124 height 8
click at [636, 386] on div at bounding box center [708, 365] width 1416 height 731
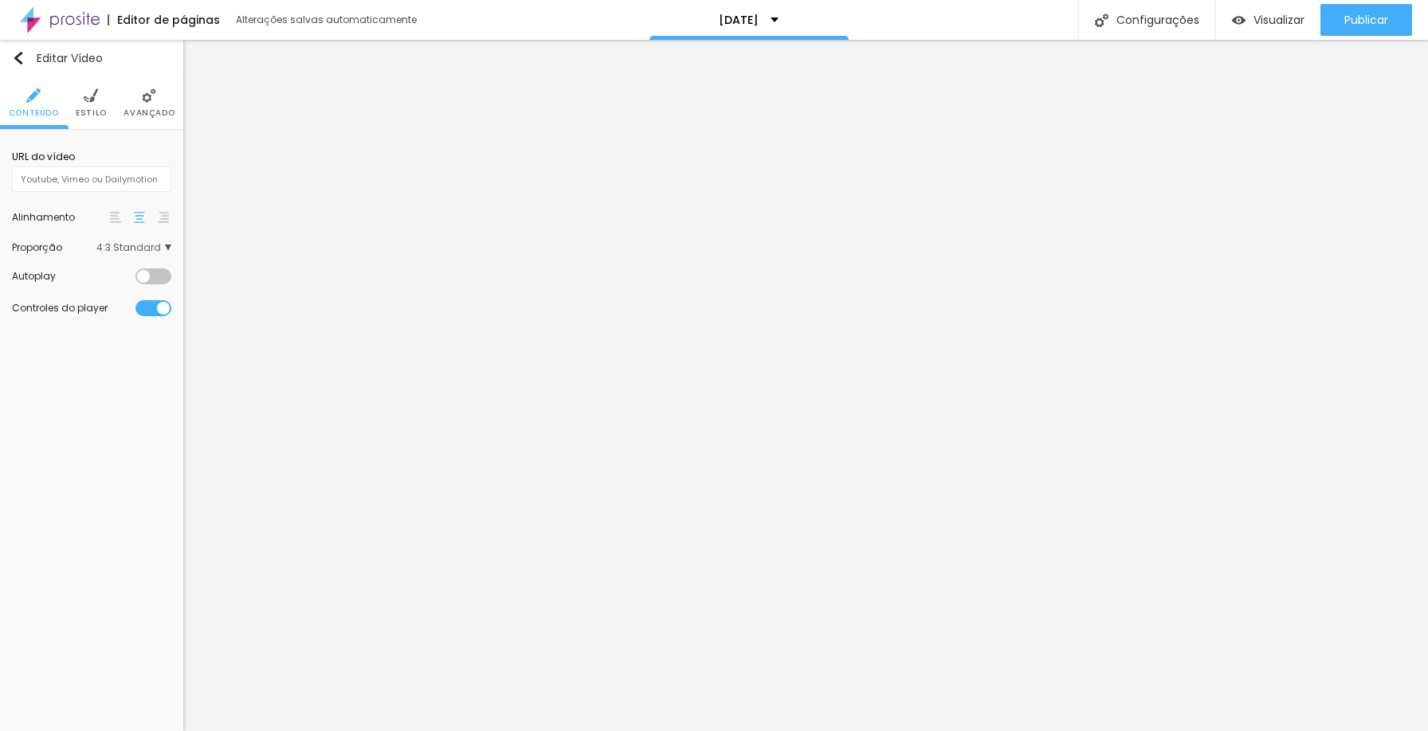
click at [157, 275] on div at bounding box center [153, 277] width 36 height 16
click at [163, 248] on span "4:3 Standard" at bounding box center [133, 248] width 75 height 10
click at [25, 61] on div "Editar Coluna" at bounding box center [61, 58] width 99 height 13
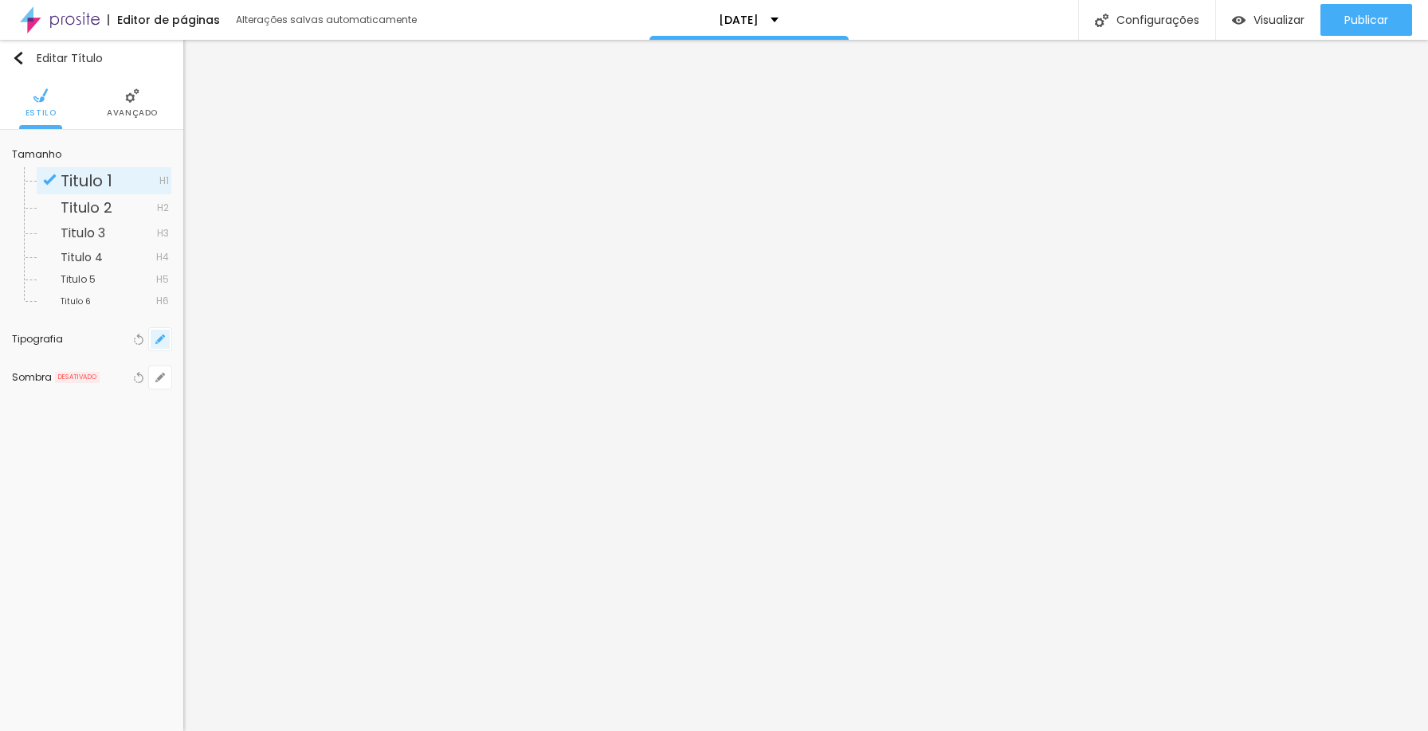
click at [156, 337] on icon "button" at bounding box center [160, 340] width 10 height 10
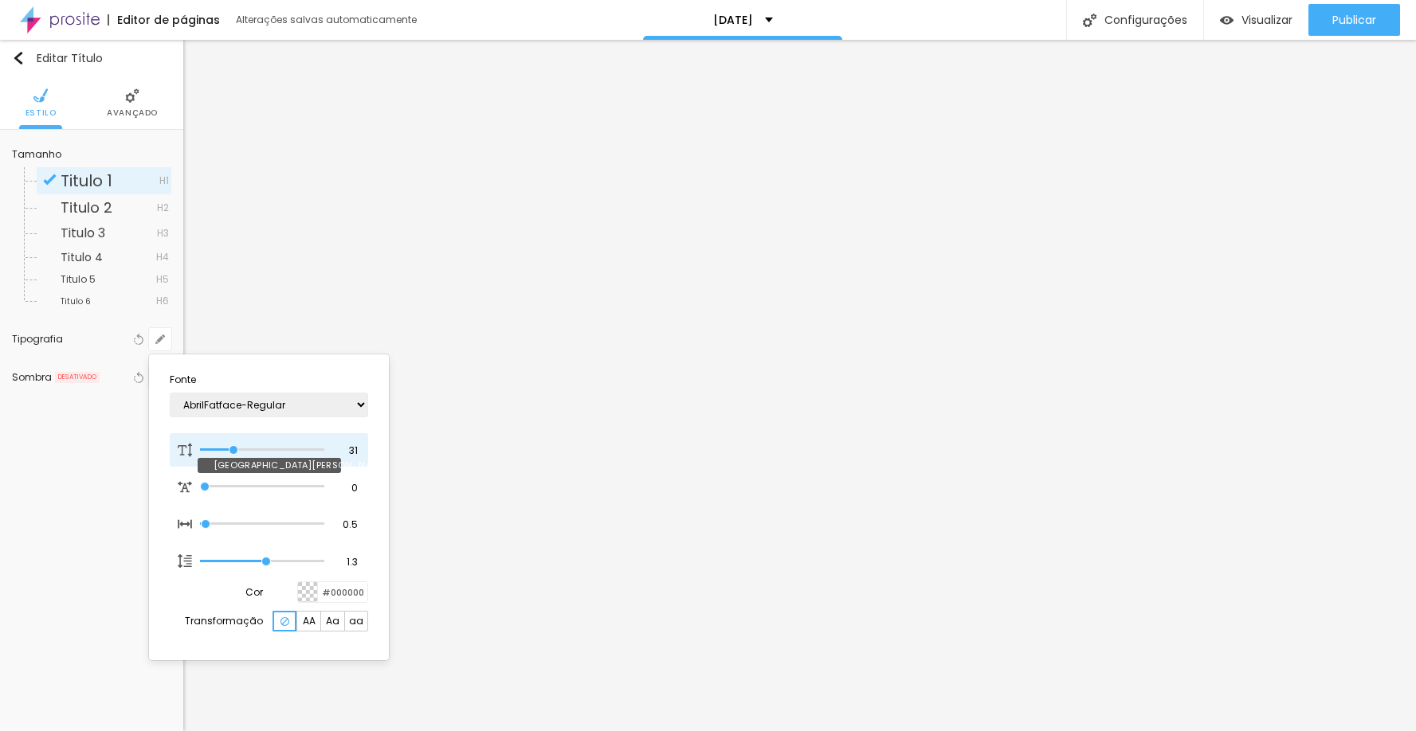
drag, startPoint x: 216, startPoint y: 446, endPoint x: 234, endPoint y: 447, distance: 18.3
click at [234, 447] on input "range" at bounding box center [262, 450] width 124 height 8
click at [339, 606] on section "Fonte AbrilFatface-Regular Actor-Regular Alegreya AlegreyaBlack [PERSON_NAME] […" at bounding box center [268, 507] width 227 height 293
click at [303, 592] on div at bounding box center [308, 592] width 20 height 20
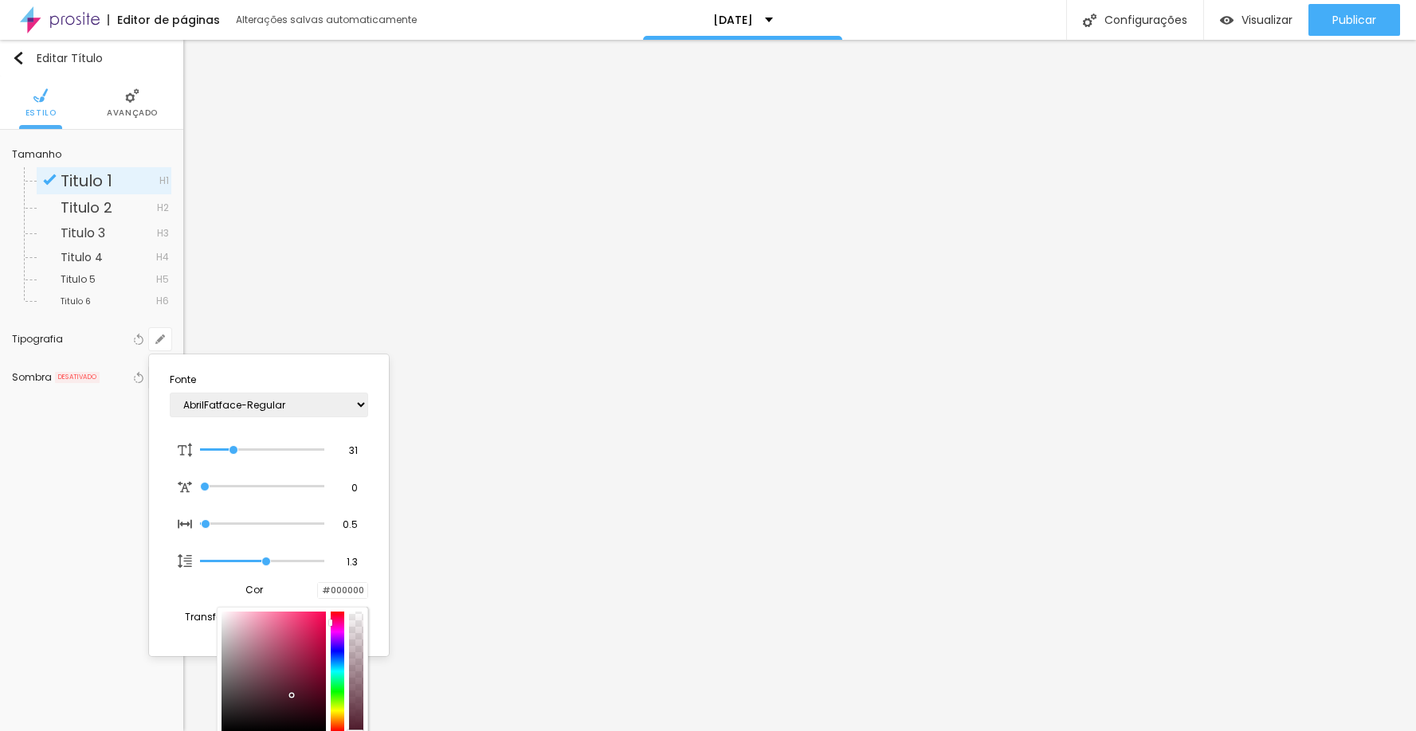
click at [339, 618] on div at bounding box center [338, 672] width 14 height 120
click at [314, 661] on div at bounding box center [273, 672] width 104 height 120
drag, startPoint x: 310, startPoint y: 661, endPoint x: 313, endPoint y: 672, distance: 11.6
click at [313, 672] on div at bounding box center [273, 672] width 104 height 120
click at [328, 605] on section "Fonte AbrilFatface-Regular Actor-Regular Alegreya AlegreyaBlack [PERSON_NAME] […" at bounding box center [268, 505] width 227 height 289
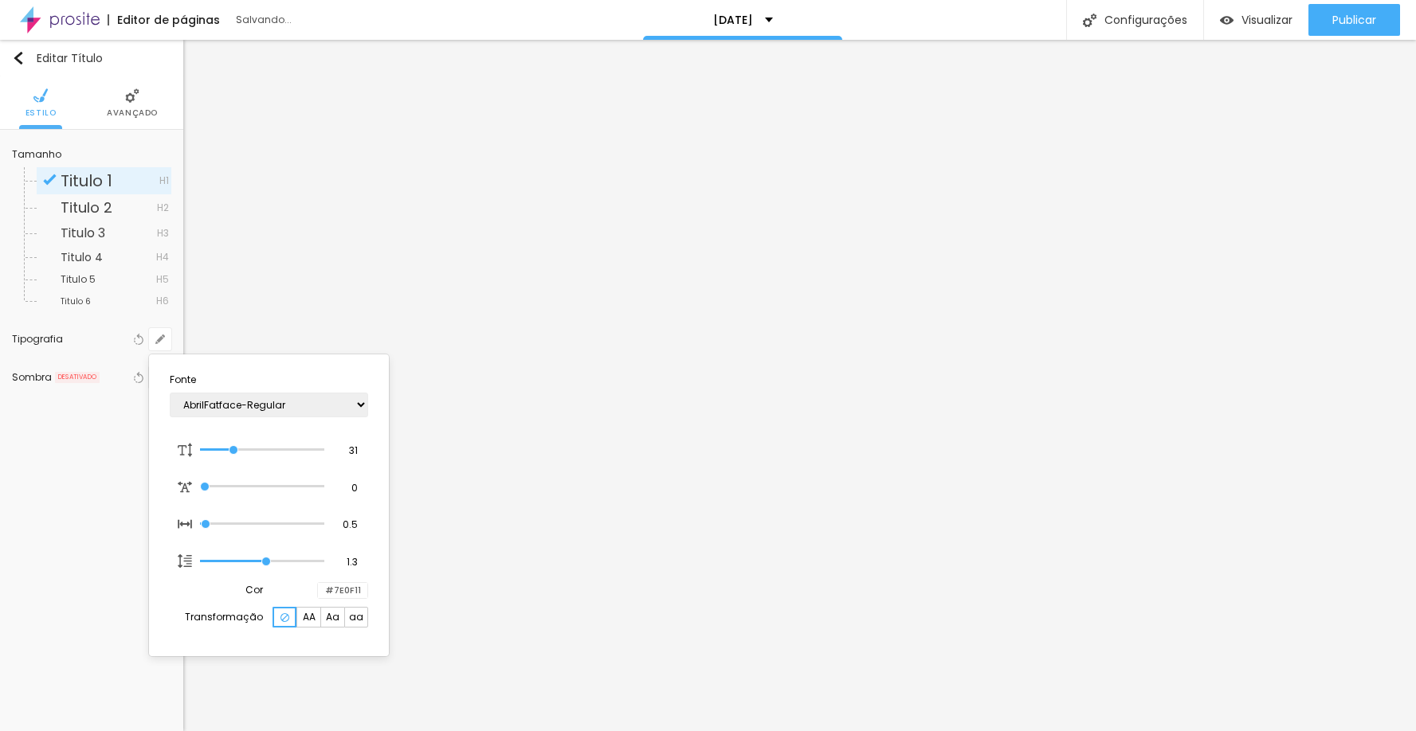
click at [289, 174] on div at bounding box center [708, 365] width 1416 height 731
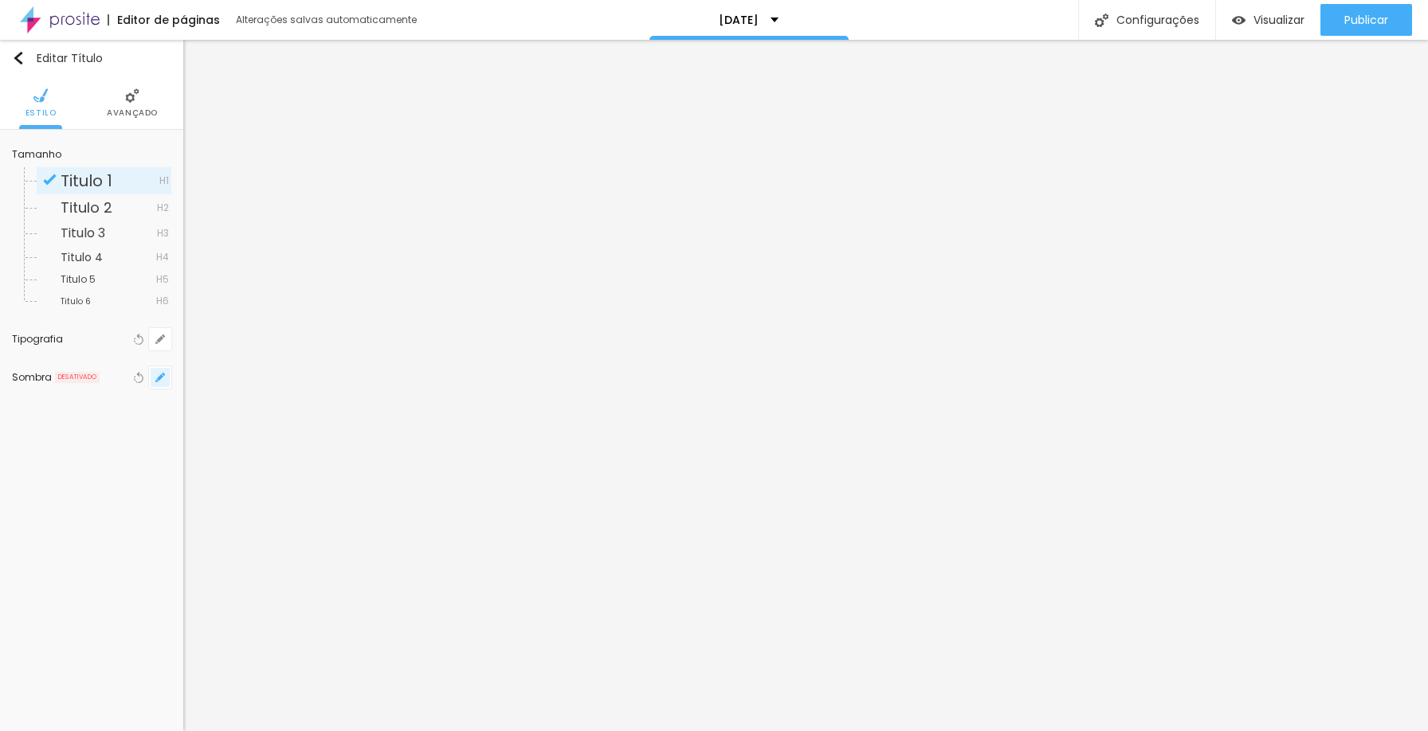
click at [158, 378] on icon "button" at bounding box center [160, 377] width 6 height 6
click at [298, 414] on div at bounding box center [287, 417] width 36 height 16
click at [246, 449] on div at bounding box center [245, 451] width 20 height 20
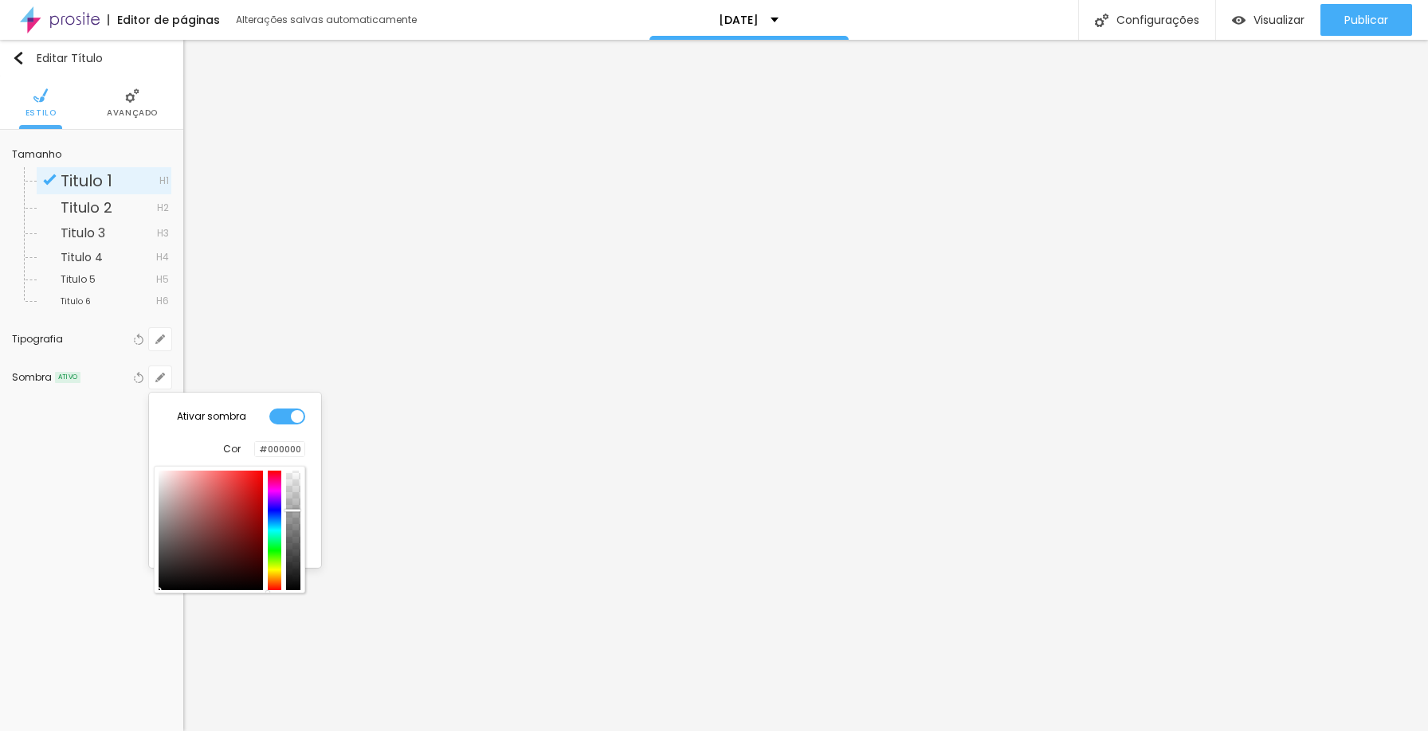
drag, startPoint x: 293, startPoint y: 491, endPoint x: 292, endPoint y: 511, distance: 19.9
click at [292, 511] on div at bounding box center [293, 531] width 14 height 120
click at [128, 89] on div at bounding box center [714, 365] width 1428 height 731
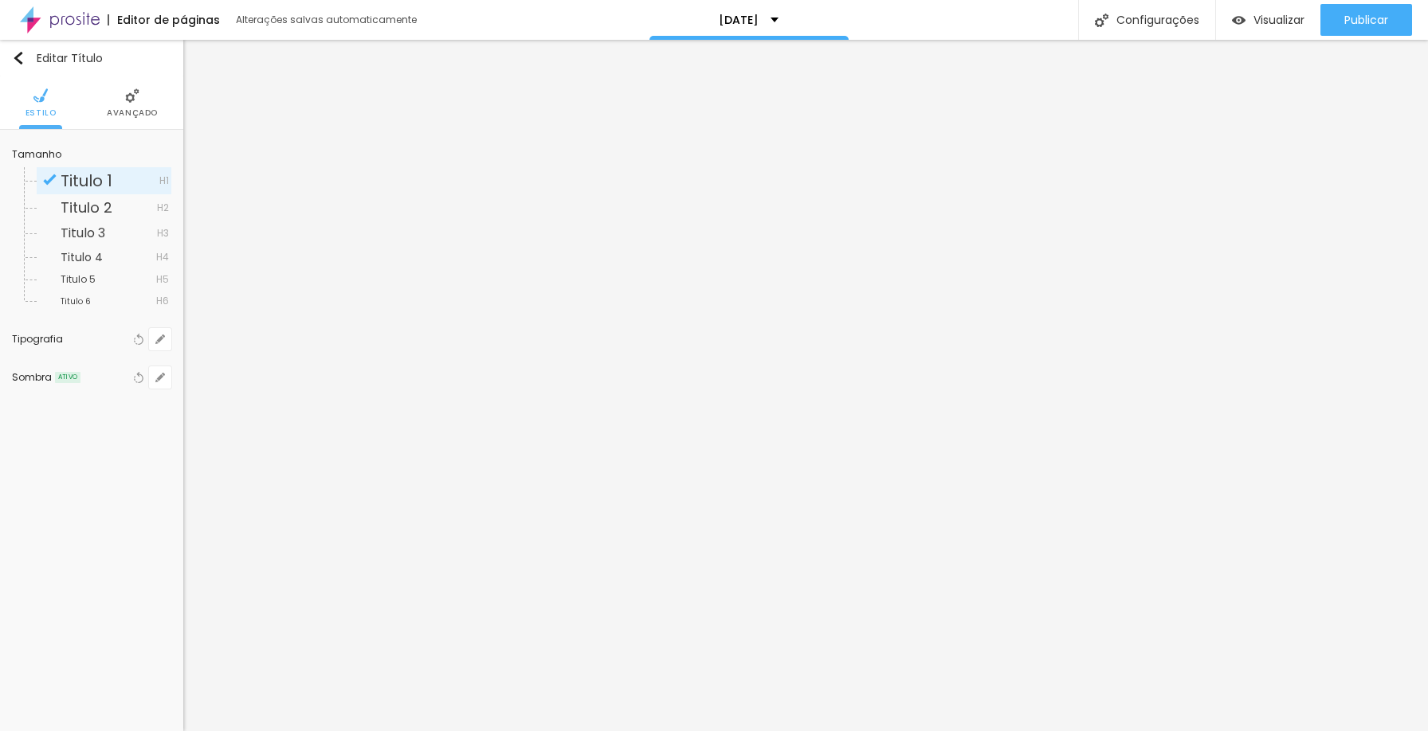
click at [128, 96] on img at bounding box center [132, 95] width 14 height 14
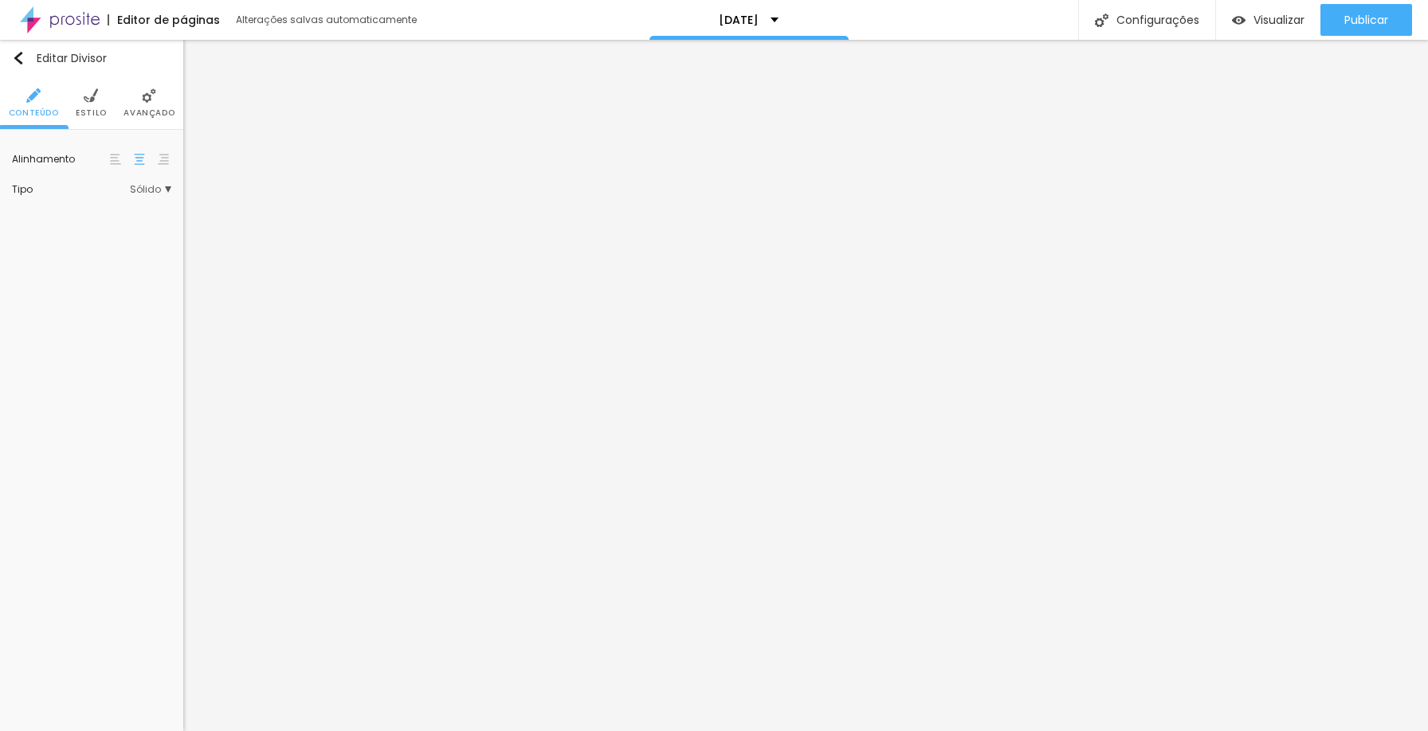
click at [139, 186] on span "Sólido" at bounding box center [150, 190] width 41 height 10
click at [101, 253] on span "Serrilhado" at bounding box center [86, 256] width 50 height 14
click at [96, 272] on span "Duplo" at bounding box center [115, 277] width 108 height 10
click at [98, 288] on div "Pata de cachorro" at bounding box center [104, 298] width 135 height 21
click at [96, 312] on div "Estrela" at bounding box center [104, 320] width 135 height 21
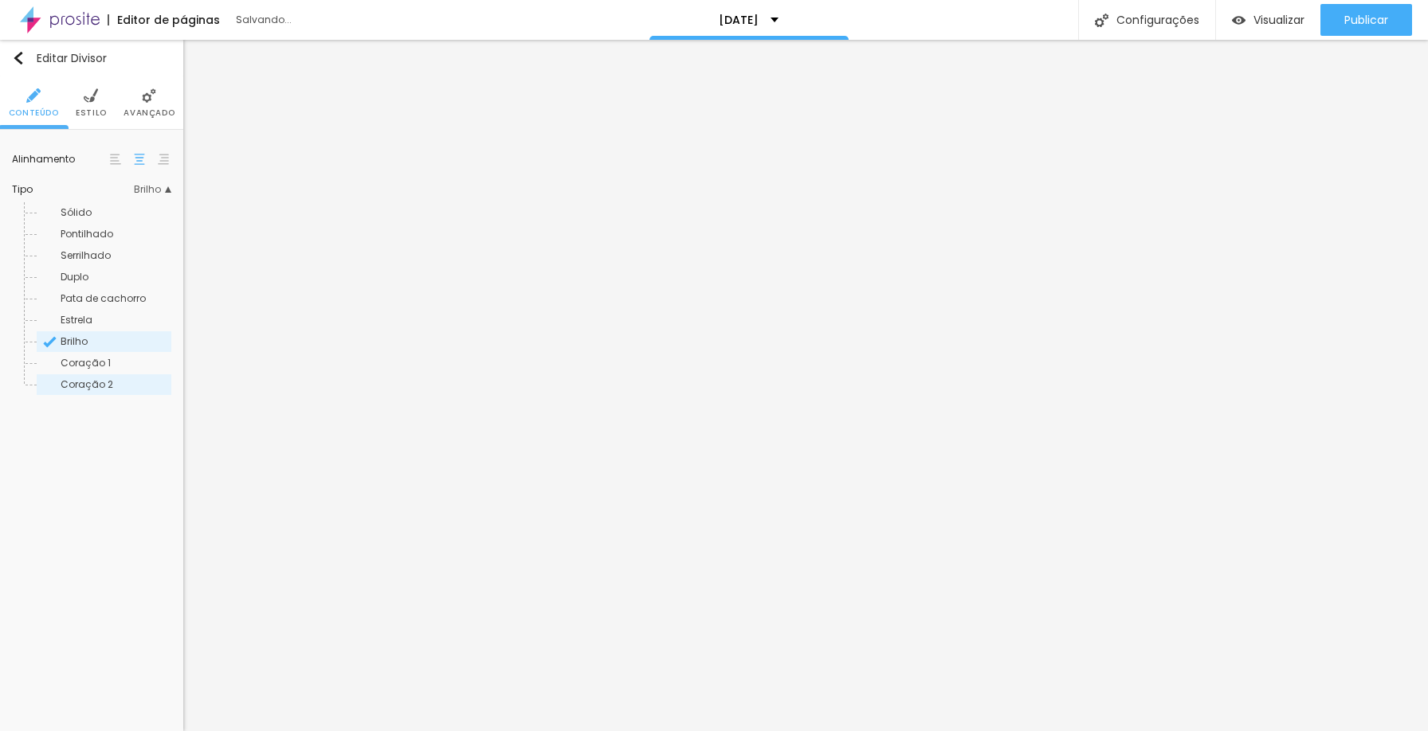
click at [98, 382] on span "Coração 2" at bounding box center [87, 385] width 53 height 14
click at [89, 206] on div "Sólido" at bounding box center [104, 212] width 135 height 21
click at [107, 104] on ul "Conteúdo Estilo Avançado" at bounding box center [91, 102] width 183 height 53
click at [100, 104] on li "Estilo" at bounding box center [91, 102] width 31 height 53
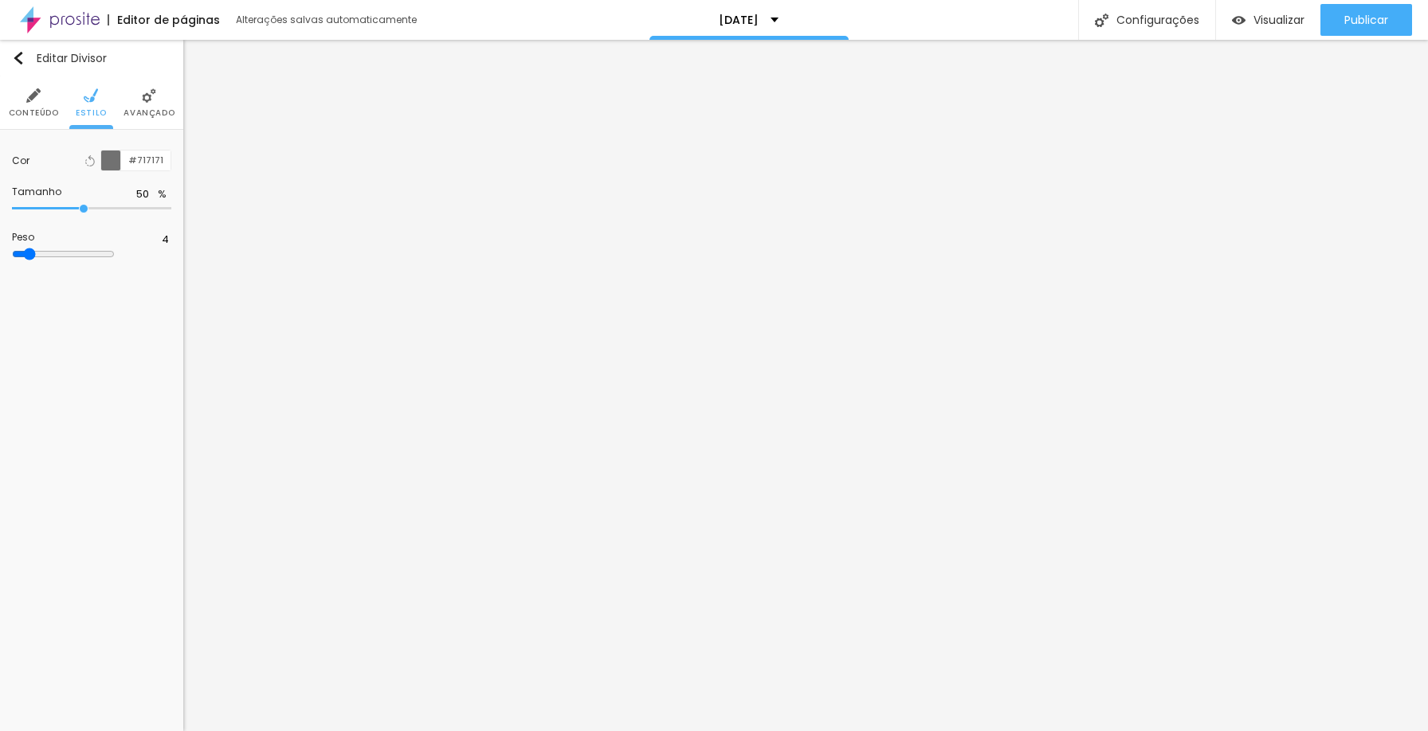
drag, startPoint x: 70, startPoint y: 249, endPoint x: 34, endPoint y: 249, distance: 35.9
click at [34, 249] on input "range" at bounding box center [63, 254] width 103 height 13
drag, startPoint x: 80, startPoint y: 206, endPoint x: 20, endPoint y: 205, distance: 60.6
click at [20, 205] on input "range" at bounding box center [63, 208] width 103 height 13
click at [106, 158] on div at bounding box center [111, 161] width 20 height 20
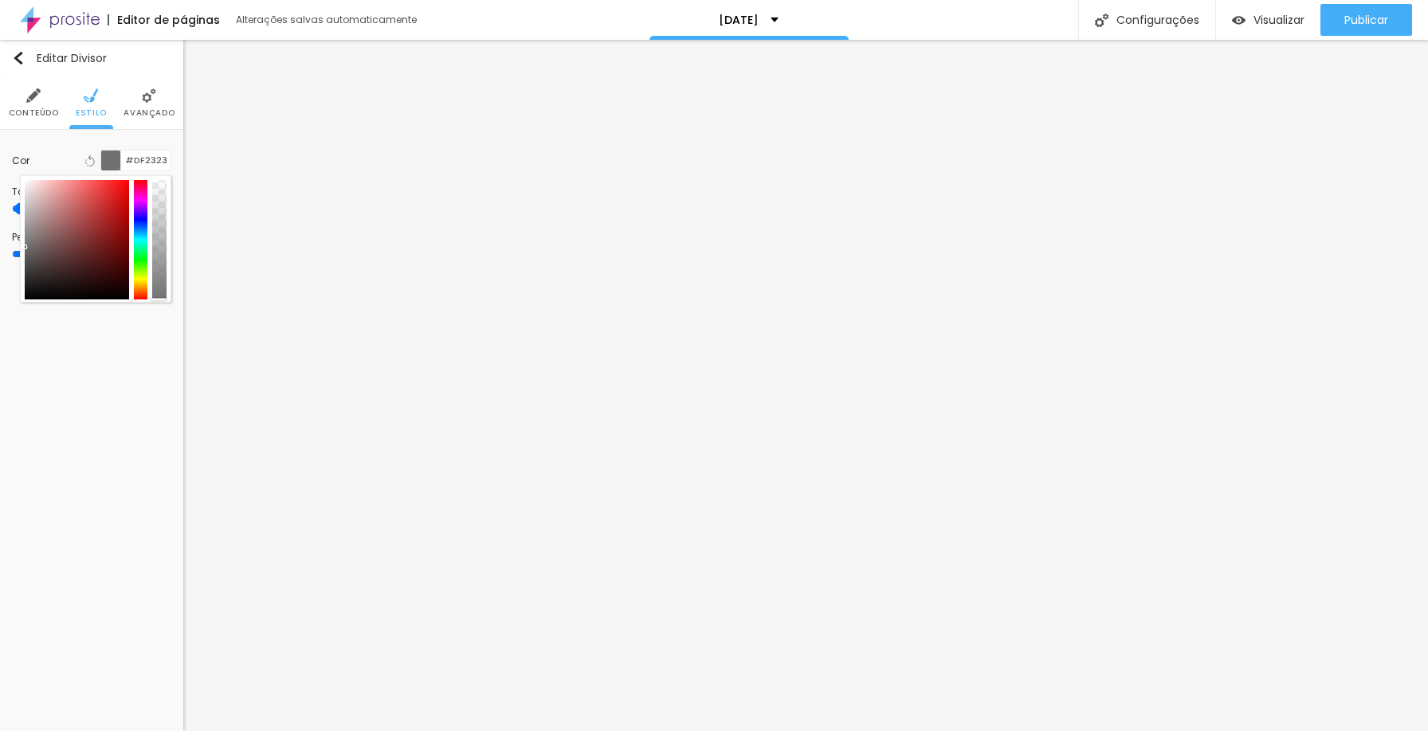
click at [112, 195] on div at bounding box center [77, 240] width 104 height 120
click at [112, 201] on div at bounding box center [112, 200] width 3 height 3
click at [143, 282] on div at bounding box center [141, 240] width 14 height 120
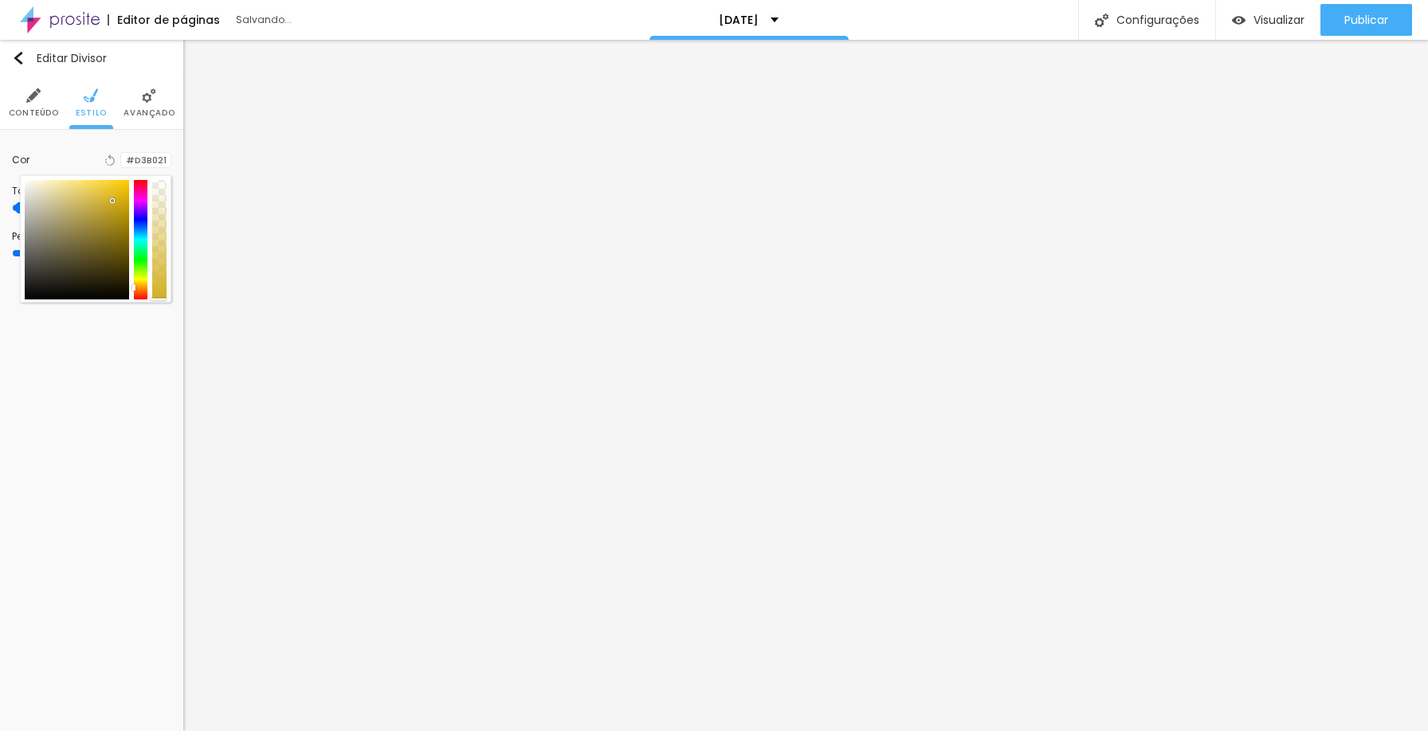
click at [143, 284] on div at bounding box center [141, 240] width 14 height 120
drag, startPoint x: 156, startPoint y: 292, endPoint x: 156, endPoint y: 280, distance: 11.2
click at [156, 280] on div at bounding box center [159, 240] width 14 height 120
click at [13, 288] on div "Editar Divisor Conteúdo Estilo Avançado Cor Voltar ao padrão #D3B021 Tamanho 12…" at bounding box center [91, 386] width 183 height 692
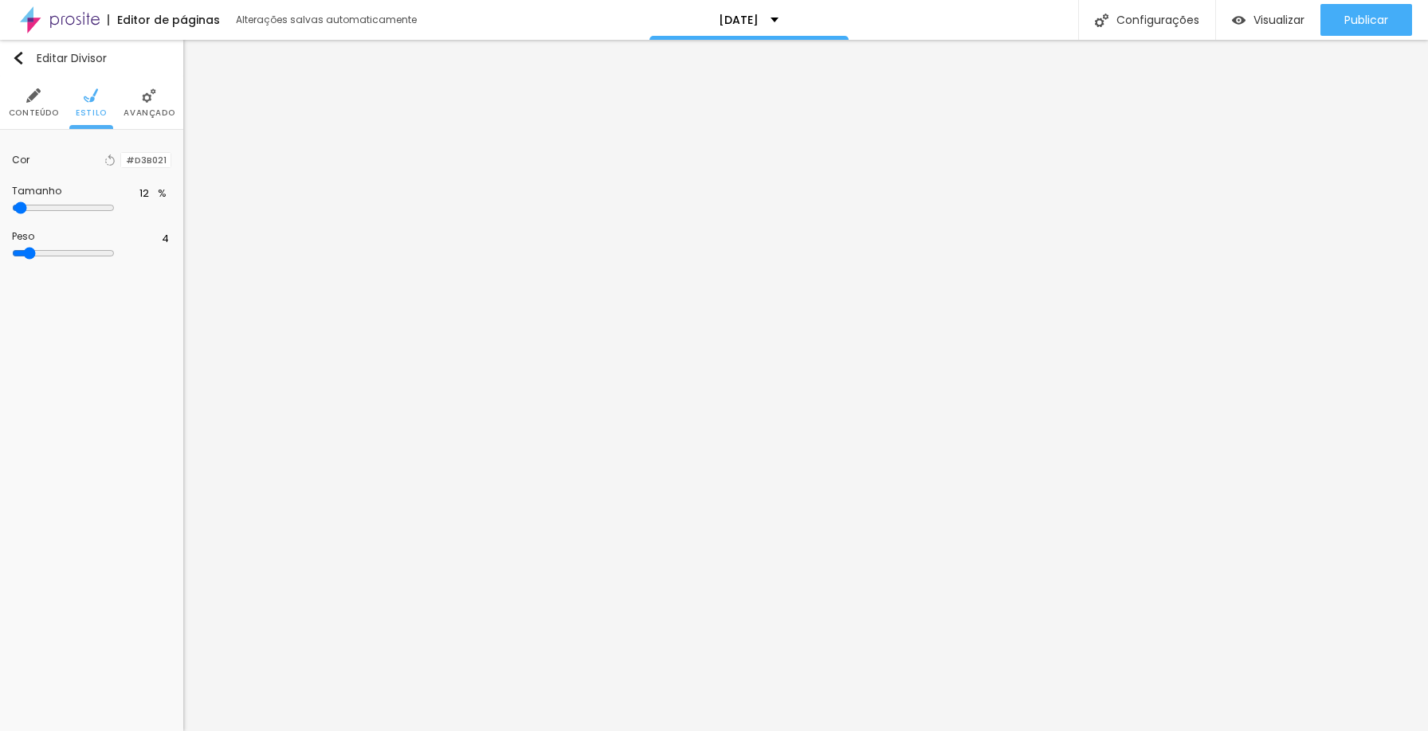
click at [121, 163] on div at bounding box center [121, 160] width 0 height 15
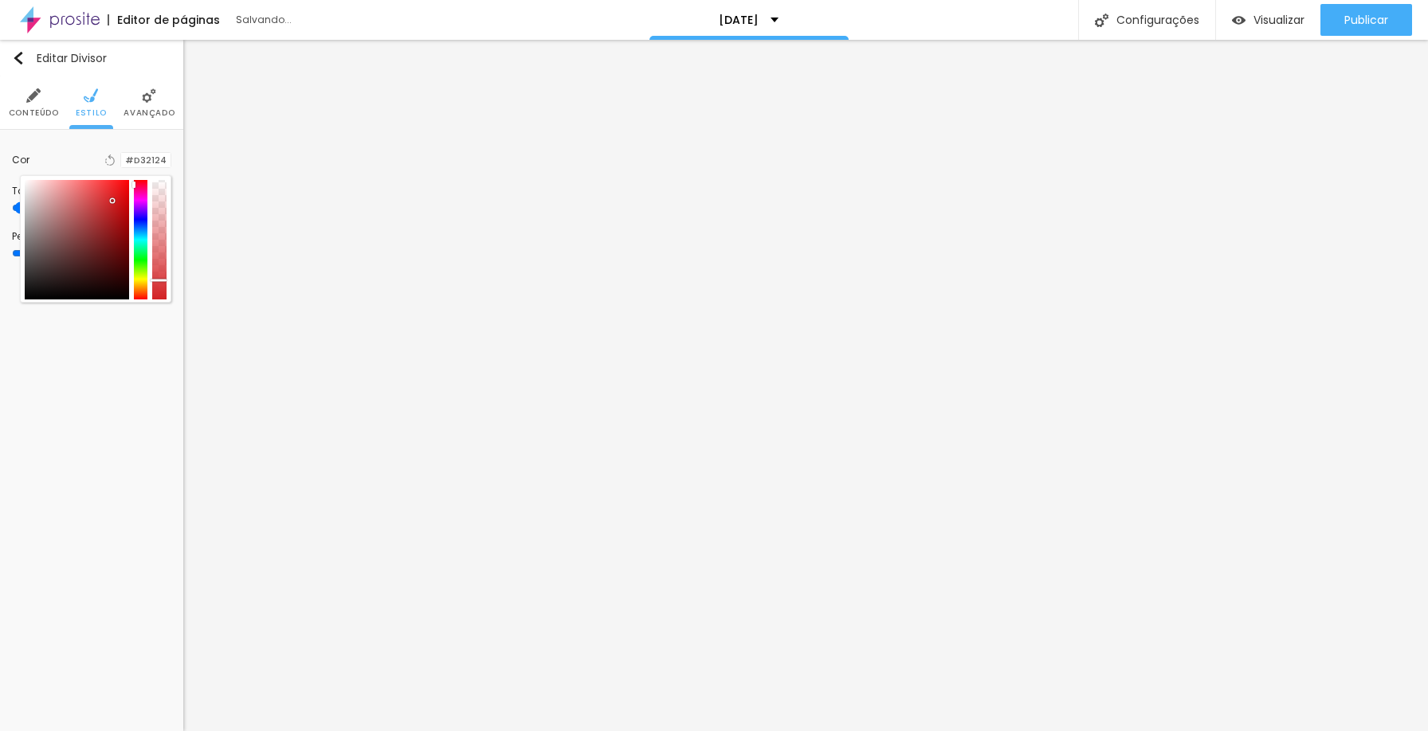
drag, startPoint x: 141, startPoint y: 186, endPoint x: 143, endPoint y: 178, distance: 8.9
click at [143, 178] on div at bounding box center [95, 238] width 151 height 127
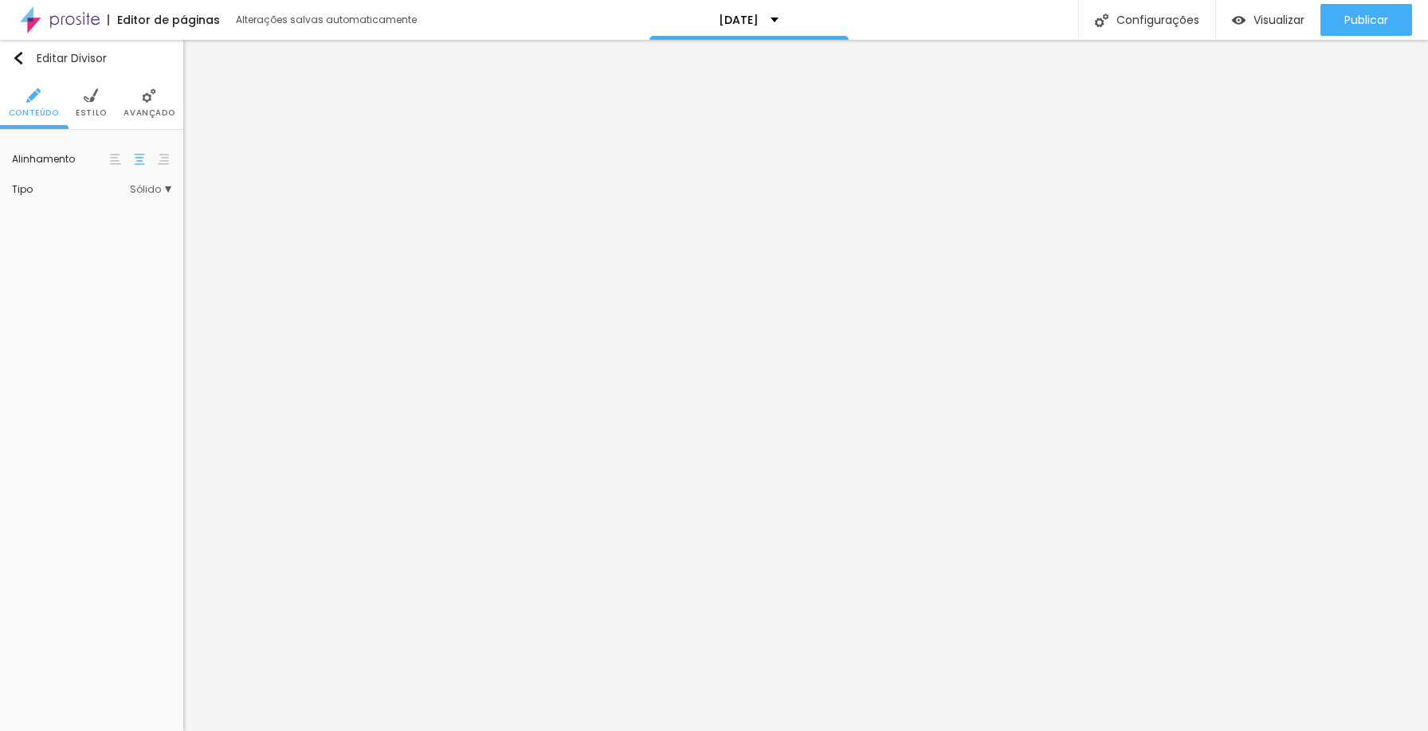
click at [162, 96] on li "Avançado" at bounding box center [148, 102] width 51 height 53
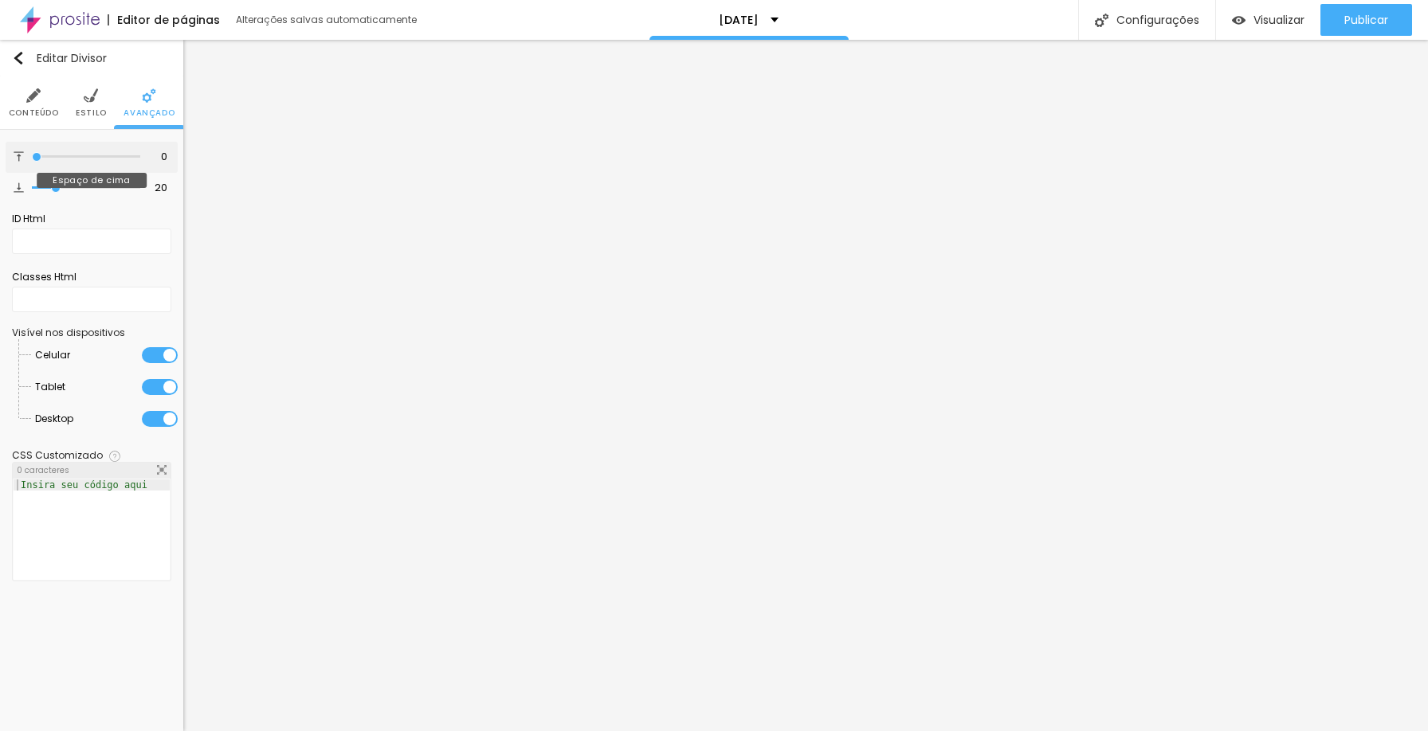
drag, startPoint x: 59, startPoint y: 156, endPoint x: 12, endPoint y: 153, distance: 47.1
click at [32, 153] on input "range" at bounding box center [86, 157] width 108 height 8
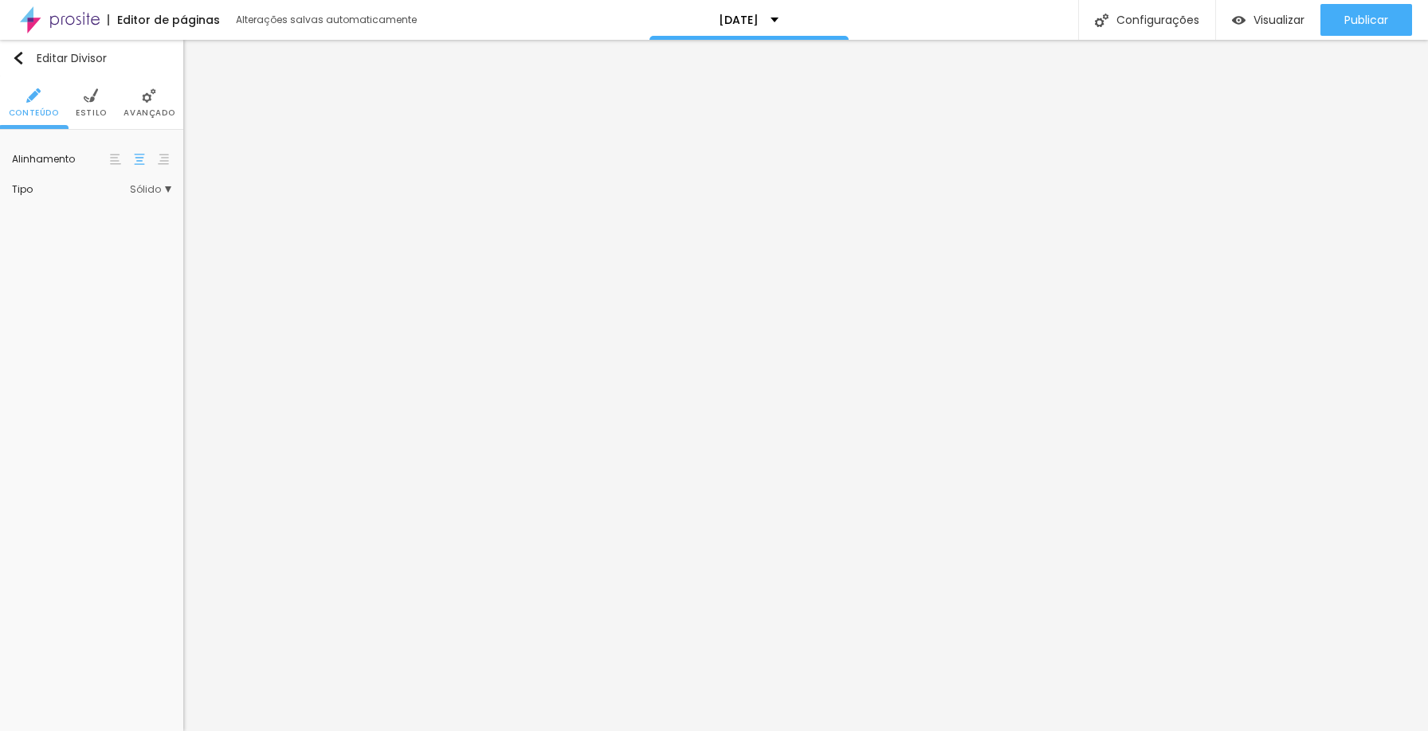
click at [142, 186] on span "Sólido" at bounding box center [150, 190] width 41 height 10
click at [90, 115] on span "Estilo" at bounding box center [91, 113] width 31 height 8
drag, startPoint x: 33, startPoint y: 205, endPoint x: 93, endPoint y: 205, distance: 59.8
click at [93, 205] on input "range" at bounding box center [63, 208] width 103 height 13
click at [44, 253] on input "range" at bounding box center [91, 253] width 159 height 8
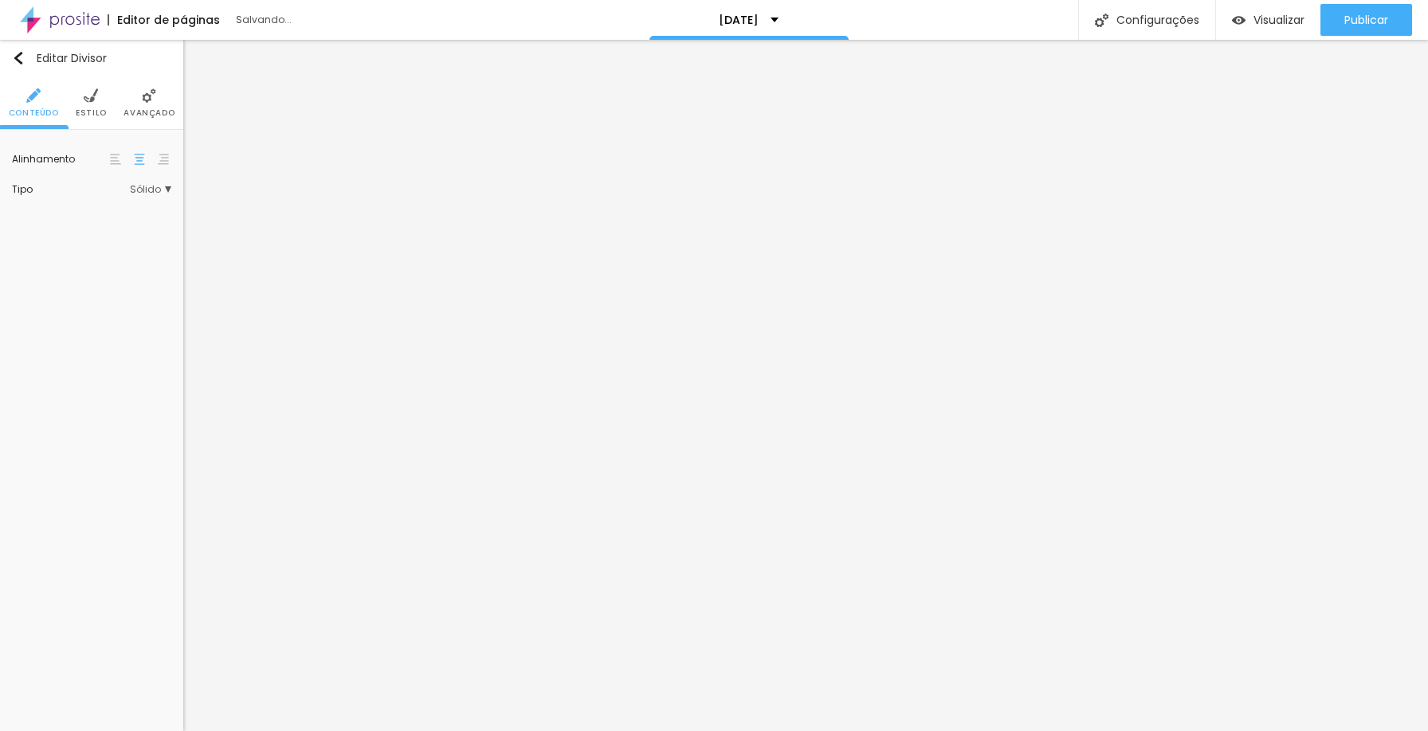
click at [88, 101] on img at bounding box center [91, 95] width 14 height 14
drag, startPoint x: 85, startPoint y: 209, endPoint x: 28, endPoint y: 207, distance: 57.4
click at [28, 207] on input "range" at bounding box center [63, 208] width 103 height 13
drag, startPoint x: 88, startPoint y: 253, endPoint x: 28, endPoint y: 249, distance: 59.9
click at [27, 249] on input "range" at bounding box center [63, 254] width 103 height 13
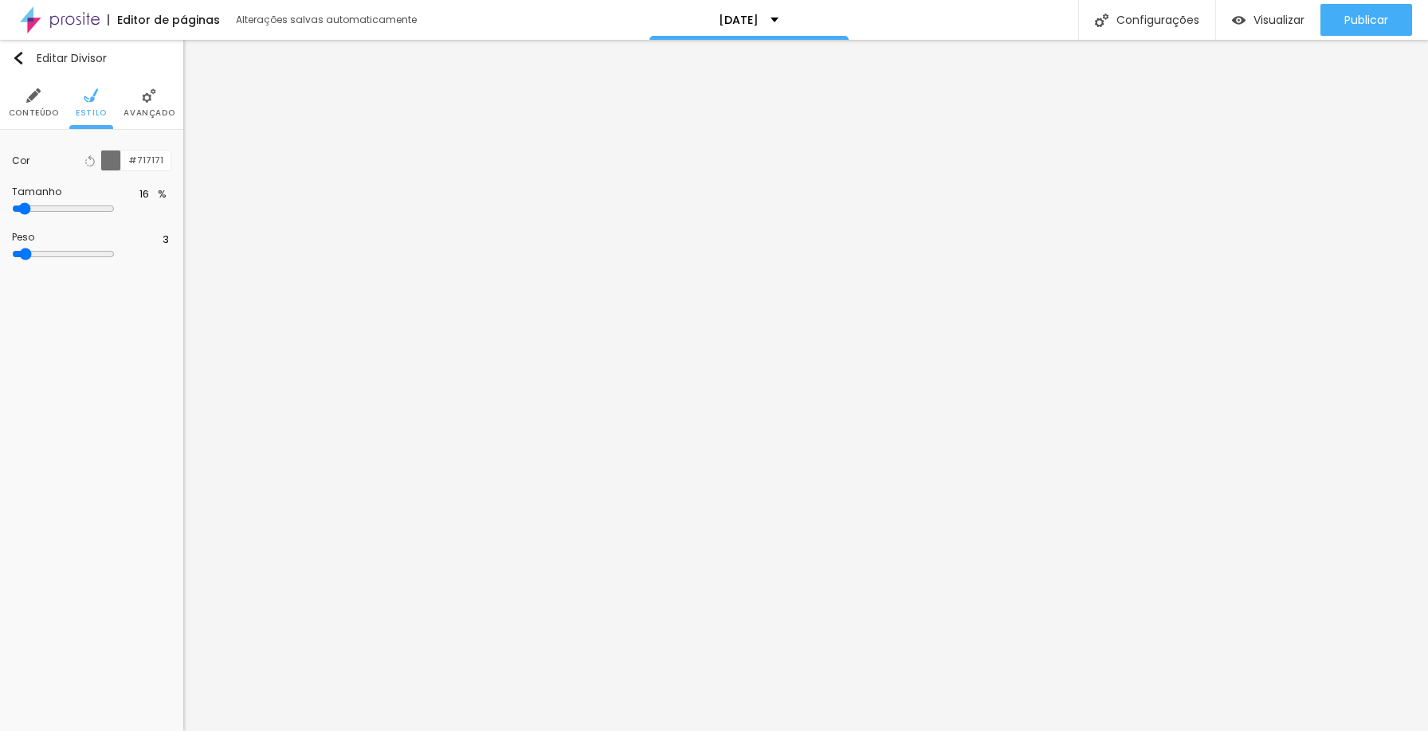
click at [104, 161] on div at bounding box center [111, 161] width 20 height 20
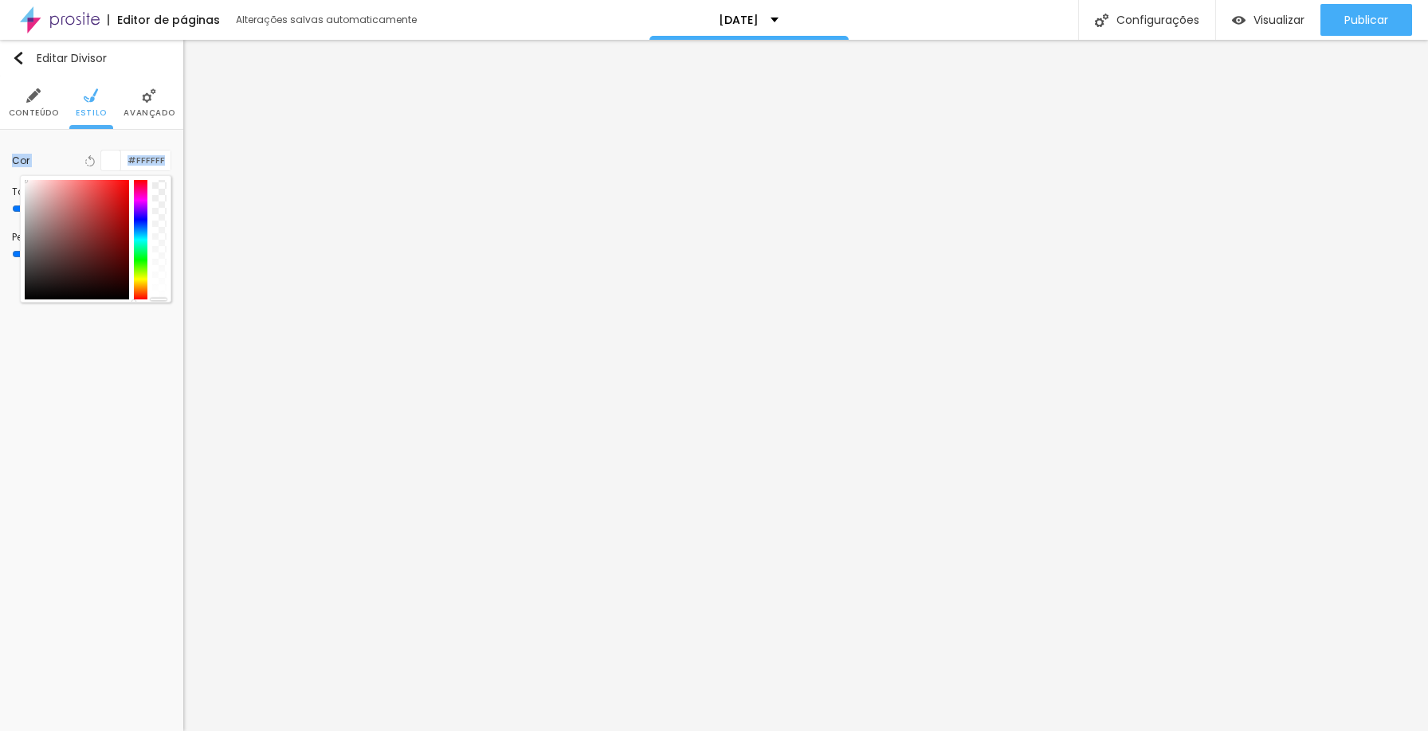
drag, startPoint x: 46, startPoint y: 190, endPoint x: 6, endPoint y: 159, distance: 50.7
click at [6, 159] on div "Cor Voltar ao padrão #FFFFFF Tamanho 16 % Peso 3" at bounding box center [91, 206] width 183 height 152
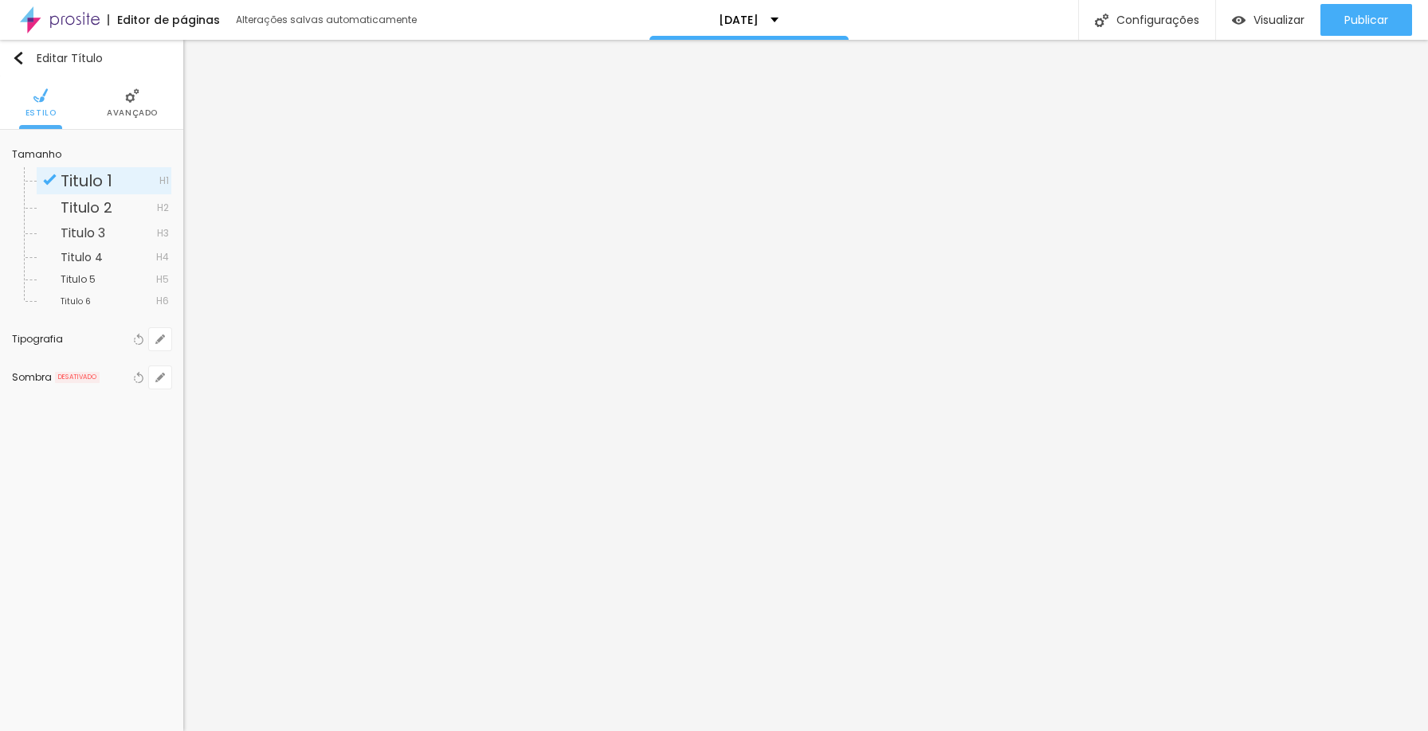
click at [119, 96] on li "Avançado" at bounding box center [132, 102] width 51 height 53
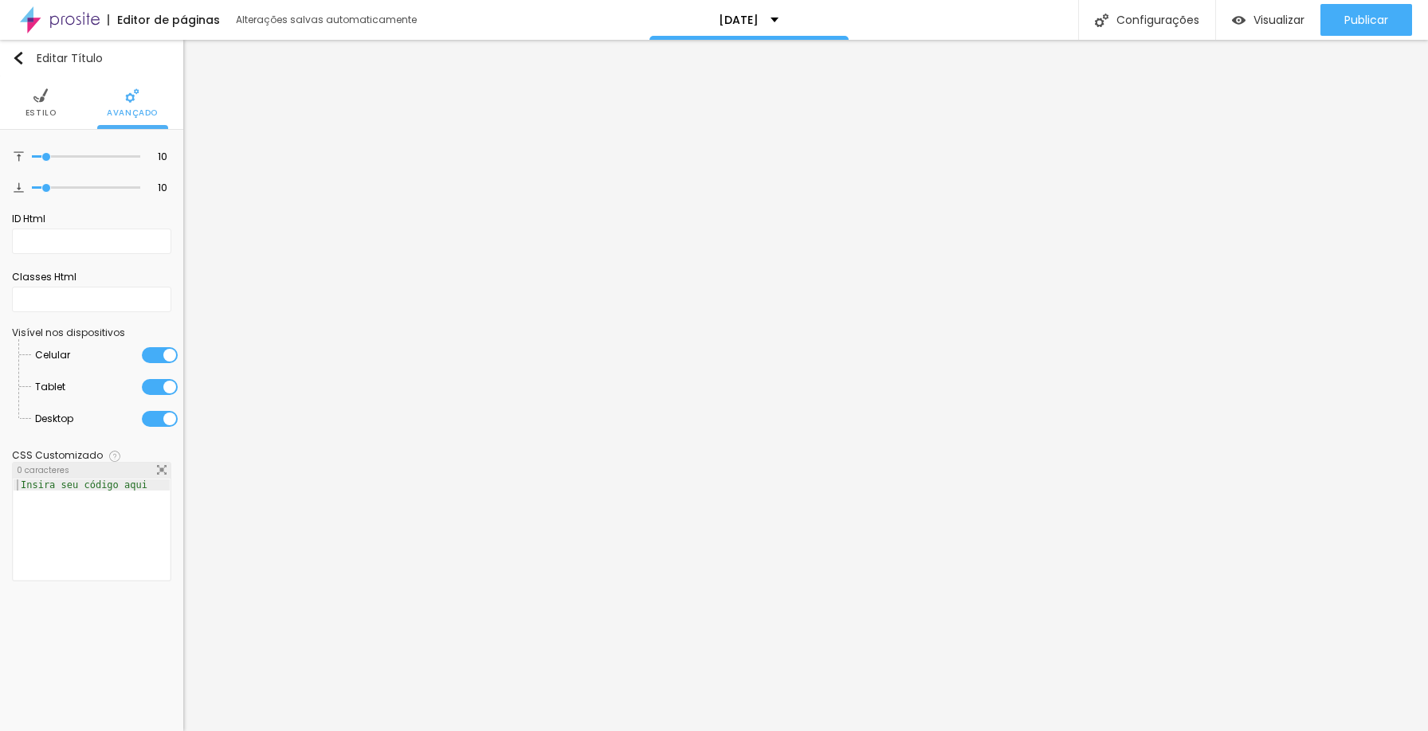
click at [49, 91] on li "Estilo" at bounding box center [40, 102] width 31 height 53
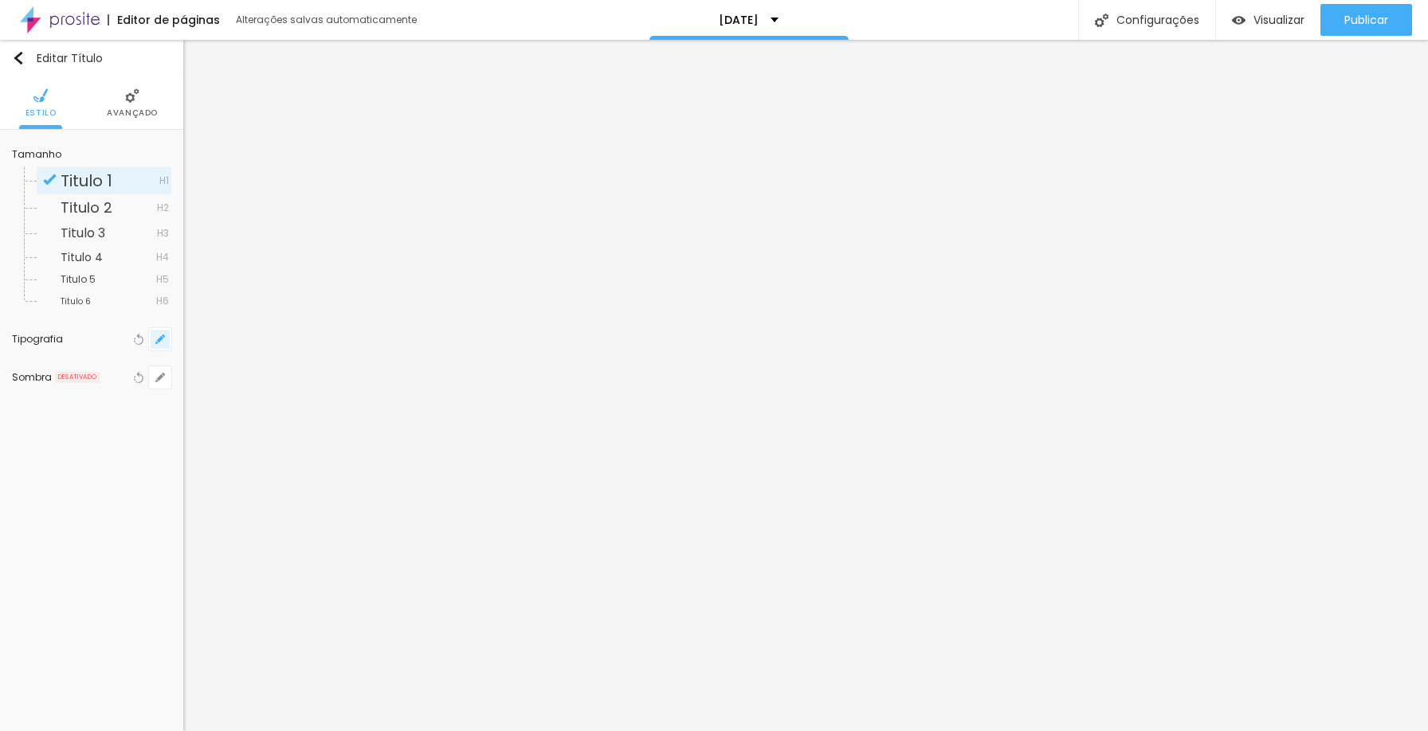
click at [160, 335] on icon "button" at bounding box center [160, 340] width 10 height 10
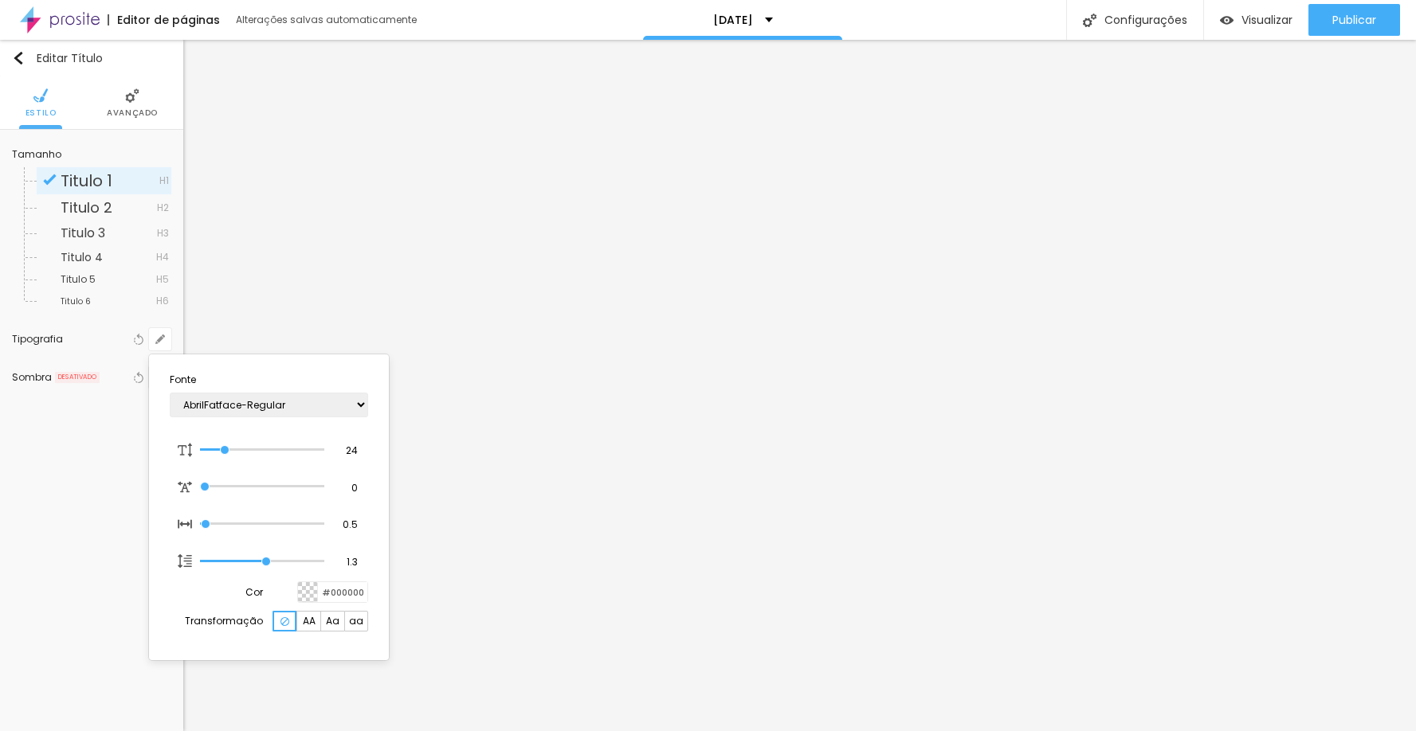
click at [603, 297] on div at bounding box center [708, 365] width 1416 height 731
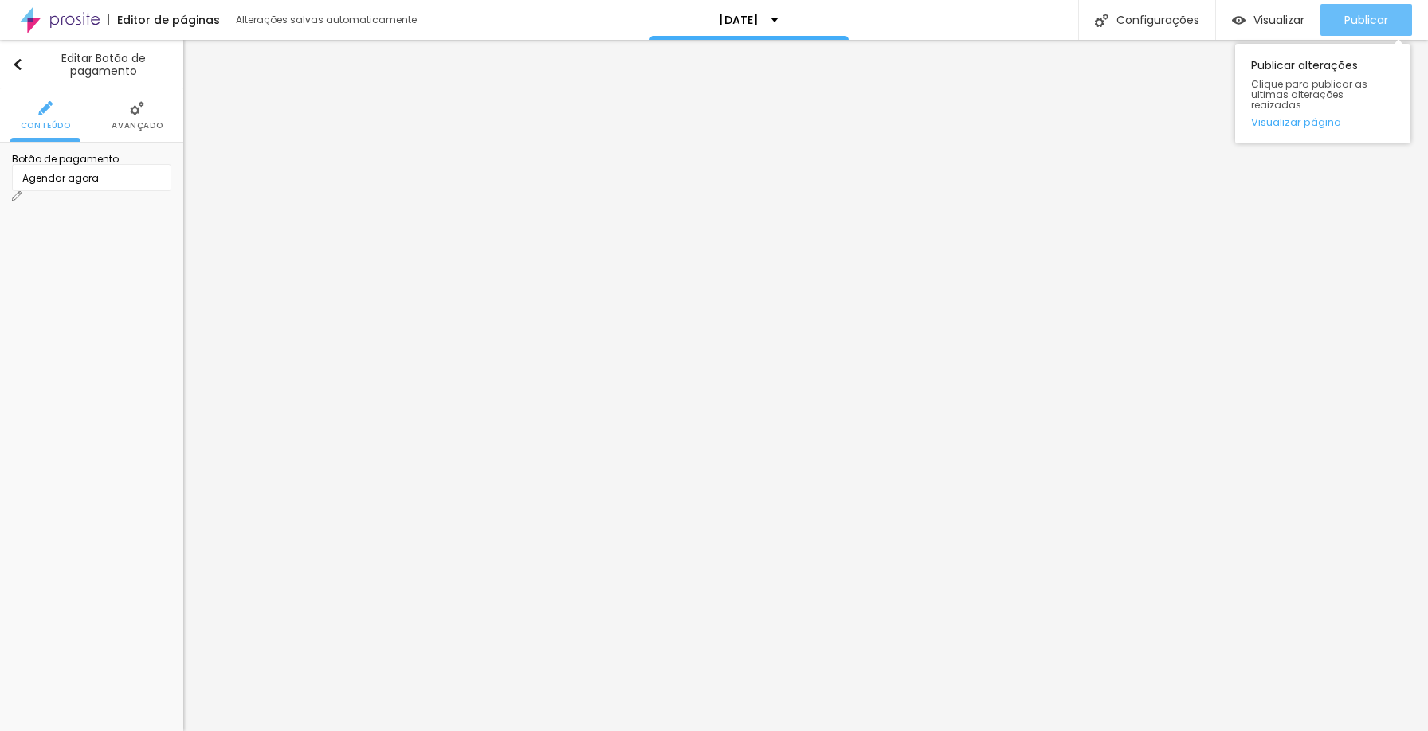
click at [1353, 18] on span "Publicar" at bounding box center [1366, 20] width 44 height 13
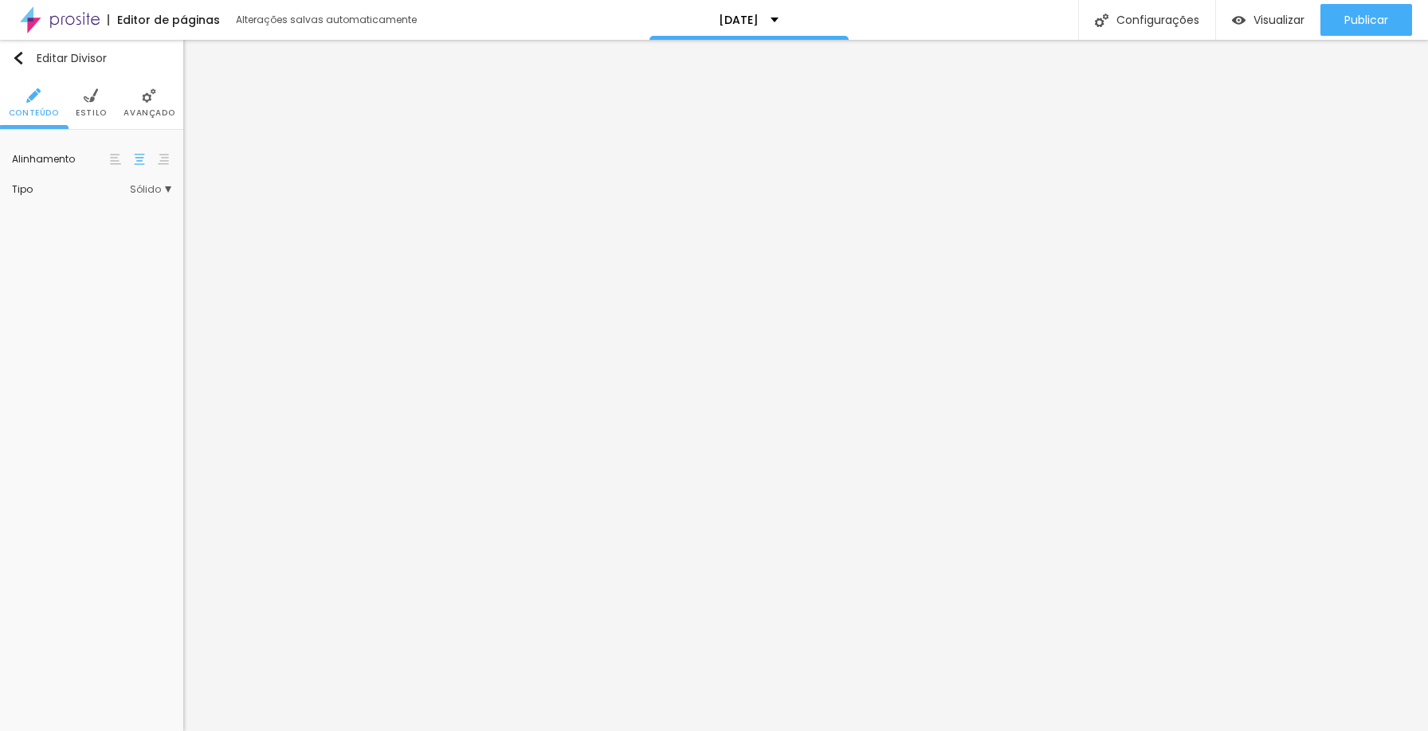
click at [151, 110] on span "Avançado" at bounding box center [148, 113] width 51 height 8
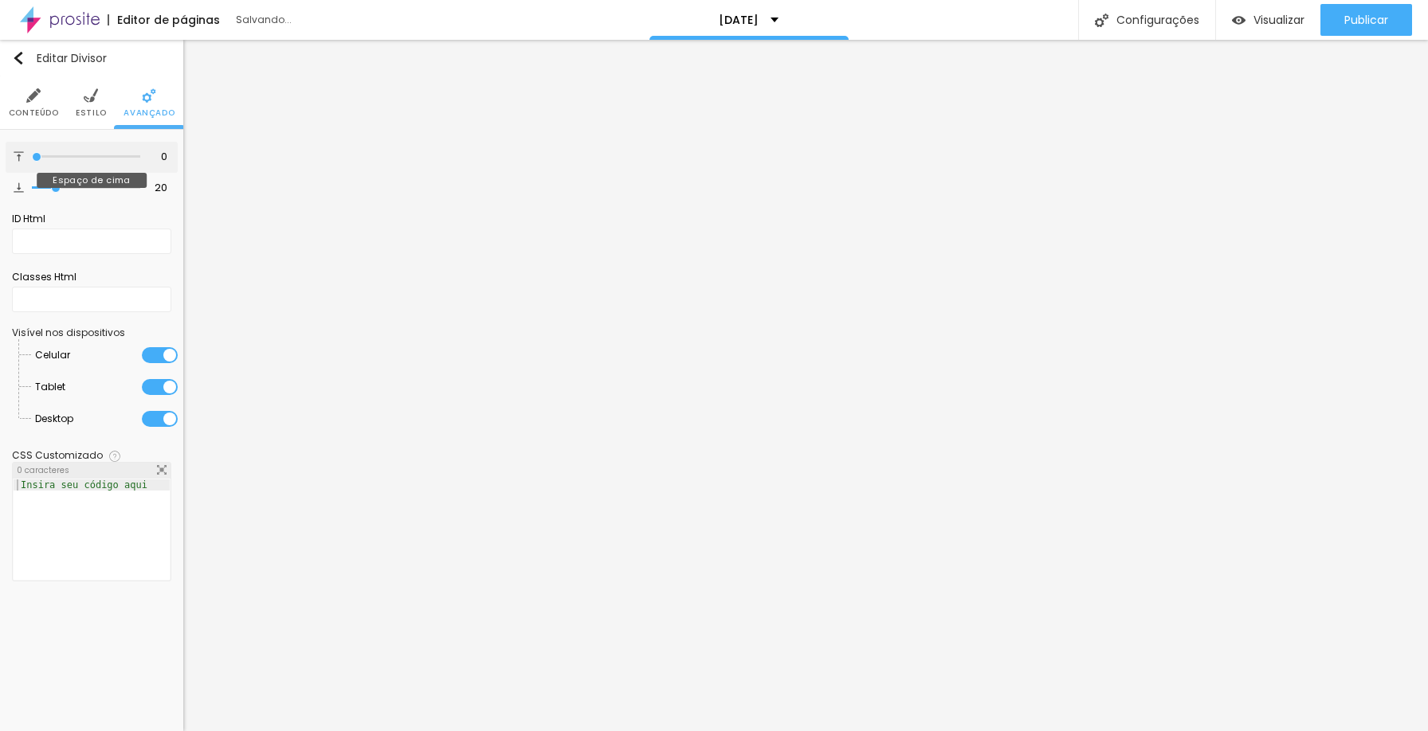
drag, startPoint x: 57, startPoint y: 157, endPoint x: 0, endPoint y: 153, distance: 57.5
click at [32, 153] on input "range" at bounding box center [86, 157] width 108 height 8
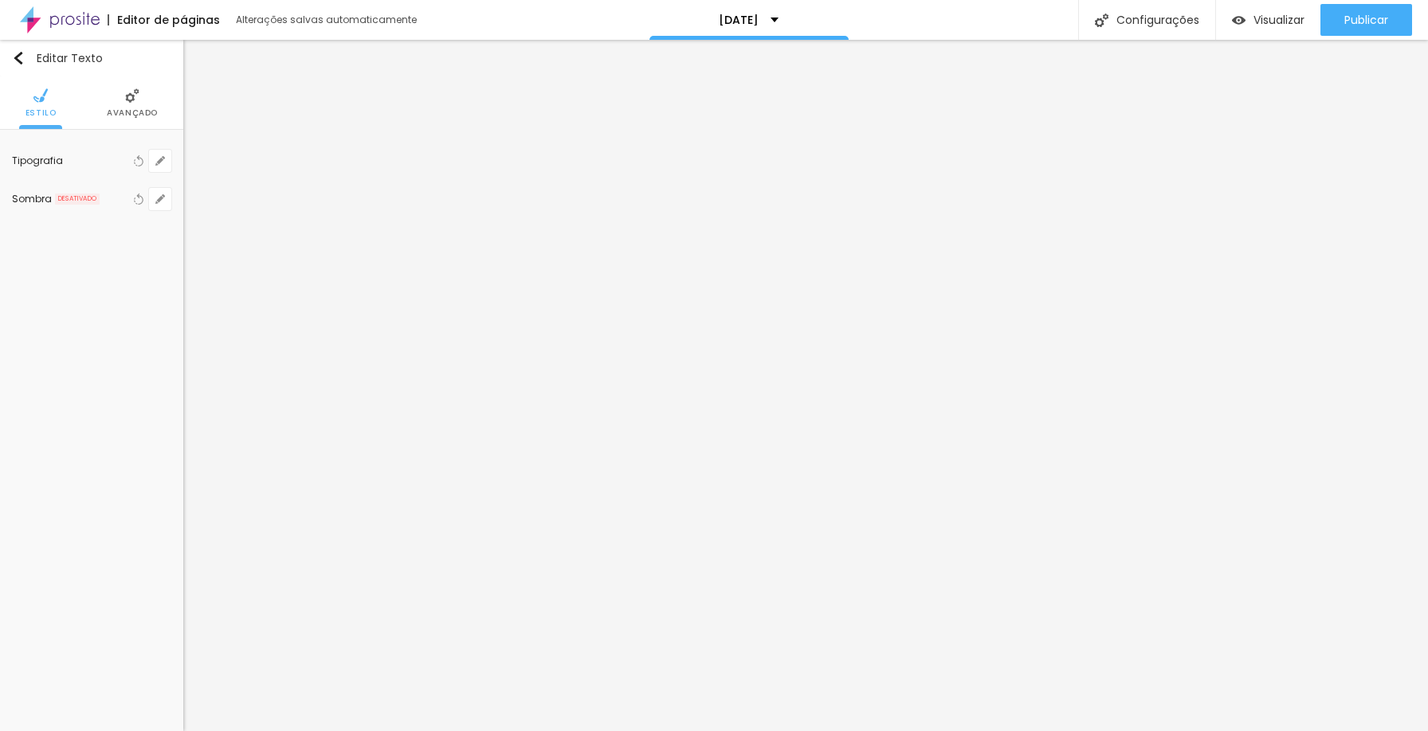
click at [121, 109] on span "Avançado" at bounding box center [132, 113] width 51 height 8
click at [79, 110] on span "Estilo" at bounding box center [91, 113] width 31 height 8
drag, startPoint x: 78, startPoint y: 257, endPoint x: 20, endPoint y: 253, distance: 58.4
click at [20, 253] on input "range" at bounding box center [91, 254] width 159 height 8
click at [80, 209] on input "range" at bounding box center [63, 208] width 103 height 13
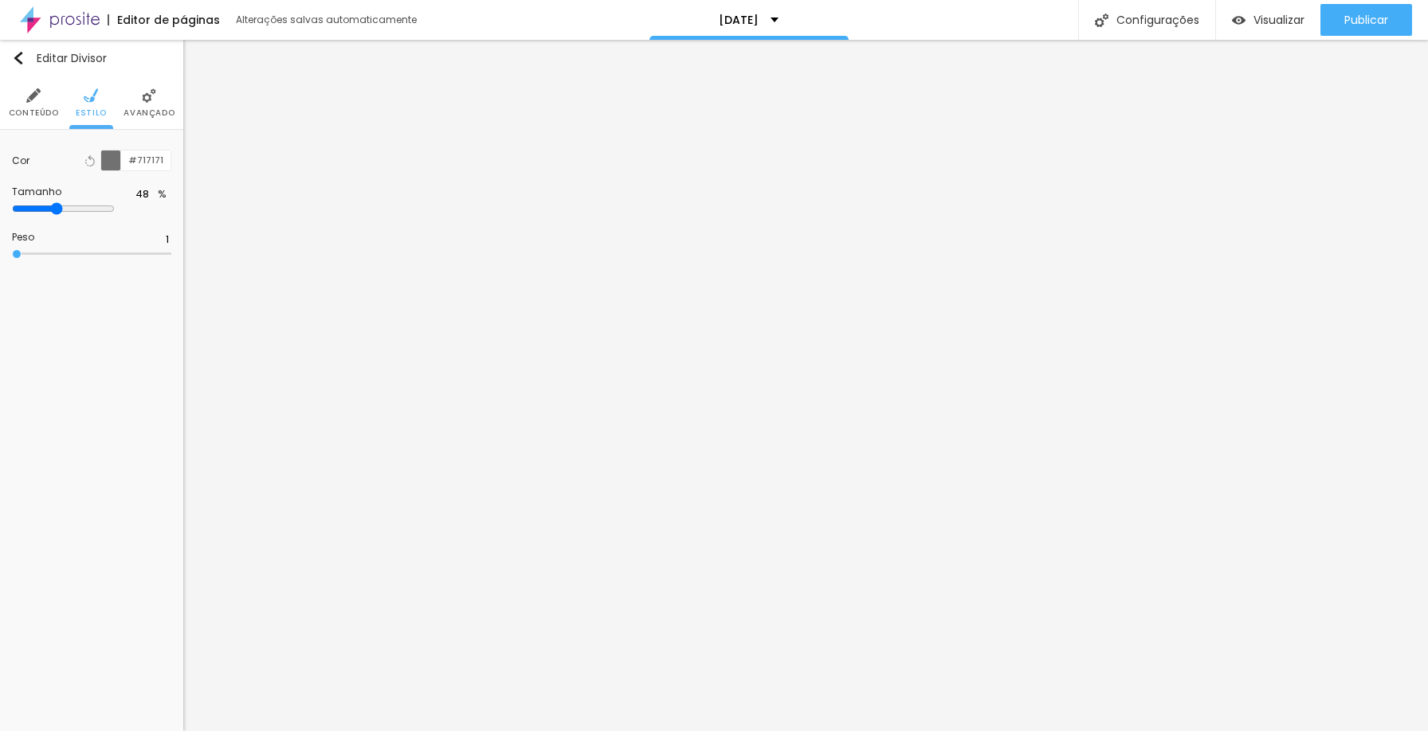
click at [112, 164] on div at bounding box center [111, 161] width 20 height 20
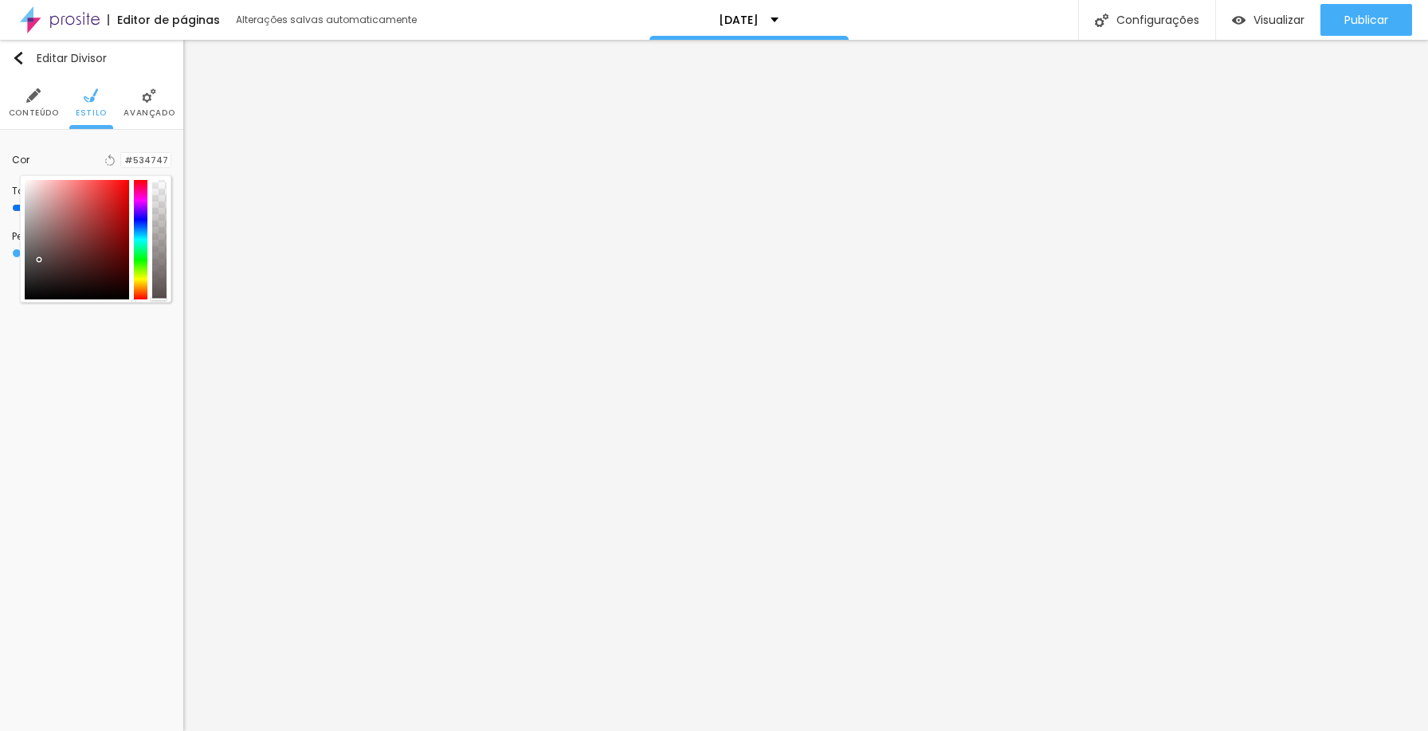
drag, startPoint x: 38, startPoint y: 284, endPoint x: 40, endPoint y: 260, distance: 24.0
click at [40, 260] on div at bounding box center [77, 240] width 104 height 120
click at [25, 186] on div at bounding box center [77, 240] width 104 height 120
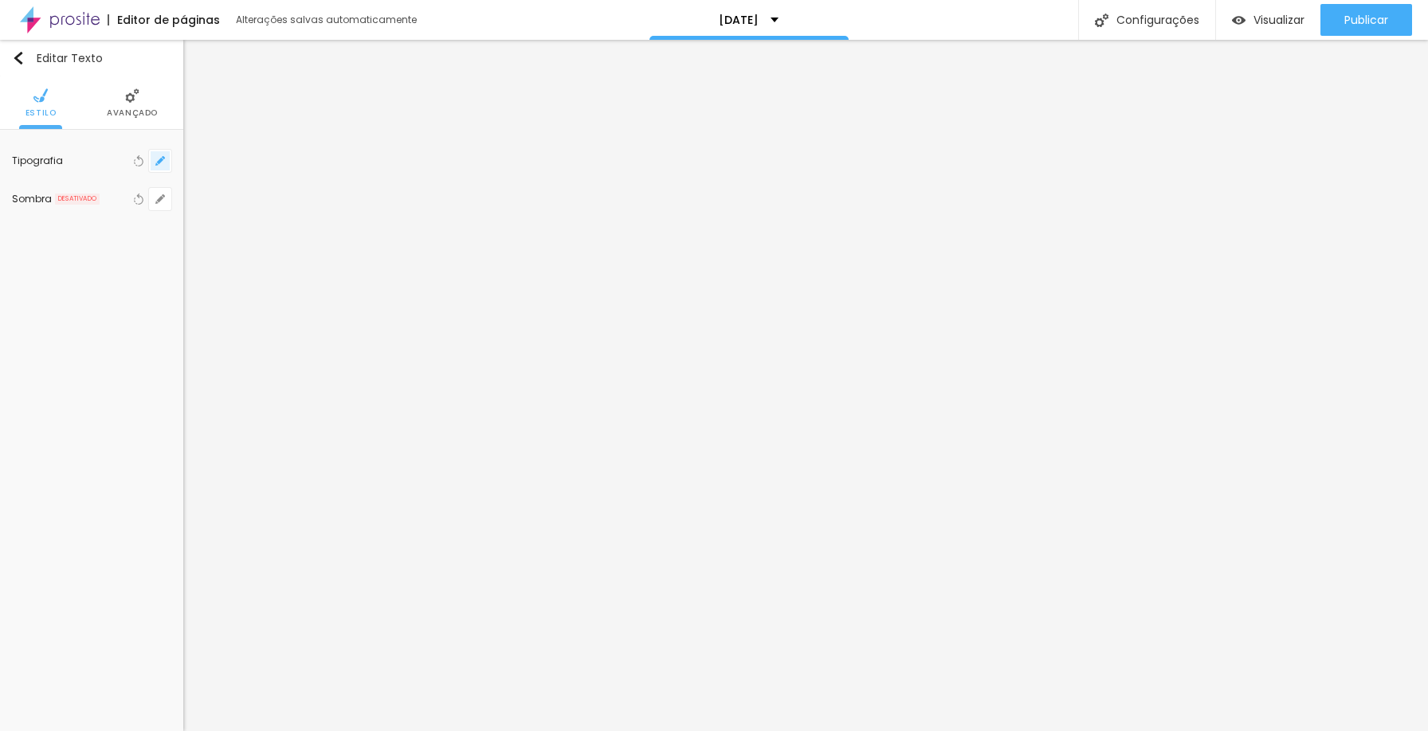
click at [150, 157] on button "button" at bounding box center [160, 161] width 22 height 22
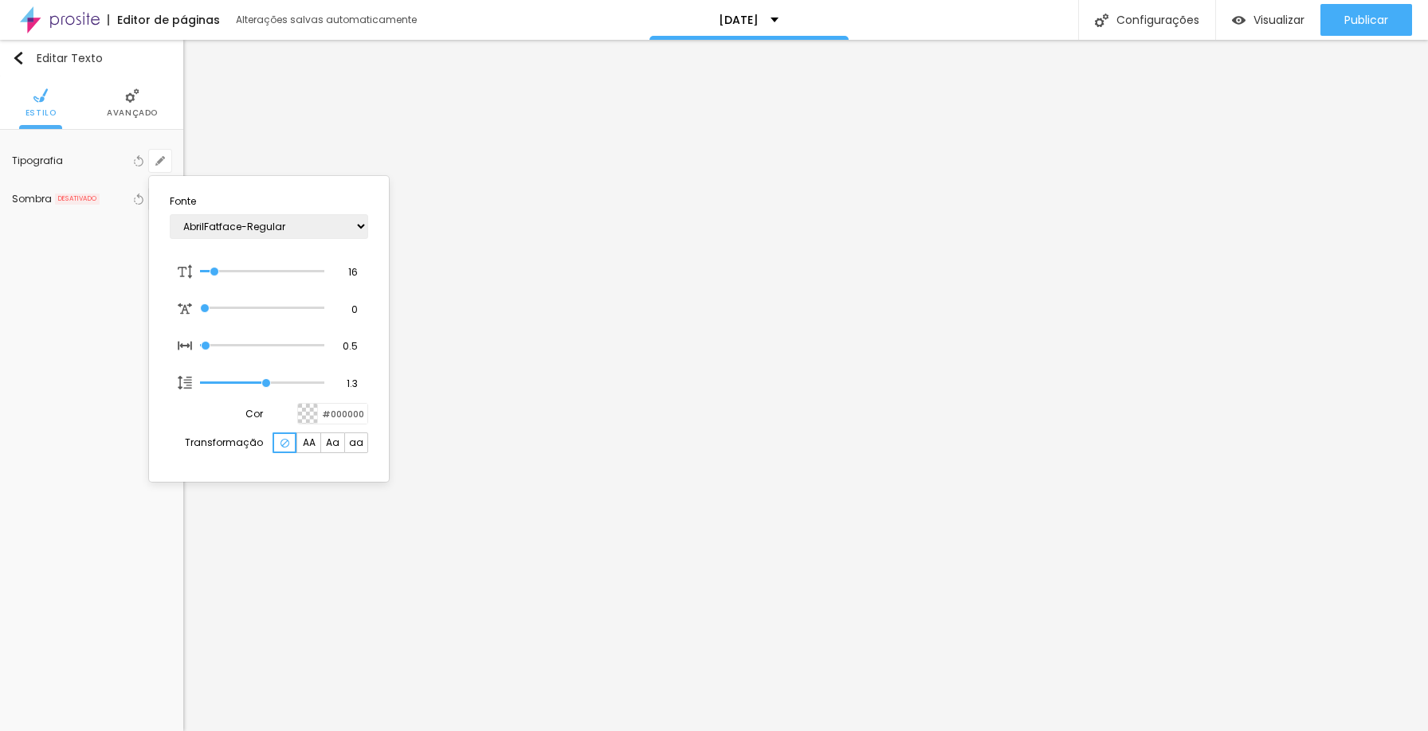
click at [308, 418] on div at bounding box center [308, 414] width 20 height 20
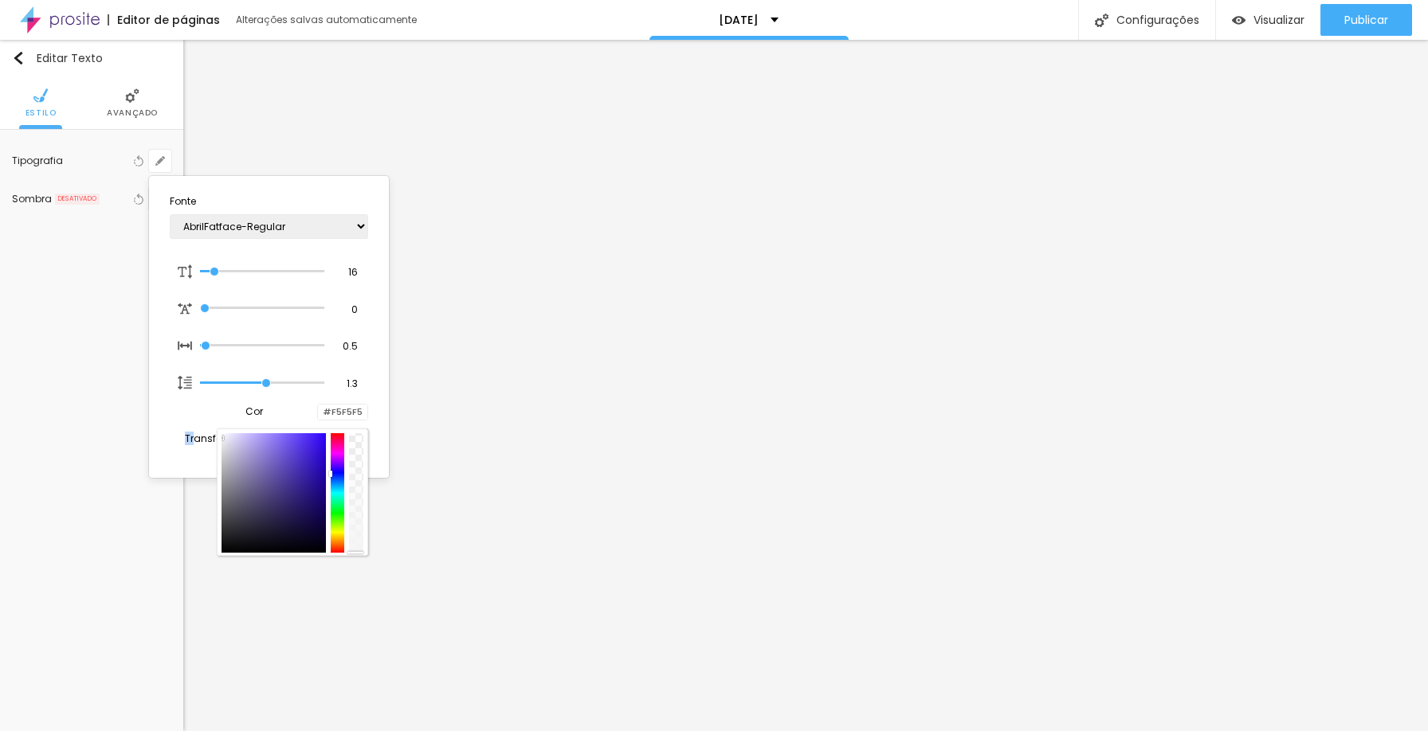
drag, startPoint x: 226, startPoint y: 439, endPoint x: 198, endPoint y: 438, distance: 28.7
click at [198, 438] on section "Fonte AbrilFatface-Regular Actor-Regular Alegreya AlegreyaBlack [PERSON_NAME] […" at bounding box center [268, 326] width 227 height 289
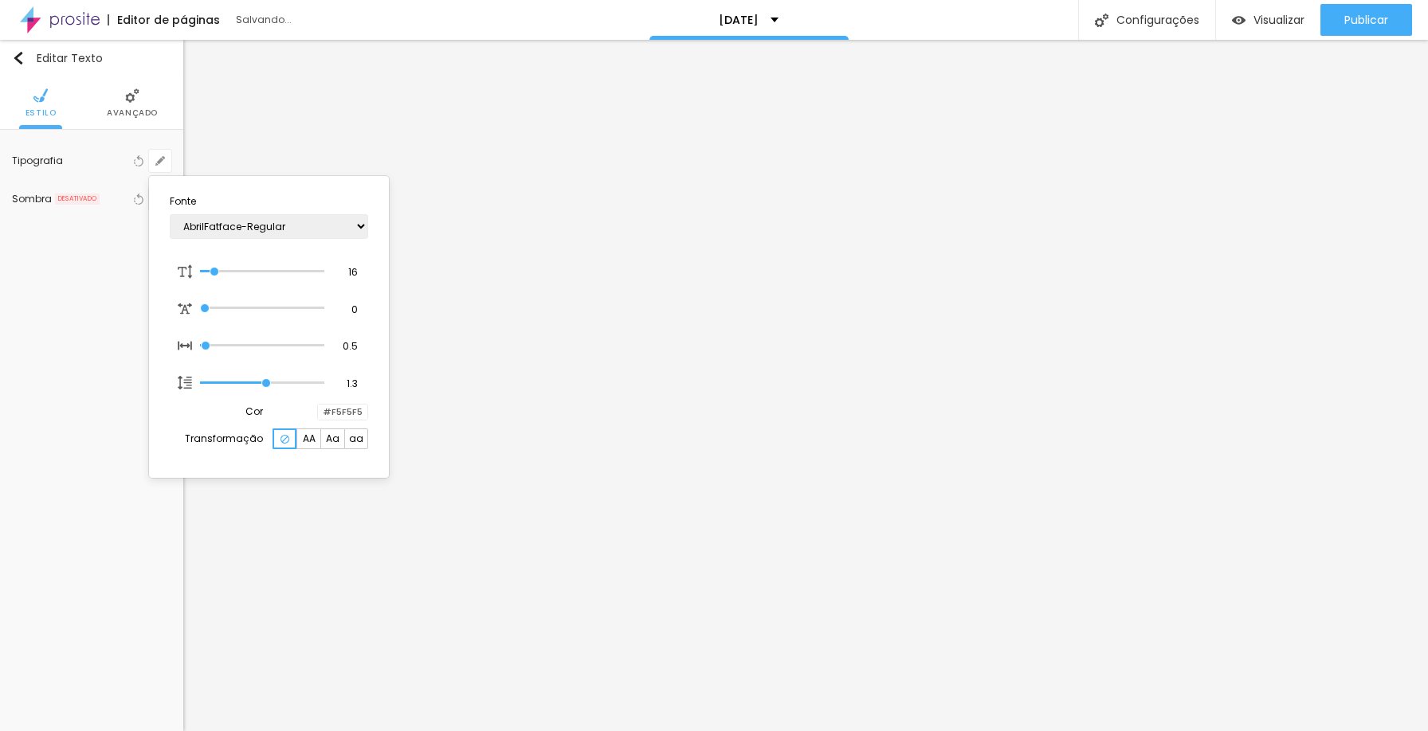
click at [944, 439] on div at bounding box center [714, 365] width 1428 height 731
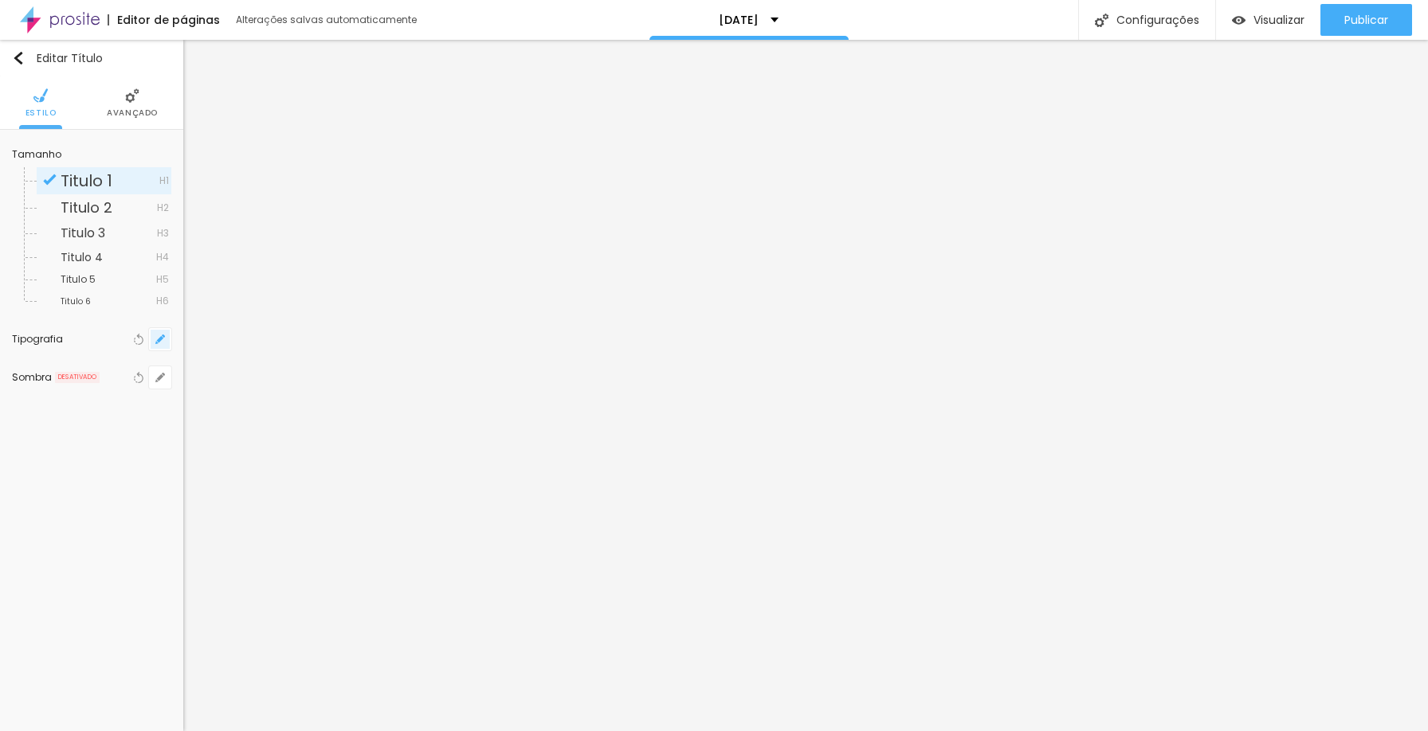
click at [163, 343] on icon "button" at bounding box center [160, 340] width 10 height 10
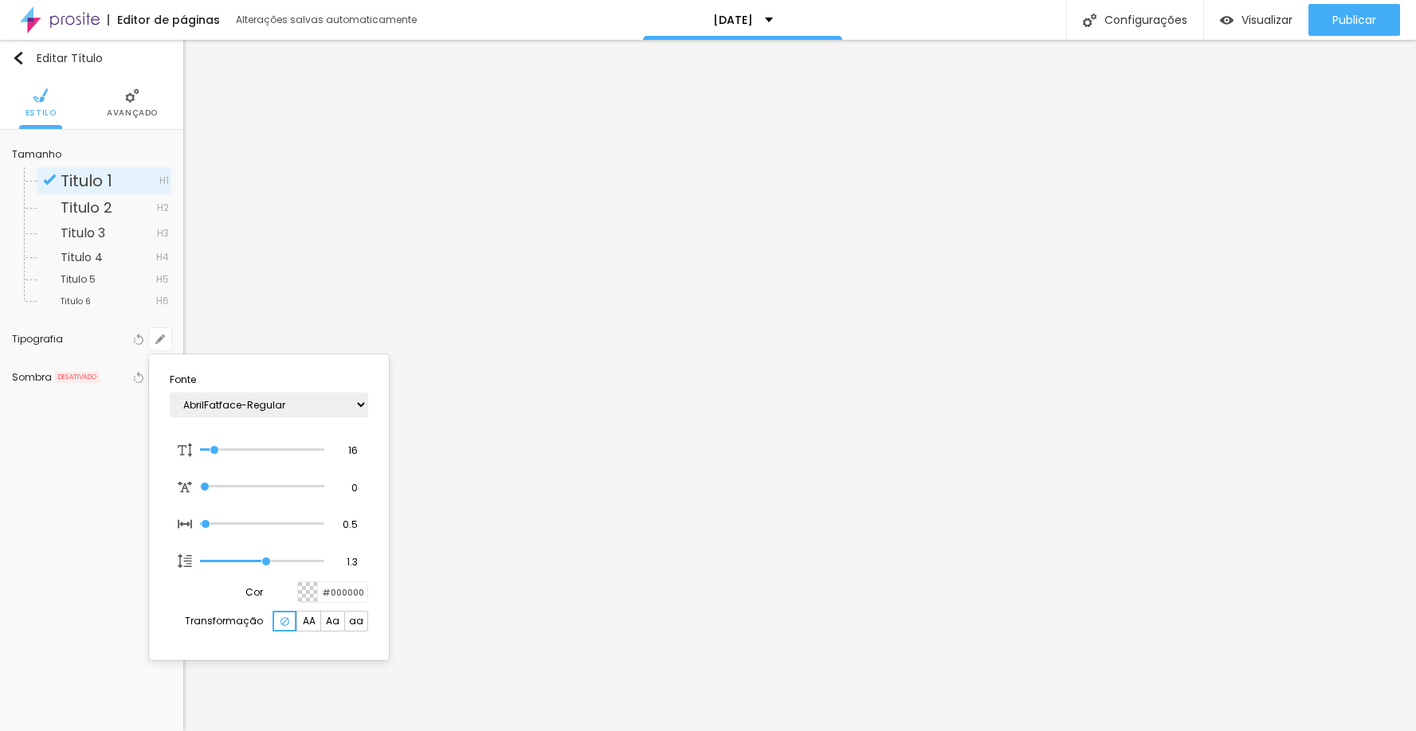
click at [304, 592] on div at bounding box center [308, 592] width 20 height 20
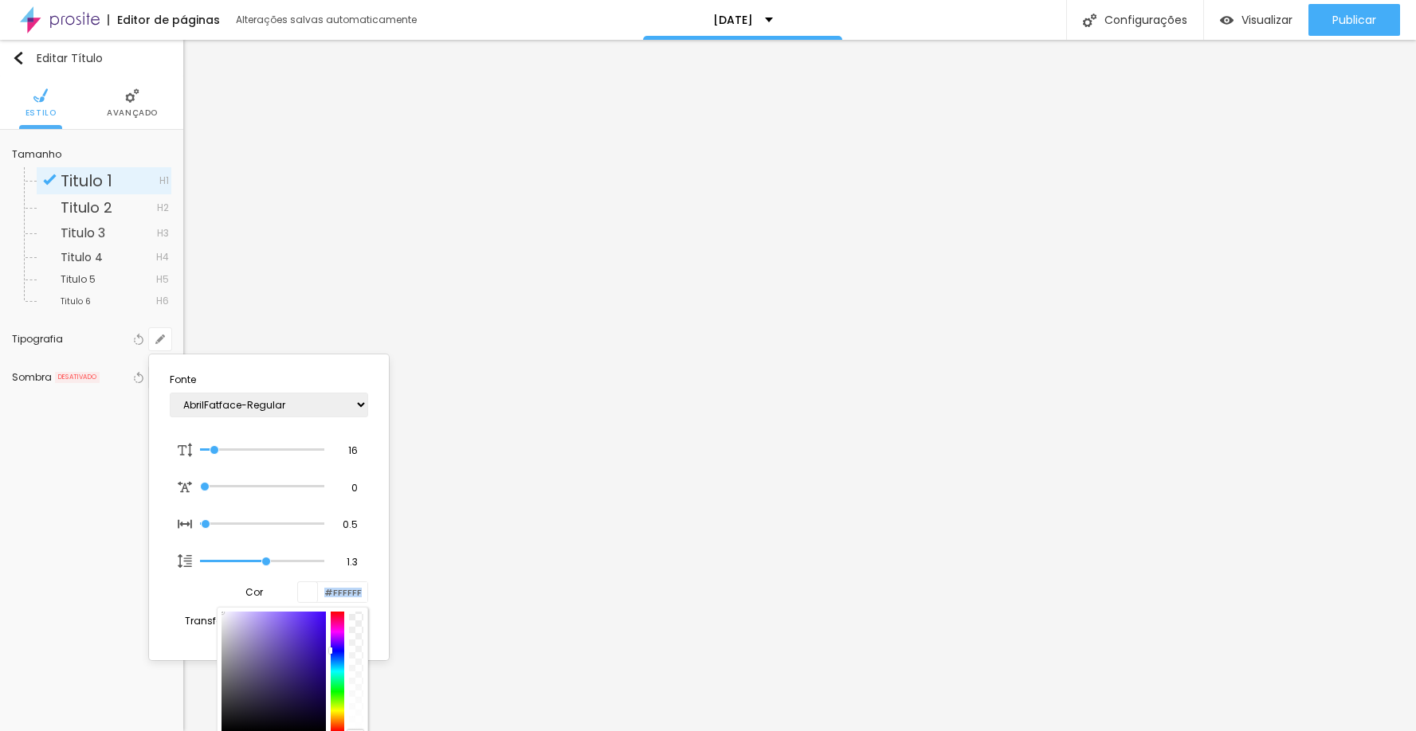
drag, startPoint x: 261, startPoint y: 625, endPoint x: 201, endPoint y: 602, distance: 63.8
click at [201, 602] on div "Cor #FFFFFF" at bounding box center [269, 593] width 198 height 22
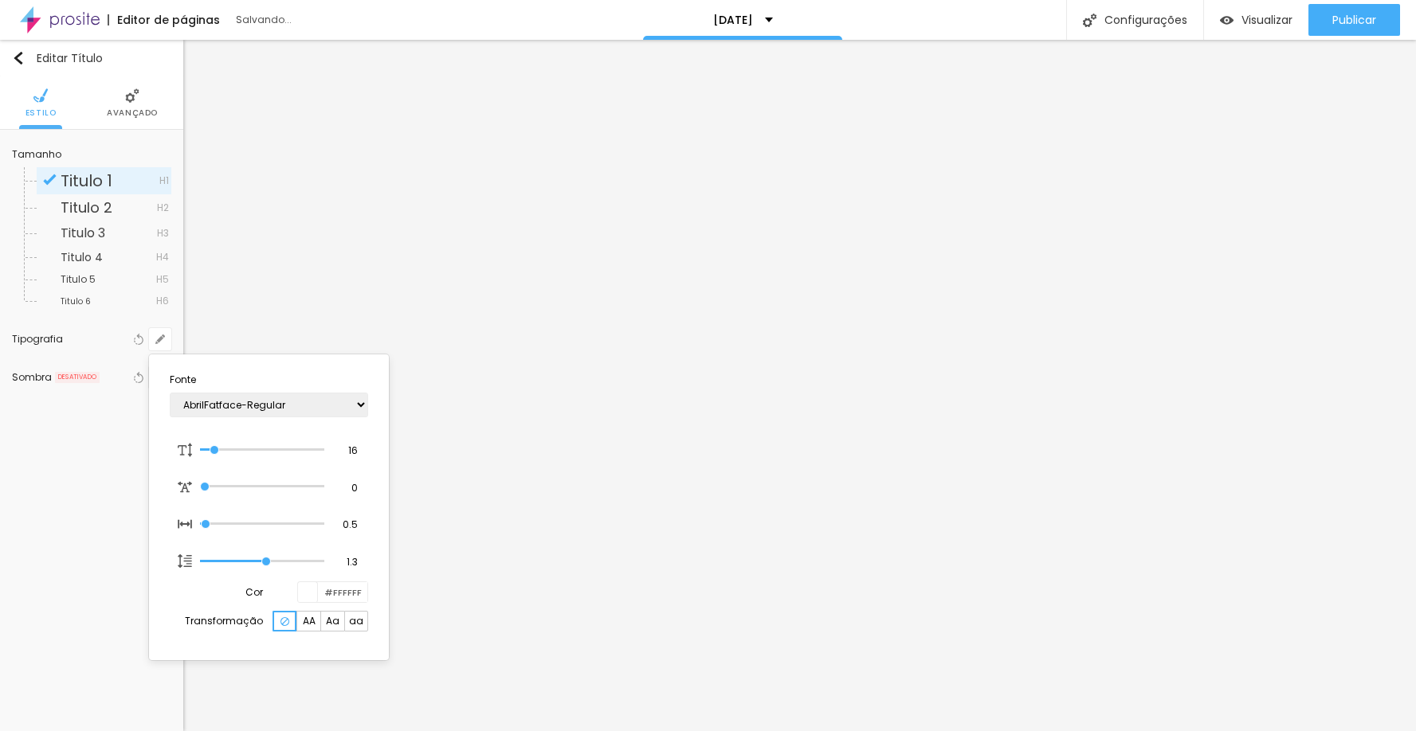
click at [985, 480] on div at bounding box center [708, 365] width 1416 height 731
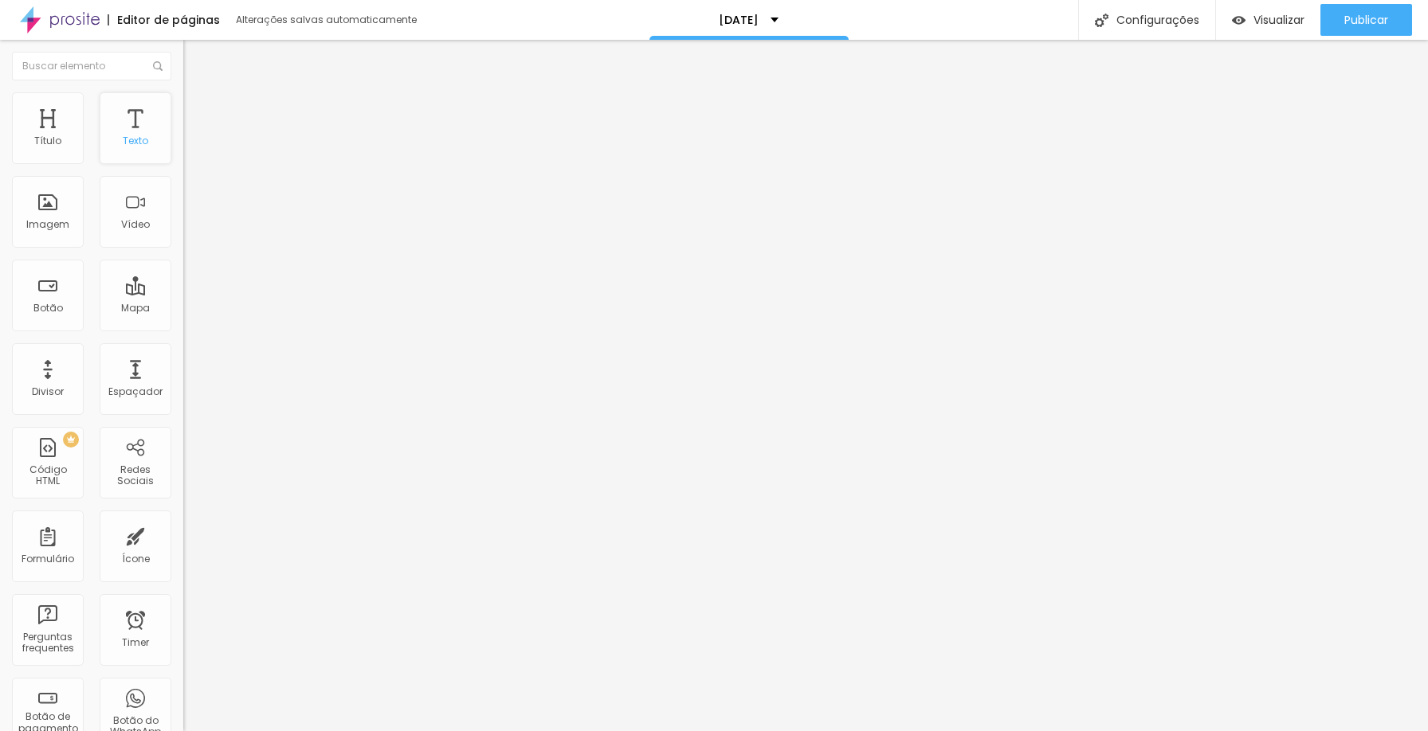
click at [119, 131] on div "Texto" at bounding box center [136, 128] width 72 height 72
click at [133, 144] on div "Texto" at bounding box center [135, 140] width 25 height 11
click at [126, 135] on div "Texto" at bounding box center [135, 140] width 25 height 11
click at [125, 123] on div "Texto" at bounding box center [136, 128] width 72 height 72
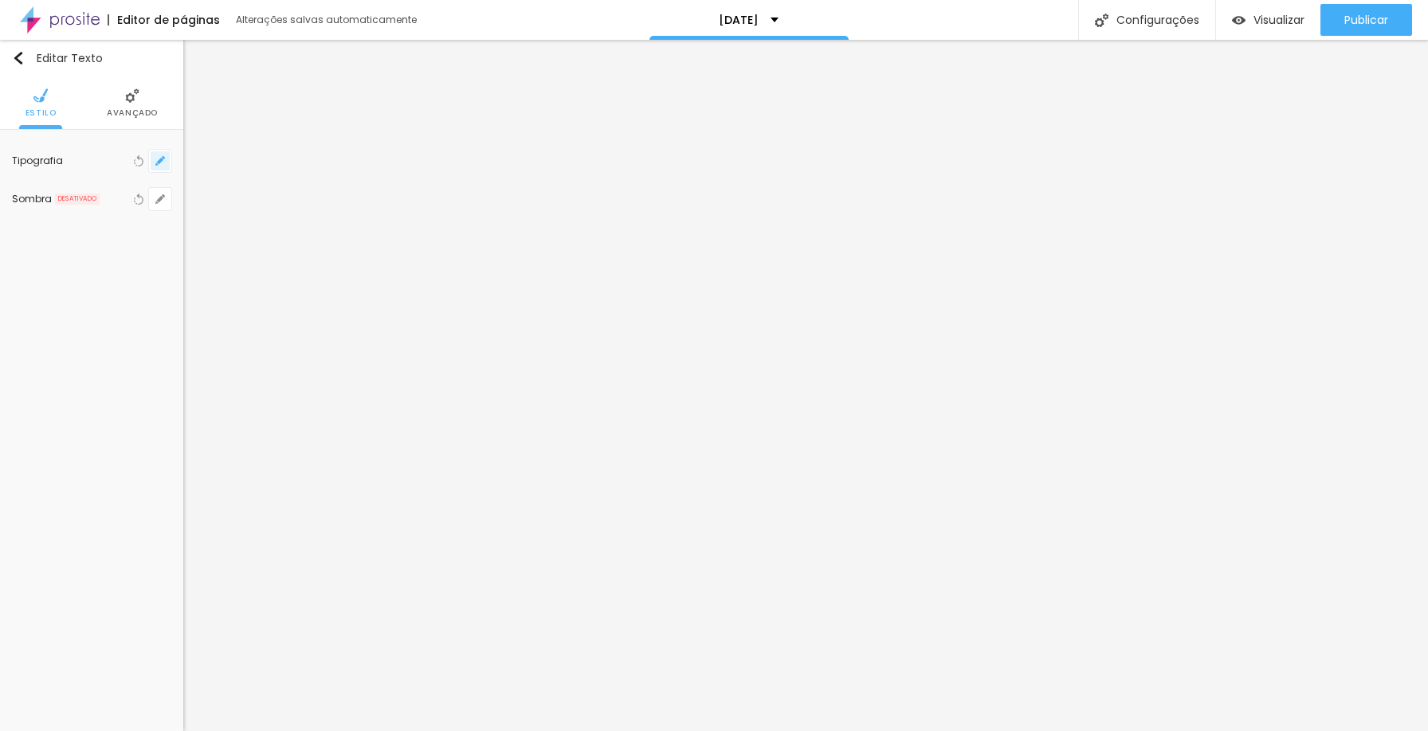
click at [167, 165] on button "button" at bounding box center [160, 161] width 22 height 22
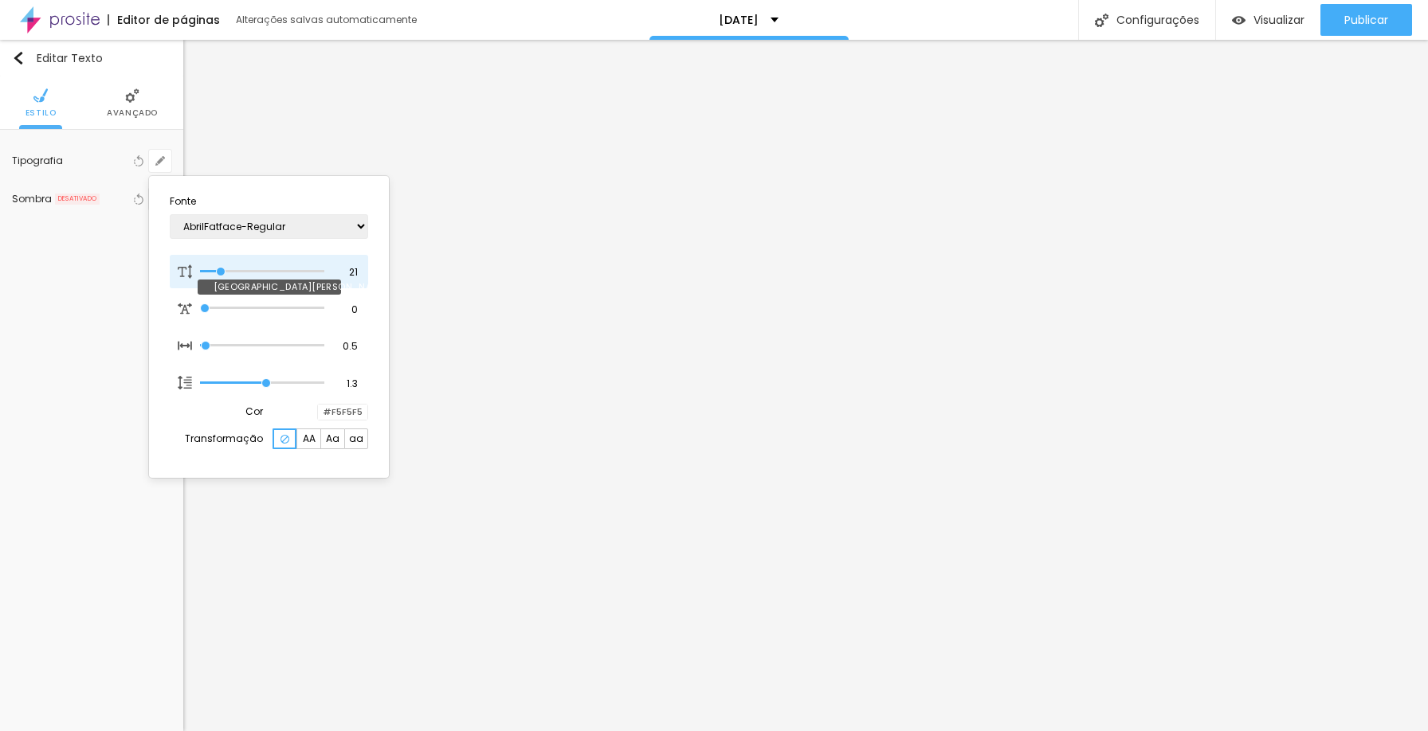
click at [221, 275] on input "range" at bounding box center [262, 272] width 124 height 8
click at [1014, 300] on div at bounding box center [714, 365] width 1428 height 731
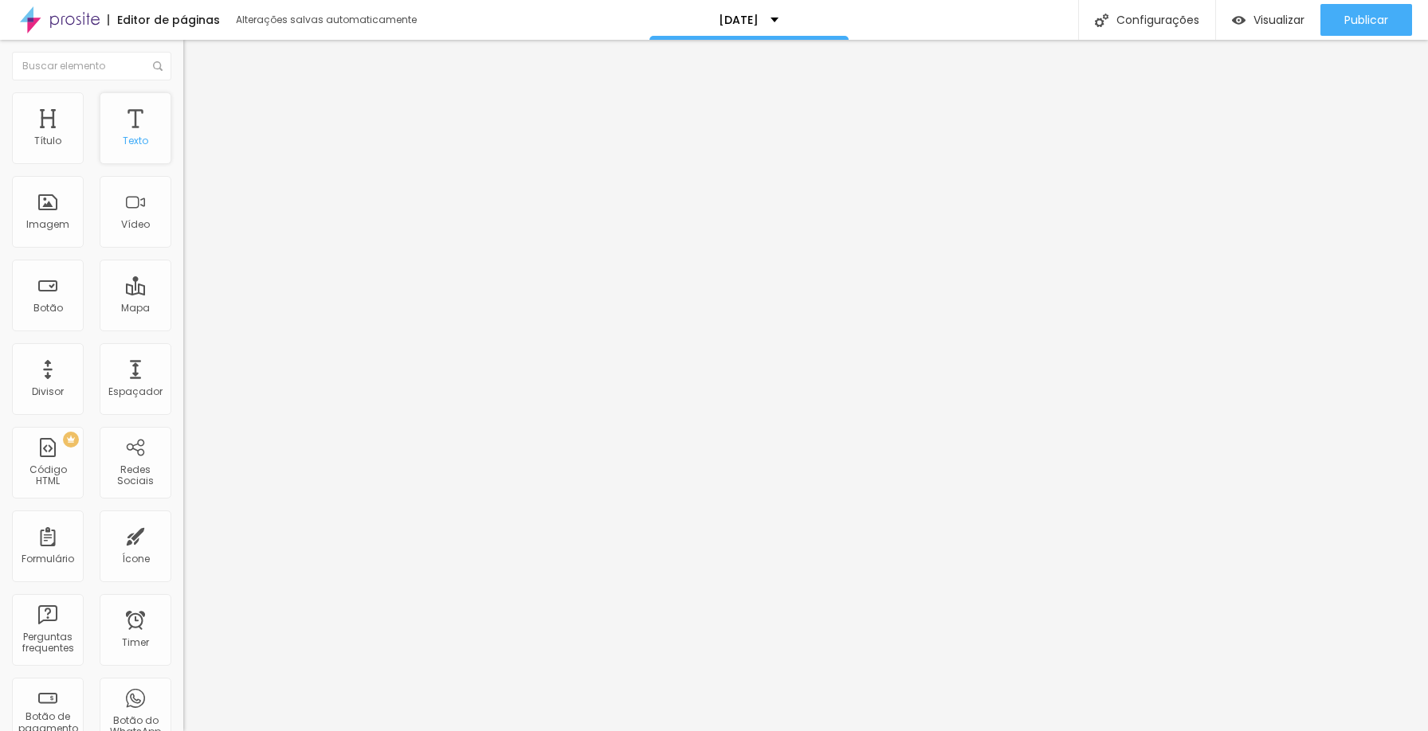
click at [123, 139] on div "Texto" at bounding box center [135, 140] width 25 height 11
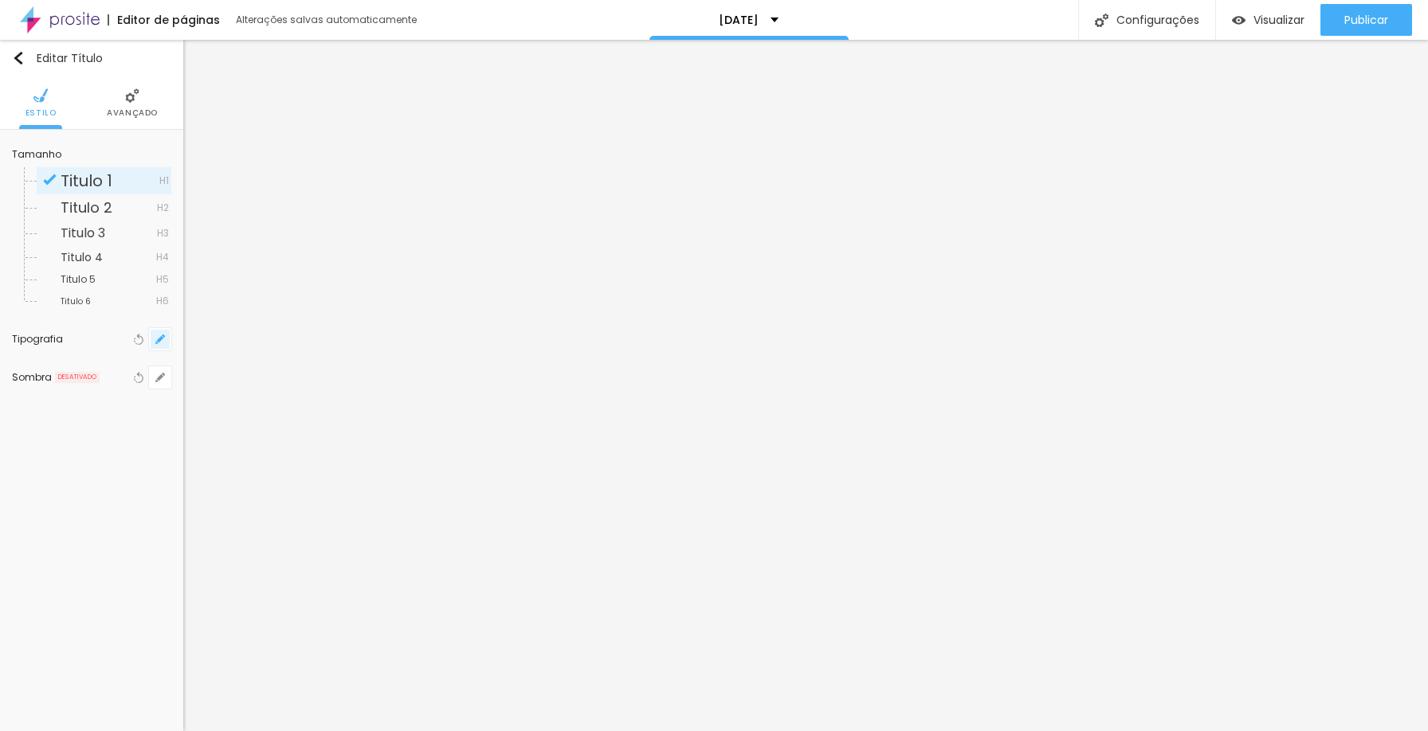
click at [157, 339] on icon "button" at bounding box center [160, 340] width 10 height 10
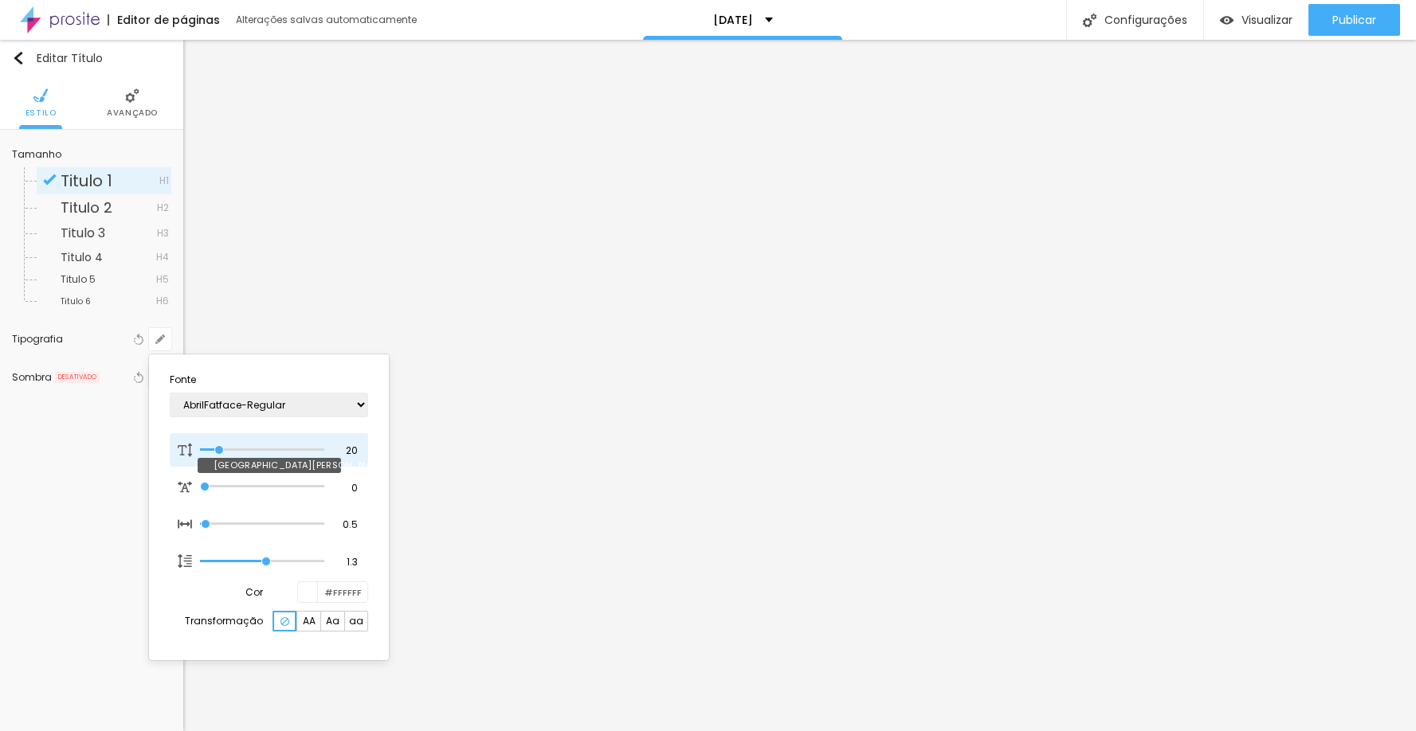
drag, startPoint x: 212, startPoint y: 448, endPoint x: 220, endPoint y: 447, distance: 8.0
click at [220, 447] on input "range" at bounding box center [262, 450] width 124 height 8
click at [1025, 516] on div at bounding box center [708, 365] width 1416 height 731
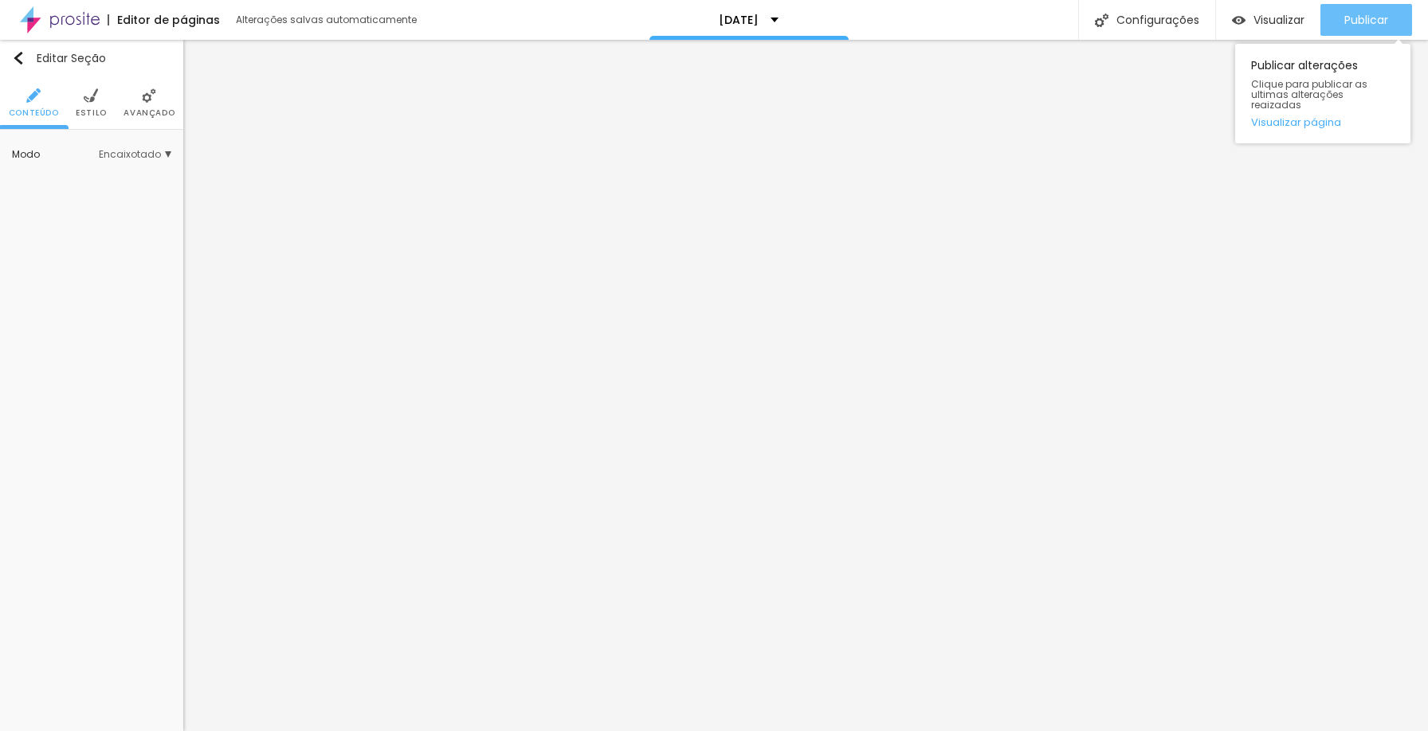
click at [1348, 21] on span "Publicar" at bounding box center [1366, 20] width 44 height 13
click at [14, 54] on img "button" at bounding box center [18, 58] width 13 height 13
click at [117, 151] on span "Encaixotado" at bounding box center [135, 155] width 73 height 10
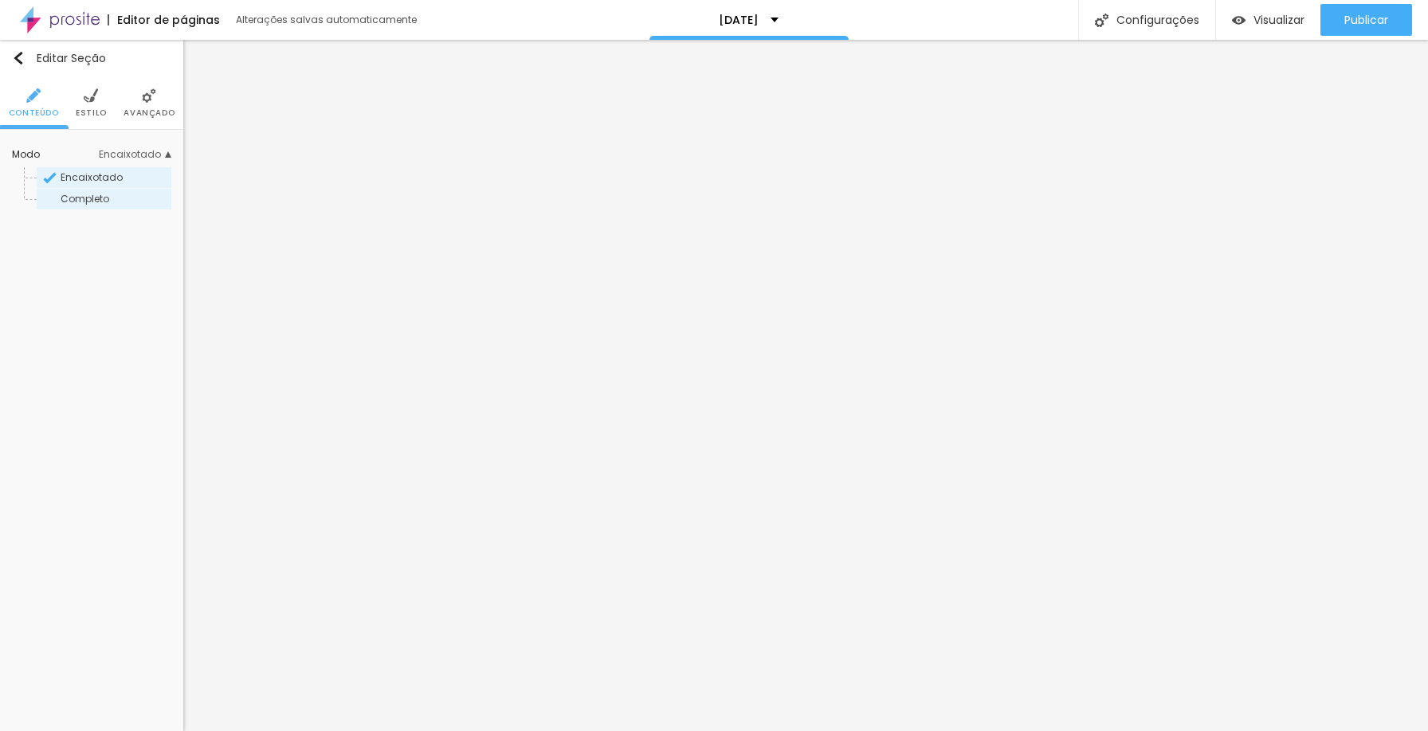
click at [101, 198] on span "Completo" at bounding box center [85, 199] width 49 height 14
click at [94, 109] on span "Estilo" at bounding box center [91, 113] width 31 height 8
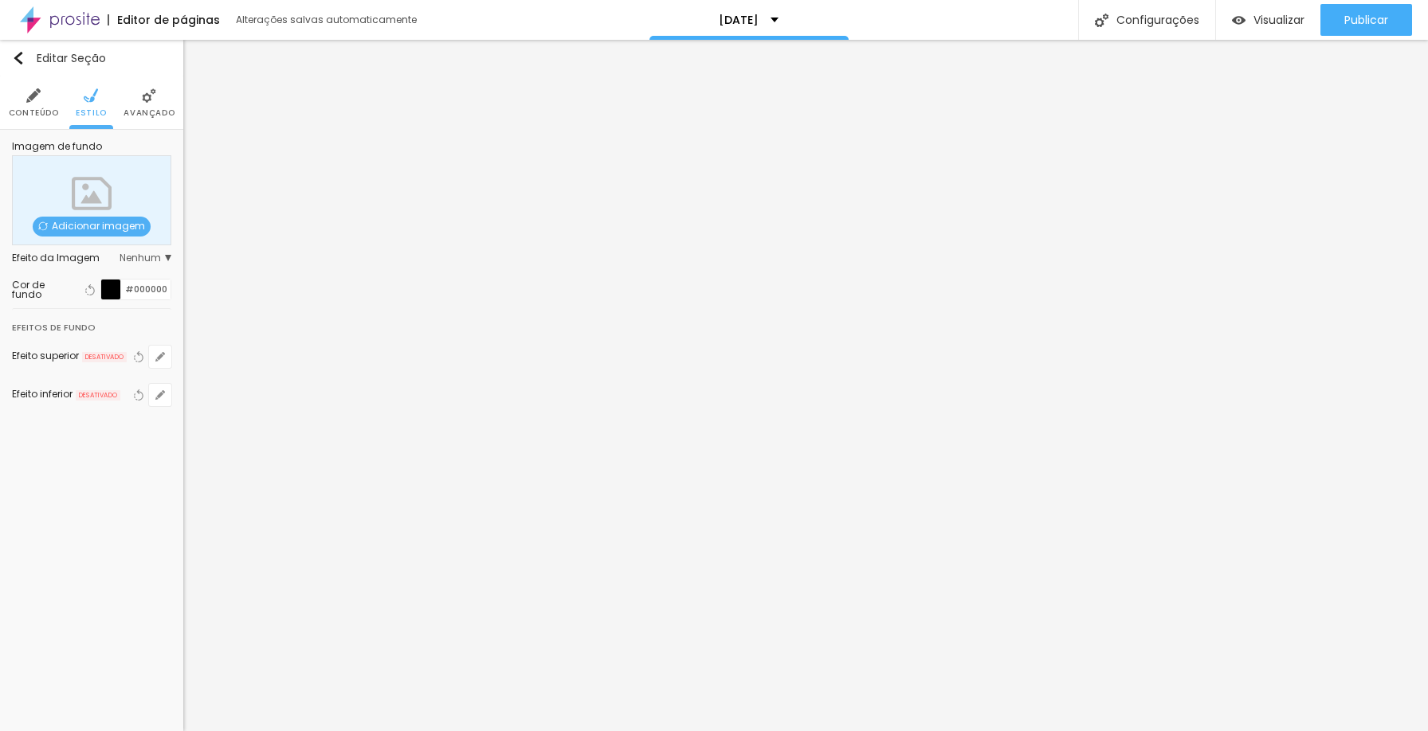
click at [152, 261] on span "Nenhum" at bounding box center [146, 258] width 52 height 10
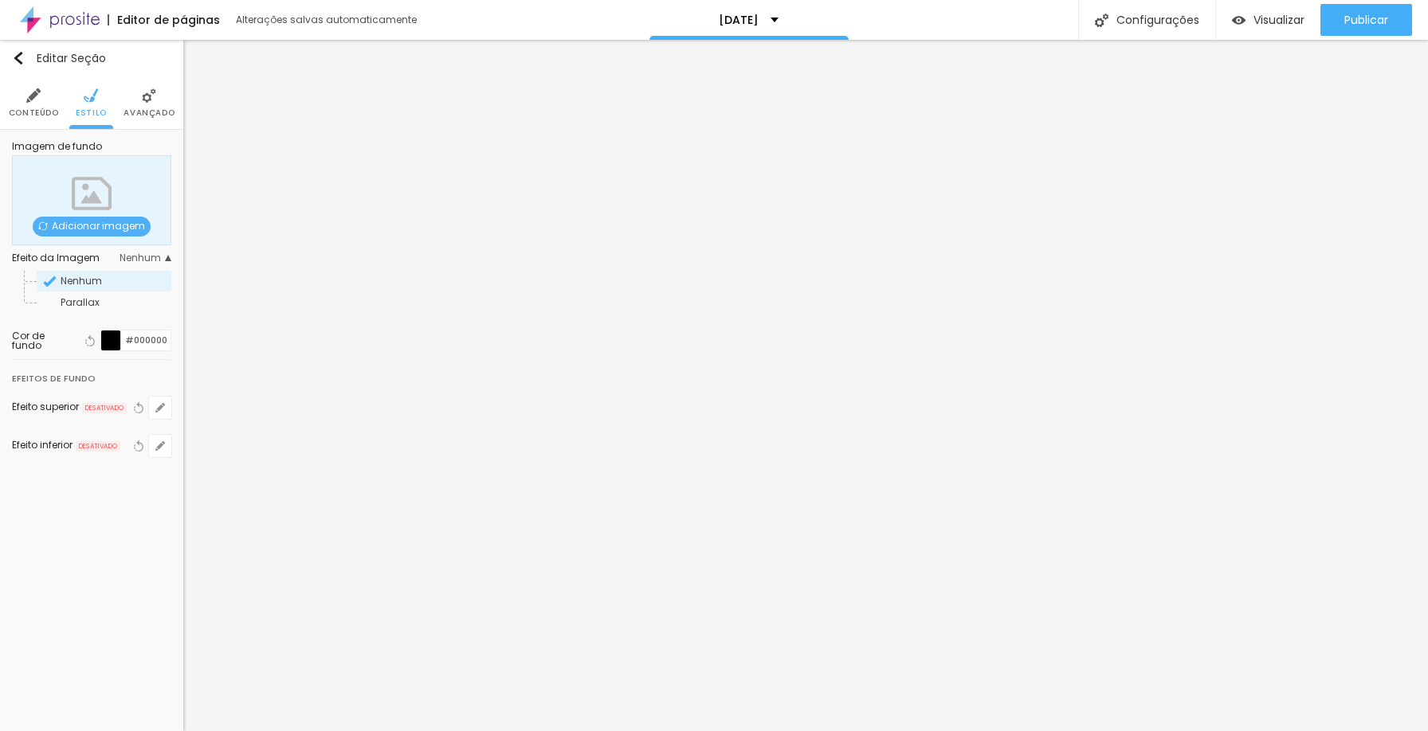
click at [147, 110] on span "Avançado" at bounding box center [148, 113] width 51 height 8
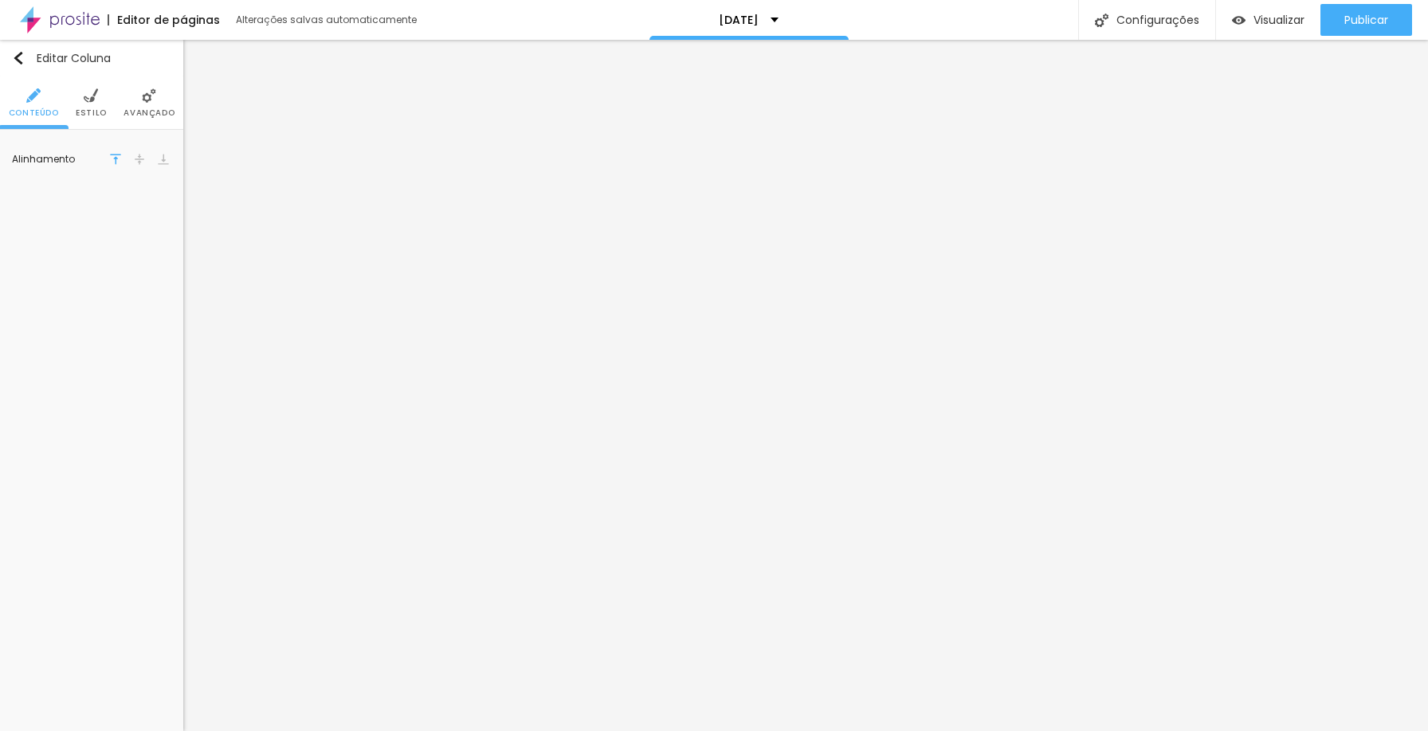
click at [143, 109] on span "Avançado" at bounding box center [148, 113] width 51 height 8
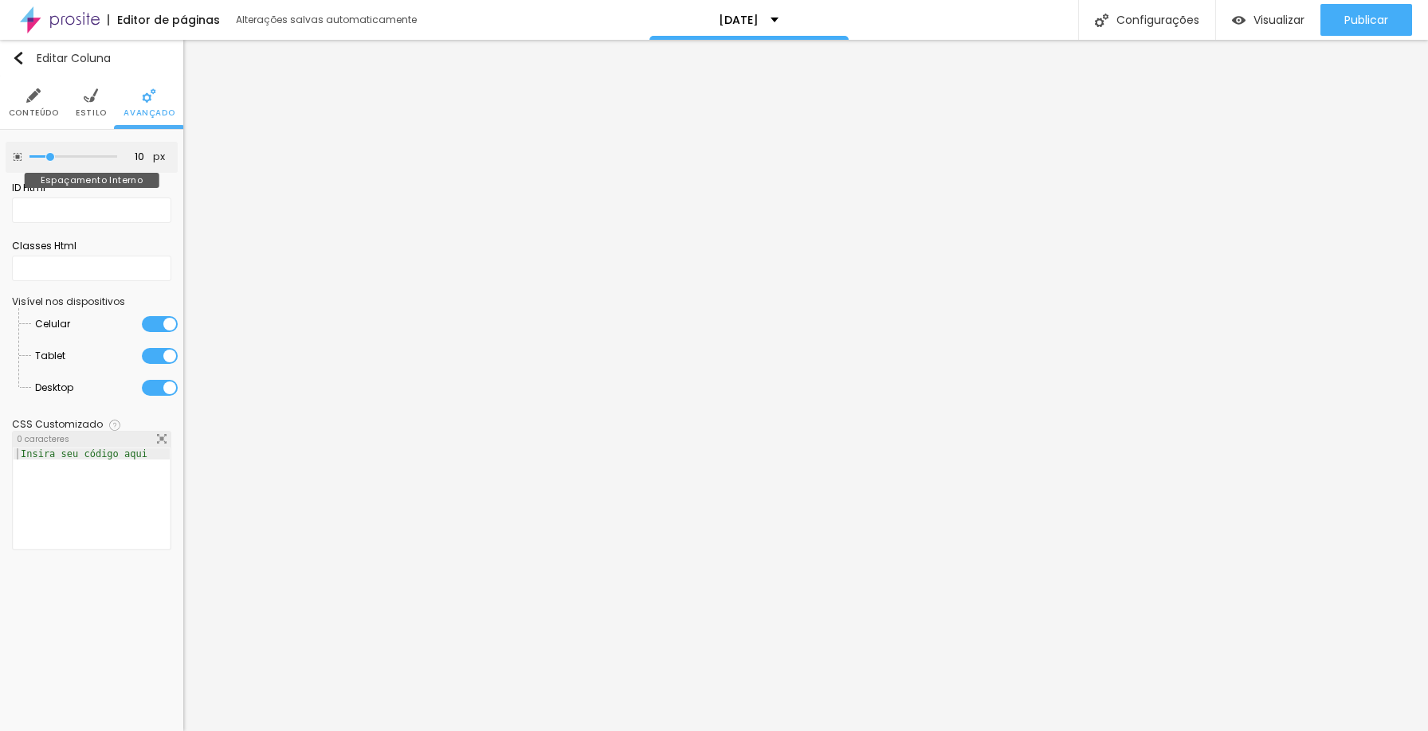
drag, startPoint x: 65, startPoint y: 154, endPoint x: 53, endPoint y: 153, distance: 12.0
click at [53, 153] on input "range" at bounding box center [73, 157] width 88 height 8
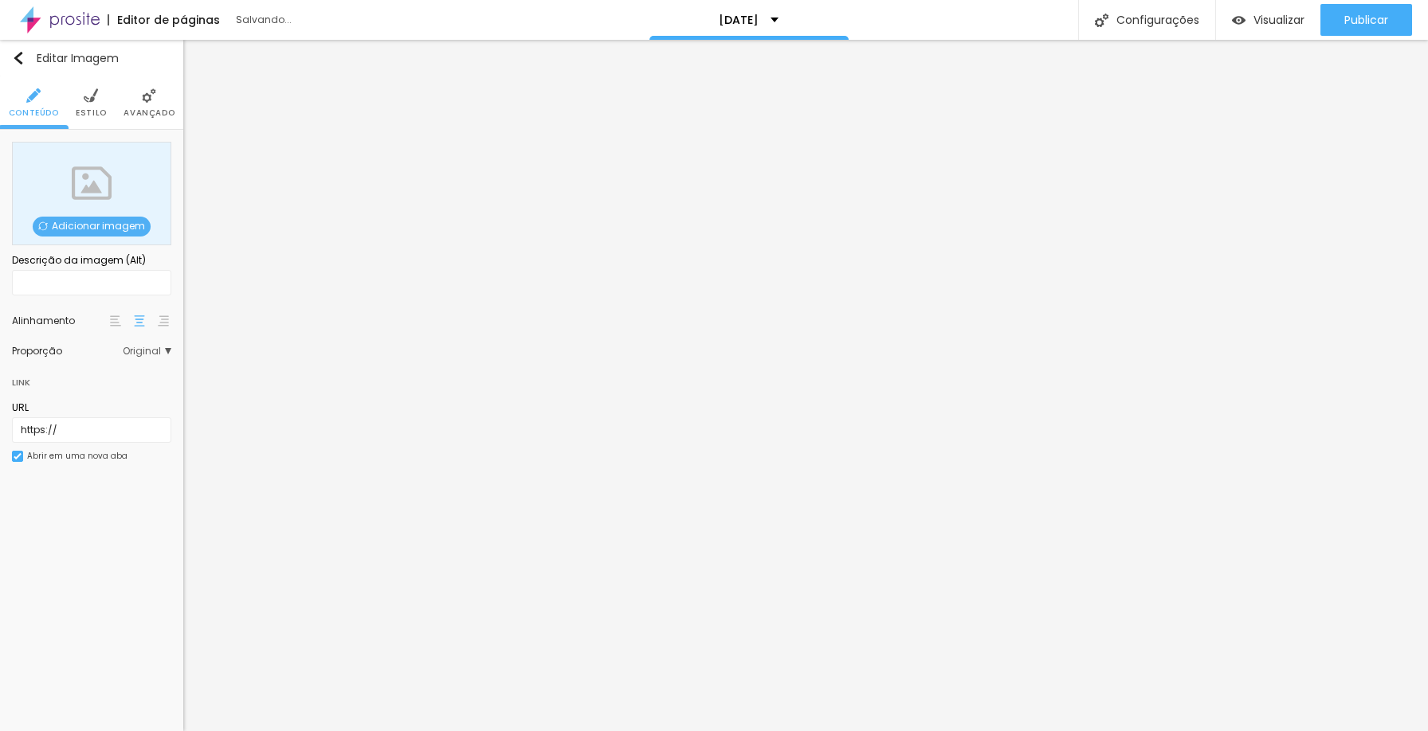
click at [143, 104] on li "Avançado" at bounding box center [148, 102] width 51 height 53
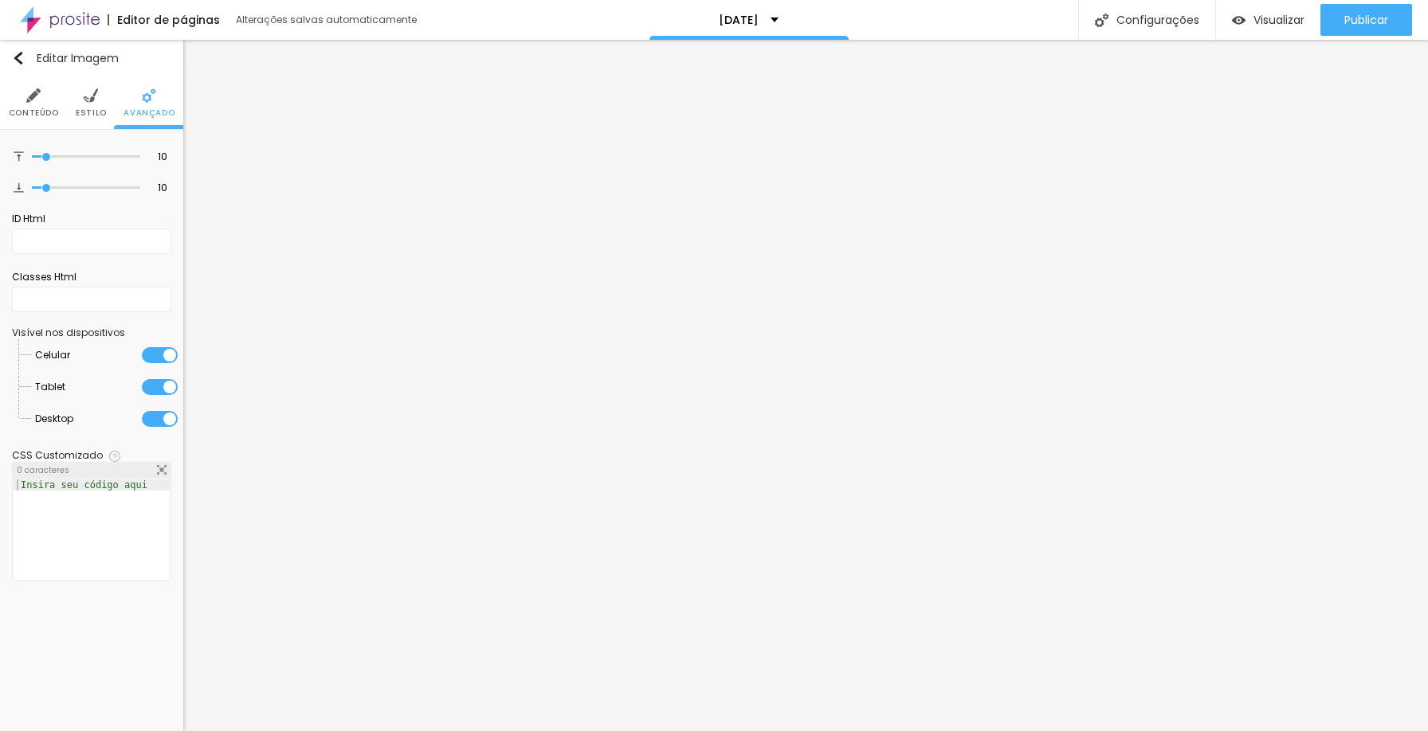
click at [100, 111] on span "Estilo" at bounding box center [91, 113] width 31 height 8
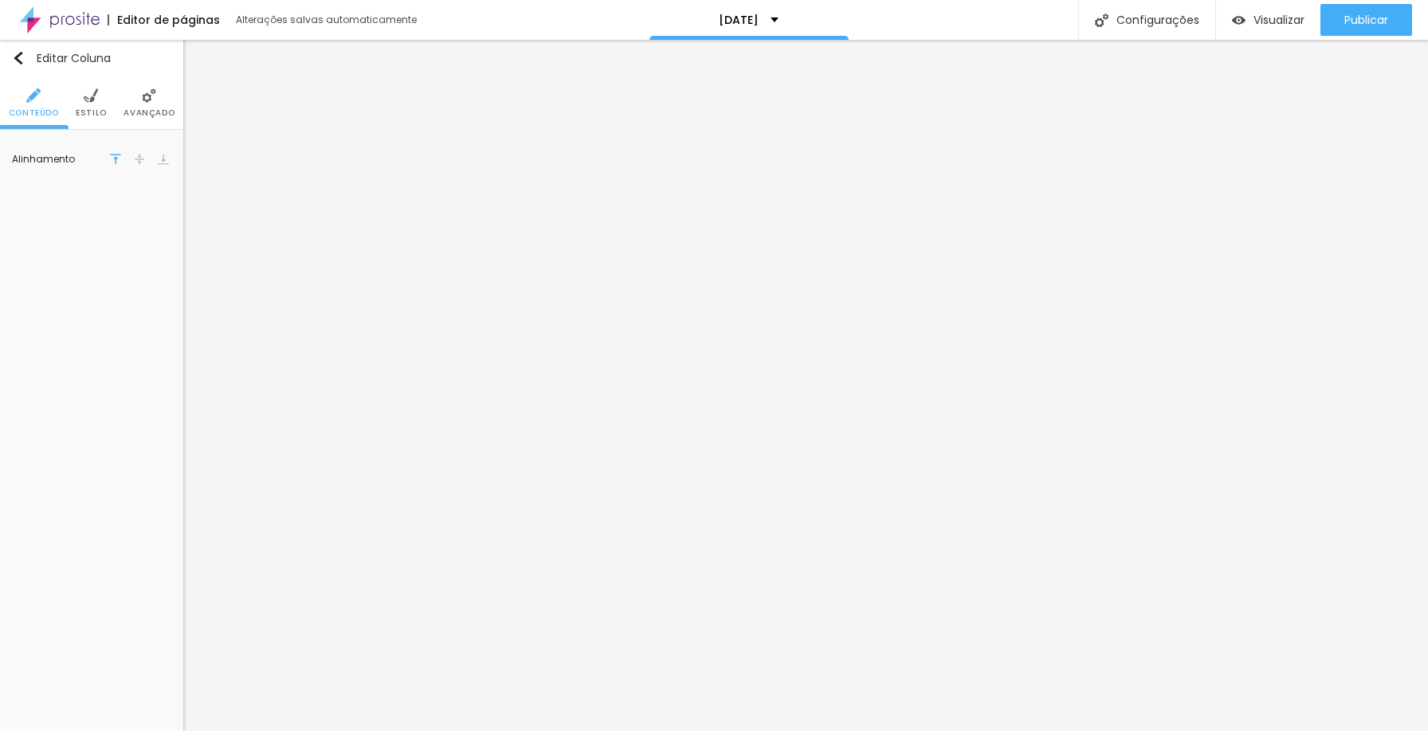
click at [89, 100] on img at bounding box center [91, 95] width 14 height 14
click at [145, 105] on li "Avançado" at bounding box center [148, 102] width 51 height 53
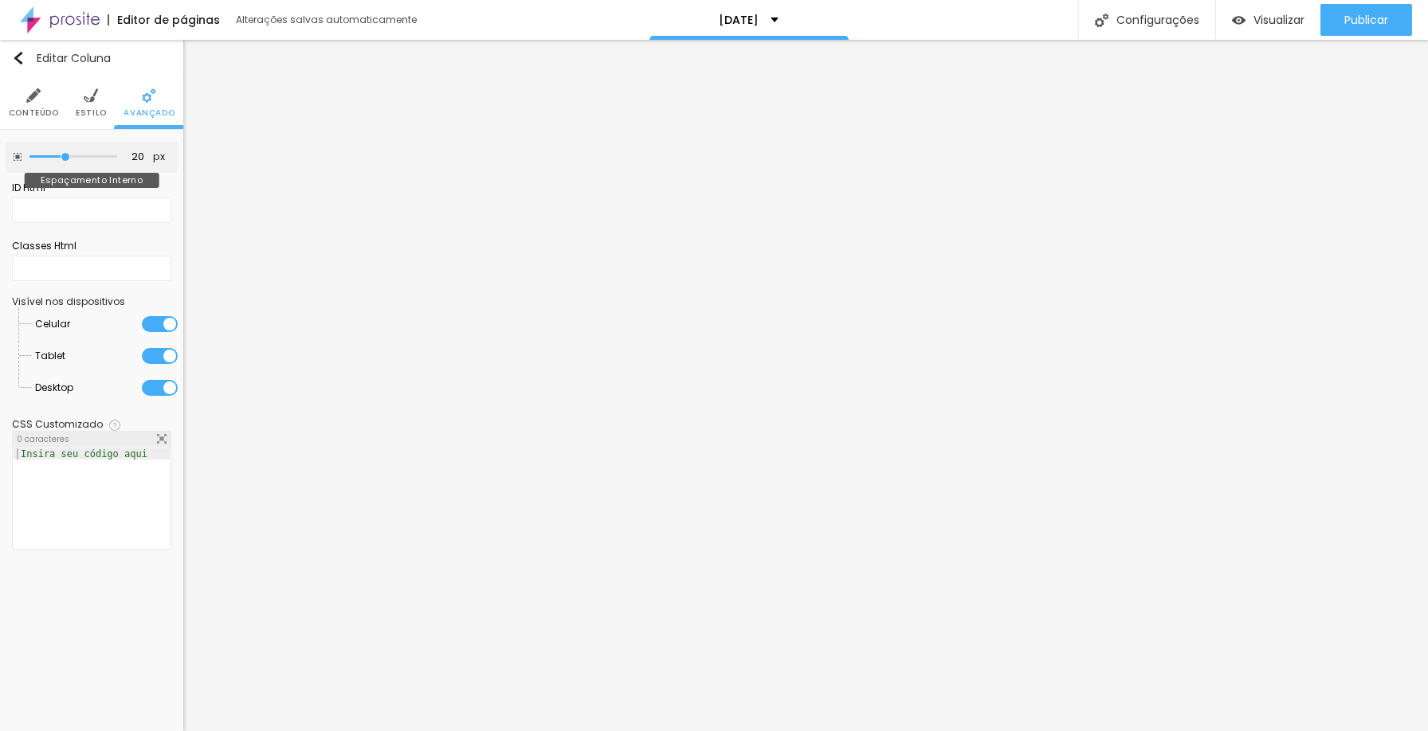
drag, startPoint x: 49, startPoint y: 155, endPoint x: 66, endPoint y: 154, distance: 17.6
click at [66, 154] on input "range" at bounding box center [73, 157] width 88 height 8
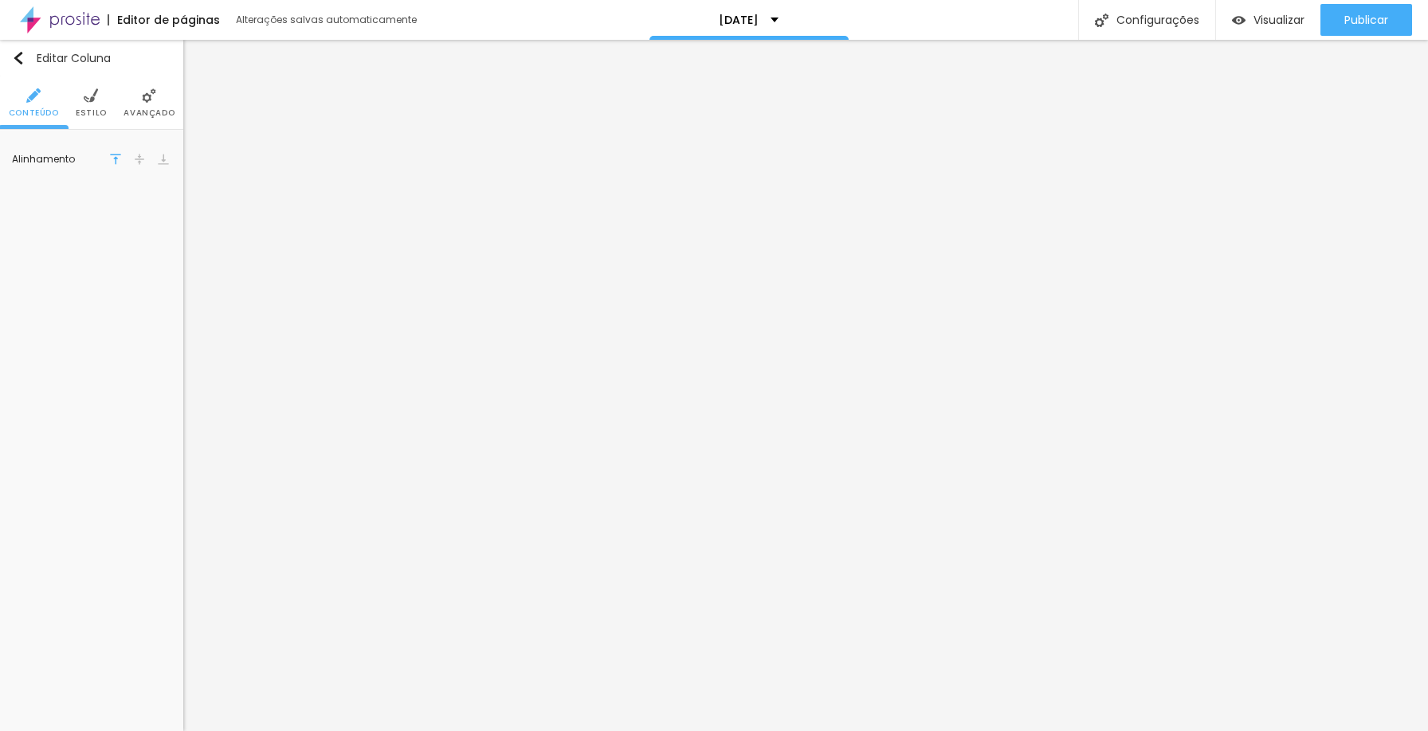
click at [149, 101] on img at bounding box center [149, 95] width 14 height 14
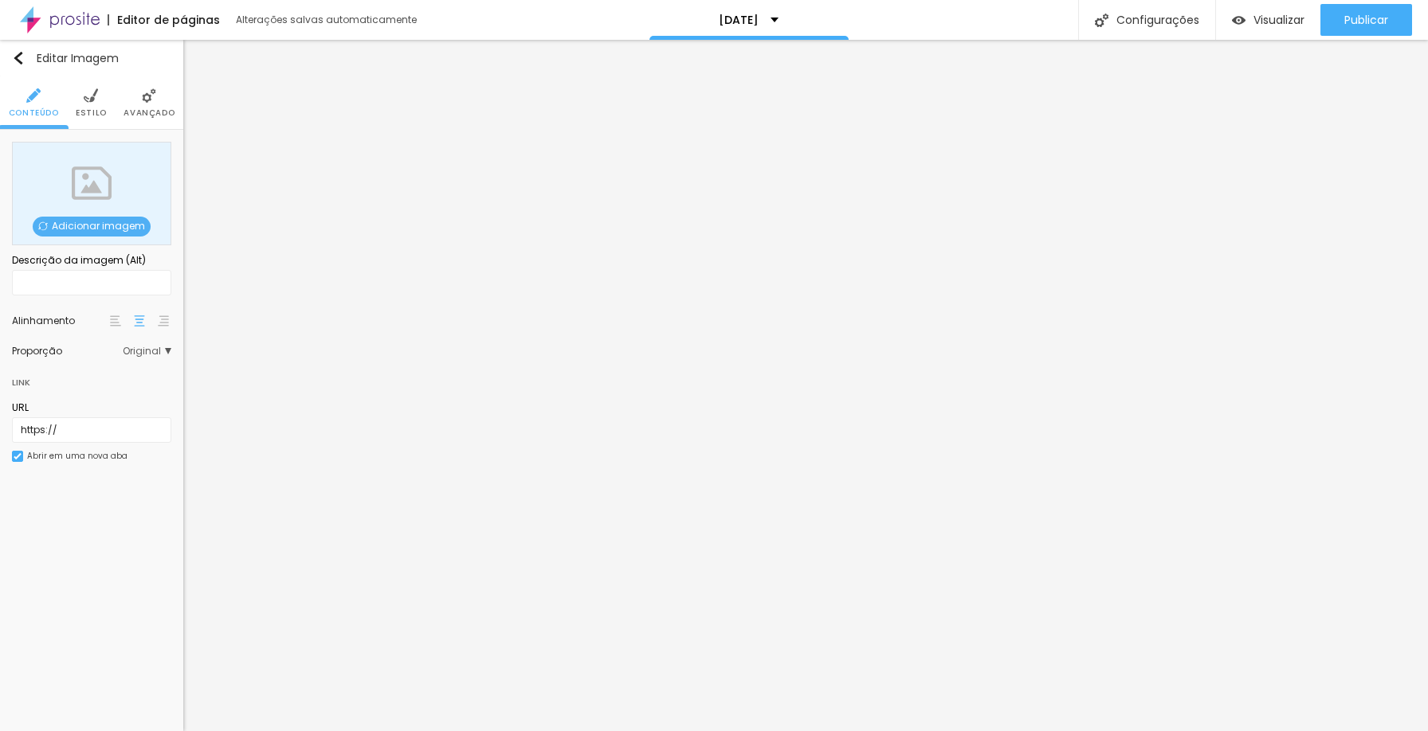
click at [154, 348] on span "Original" at bounding box center [147, 352] width 49 height 10
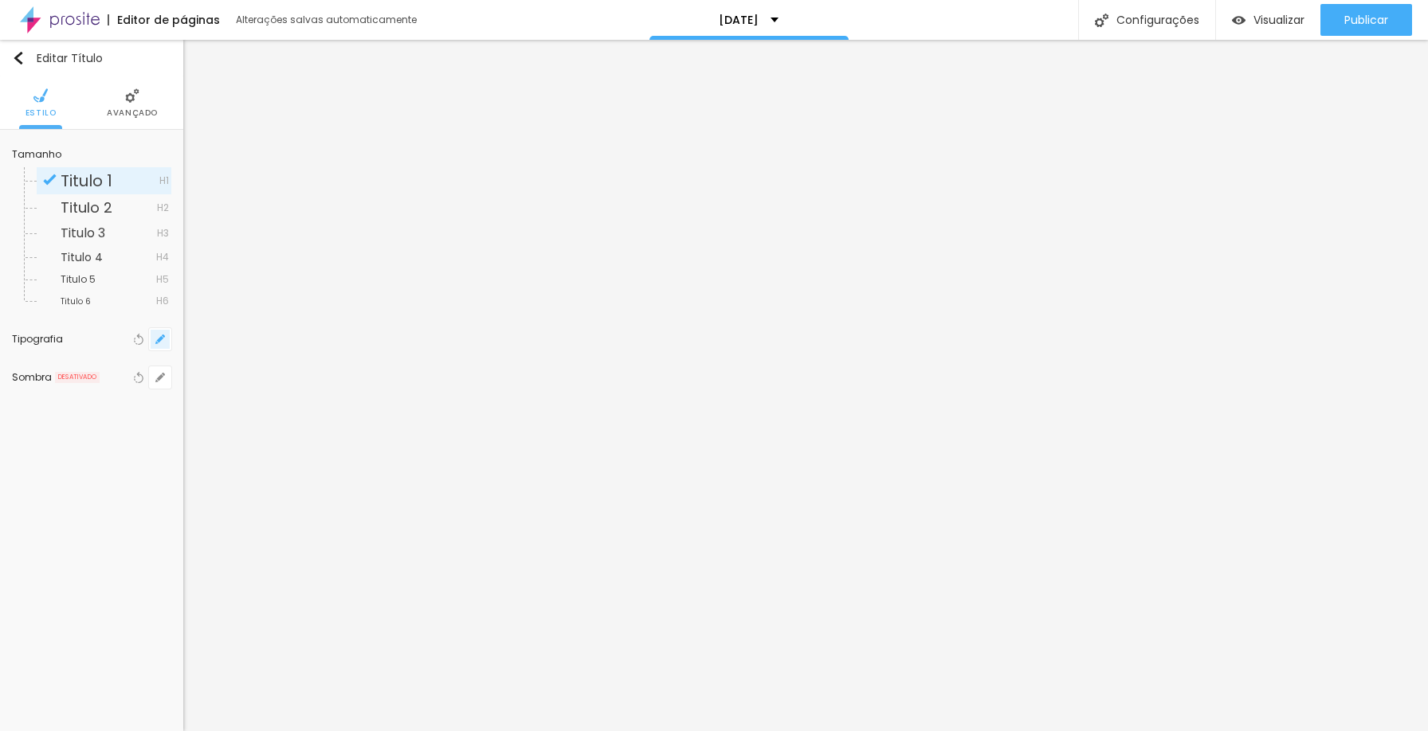
click at [159, 333] on button "button" at bounding box center [160, 339] width 22 height 22
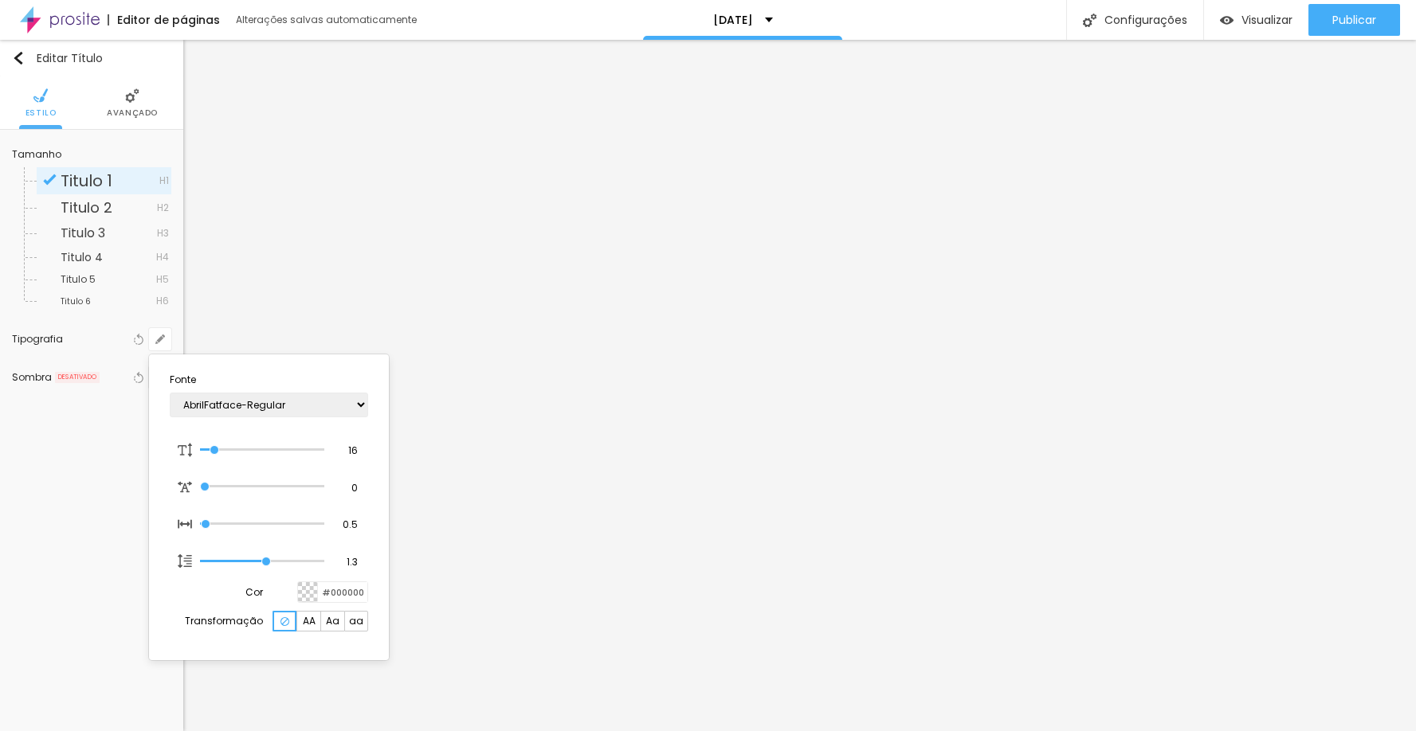
click at [133, 112] on div at bounding box center [708, 365] width 1416 height 731
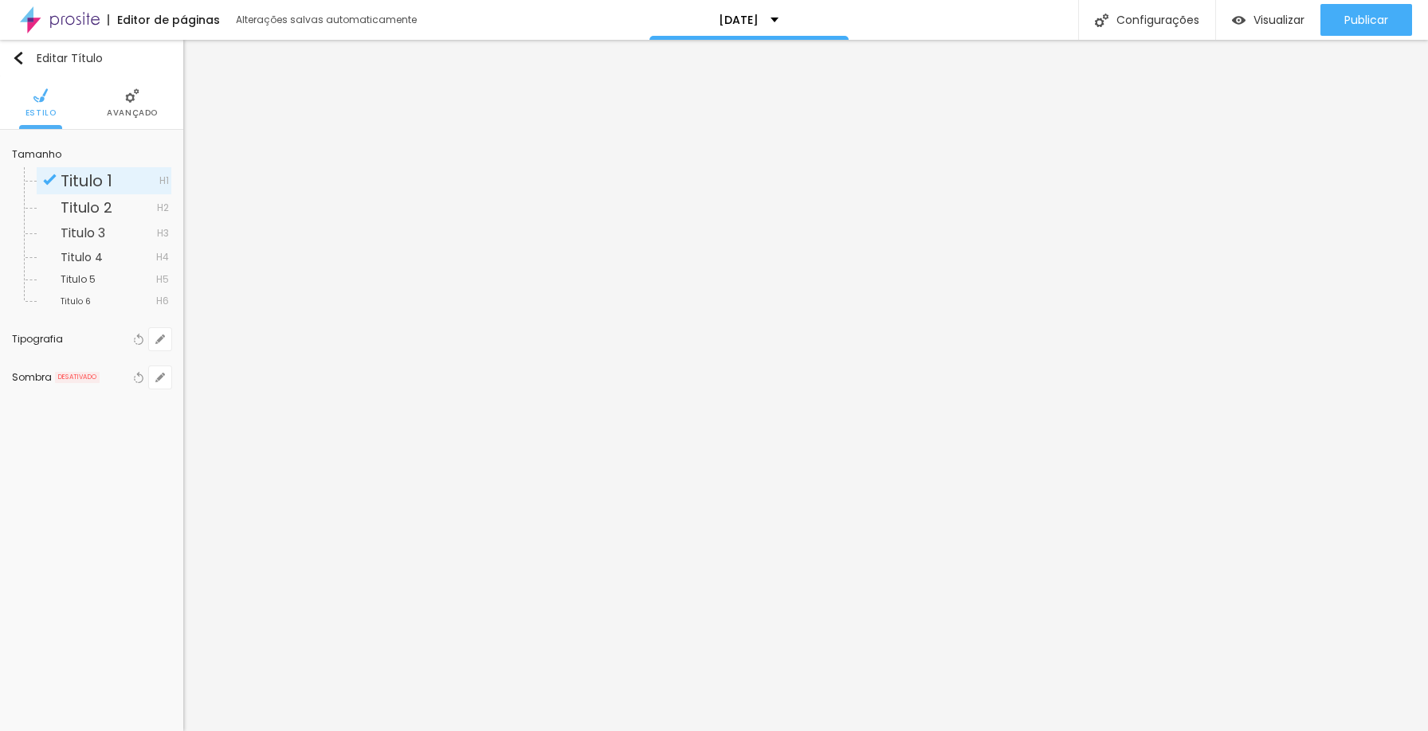
click at [129, 114] on span "Avançado" at bounding box center [132, 113] width 51 height 8
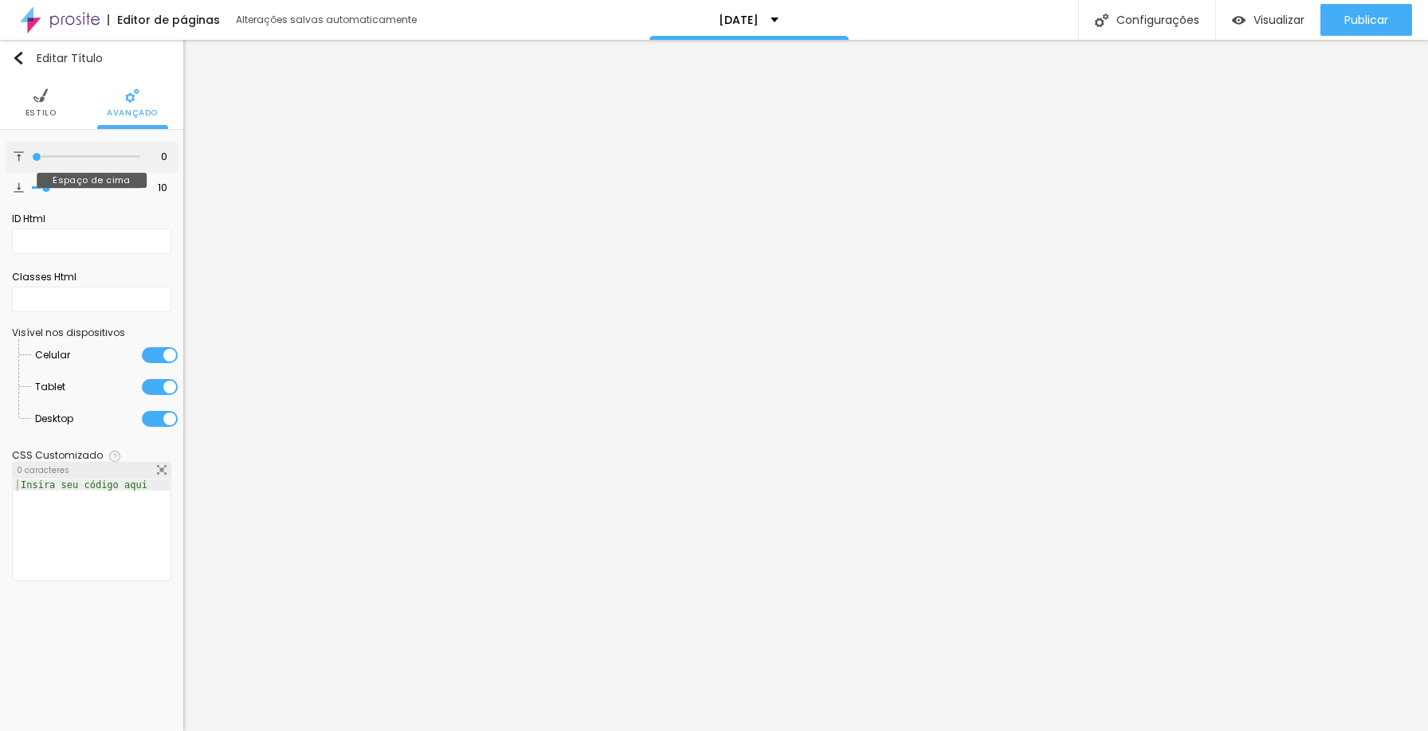
drag, startPoint x: 40, startPoint y: 155, endPoint x: 0, endPoint y: 155, distance: 39.8
click at [32, 155] on input "range" at bounding box center [86, 157] width 108 height 8
drag, startPoint x: 47, startPoint y: 185, endPoint x: 0, endPoint y: 182, distance: 47.1
click at [32, 184] on input "range" at bounding box center [86, 188] width 108 height 8
click at [53, 111] on span "Estilo" at bounding box center [40, 113] width 31 height 8
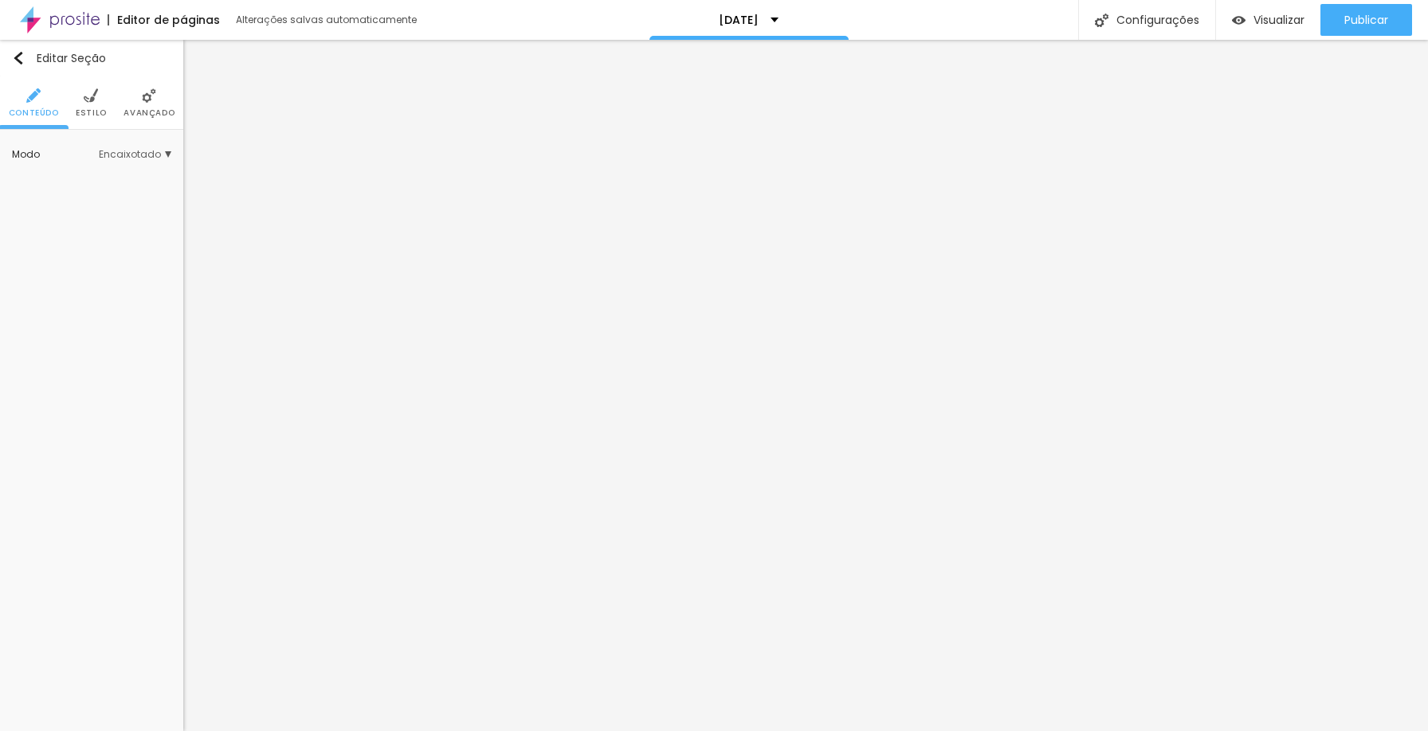
click at [159, 155] on span "Encaixotado" at bounding box center [135, 155] width 73 height 10
click at [88, 193] on span "Completo" at bounding box center [85, 199] width 49 height 14
click at [99, 104] on li "Estilo" at bounding box center [91, 102] width 31 height 53
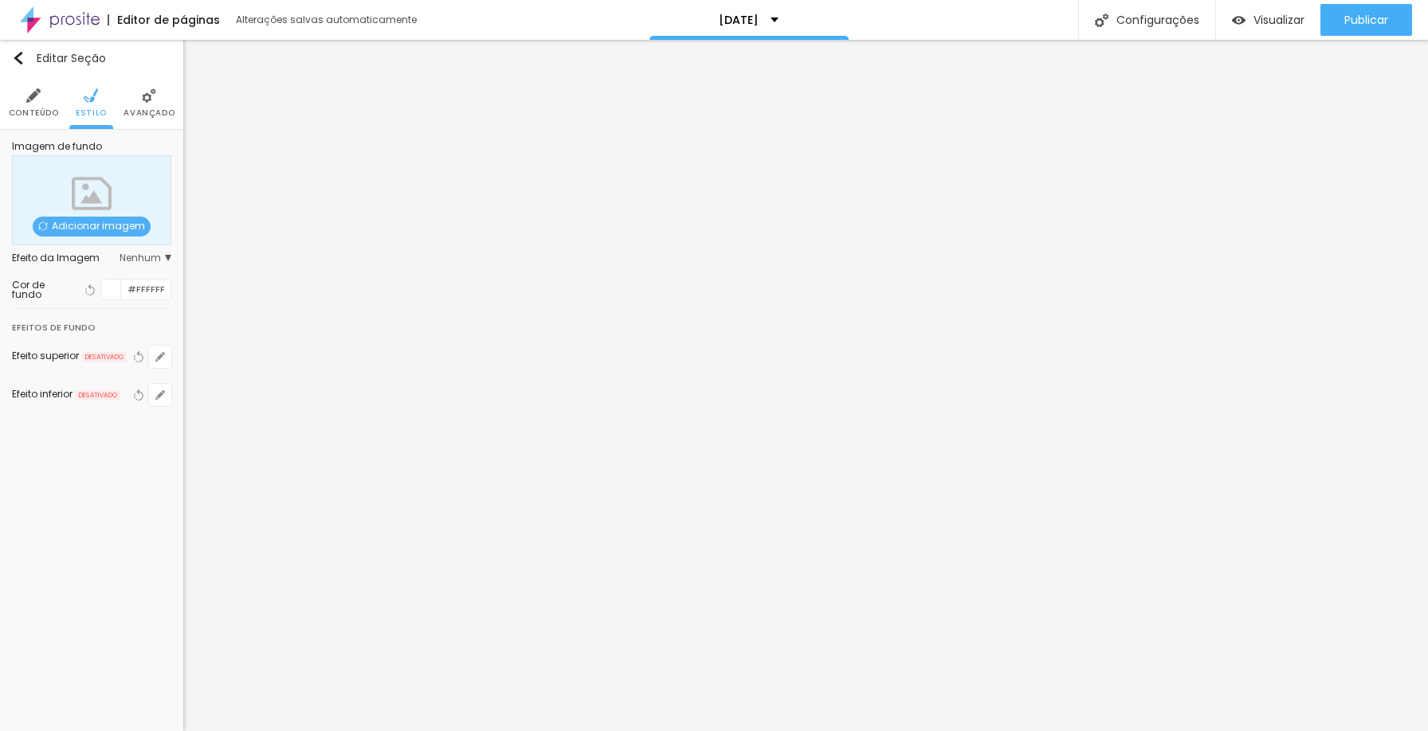
click at [145, 103] on li "Avançado" at bounding box center [148, 102] width 51 height 53
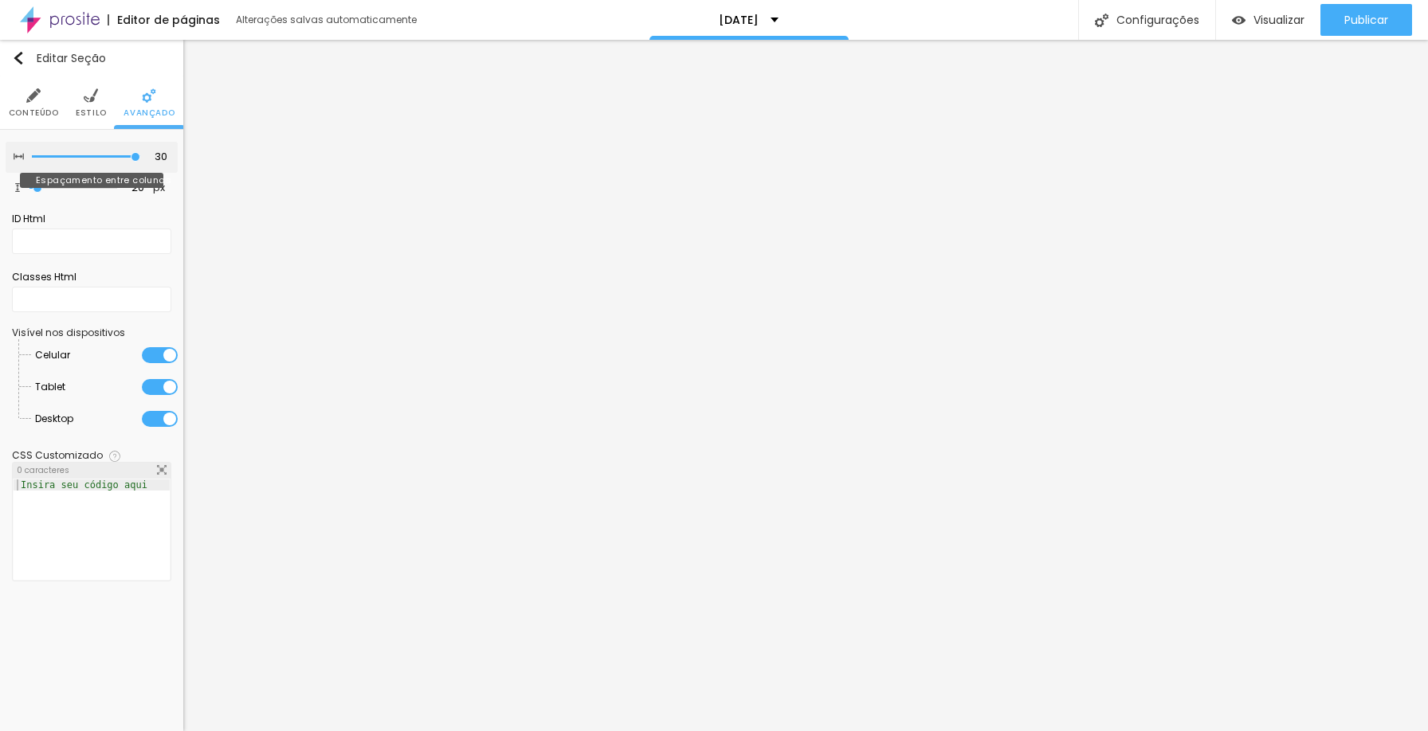
drag, startPoint x: 99, startPoint y: 155, endPoint x: 167, endPoint y: 149, distance: 68.7
click at [140, 153] on input "range" at bounding box center [86, 157] width 108 height 8
drag, startPoint x: 41, startPoint y: 183, endPoint x: 0, endPoint y: 180, distance: 40.8
click at [29, 184] on input "range" at bounding box center [73, 188] width 88 height 8
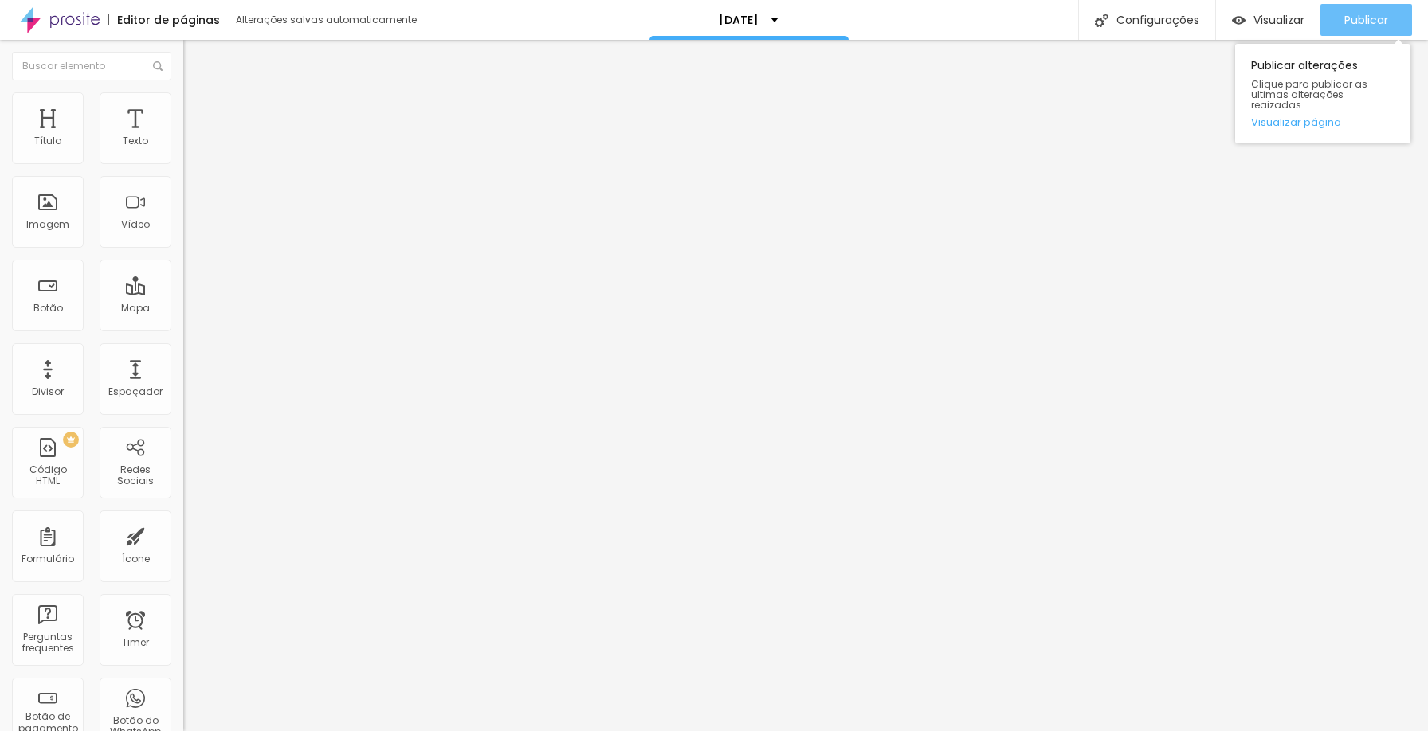
click at [1356, 19] on span "Publicar" at bounding box center [1366, 20] width 44 height 13
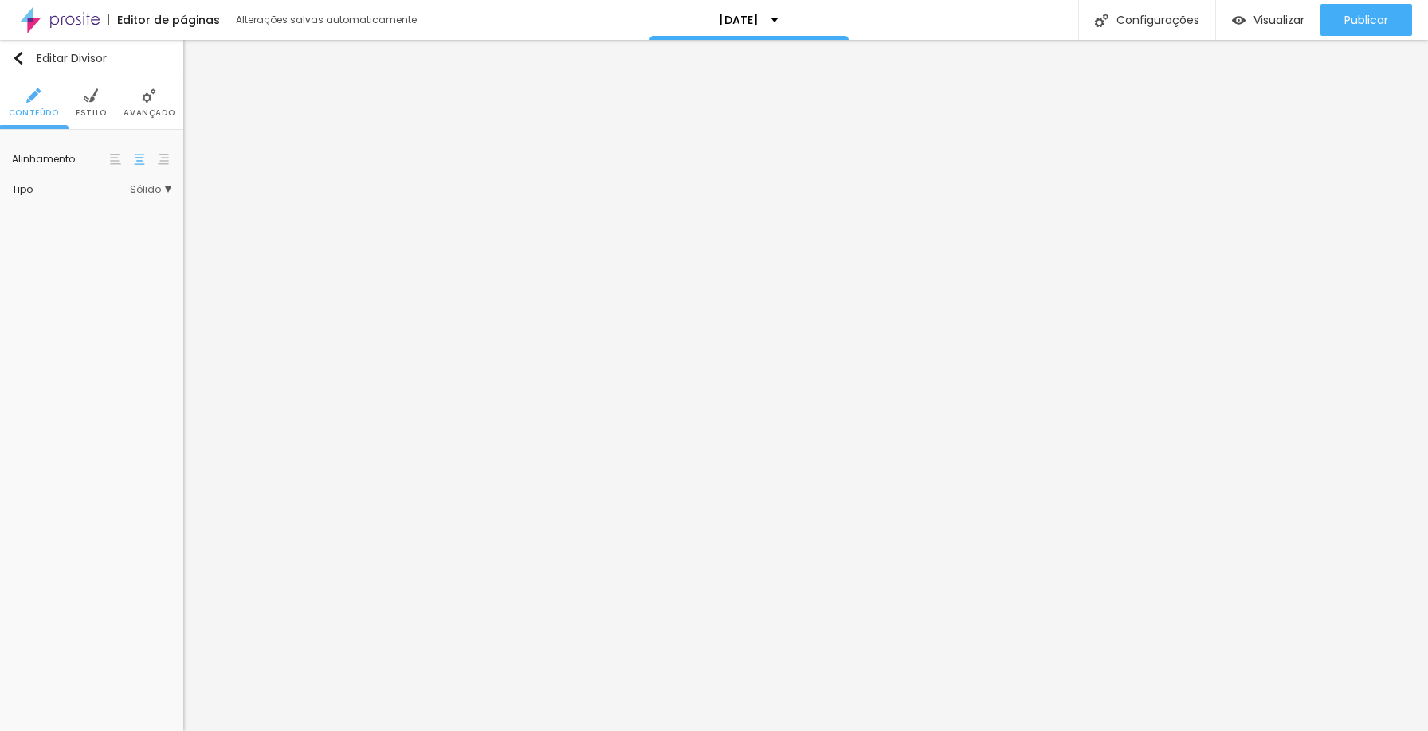
click at [152, 109] on span "Avançado" at bounding box center [148, 113] width 51 height 8
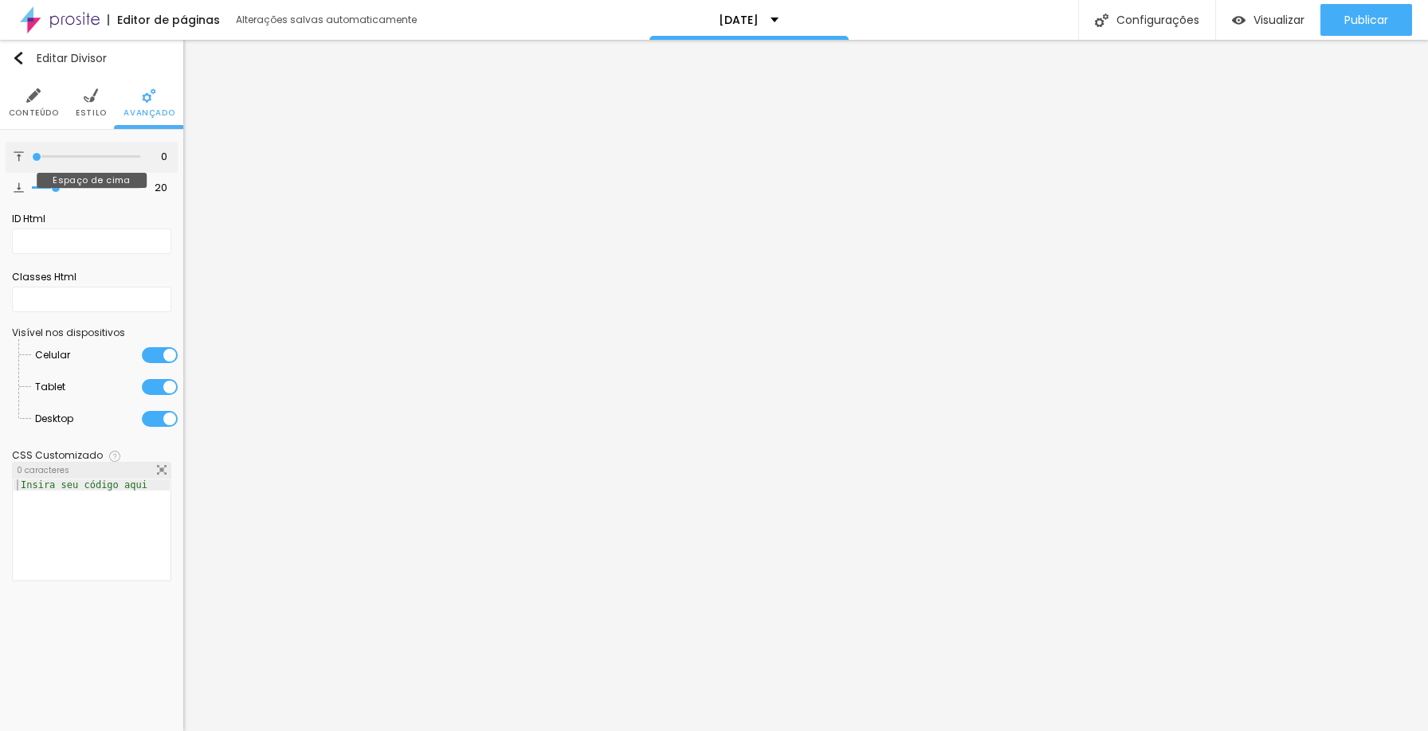
drag, startPoint x: 53, startPoint y: 152, endPoint x: 0, endPoint y: 155, distance: 52.6
click at [32, 155] on input "range" at bounding box center [86, 157] width 108 height 8
click at [62, 184] on div at bounding box center [86, 188] width 108 height 16
drag, startPoint x: 57, startPoint y: 186, endPoint x: 7, endPoint y: 178, distance: 50.8
click at [32, 184] on input "range" at bounding box center [86, 188] width 108 height 8
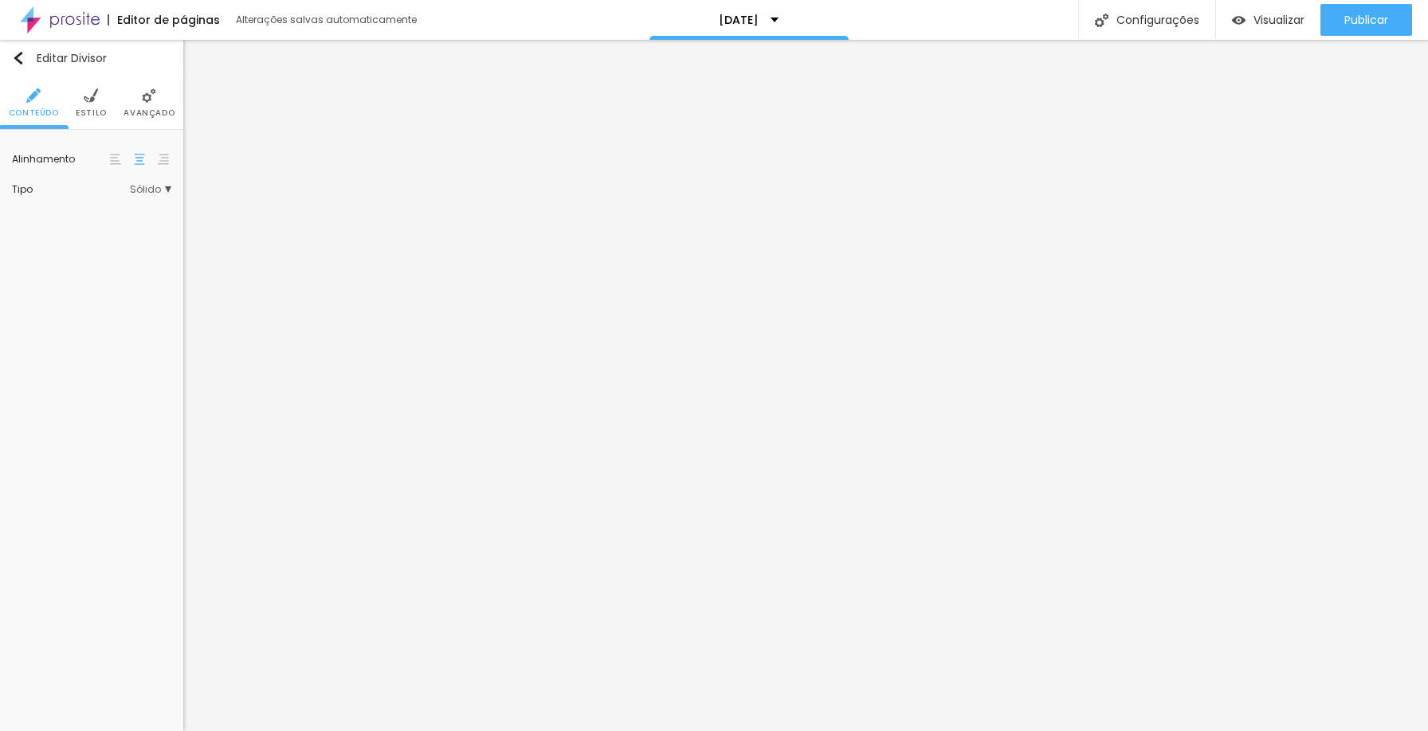
click at [131, 100] on li "Avançado" at bounding box center [148, 102] width 51 height 53
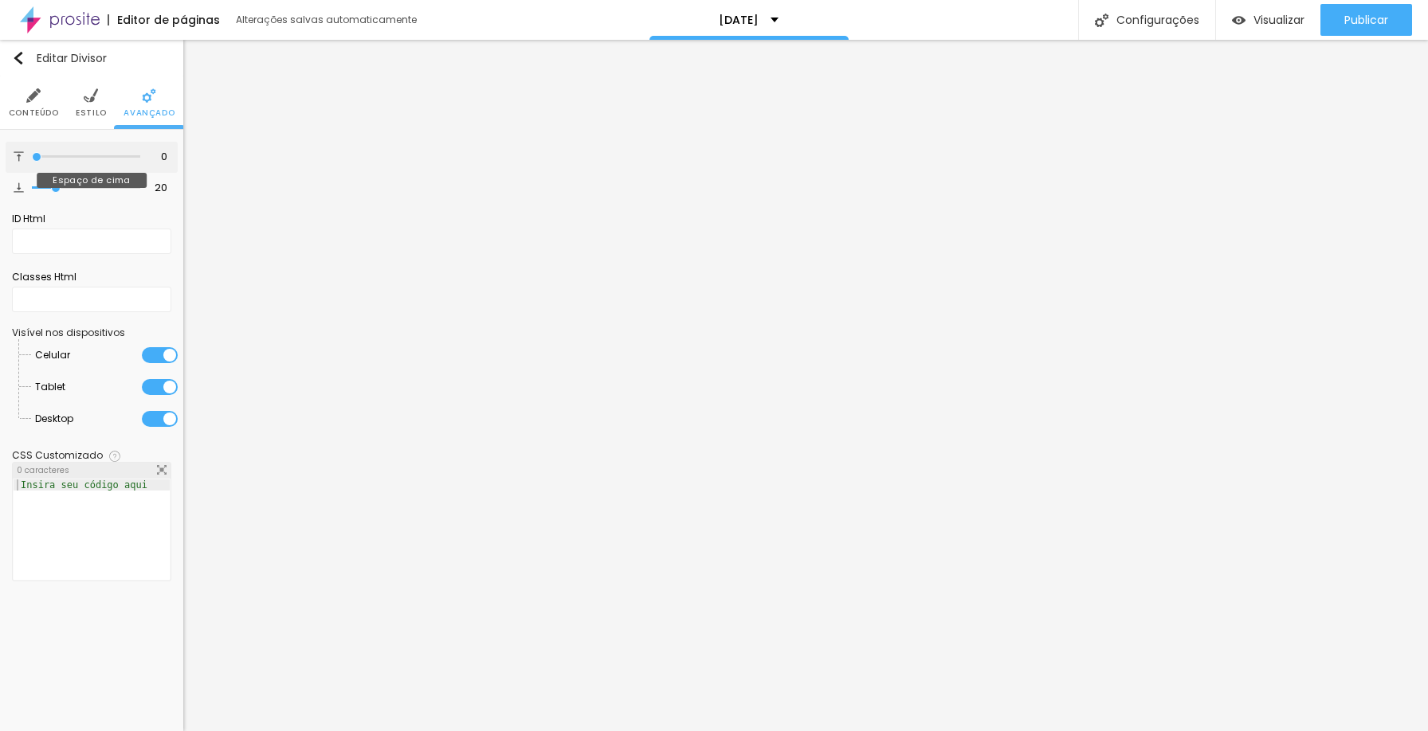
drag, startPoint x: 56, startPoint y: 155, endPoint x: 23, endPoint y: 155, distance: 32.7
click at [32, 155] on input "range" at bounding box center [86, 157] width 108 height 8
drag, startPoint x: 57, startPoint y: 187, endPoint x: 0, endPoint y: 186, distance: 56.6
click at [32, 186] on input "range" at bounding box center [86, 188] width 108 height 8
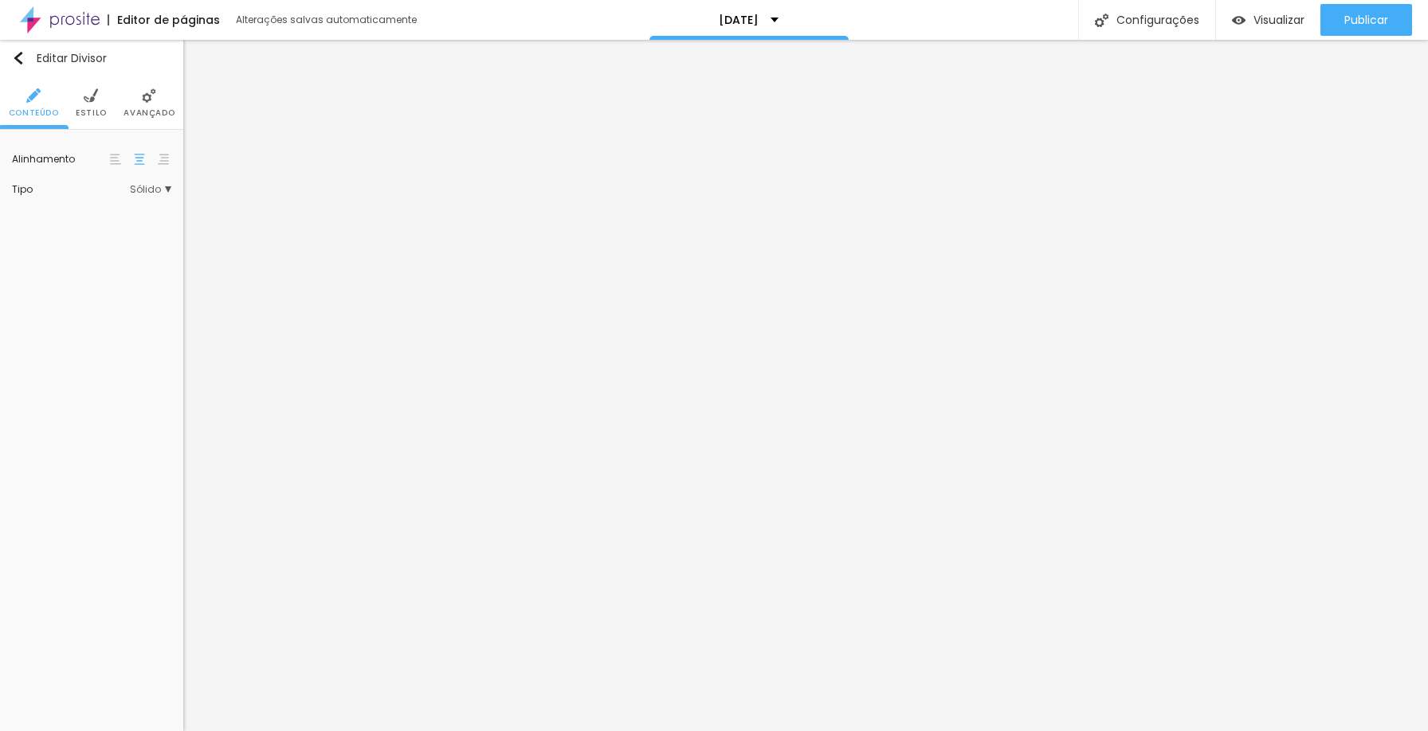
click at [149, 100] on img at bounding box center [149, 95] width 14 height 14
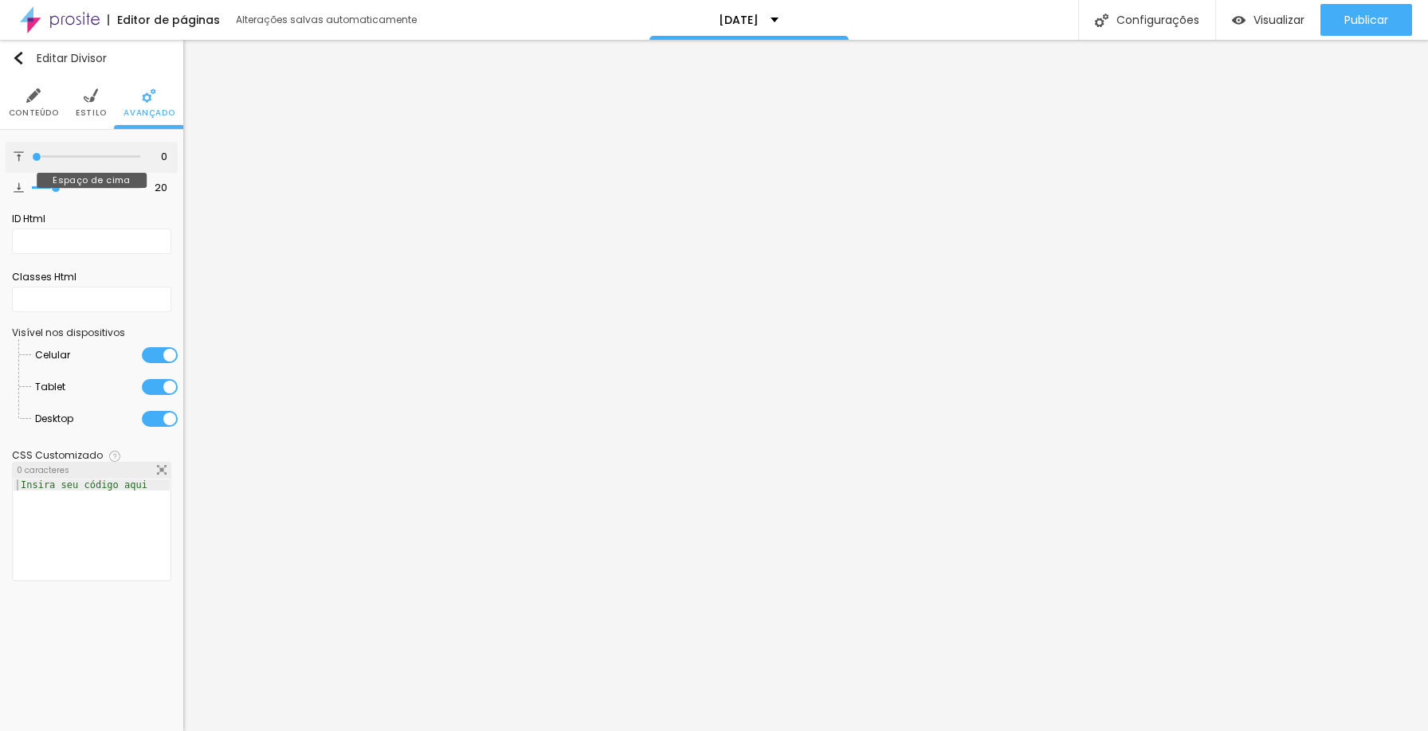
click at [32, 159] on input "range" at bounding box center [86, 157] width 108 height 8
drag, startPoint x: 53, startPoint y: 186, endPoint x: 63, endPoint y: 183, distance: 10.8
click at [32, 184] on input "range" at bounding box center [86, 188] width 108 height 8
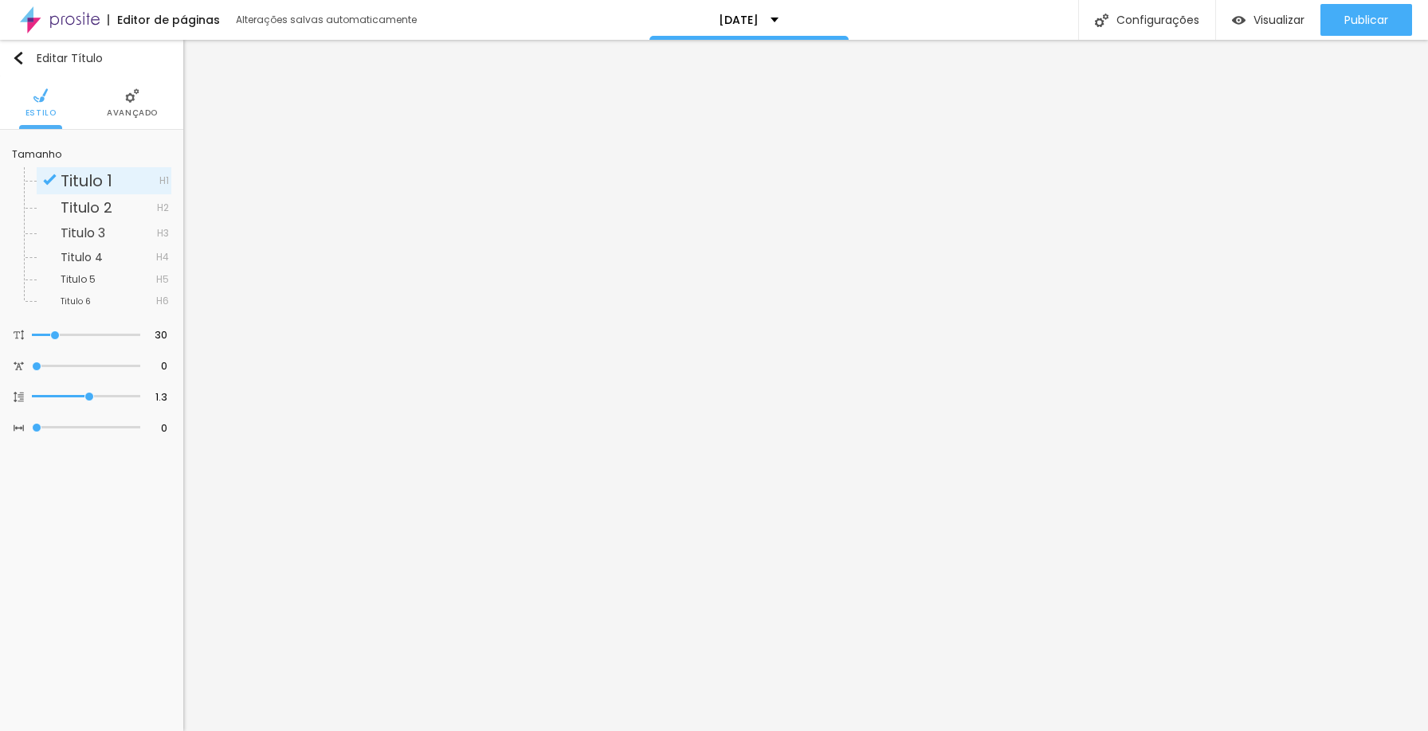
click at [139, 112] on span "Avançado" at bounding box center [132, 113] width 51 height 8
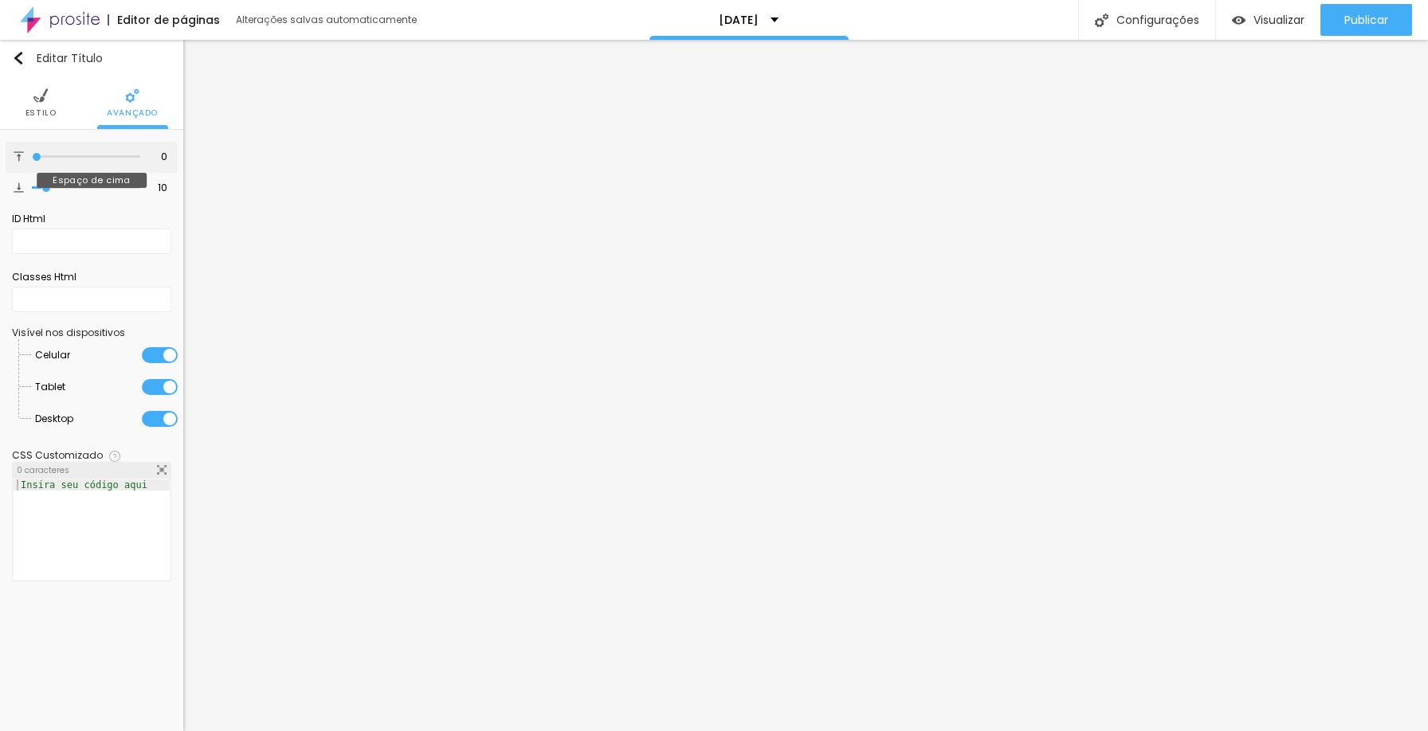
drag, startPoint x: 30, startPoint y: 156, endPoint x: 2, endPoint y: 157, distance: 27.9
click at [32, 157] on input "range" at bounding box center [86, 157] width 108 height 8
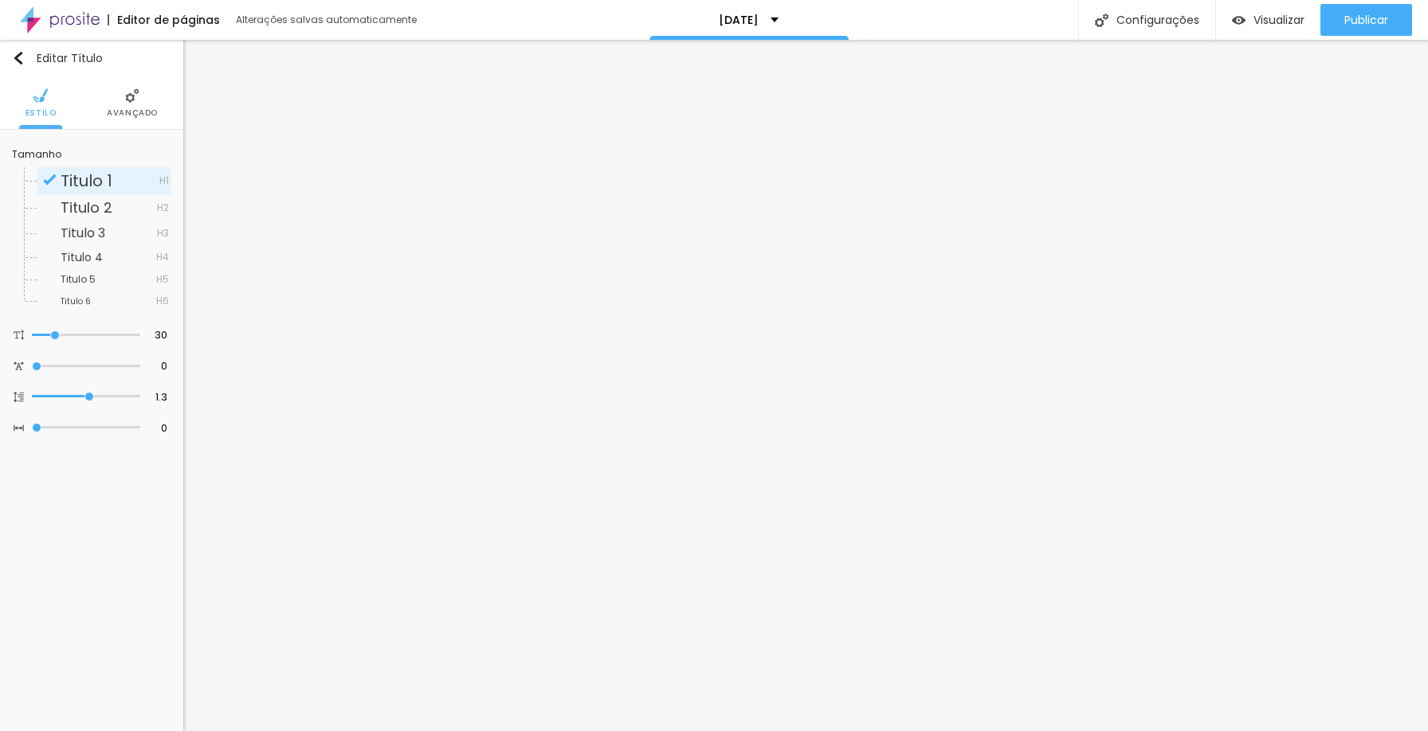
click at [123, 114] on span "Avançado" at bounding box center [132, 113] width 51 height 8
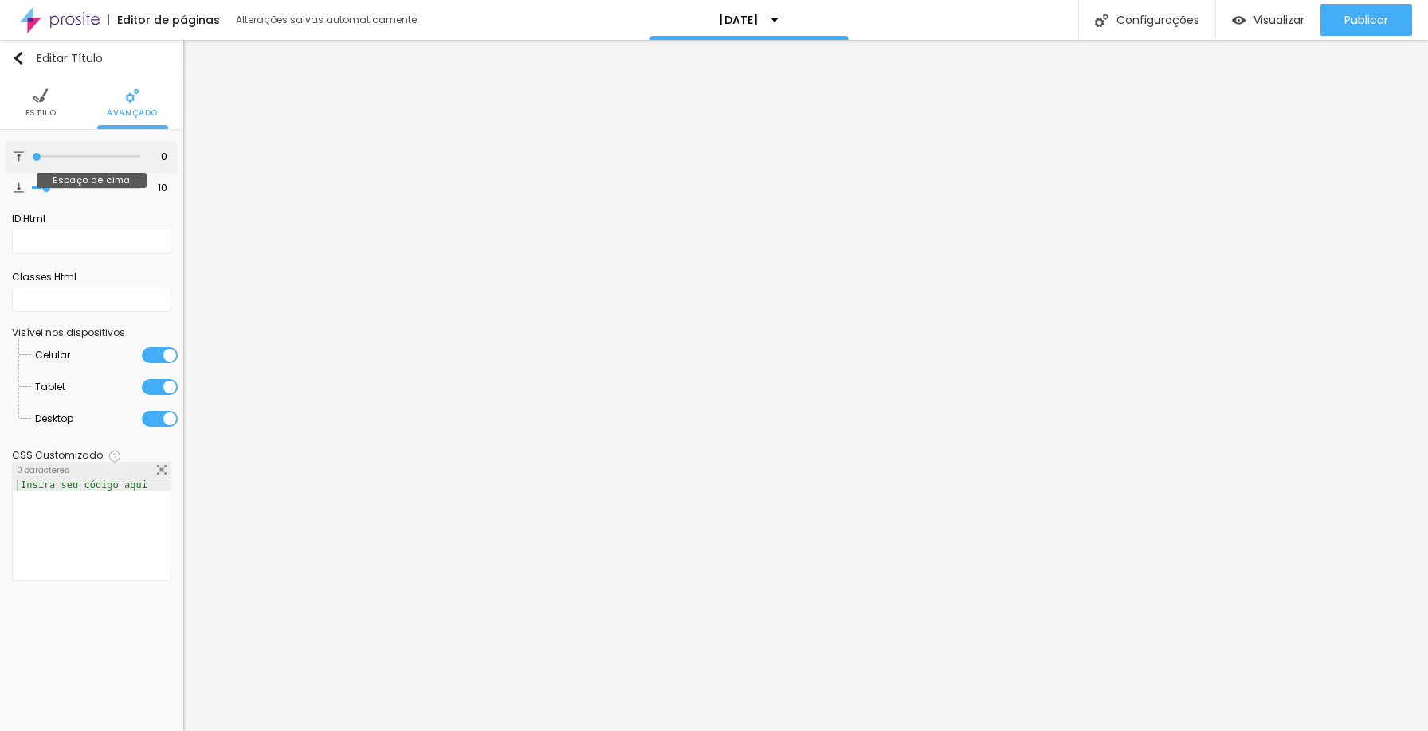
click at [32, 160] on input "range" at bounding box center [86, 157] width 108 height 8
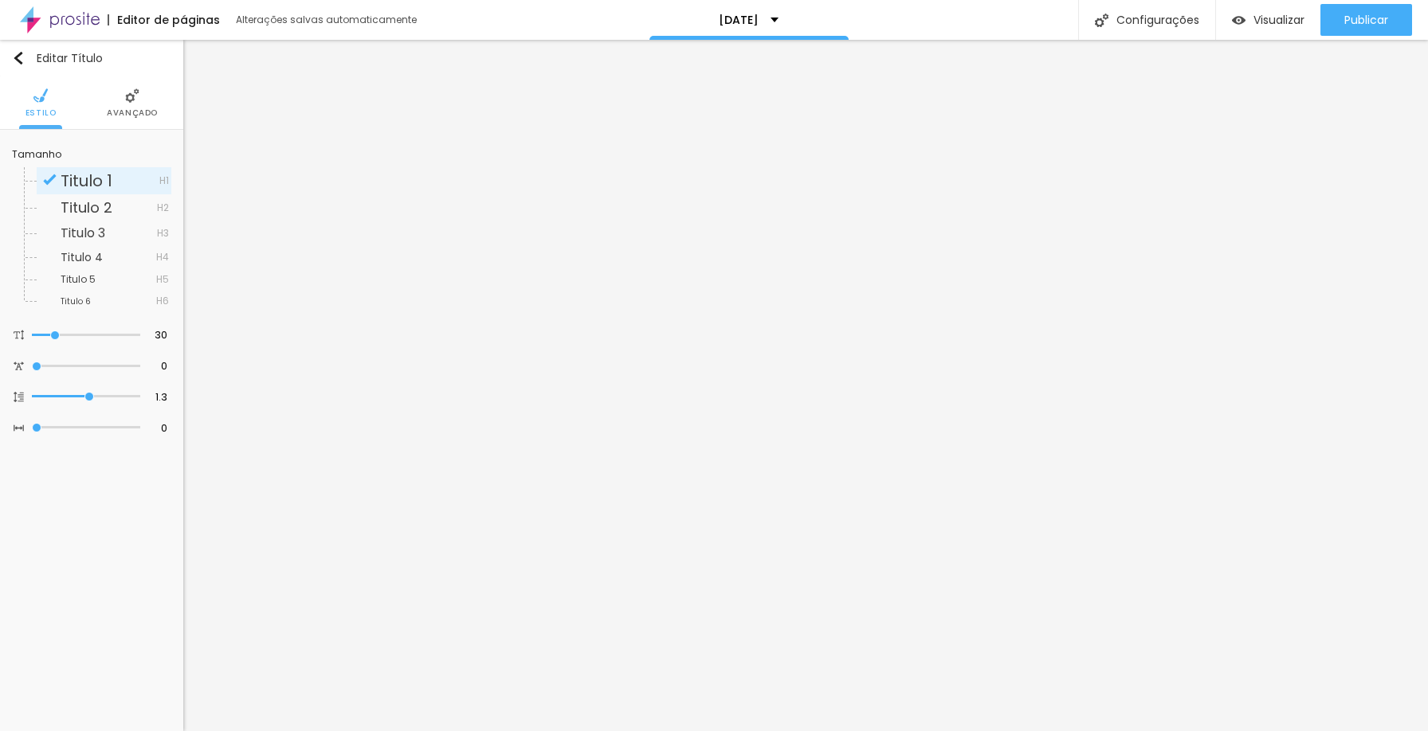
click at [145, 105] on li "Avançado" at bounding box center [132, 102] width 51 height 53
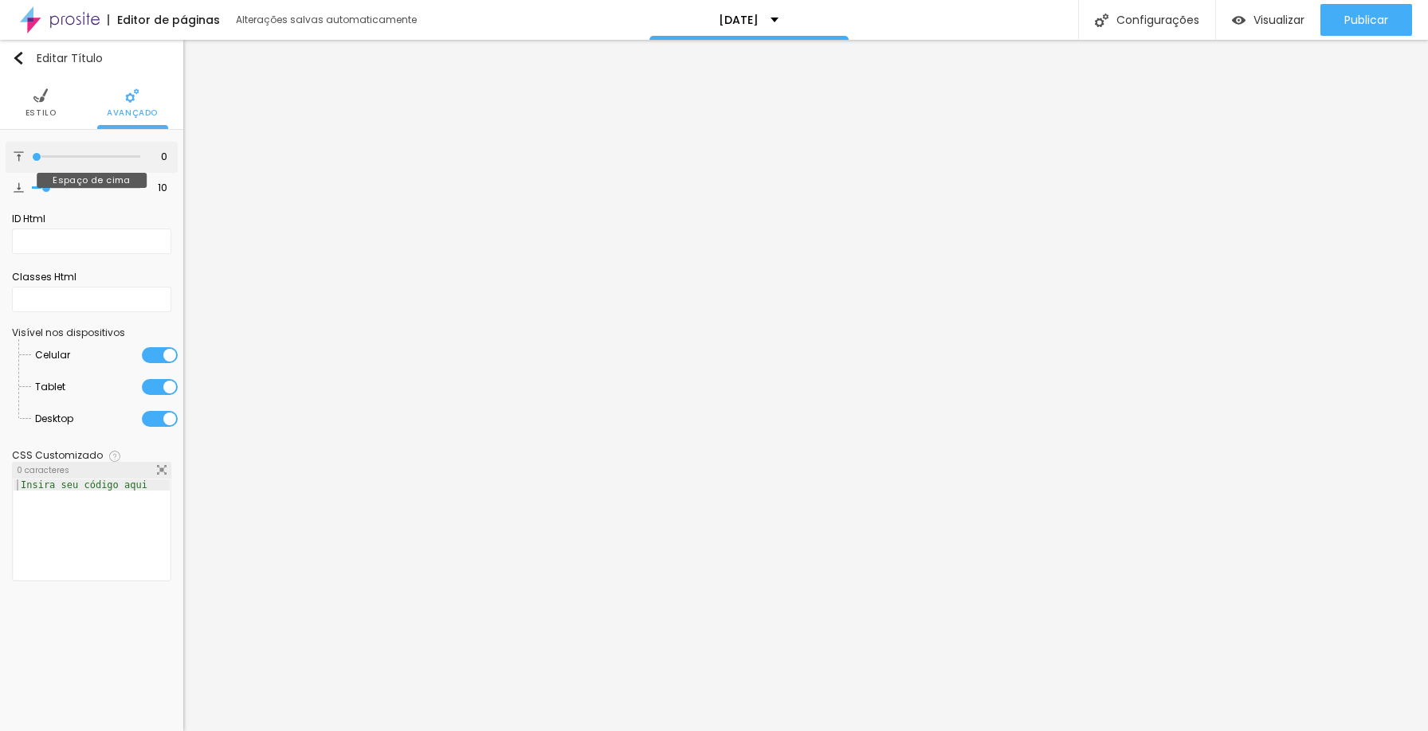
click at [32, 156] on input "range" at bounding box center [86, 157] width 108 height 8
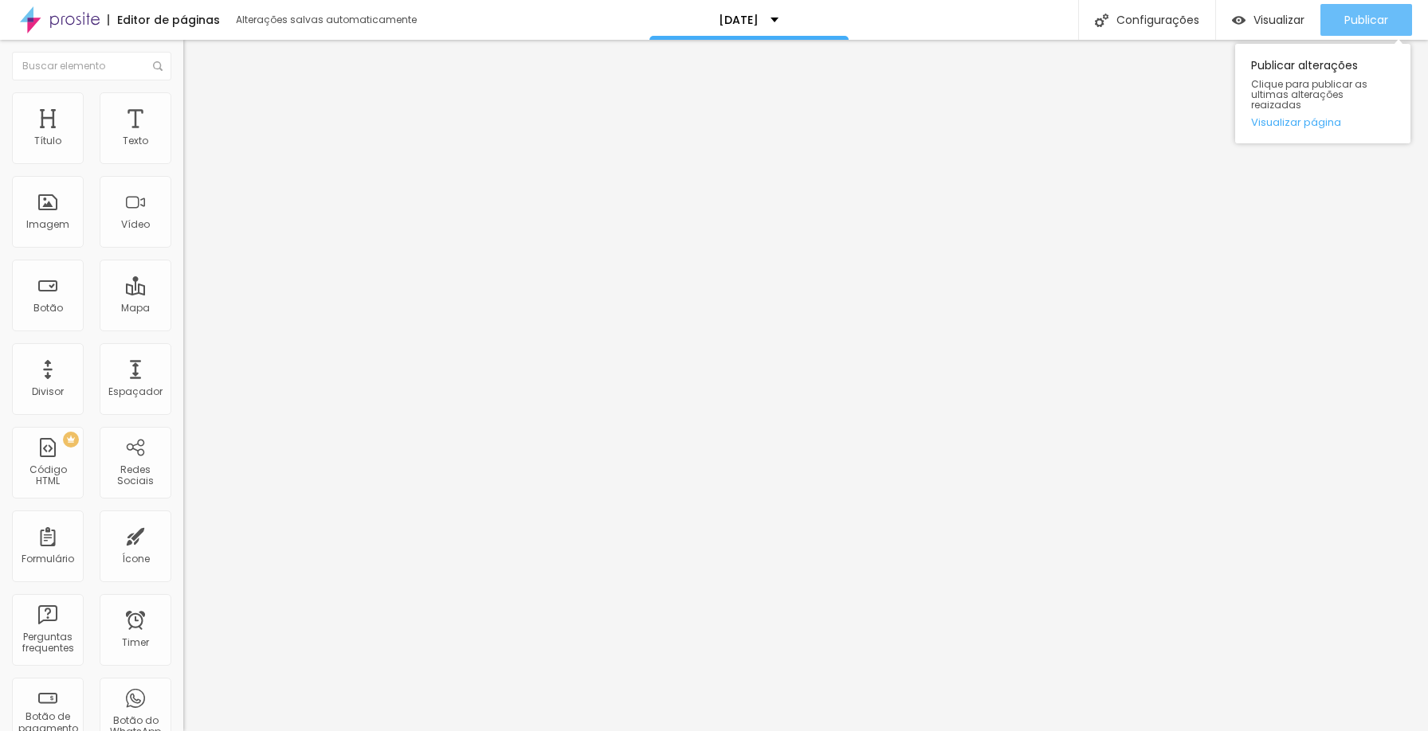
click at [1366, 16] on span "Publicar" at bounding box center [1366, 20] width 44 height 13
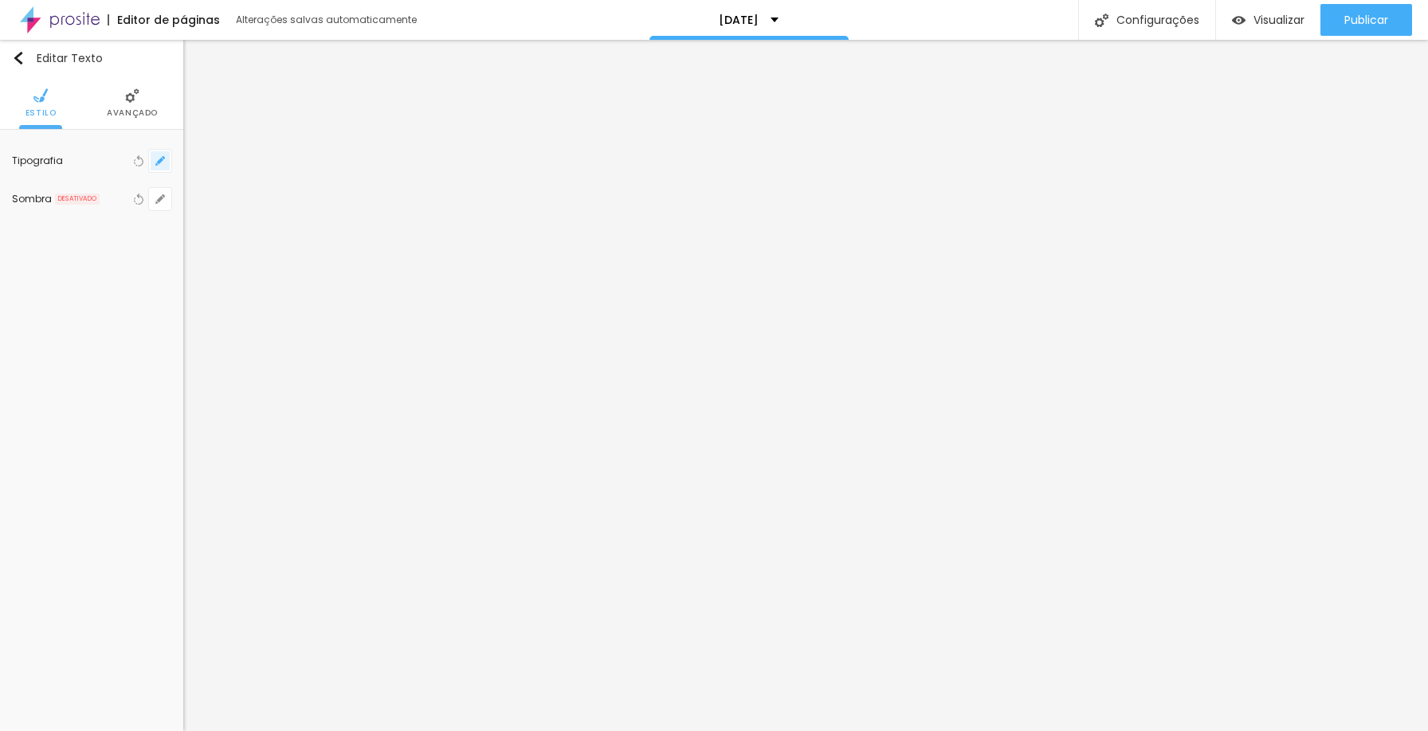
click at [149, 153] on button "button" at bounding box center [160, 161] width 22 height 22
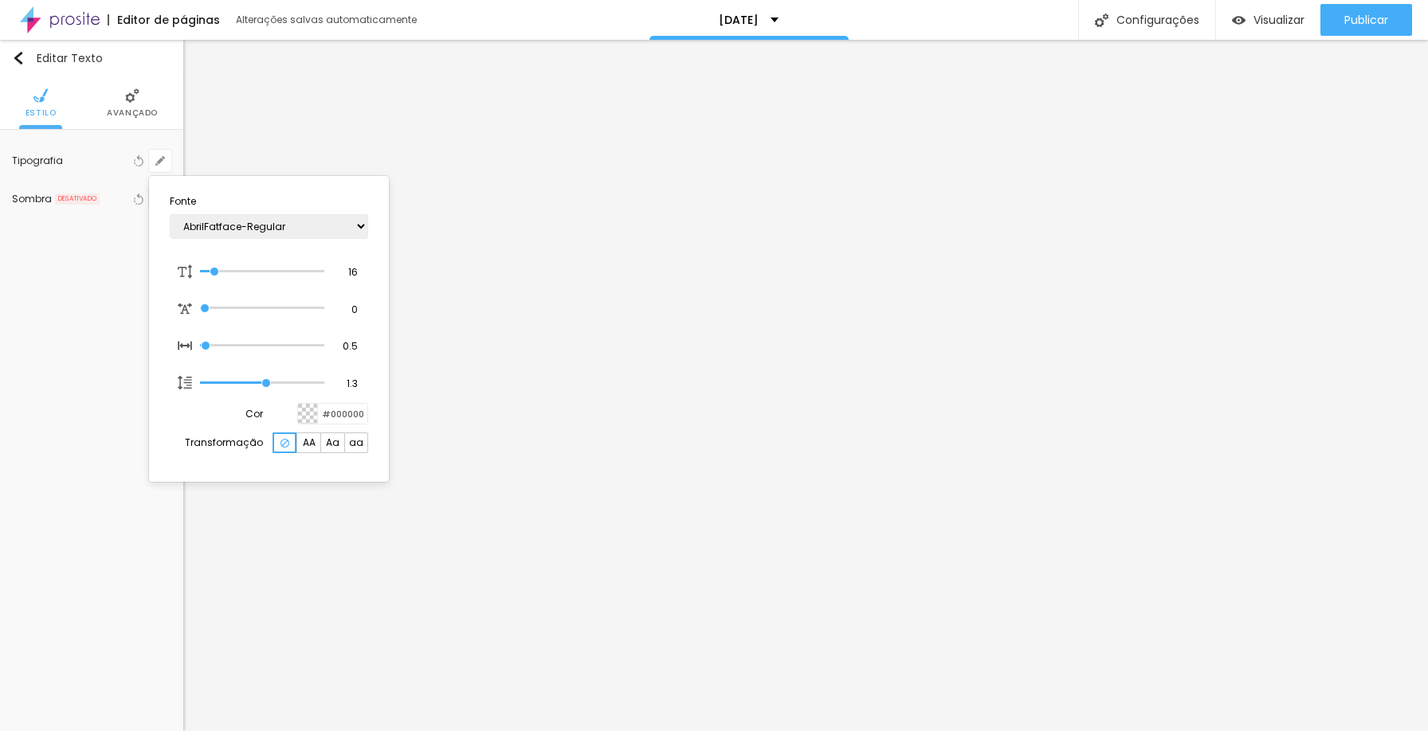
click at [1302, 379] on div at bounding box center [714, 365] width 1428 height 731
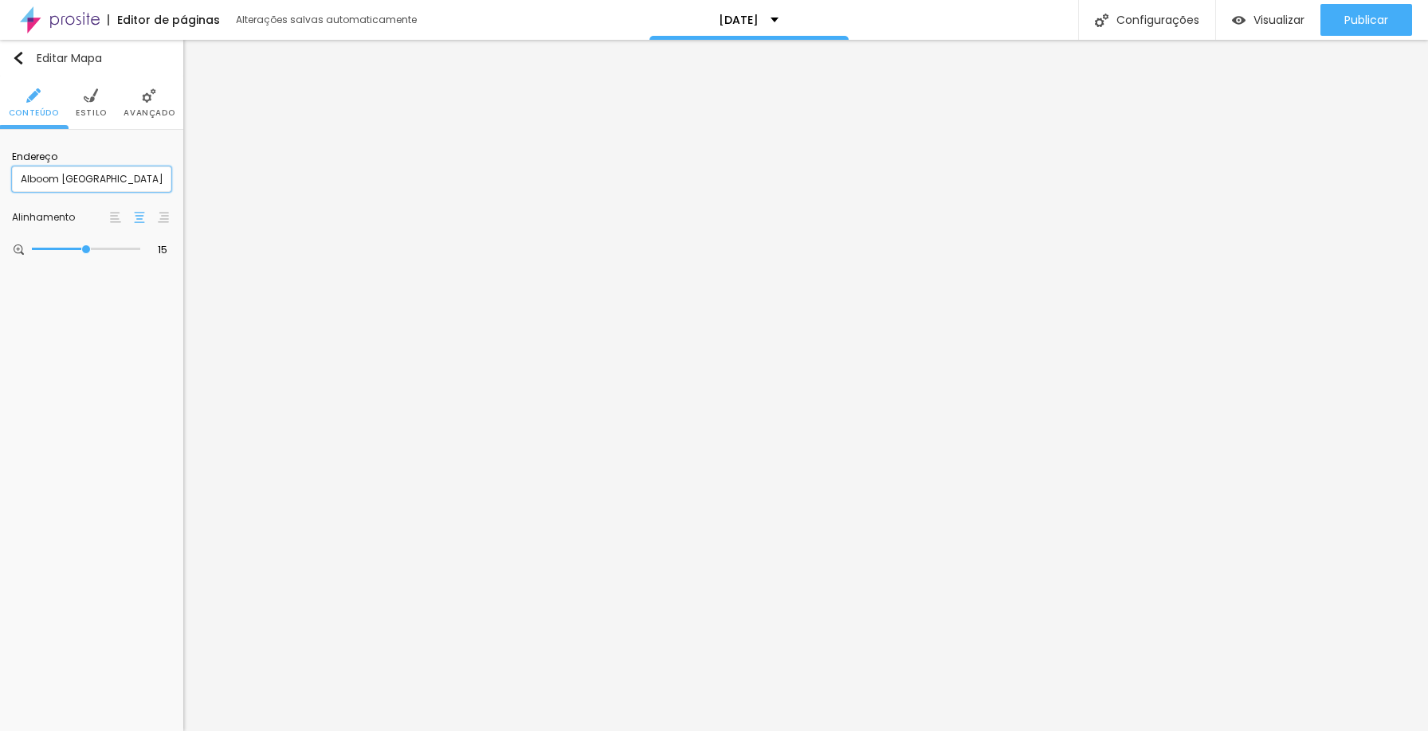
drag, startPoint x: 93, startPoint y: 173, endPoint x: 0, endPoint y: 165, distance: 93.6
click at [0, 165] on div "Endereço Alboom [GEOGRAPHIC_DATA] Alinhamento 15 Zoom" at bounding box center [91, 204] width 183 height 148
drag, startPoint x: 120, startPoint y: 184, endPoint x: 103, endPoint y: 182, distance: 16.8
click at [103, 182] on input "Alboom [GEOGRAPHIC_DATA]" at bounding box center [91, 179] width 159 height 25
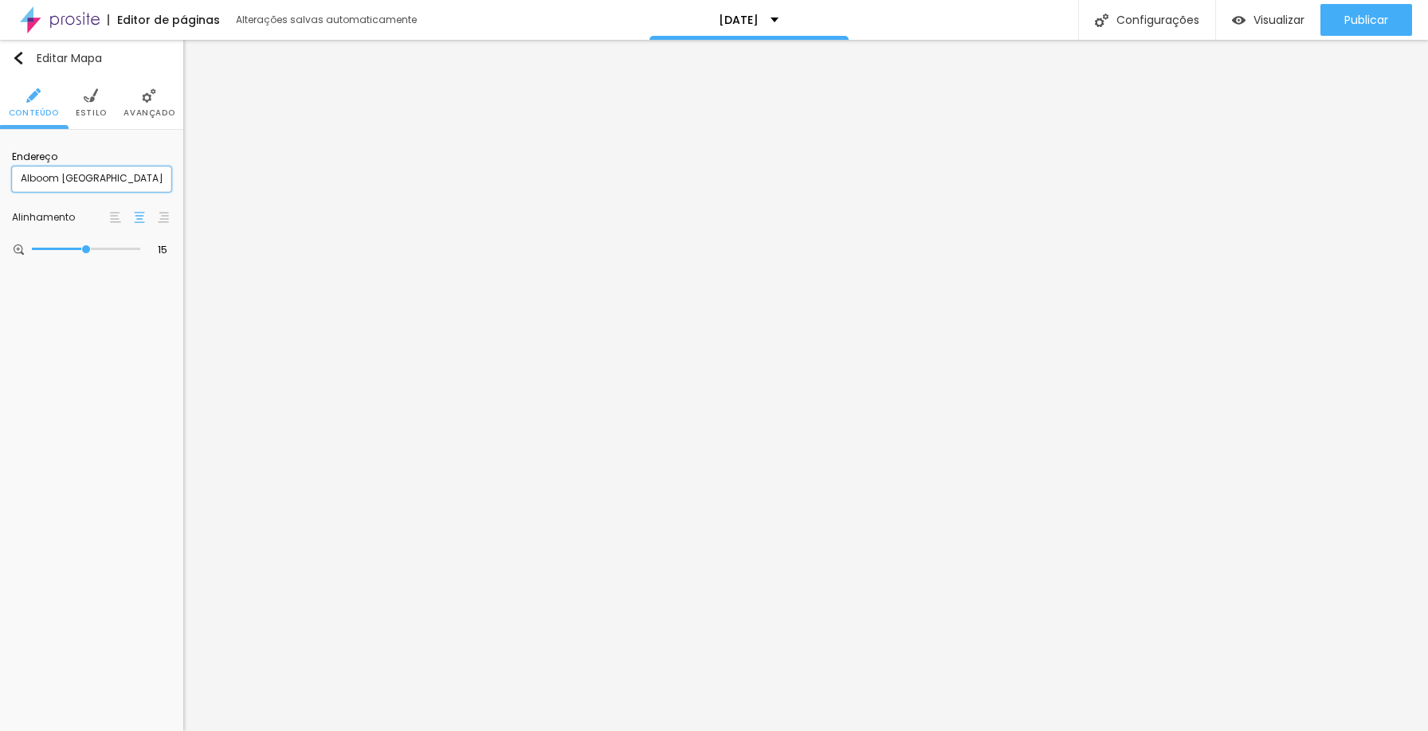
drag, startPoint x: 99, startPoint y: 178, endPoint x: 13, endPoint y: 190, distance: 87.0
click at [13, 190] on input "Alboom [GEOGRAPHIC_DATA]" at bounding box center [91, 179] width 159 height 25
click at [78, 245] on input "range" at bounding box center [86, 249] width 108 height 8
click at [90, 111] on span "Estilo" at bounding box center [91, 113] width 31 height 8
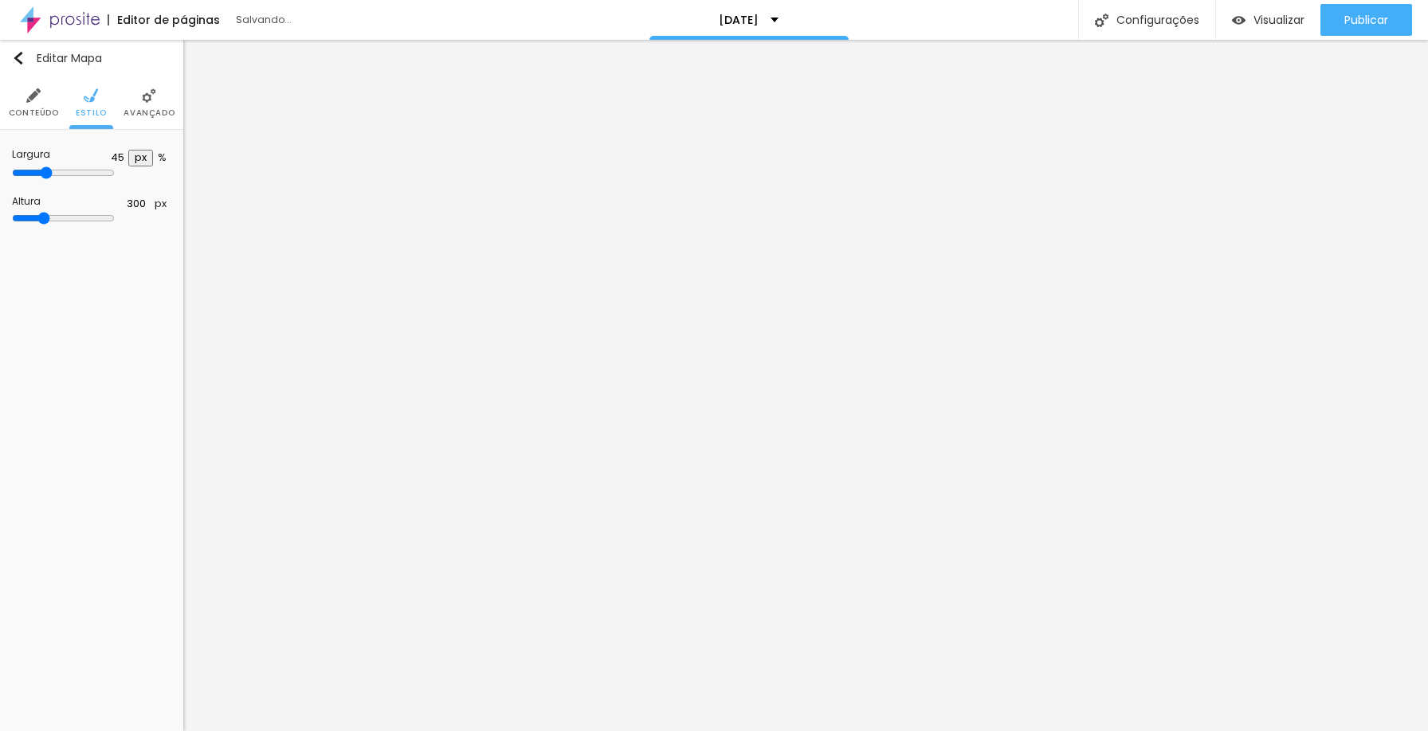
drag, startPoint x: 169, startPoint y: 171, endPoint x: 61, endPoint y: 165, distance: 108.5
click at [61, 167] on input "range" at bounding box center [63, 173] width 103 height 13
click at [132, 105] on li "Avançado" at bounding box center [148, 102] width 51 height 53
click at [137, 92] on li "Avançado" at bounding box center [148, 102] width 51 height 53
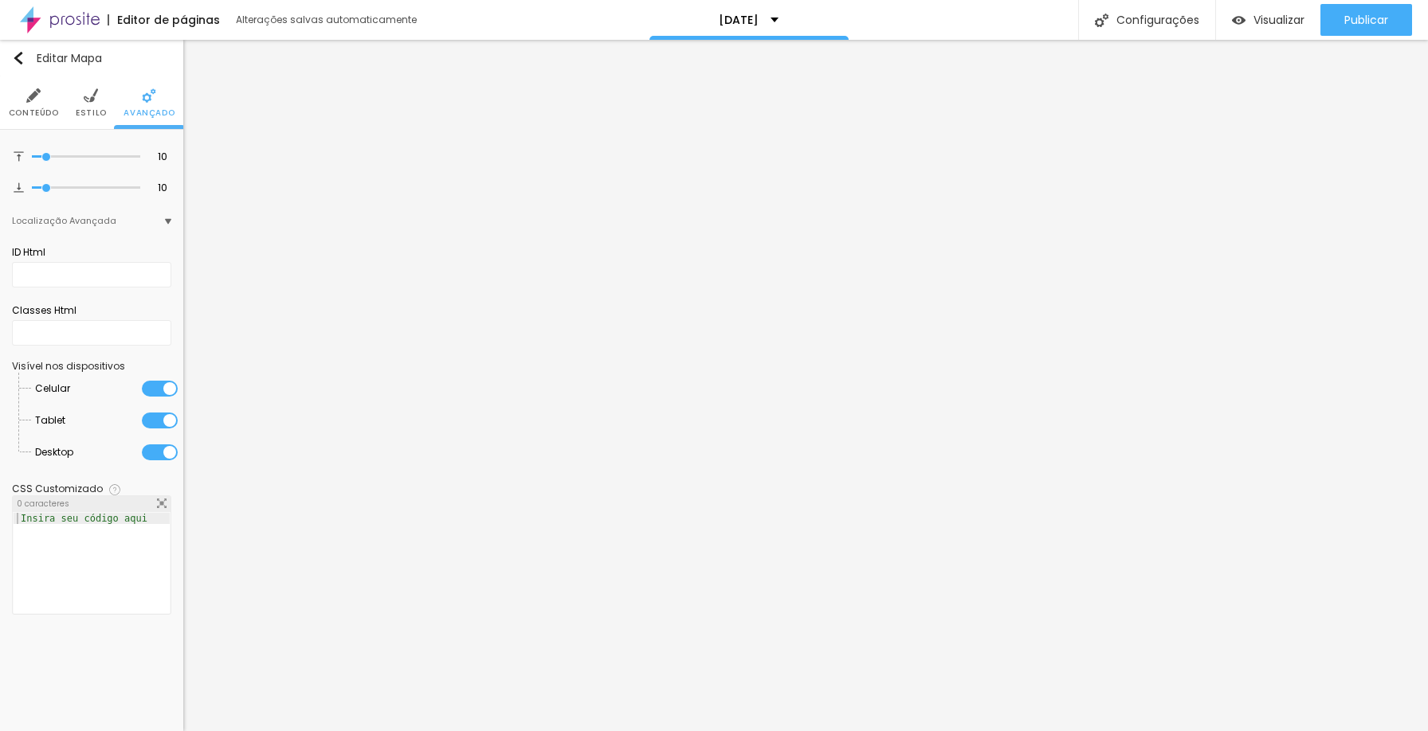
click at [84, 112] on span "Estilo" at bounding box center [91, 113] width 31 height 8
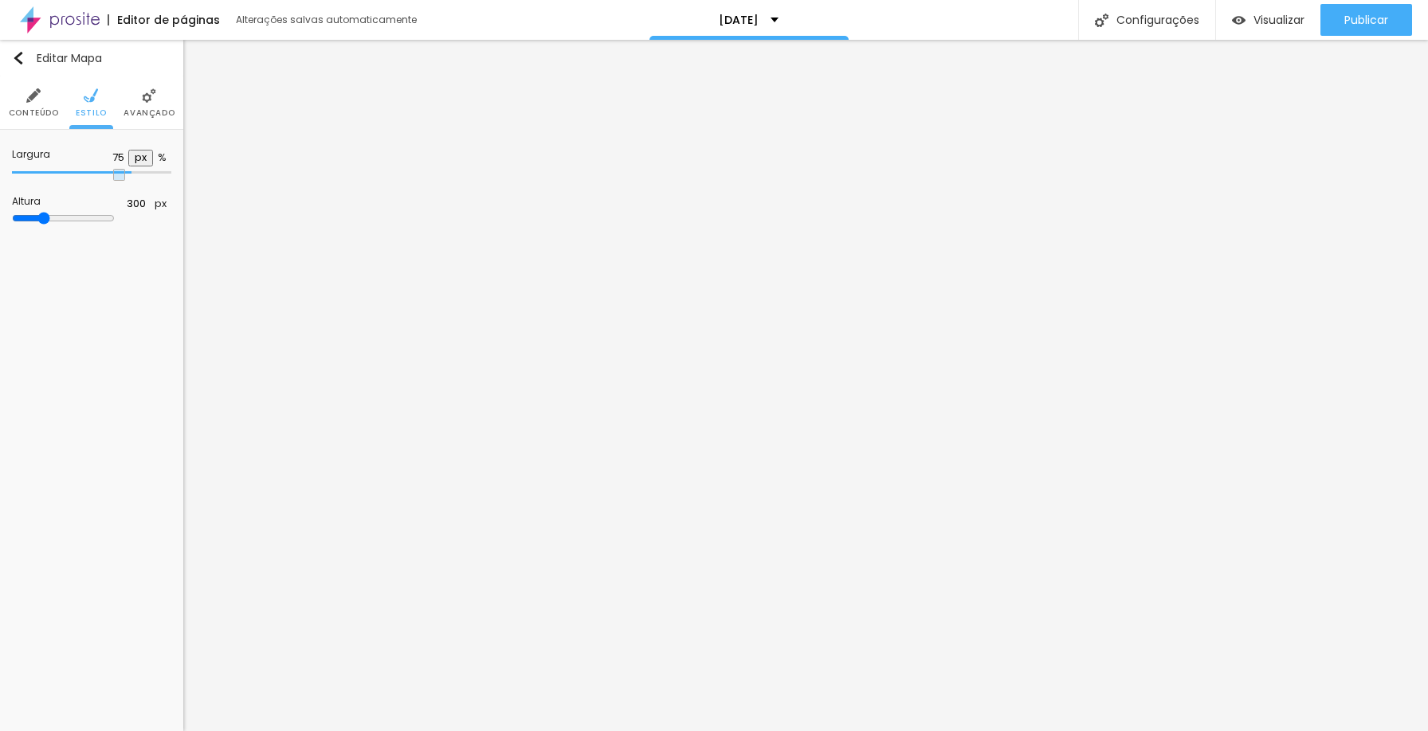
drag, startPoint x: 66, startPoint y: 170, endPoint x: 123, endPoint y: 166, distance: 56.7
click at [123, 169] on input "range" at bounding box center [91, 173] width 159 height 8
drag, startPoint x: 59, startPoint y: 215, endPoint x: 69, endPoint y: 213, distance: 10.6
click at [69, 213] on input "range" at bounding box center [63, 218] width 103 height 13
click at [115, 167] on input "range" at bounding box center [63, 173] width 103 height 13
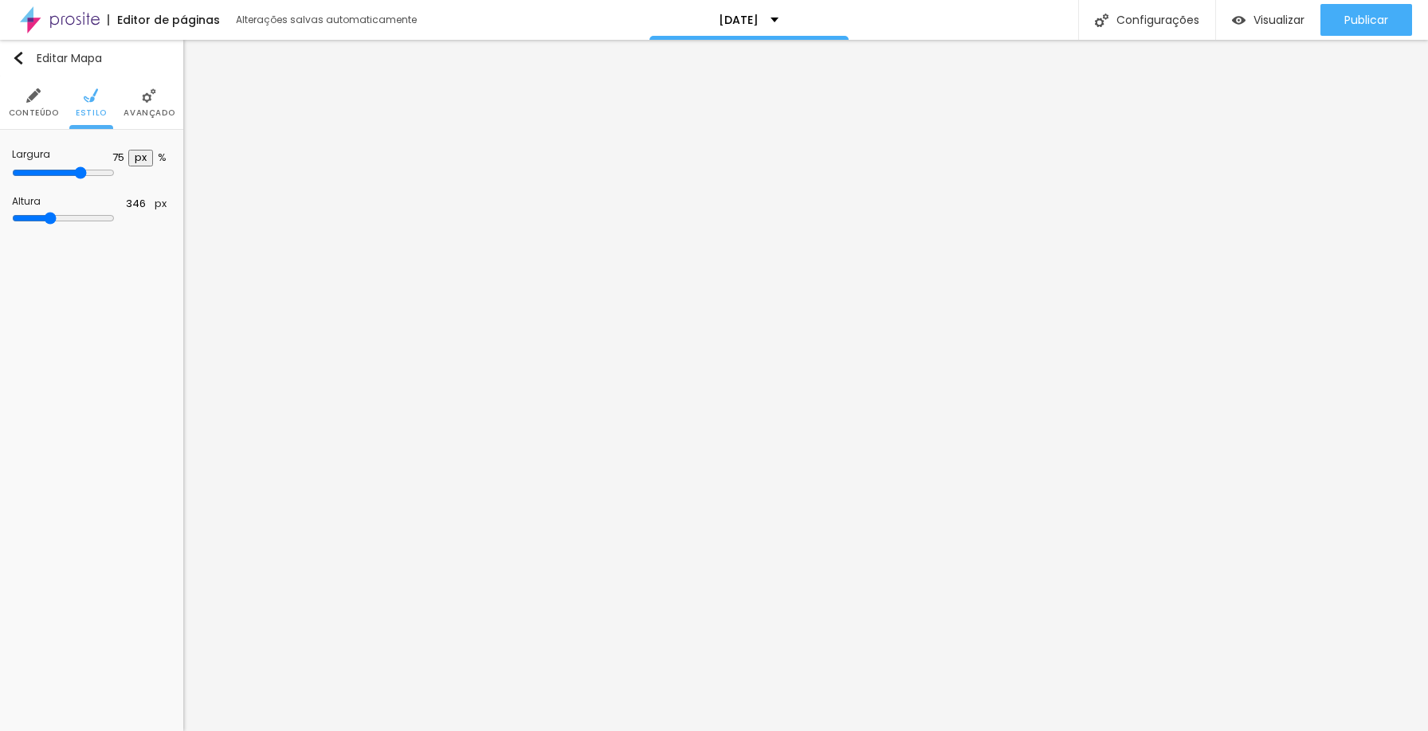
click at [29, 112] on span "Conteúdo" at bounding box center [34, 113] width 50 height 8
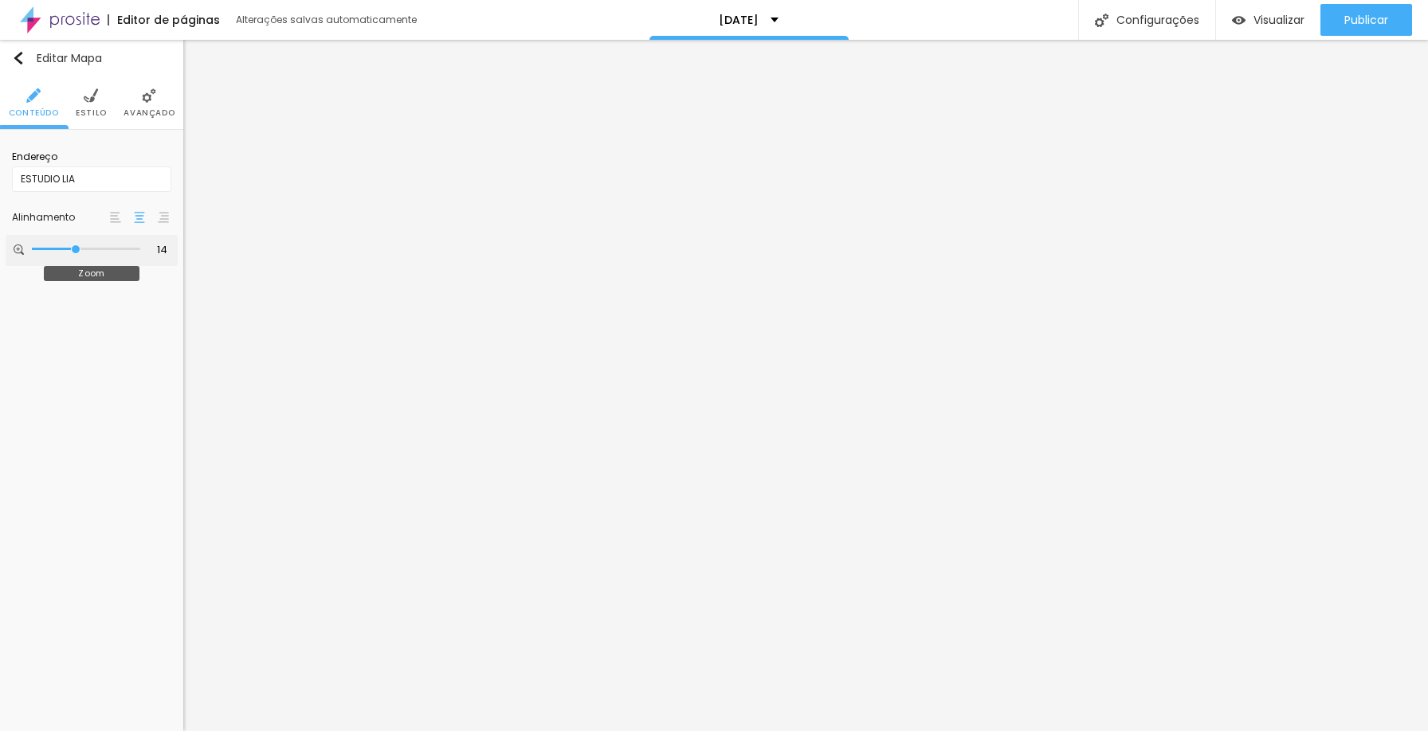
click at [76, 253] on input "range" at bounding box center [86, 249] width 108 height 8
click at [159, 112] on span "Avançado" at bounding box center [148, 113] width 51 height 8
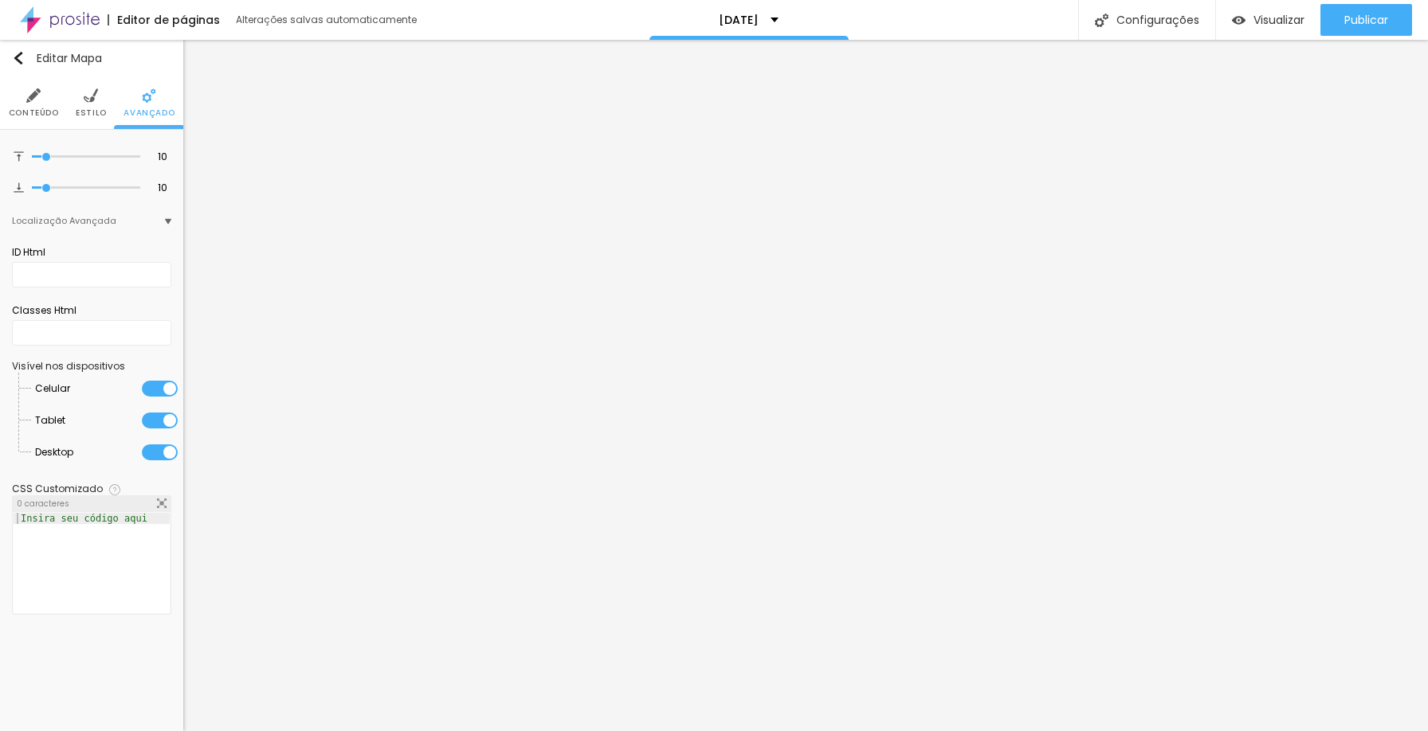
click at [104, 105] on li "Estilo" at bounding box center [91, 102] width 31 height 53
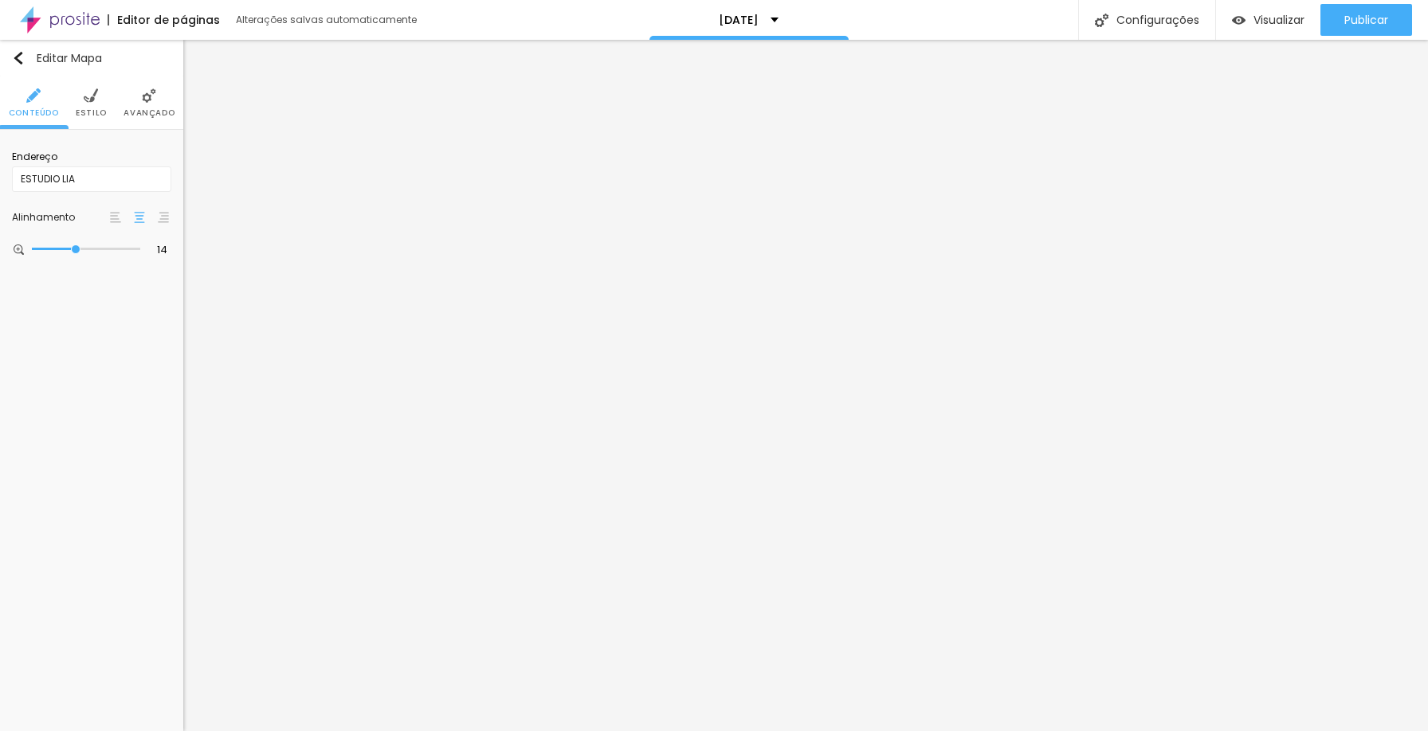
click at [129, 102] on li "Avançado" at bounding box center [148, 102] width 51 height 53
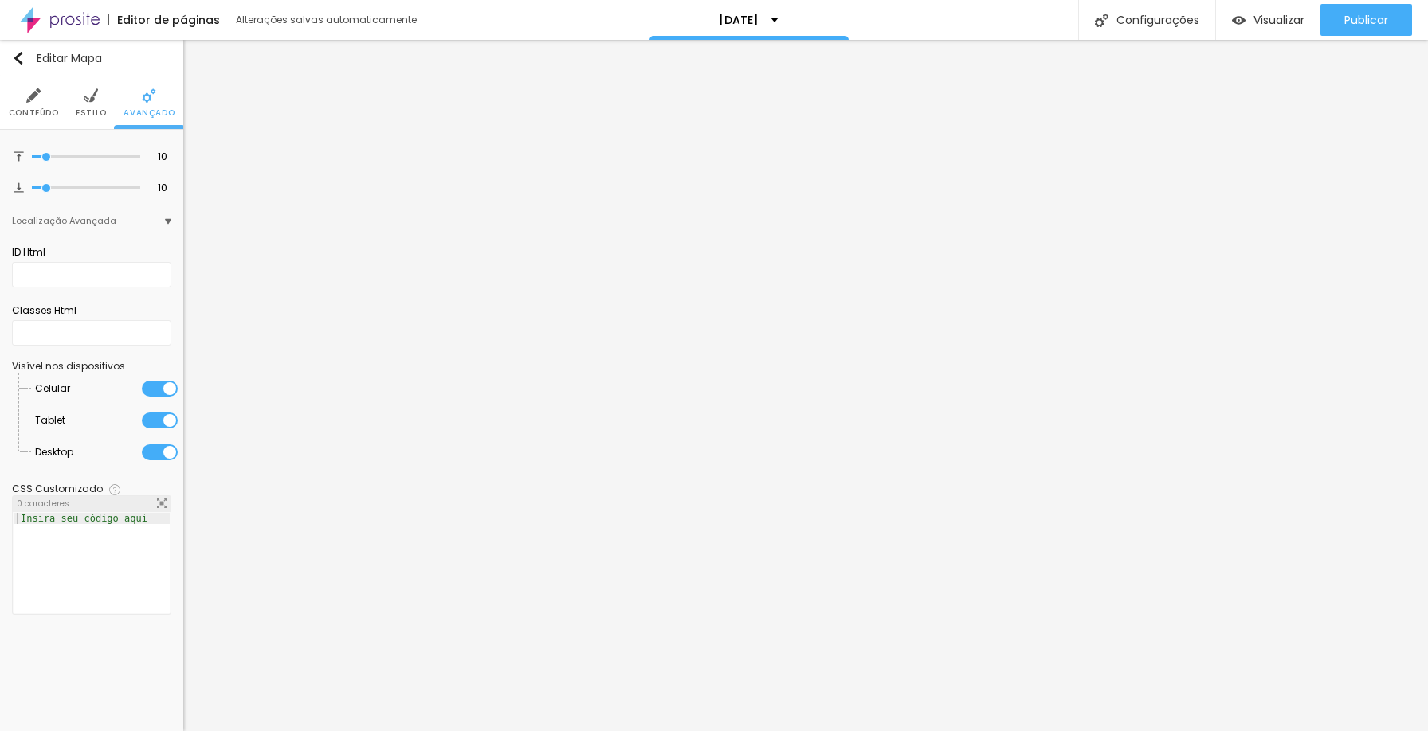
click at [99, 112] on span "Estilo" at bounding box center [91, 113] width 31 height 8
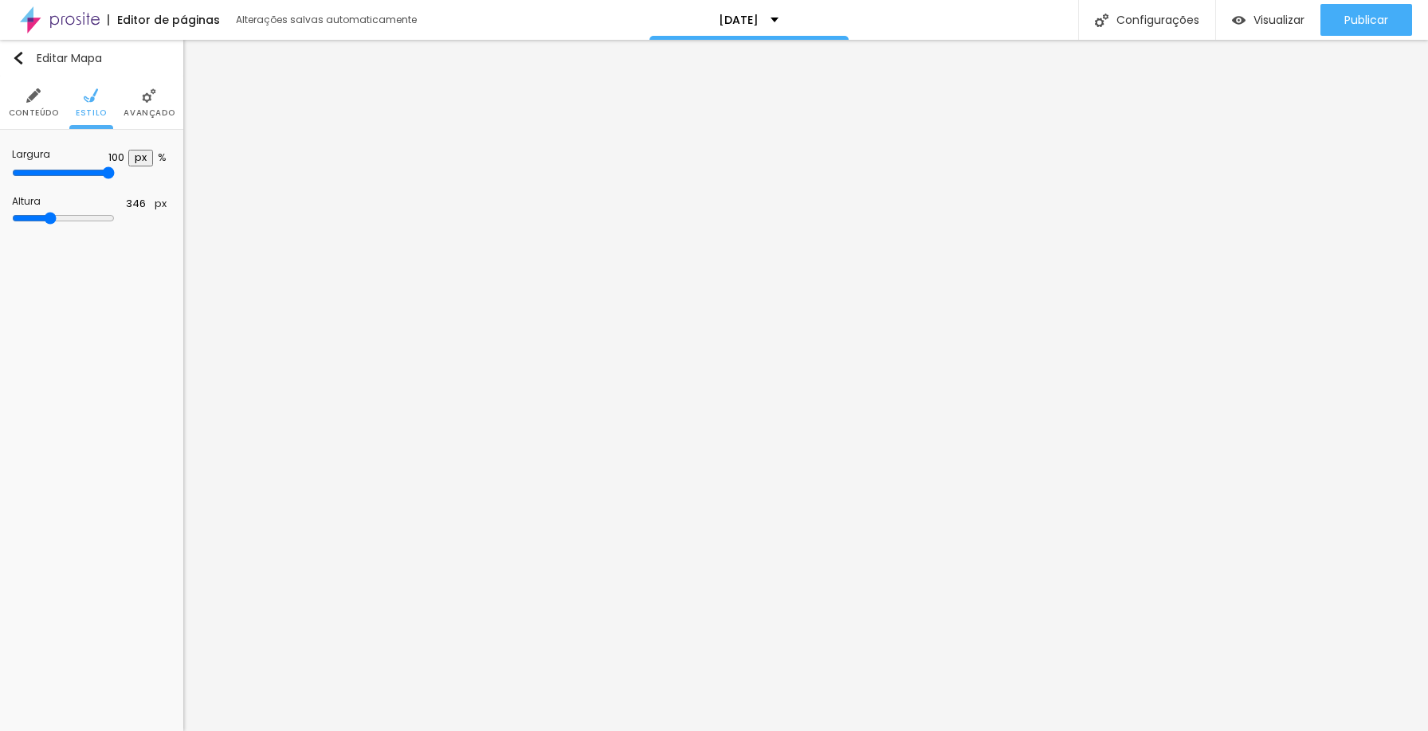
click at [115, 171] on input "range" at bounding box center [63, 173] width 103 height 13
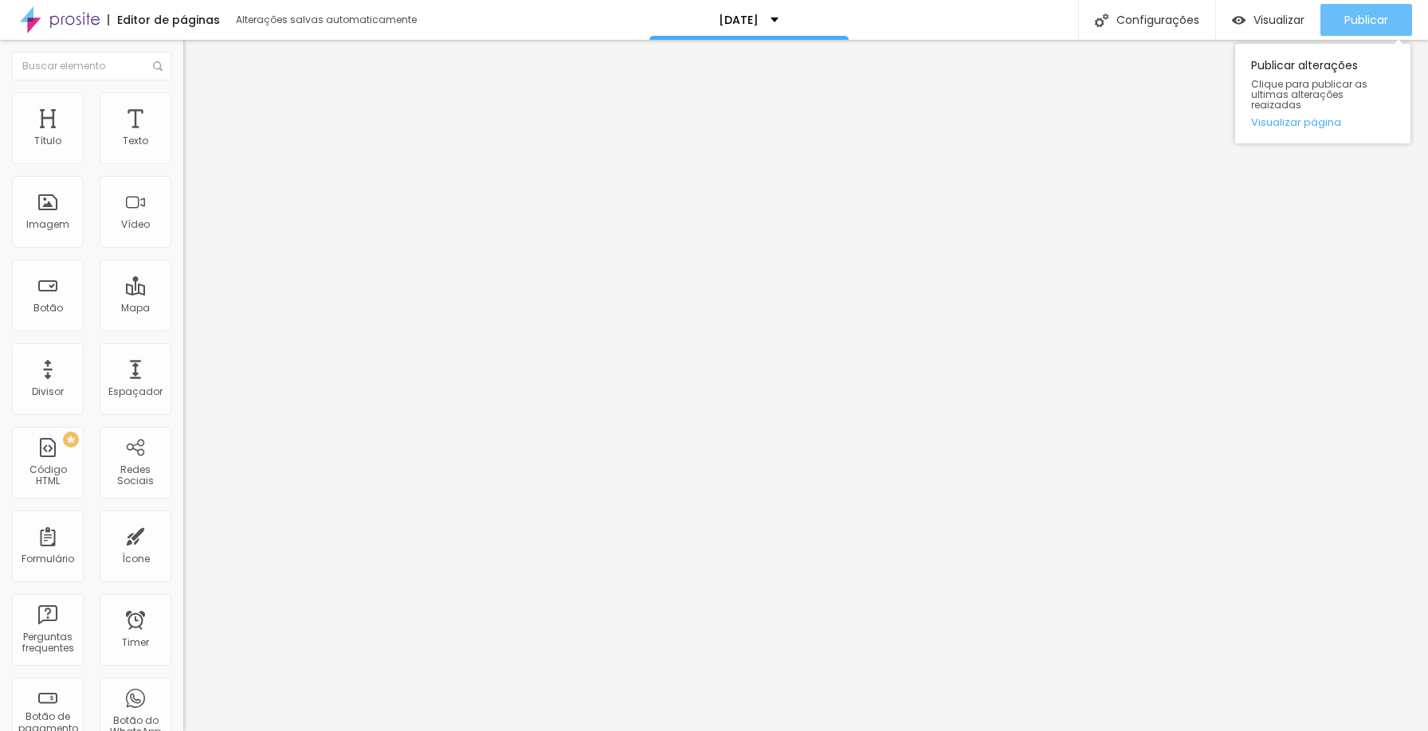
click at [1351, 17] on span "Publicar" at bounding box center [1366, 20] width 44 height 13
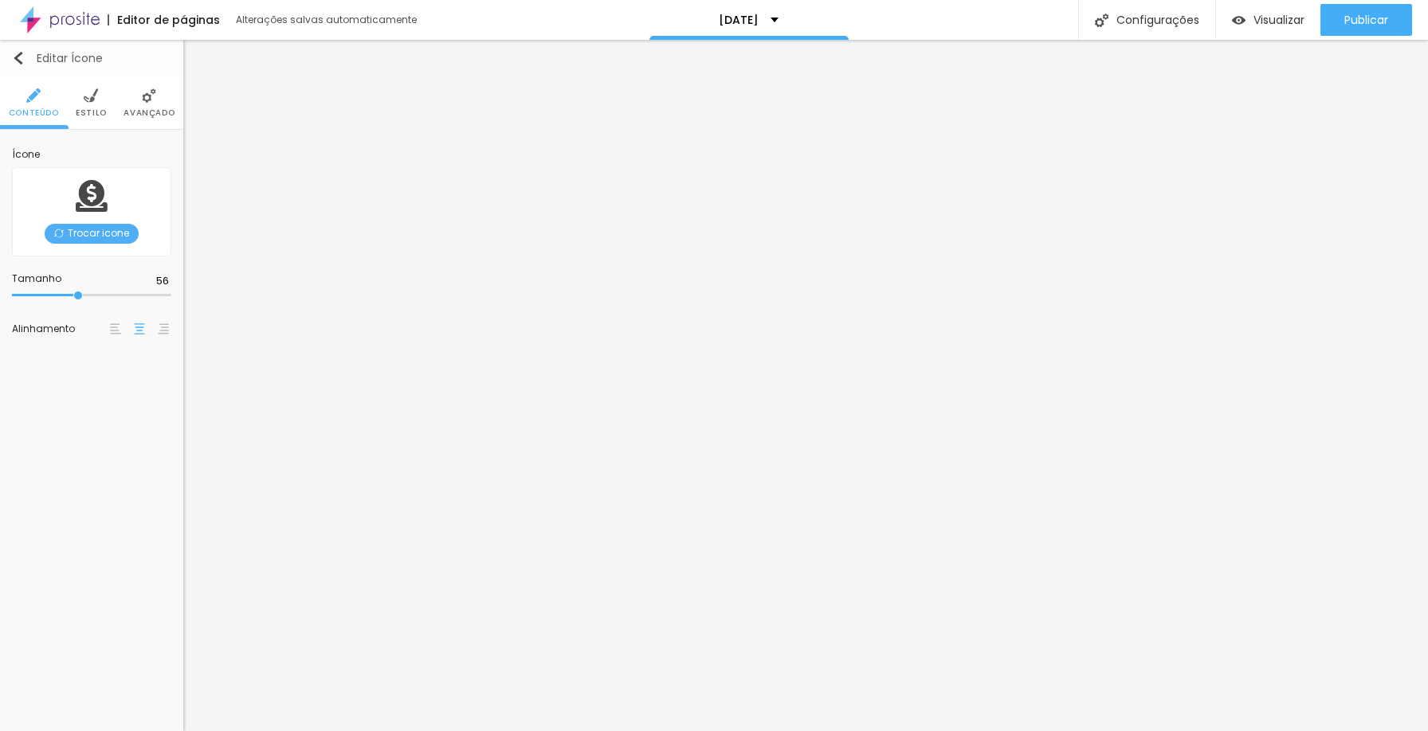
click at [21, 53] on img "button" at bounding box center [18, 58] width 13 height 13
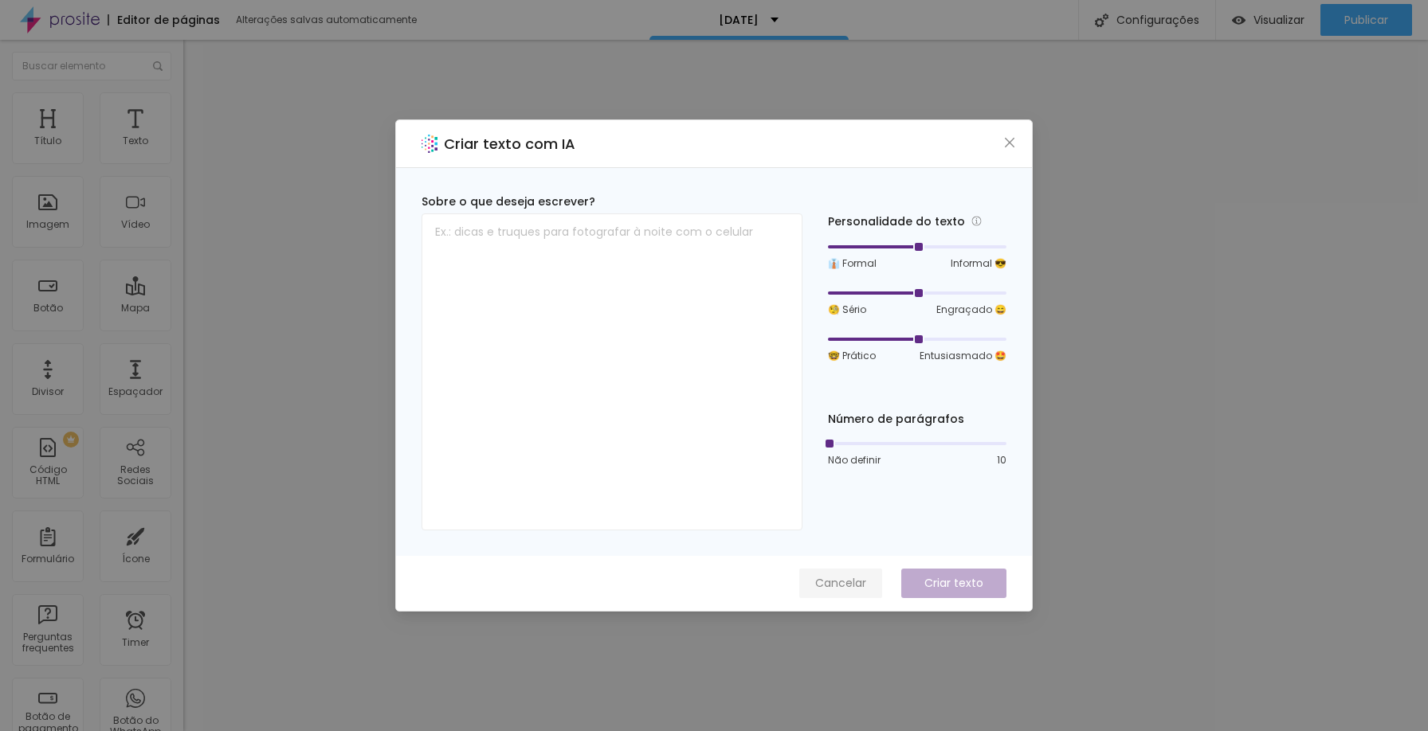
click at [854, 580] on span "Cancelar" at bounding box center [840, 583] width 51 height 17
